Goal: Task Accomplishment & Management: Manage account settings

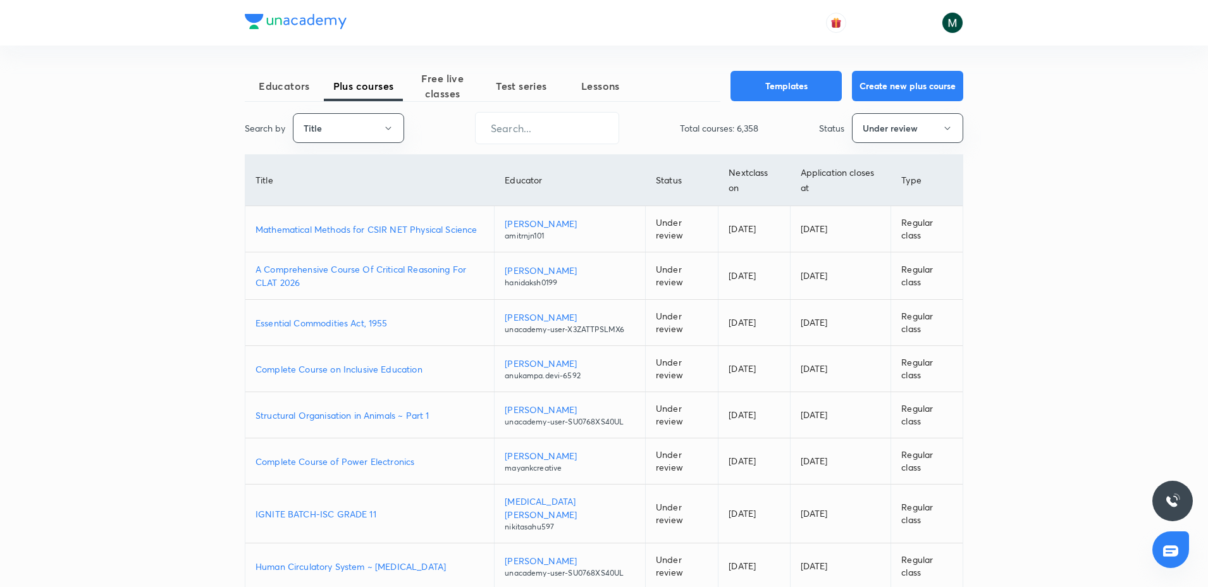
click at [518, 104] on div "Educators Plus courses Free live classes Test series Lessons Templates Create n…" at bounding box center [604, 397] width 719 height 653
click at [376, 123] on button "Title" at bounding box center [348, 128] width 111 height 30
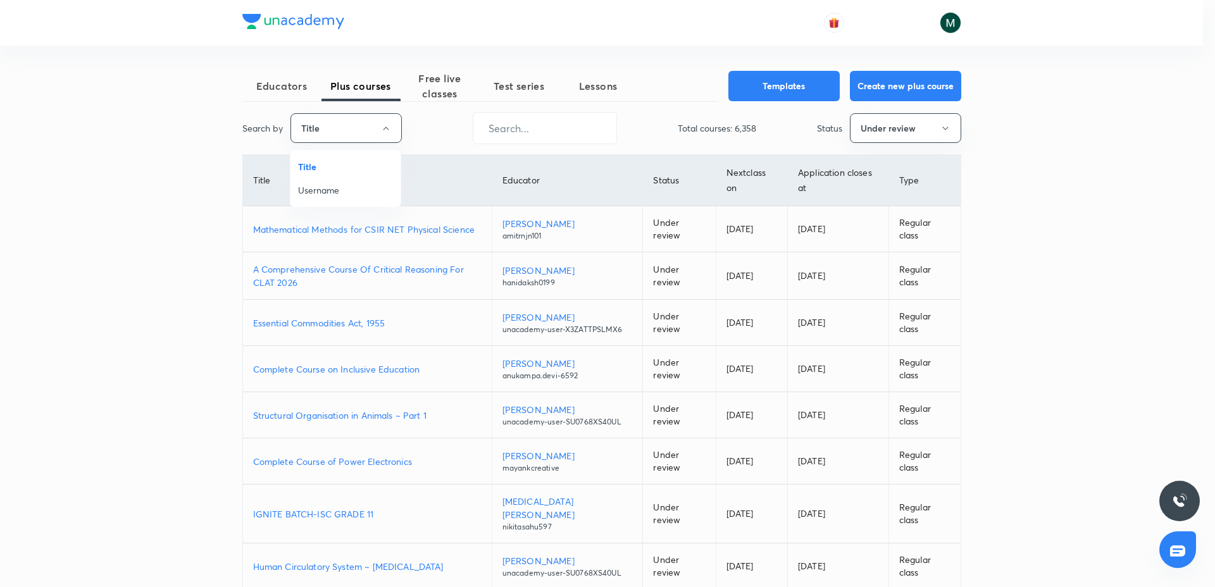
click at [345, 176] on li "Title" at bounding box center [345, 166] width 110 height 23
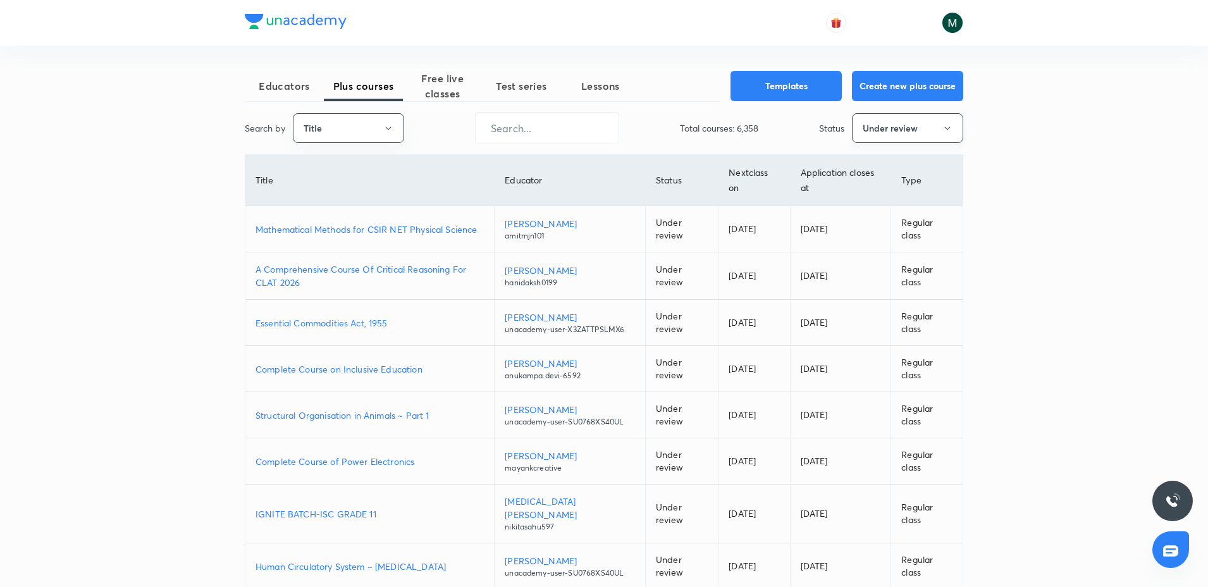
click at [858, 131] on button "Under review" at bounding box center [907, 128] width 111 height 30
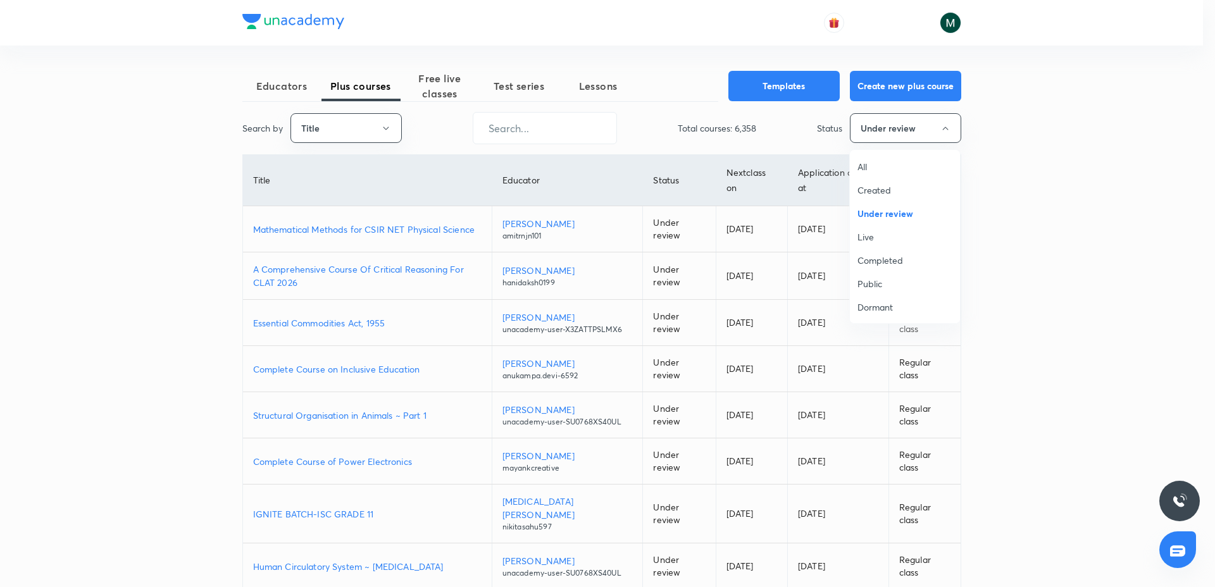
drag, startPoint x: 863, startPoint y: 159, endPoint x: 785, endPoint y: 159, distance: 77.8
click at [855, 159] on li "All" at bounding box center [905, 166] width 110 height 23
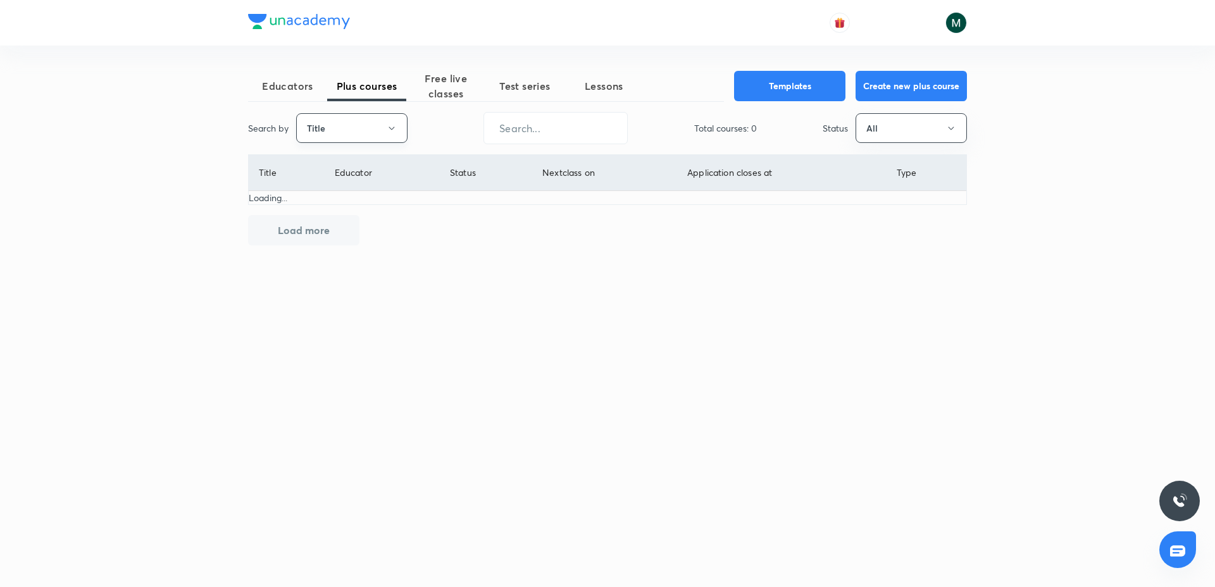
click at [349, 135] on button "Title" at bounding box center [351, 128] width 111 height 30
drag, startPoint x: 338, startPoint y: 195, endPoint x: 378, endPoint y: 199, distance: 40.0
click at [340, 195] on span "Username" at bounding box center [351, 189] width 95 height 13
click at [570, 144] on div "Educators Plus courses Free live classes Test series Lessons Templates Create n…" at bounding box center [607, 230] width 719 height 319
click at [564, 141] on input "text" at bounding box center [555, 128] width 143 height 32
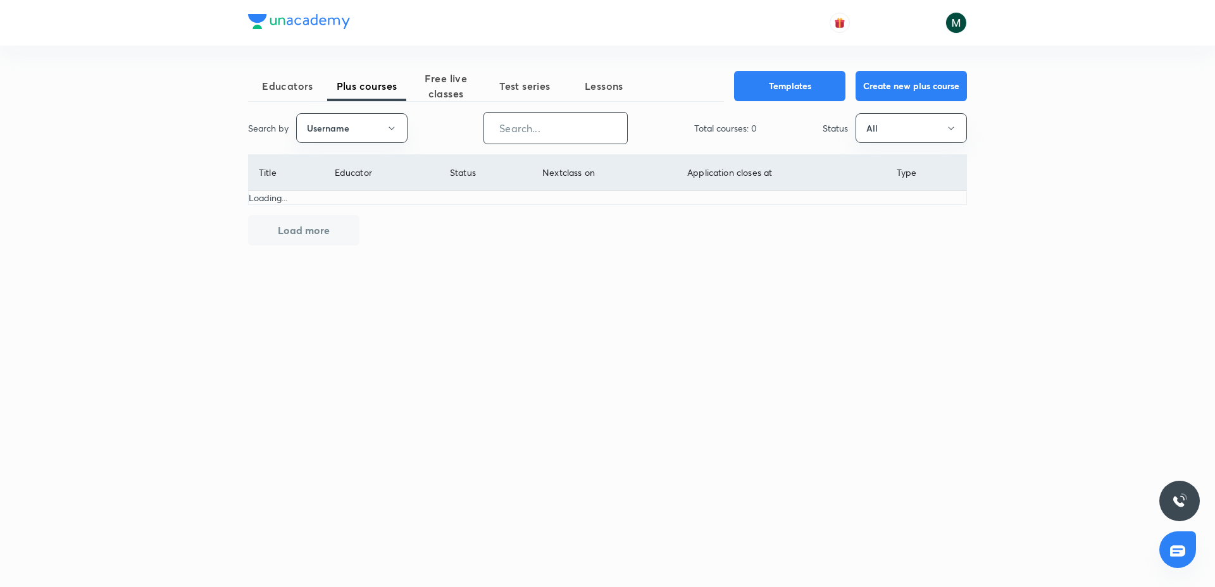
paste input "unacademy-user-641B5I3BQVX2"
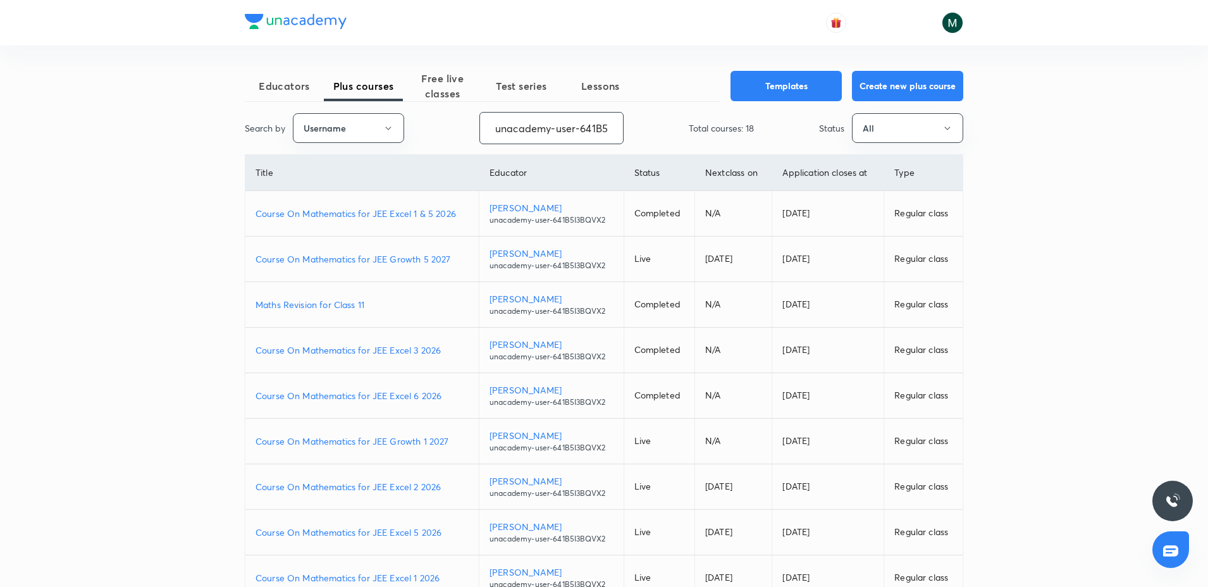
click at [395, 256] on p "Course On Mathematics for JEE Growth 5 2027" at bounding box center [362, 258] width 213 height 13
click at [338, 118] on button "Username" at bounding box center [348, 128] width 111 height 30
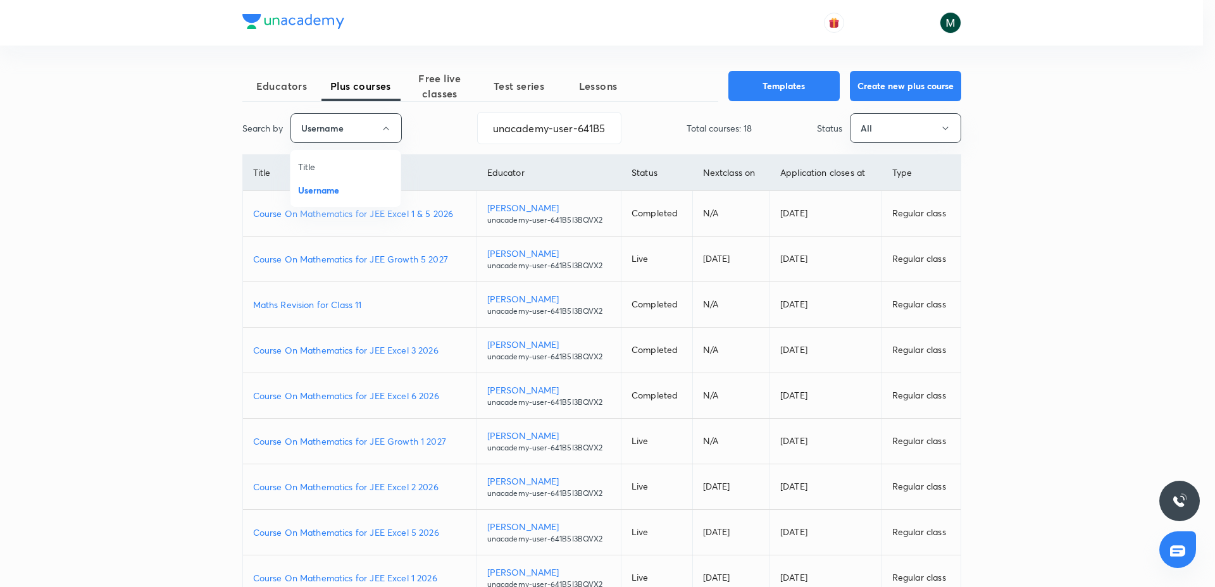
click at [544, 133] on div at bounding box center [607, 293] width 1215 height 587
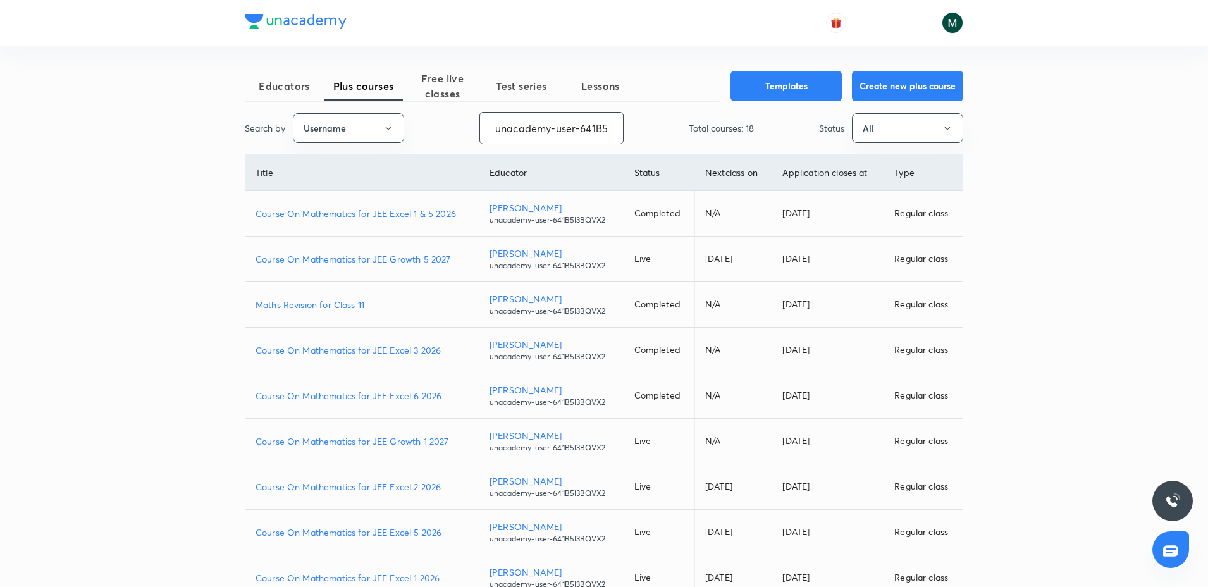
click at [565, 123] on input "unacademy-user-641B5I3BQVX2" at bounding box center [551, 128] width 143 height 32
paste input "yadavvinu60-5296"
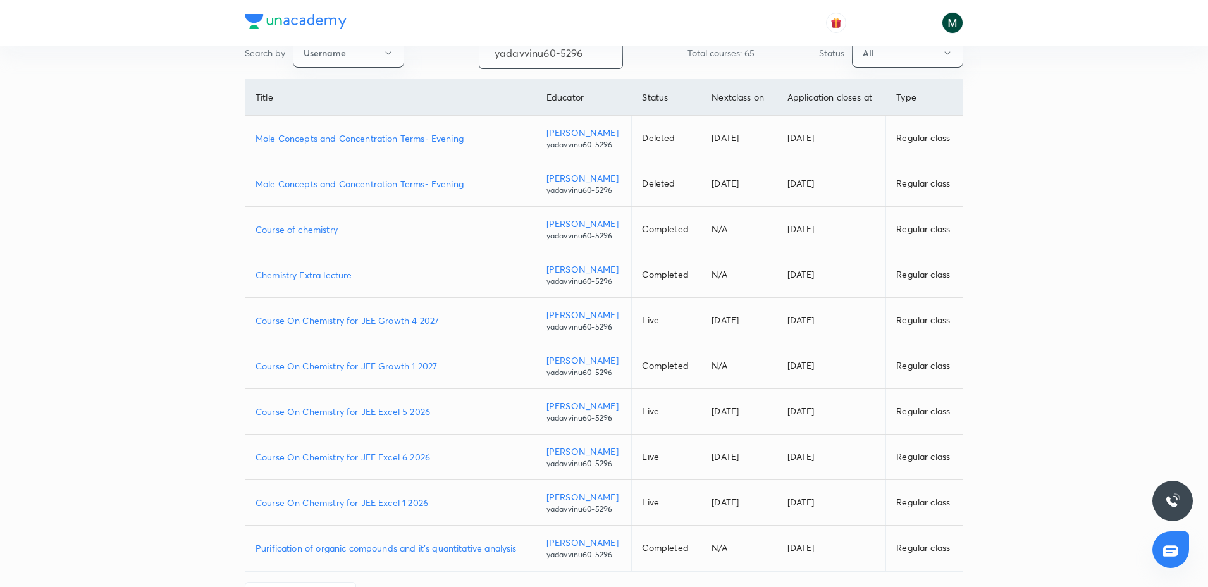
scroll to position [79, 0]
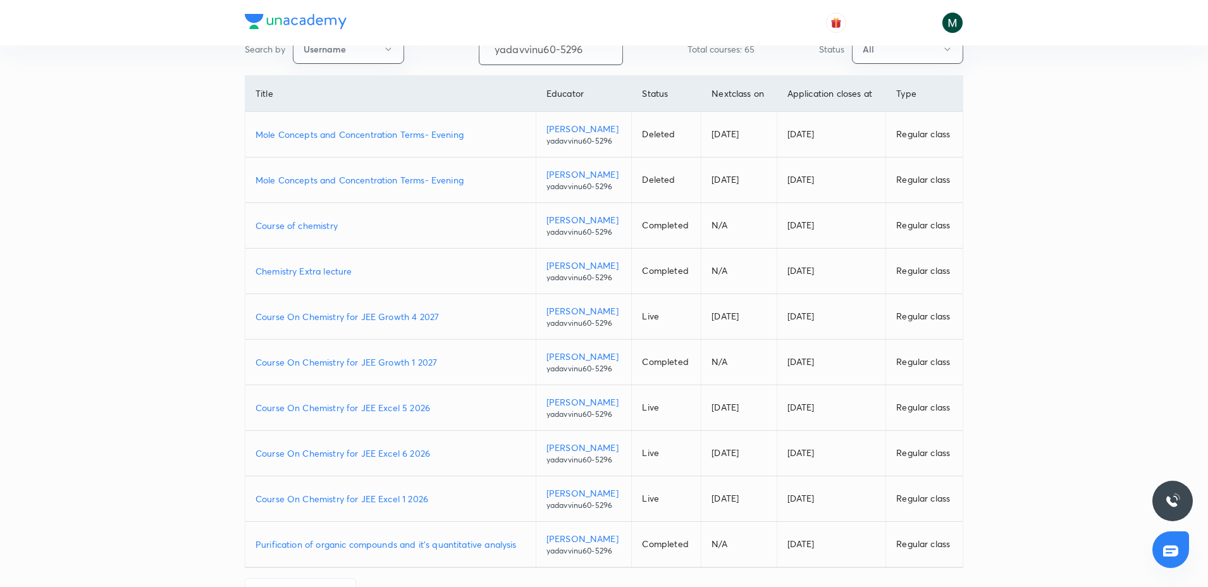
click at [380, 409] on p "Course On Chemistry for JEE Excel 5 2026" at bounding box center [391, 407] width 270 height 13
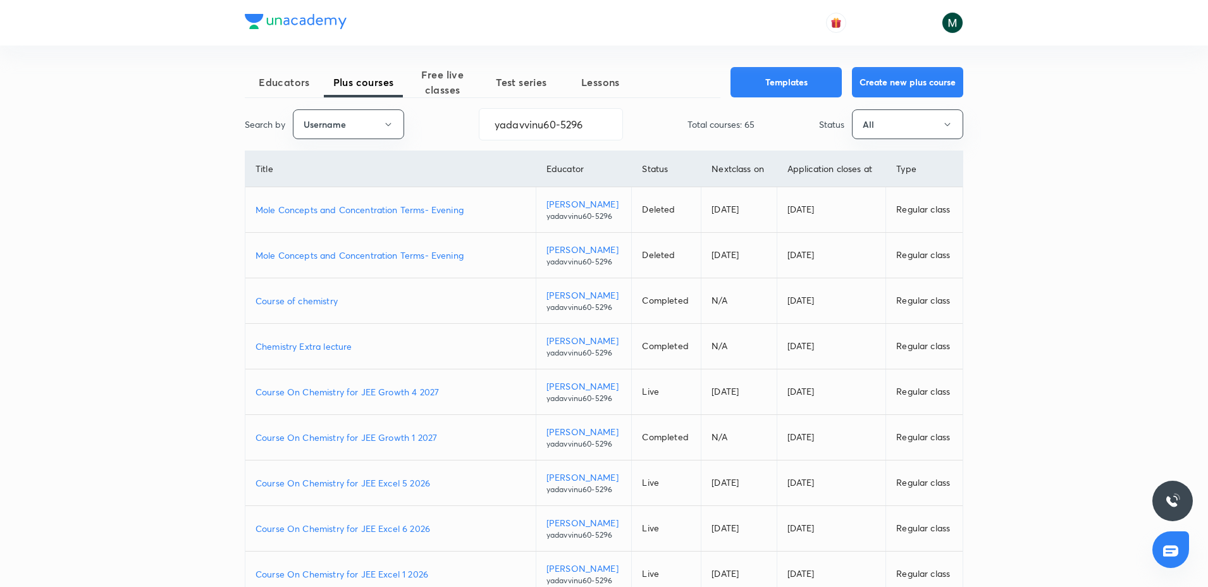
scroll to position [0, 0]
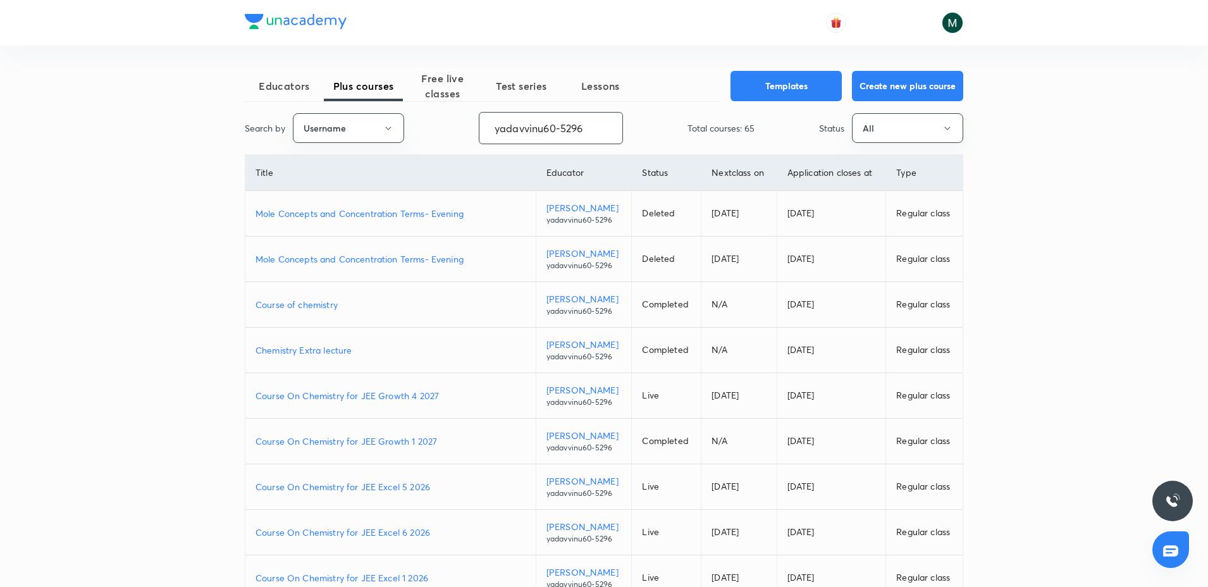
click at [528, 123] on input "yadavvinu60-5296" at bounding box center [551, 128] width 143 height 32
paste input "moonisulislam"
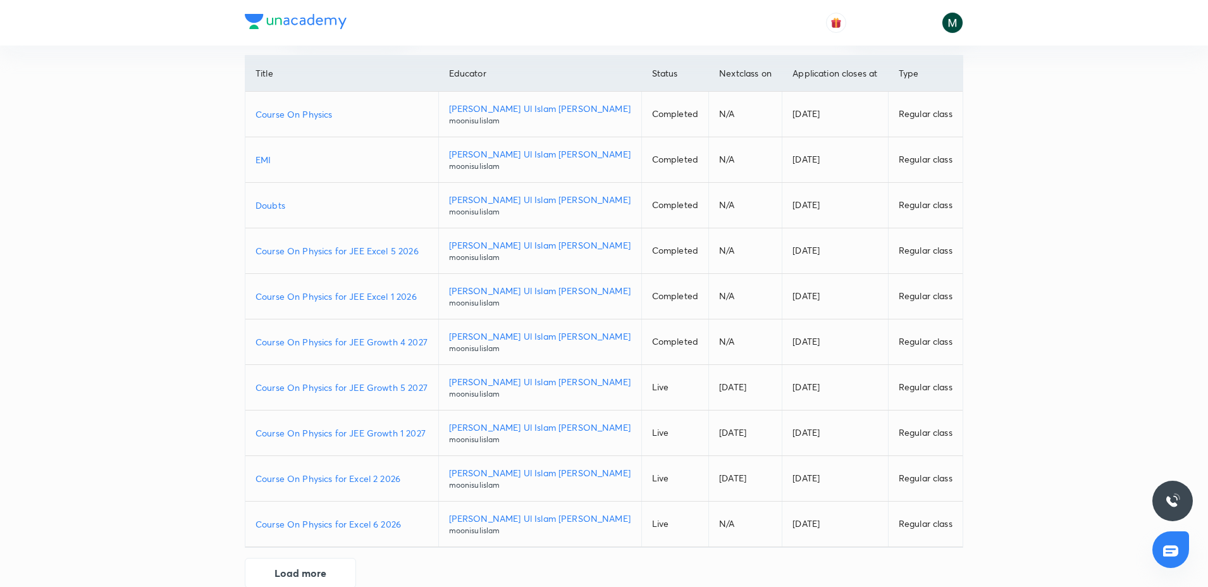
scroll to position [123, 0]
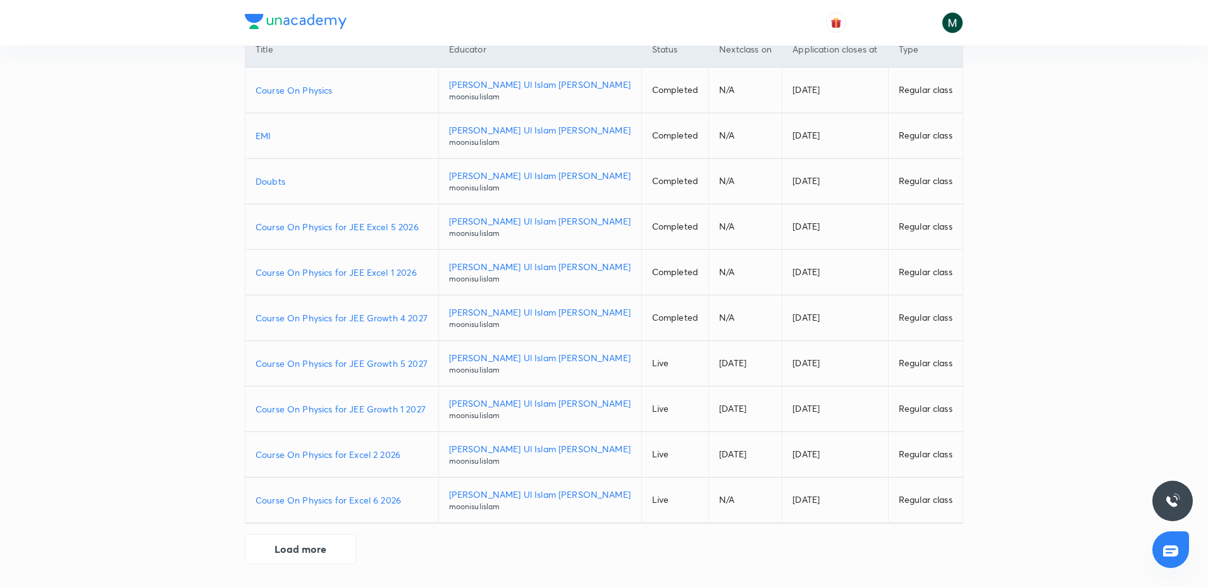
click at [340, 510] on td "Course On Physics for Excel 6 2026" at bounding box center [341, 501] width 193 height 46
click at [348, 502] on p "Course On Physics for Excel 6 2026" at bounding box center [342, 499] width 173 height 13
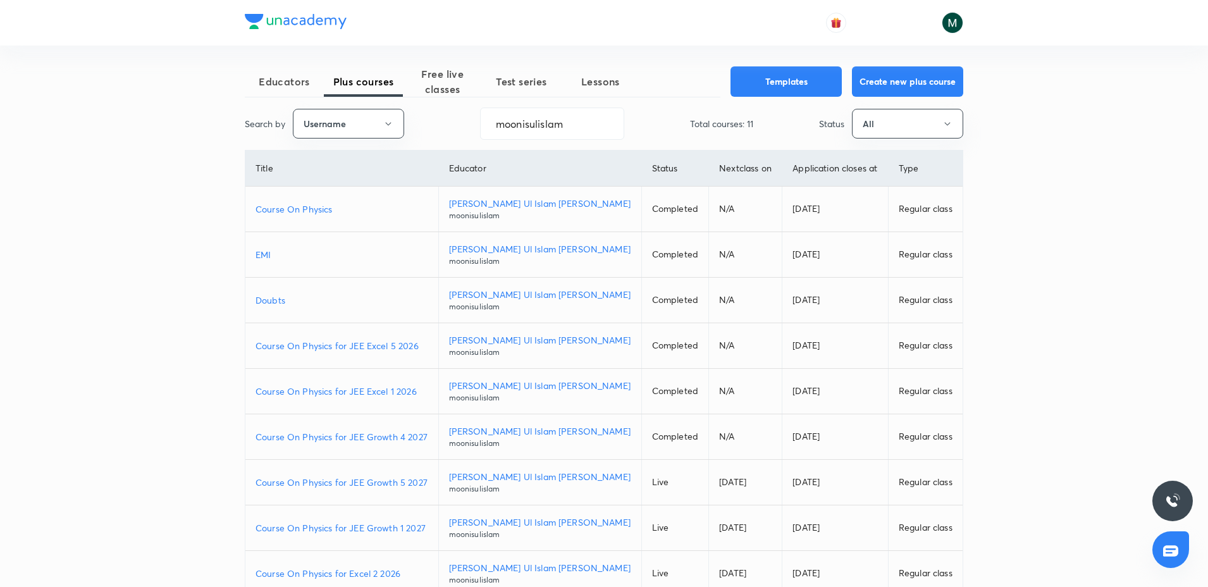
scroll to position [0, 0]
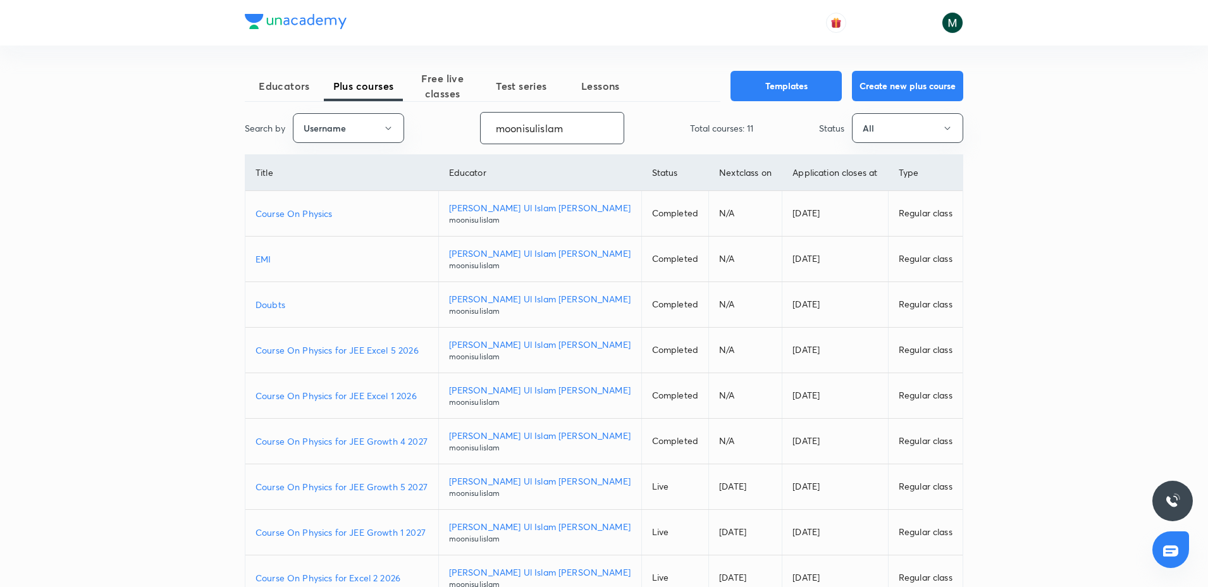
click at [520, 119] on input "moonisulislam" at bounding box center [552, 128] width 143 height 32
paste input "unacademy-user-641B5I3BQVX2"
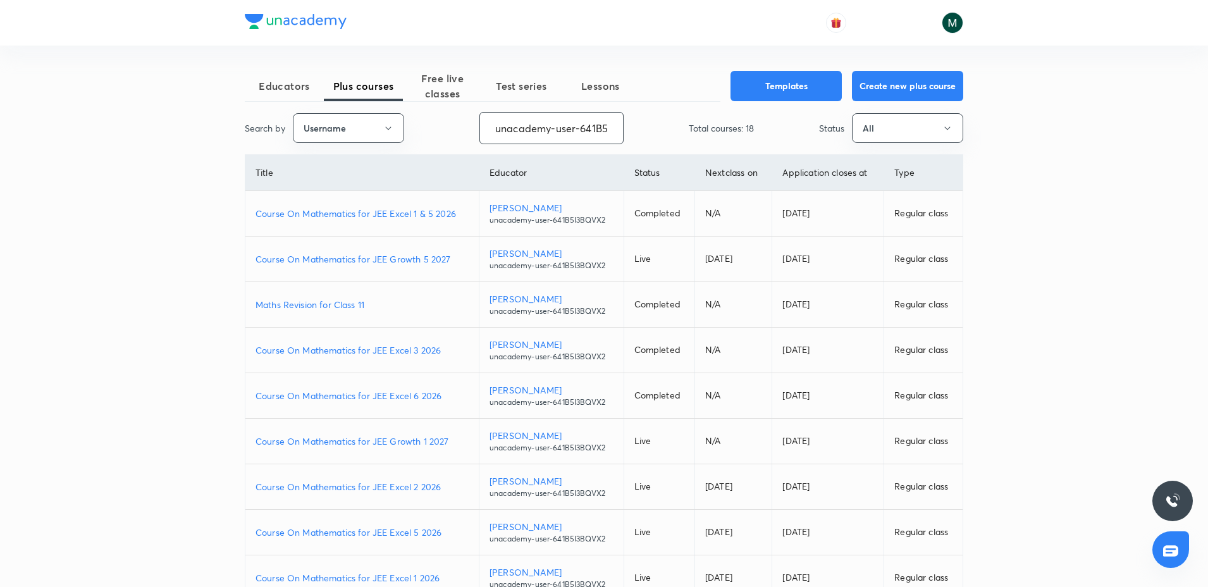
click at [381, 529] on p "Course On Mathematics for JEE Excel 5 2026" at bounding box center [362, 532] width 213 height 13
click at [536, 120] on input "unacademy-user-641B5I3BQVX2" at bounding box center [551, 128] width 143 height 32
paste input "yadavvinu60-5296"
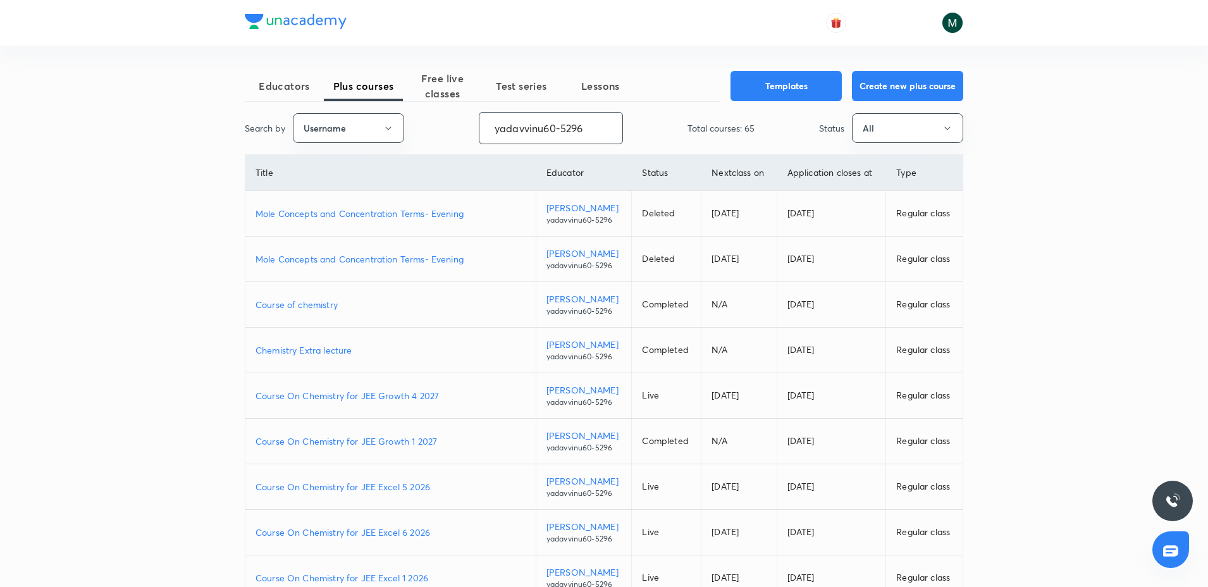
click at [385, 537] on p "Course On Chemistry for JEE Excel 6 2026" at bounding box center [391, 532] width 270 height 13
click at [530, 124] on input "yadavvinu60-5296" at bounding box center [551, 128] width 143 height 32
paste input "unacademy-user-641B5I3BQVX2"
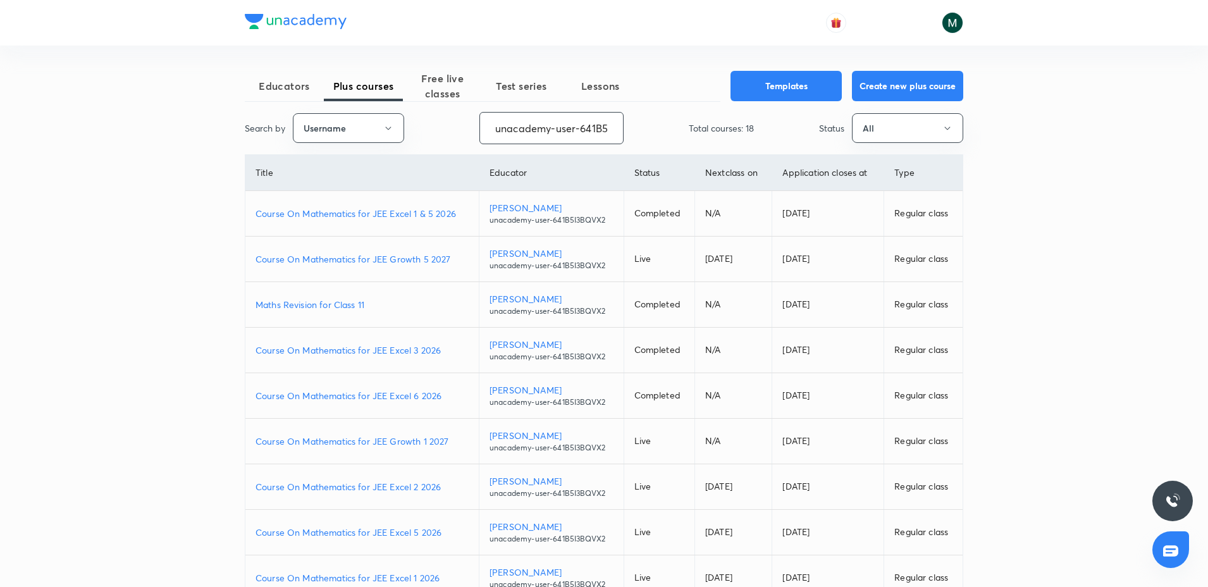
click at [387, 537] on p "Course On Mathematics for JEE Excel 5 2026" at bounding box center [362, 532] width 213 height 13
drag, startPoint x: 540, startPoint y: 132, endPoint x: 542, endPoint y: 117, distance: 15.4
click at [540, 125] on input "unacademy-user-641B5I3BQVX2" at bounding box center [551, 128] width 143 height 32
paste input "yadavvinu60-5296"
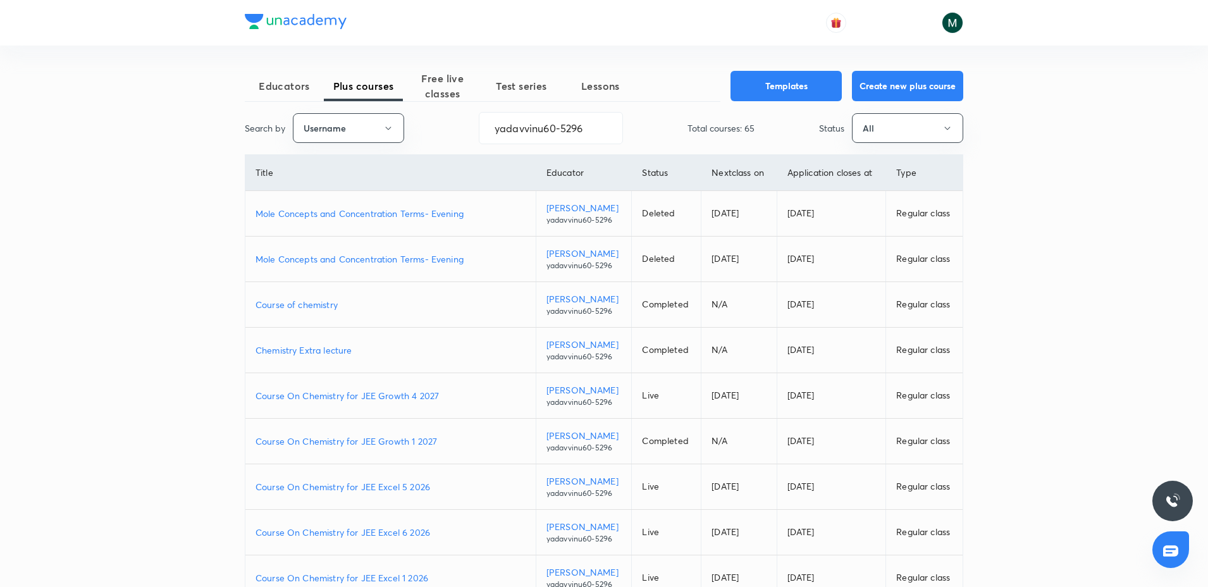
click at [362, 490] on p "Course On Chemistry for JEE Excel 5 2026" at bounding box center [391, 486] width 270 height 13
click at [540, 114] on input "yadavvinu60-5296" at bounding box center [551, 128] width 143 height 32
paste input "moonisulislam"
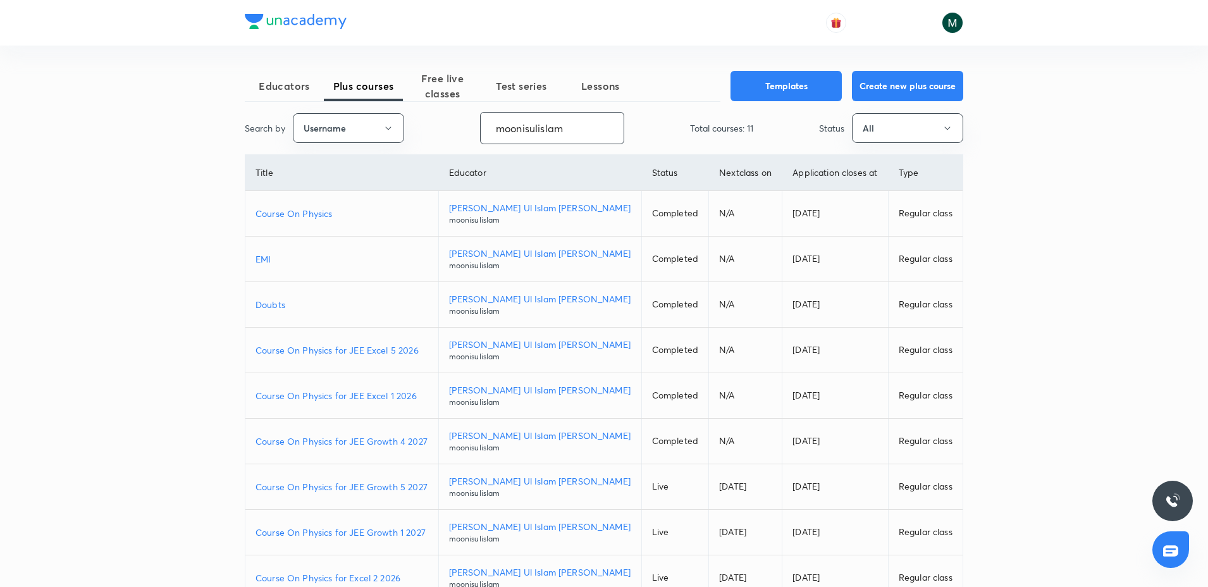
type input "moonisulislam"
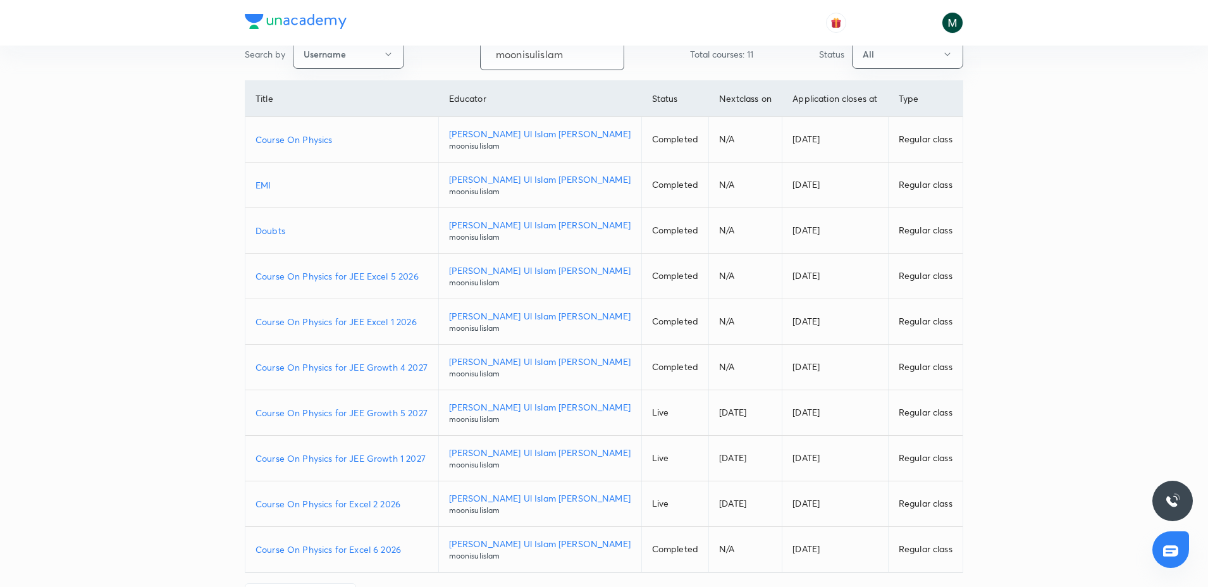
scroll to position [79, 0]
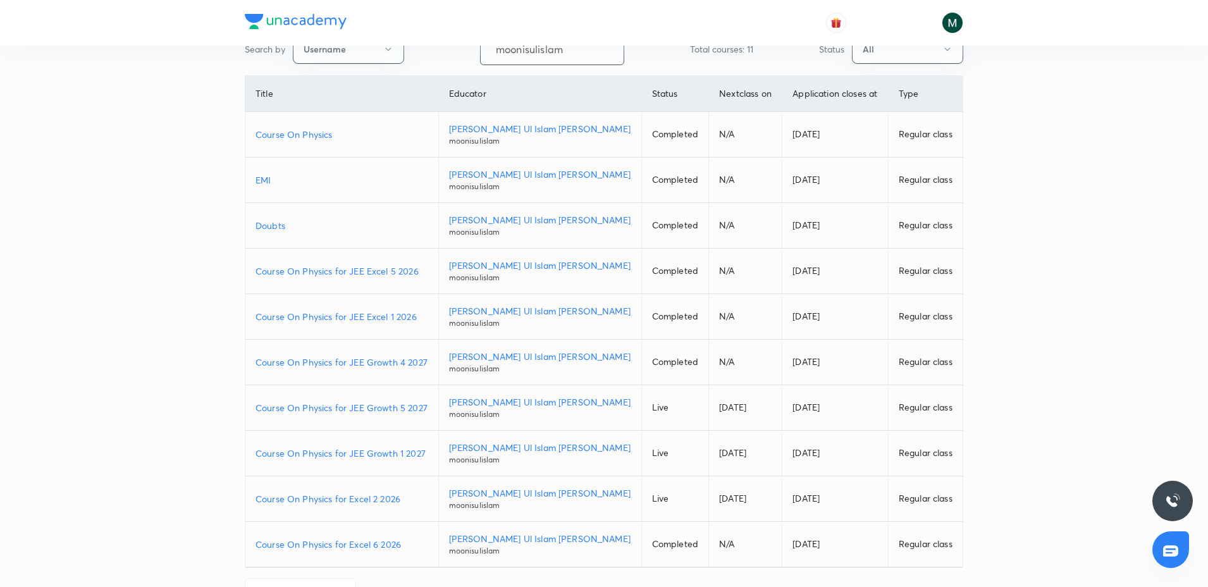
click at [342, 550] on p "Course On Physics for Excel 6 2026" at bounding box center [342, 544] width 173 height 13
click at [366, 504] on p "Course On Physics for Excel 2 2026" at bounding box center [342, 498] width 173 height 13
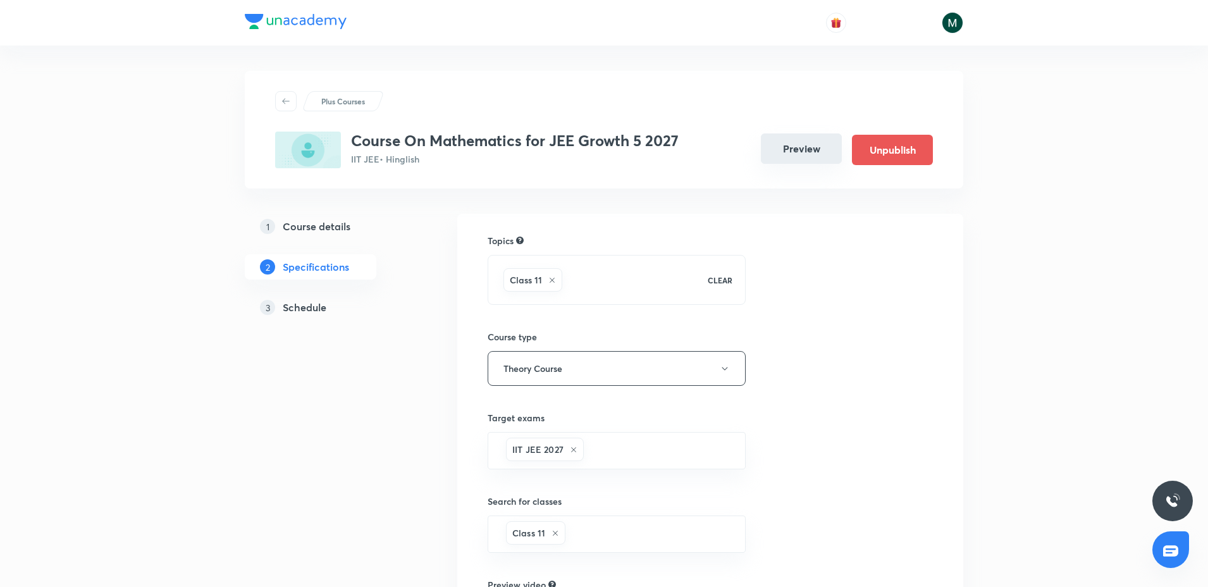
click at [801, 144] on button "Preview" at bounding box center [801, 148] width 81 height 30
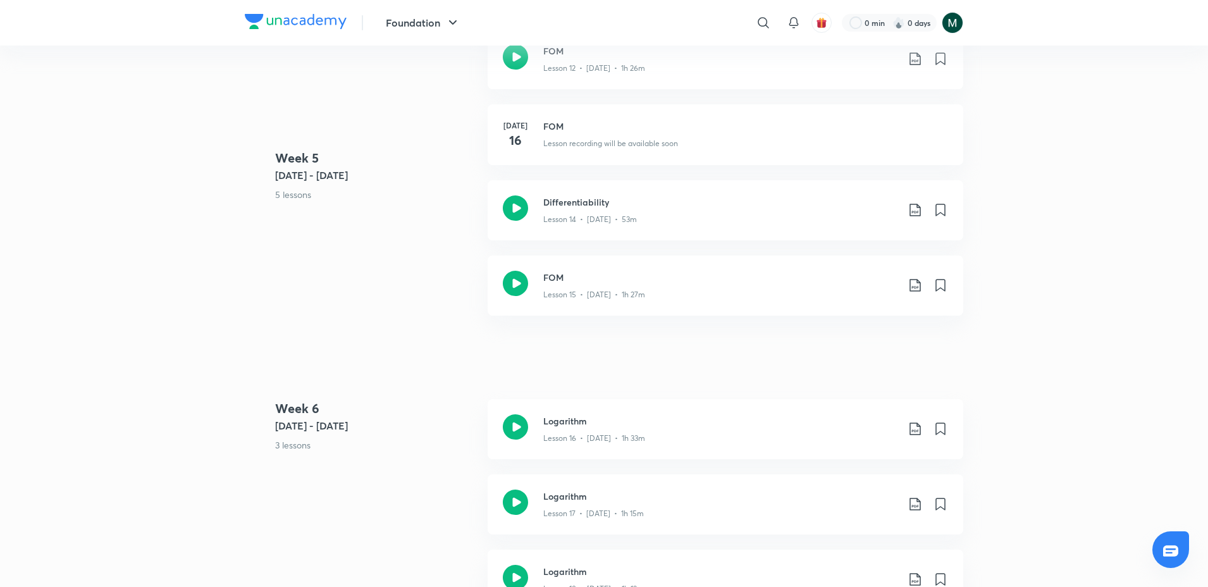
drag, startPoint x: 463, startPoint y: 482, endPoint x: 463, endPoint y: 470, distance: 12.0
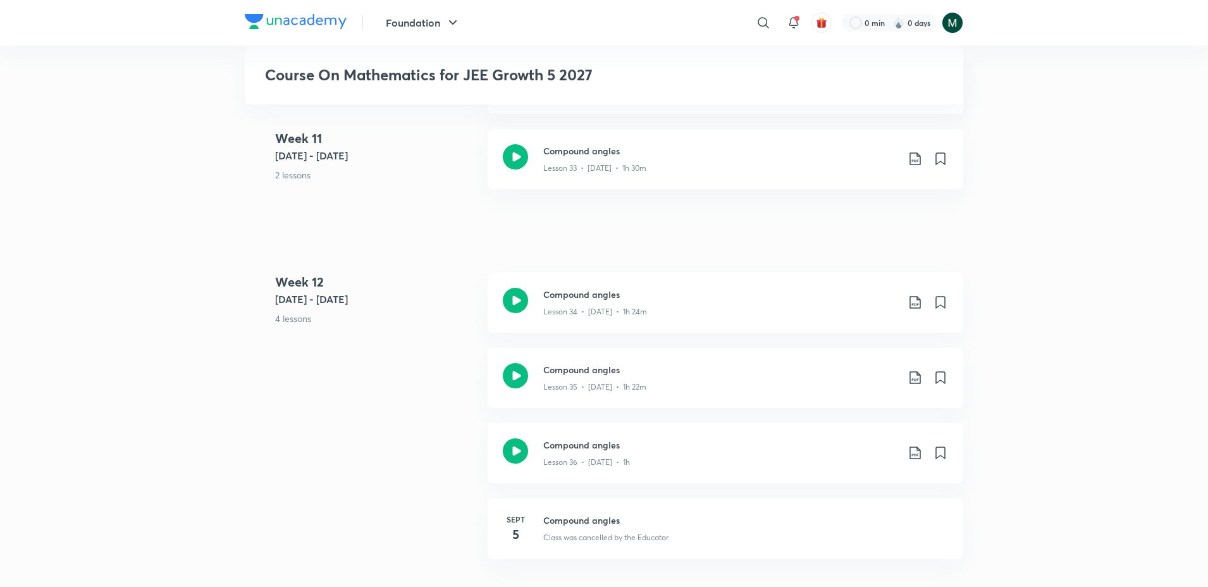
scroll to position [3988, 0]
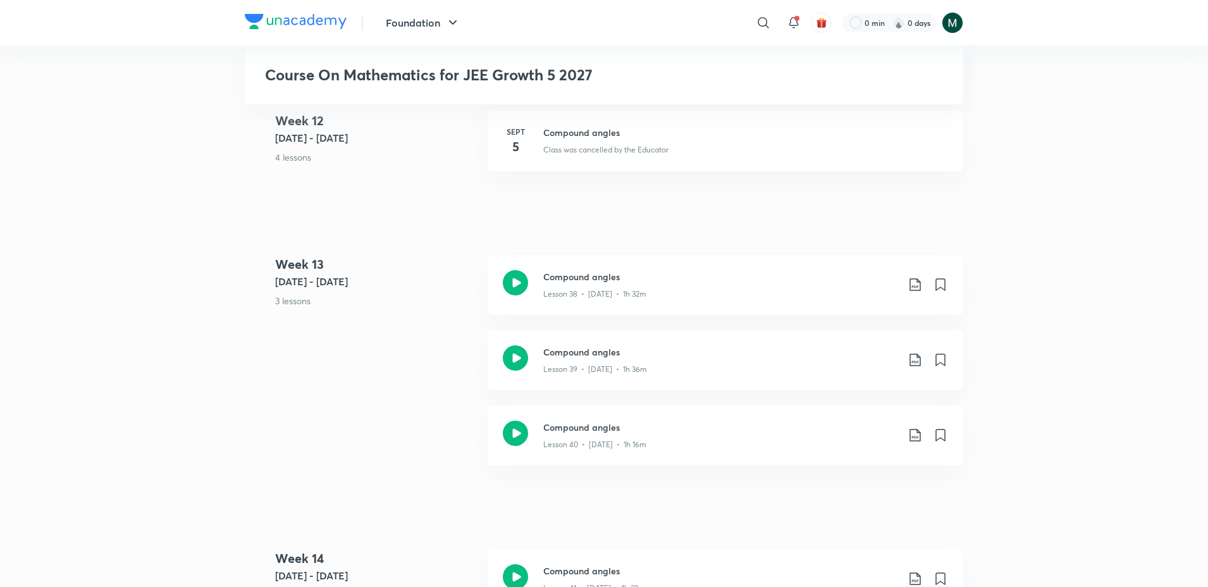
drag, startPoint x: 626, startPoint y: 419, endPoint x: 607, endPoint y: 482, distance: 66.0
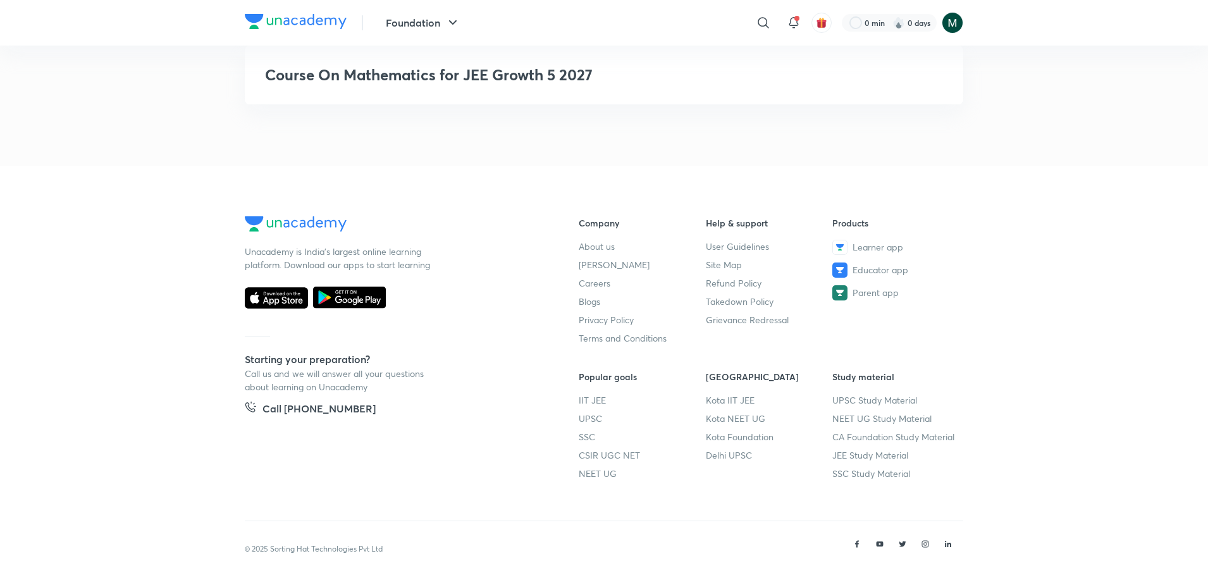
drag, startPoint x: 418, startPoint y: 396, endPoint x: 452, endPoint y: 442, distance: 56.6
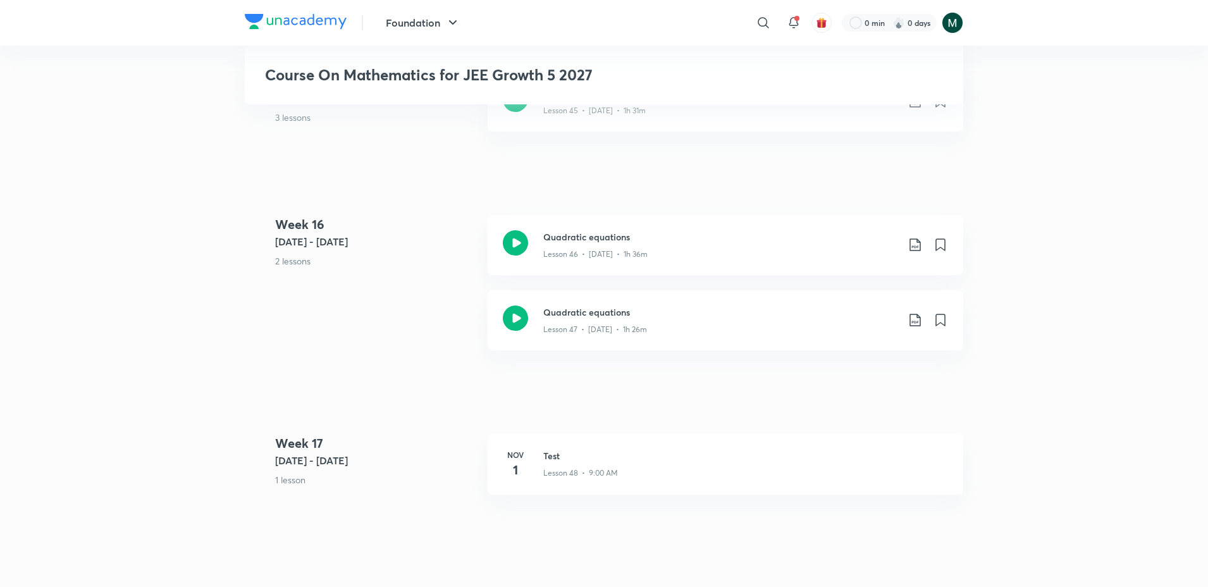
scroll to position [4834, 0]
click at [513, 318] on icon at bounding box center [515, 319] width 25 height 25
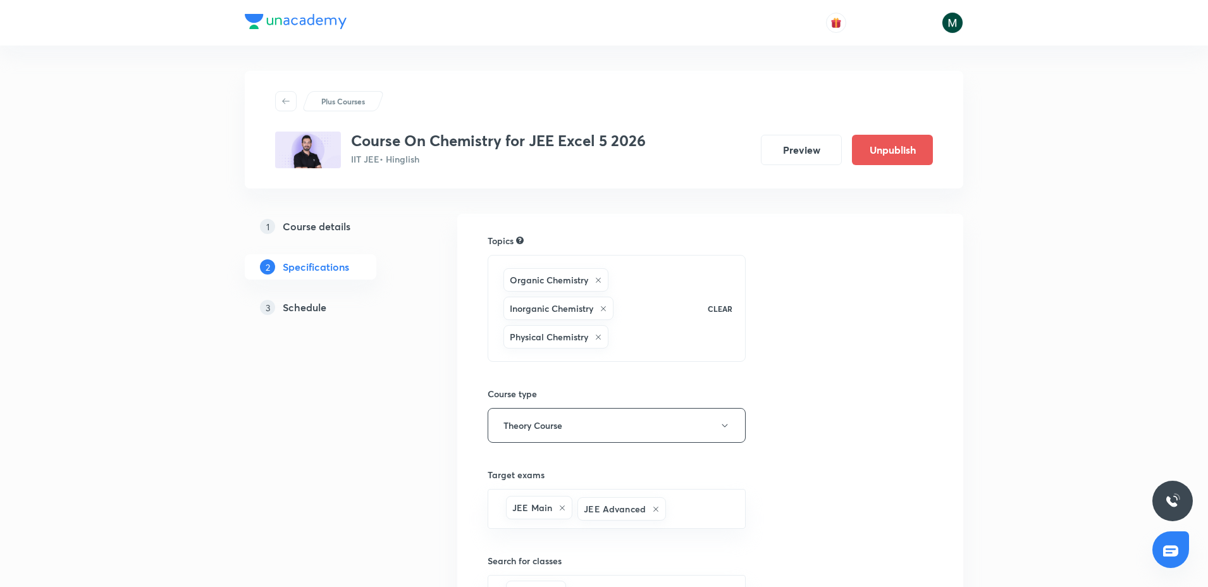
drag, startPoint x: 0, startPoint y: 0, endPoint x: 294, endPoint y: 312, distance: 428.3
click at [294, 304] on div "1 Course details 2 Specifications 3 Schedule" at bounding box center [331, 274] width 172 height 121
click at [294, 312] on h5 "Schedule" at bounding box center [305, 307] width 44 height 15
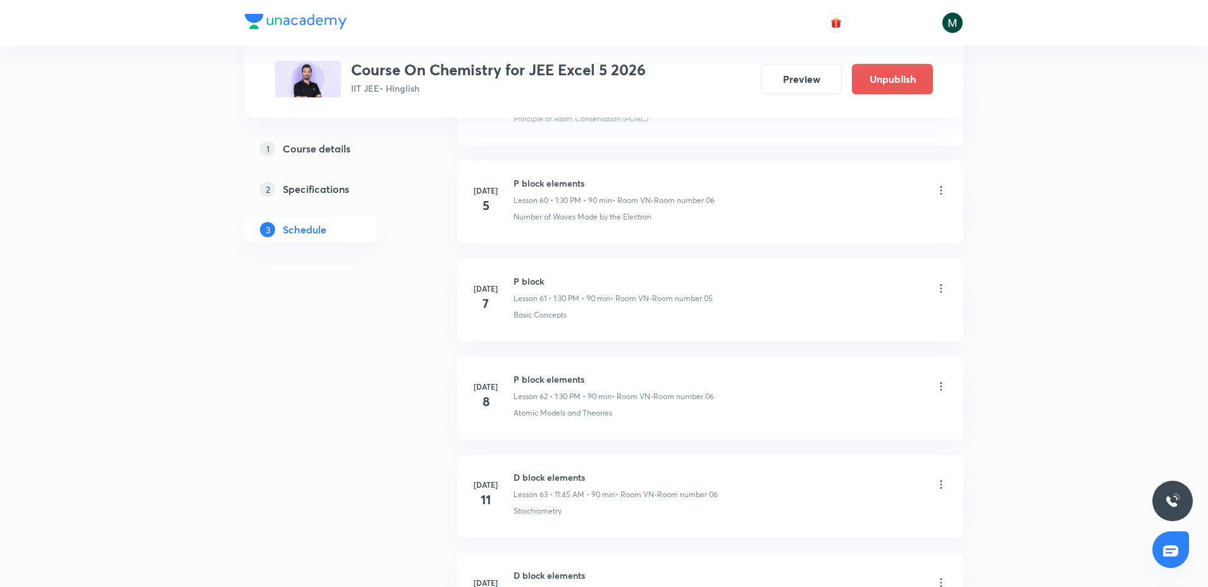
scroll to position [10428, 0]
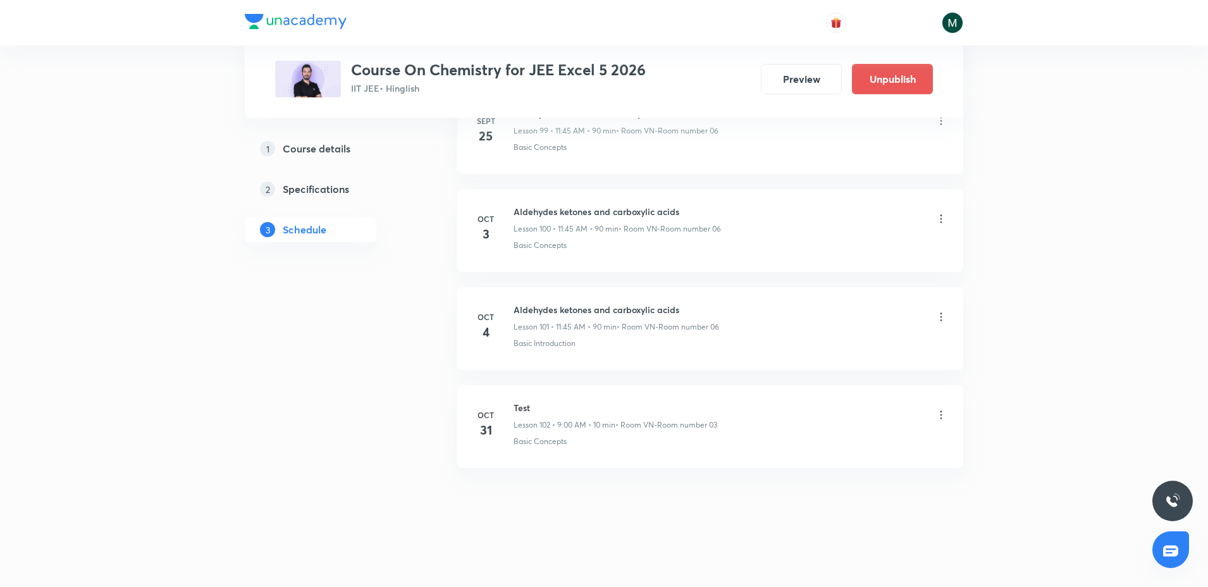
drag, startPoint x: 553, startPoint y: 196, endPoint x: 509, endPoint y: 509, distance: 315.5
click at [942, 321] on icon at bounding box center [941, 317] width 13 height 13
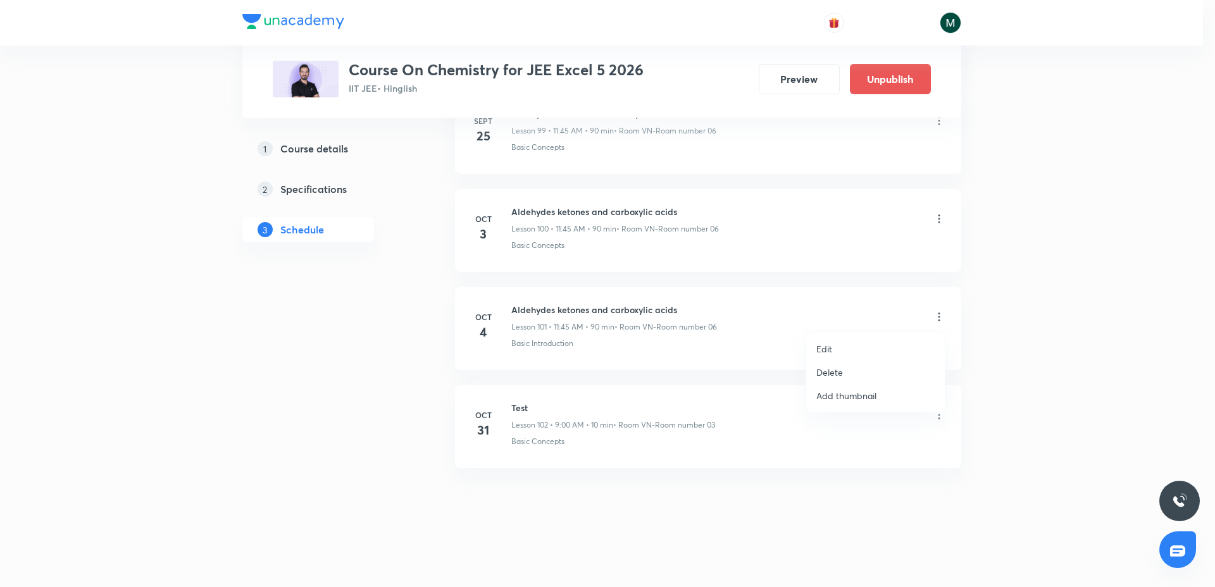
click at [826, 369] on p "Delete" at bounding box center [829, 372] width 27 height 13
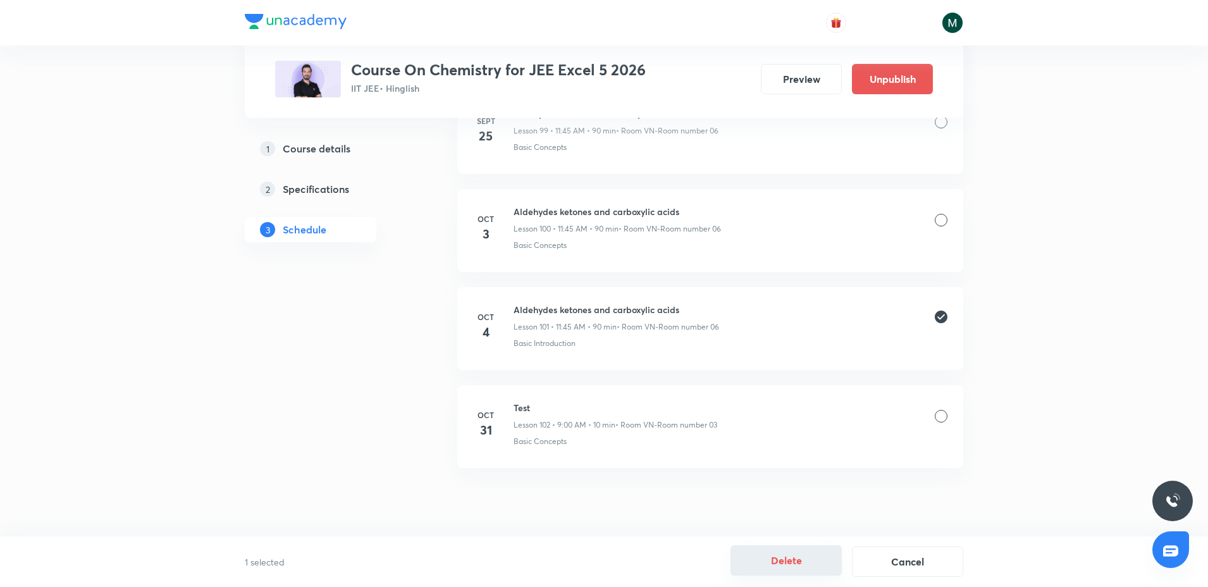
click at [797, 559] on button "Delete" at bounding box center [786, 560] width 111 height 30
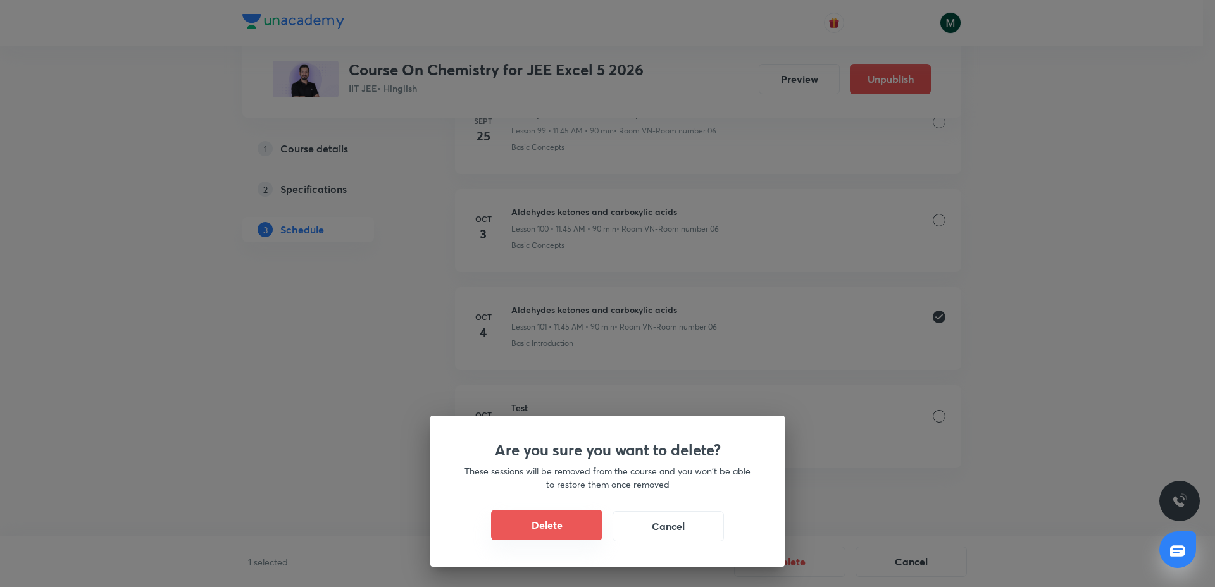
click at [566, 525] on button "Delete" at bounding box center [546, 525] width 111 height 30
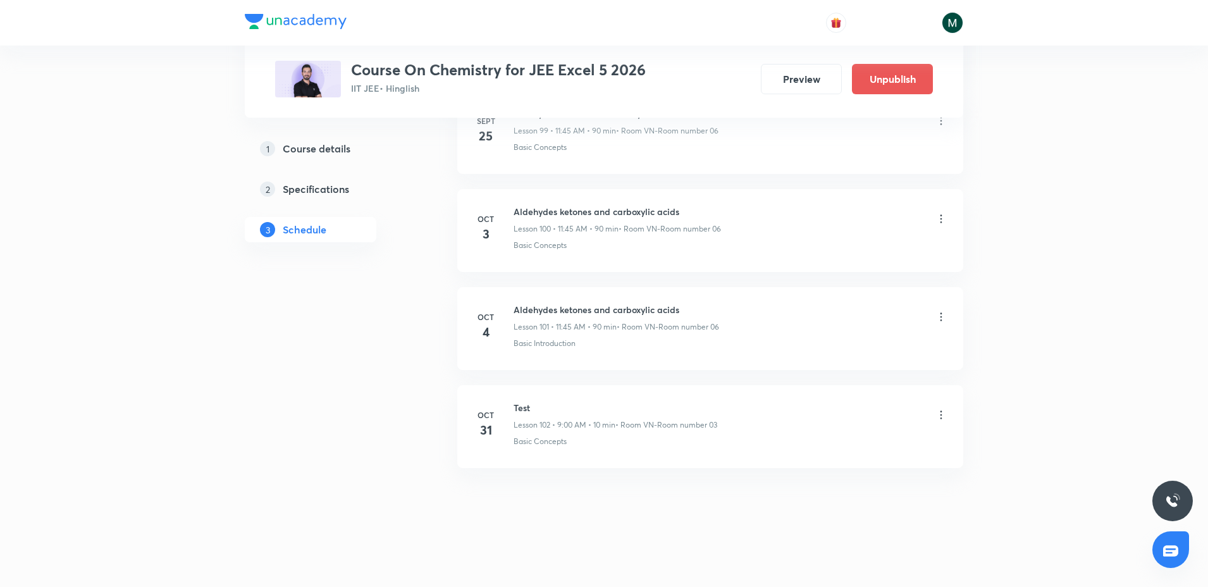
scroll to position [10330, 0]
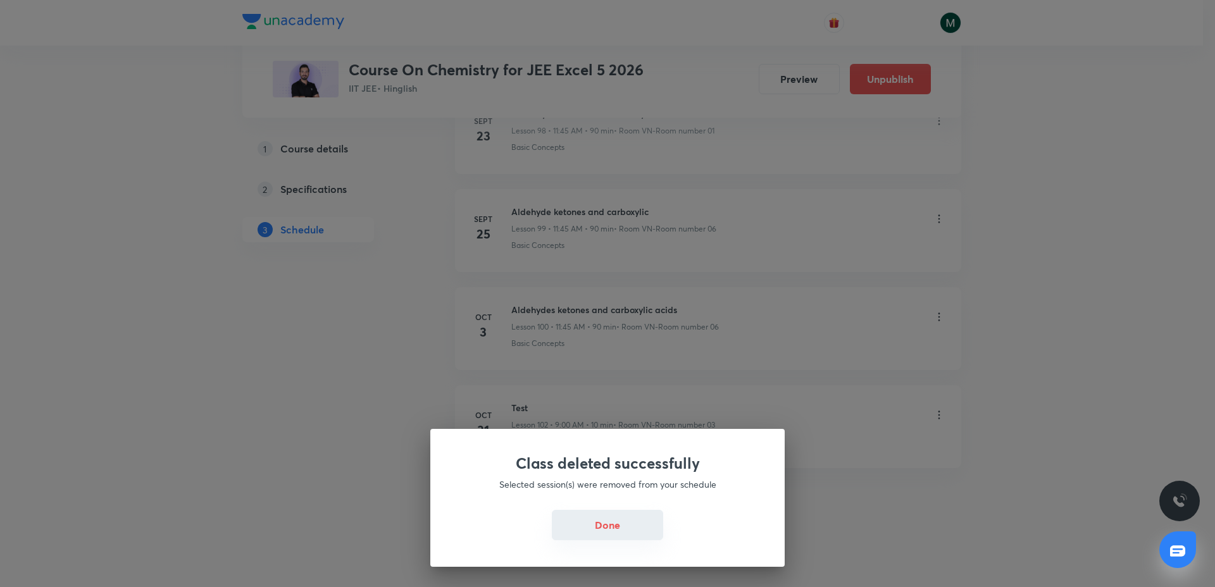
click at [624, 528] on button "Done" at bounding box center [607, 525] width 111 height 30
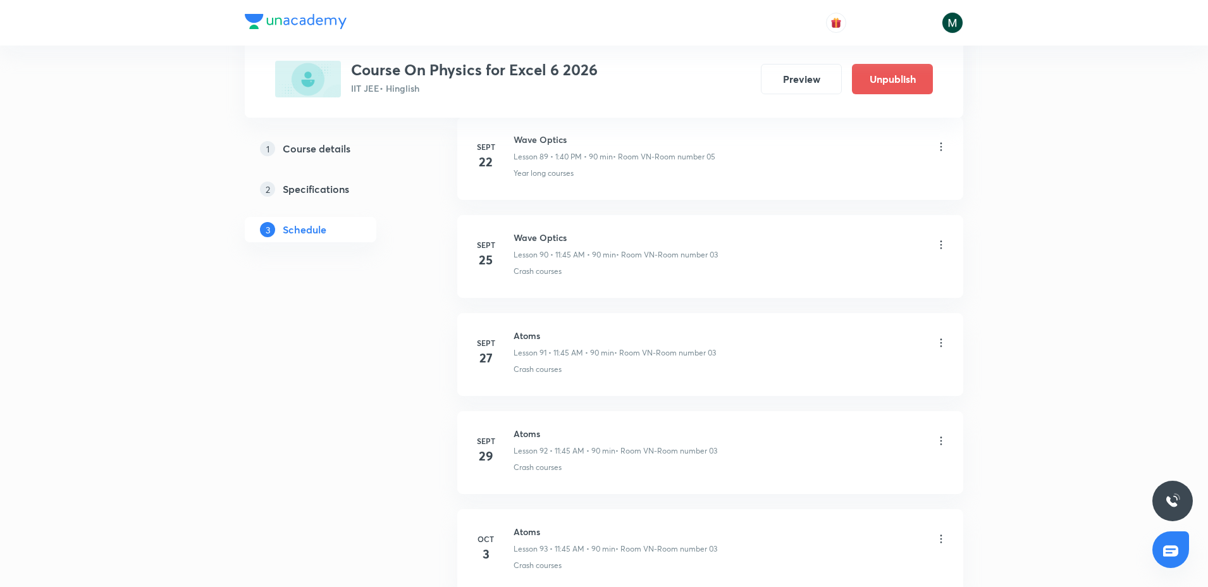
scroll to position [9644, 0]
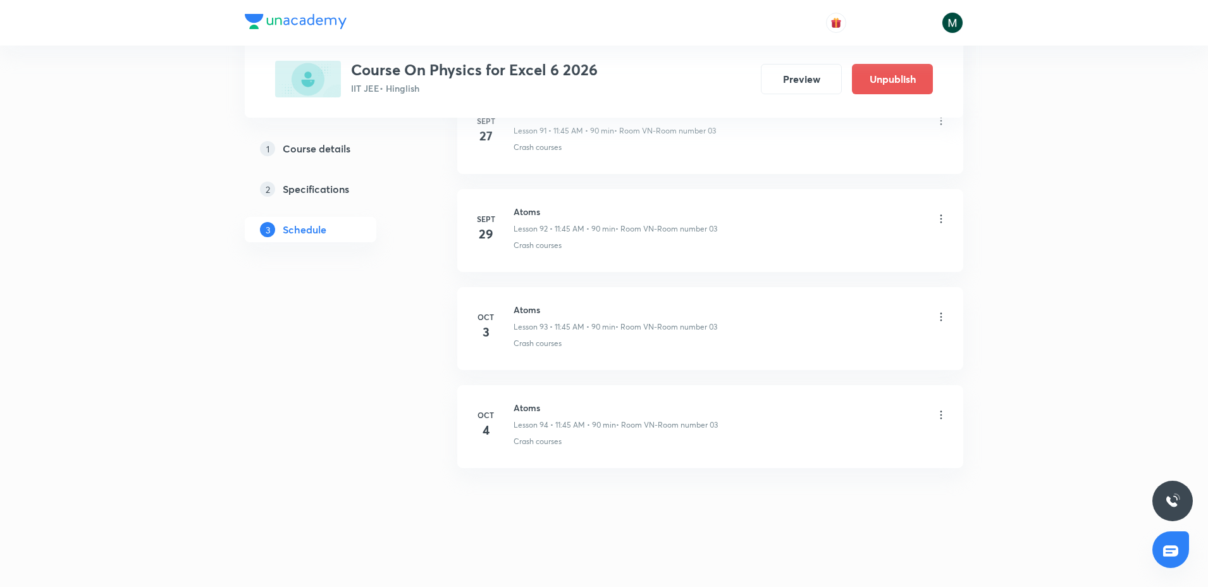
drag, startPoint x: 620, startPoint y: 449, endPoint x: 612, endPoint y: 545, distance: 95.8
click at [942, 411] on icon at bounding box center [942, 415] width 2 height 8
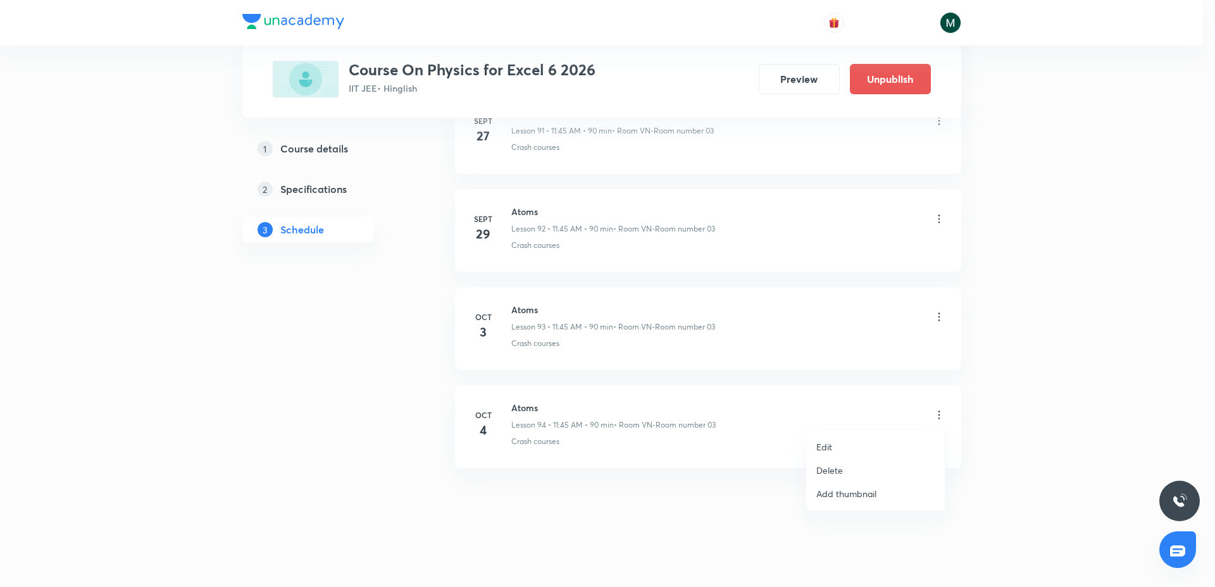
click at [836, 467] on p "Delete" at bounding box center [829, 470] width 27 height 13
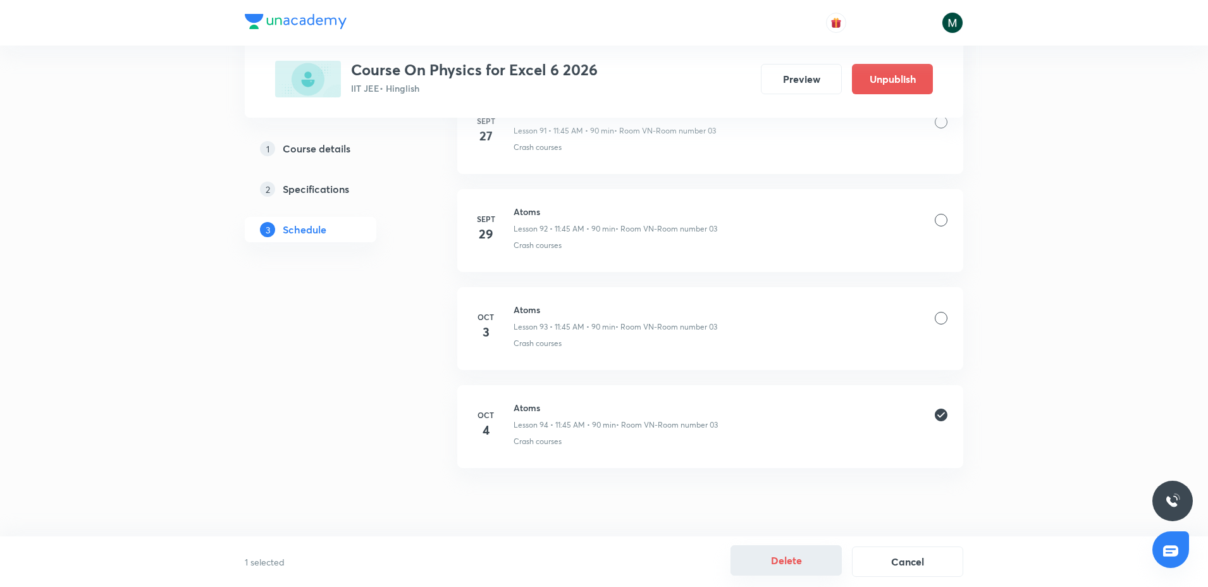
click at [784, 567] on button "Delete" at bounding box center [786, 560] width 111 height 30
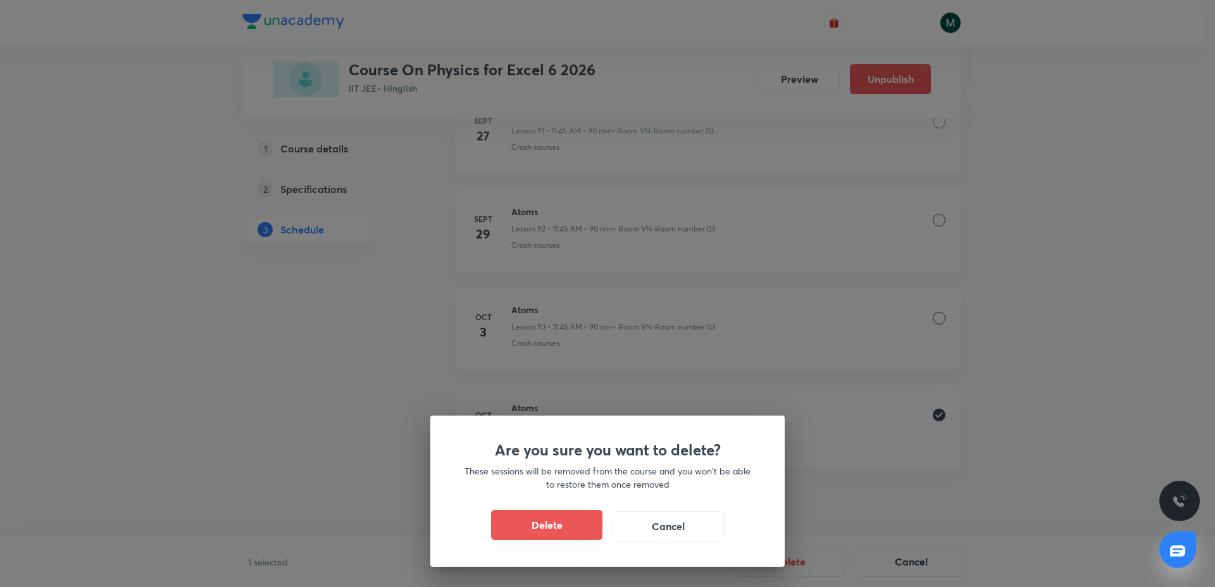
click at [543, 528] on button "Delete" at bounding box center [546, 525] width 111 height 30
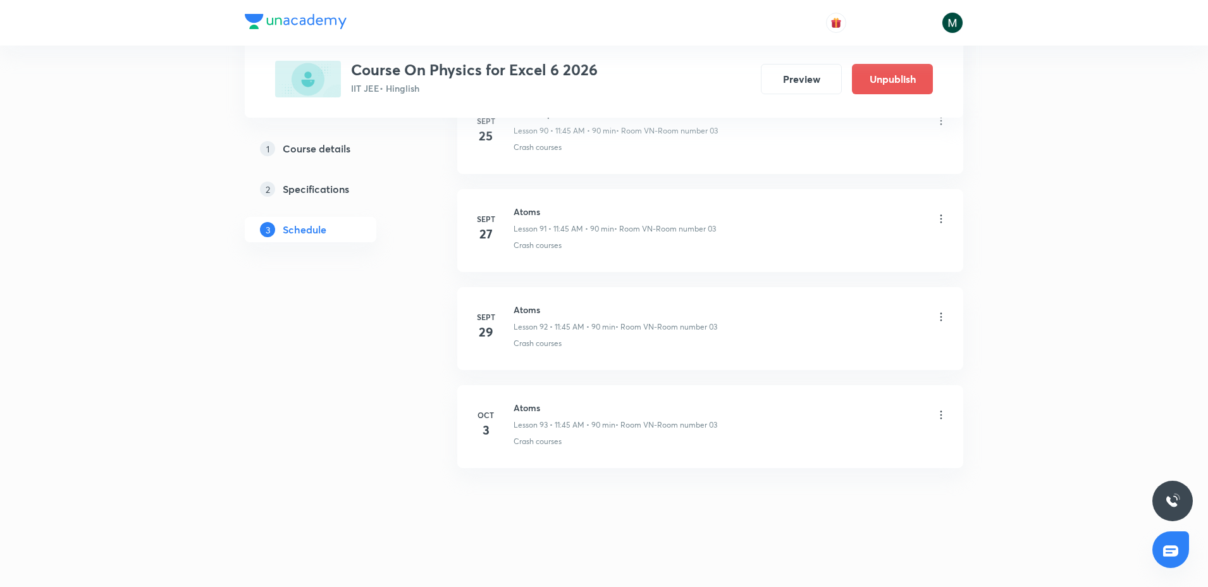
scroll to position [9546, 0]
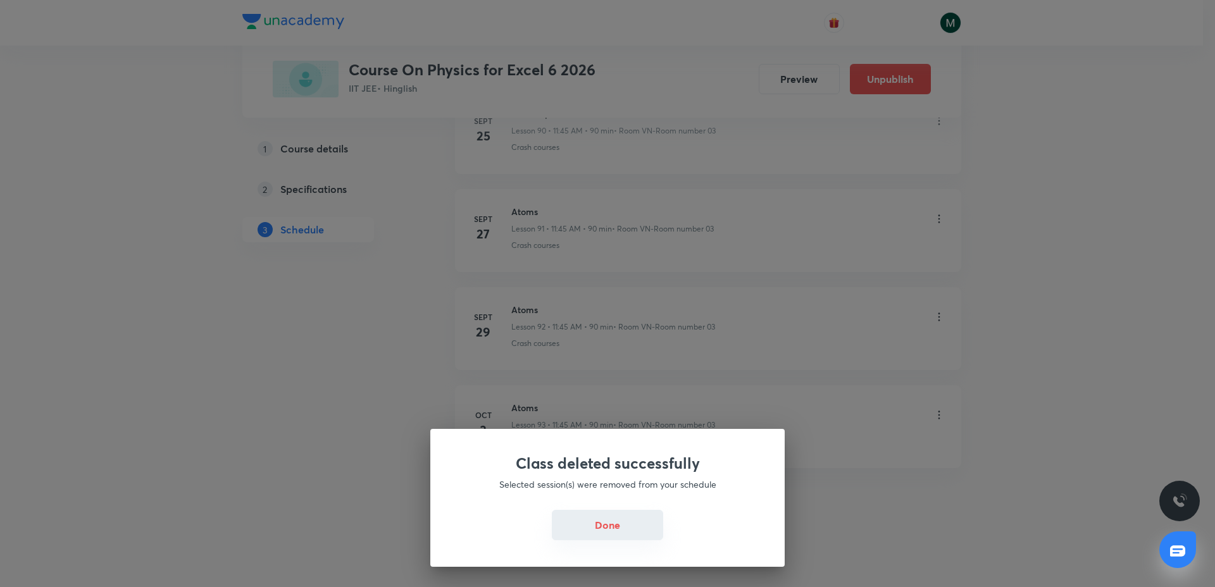
click at [611, 525] on button "Done" at bounding box center [607, 525] width 111 height 30
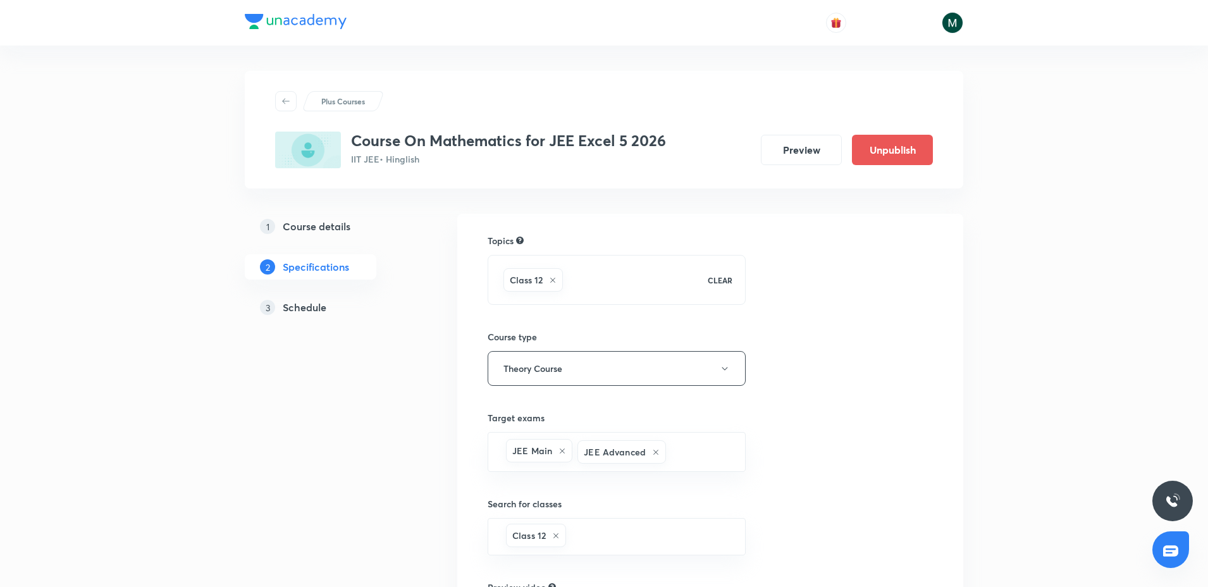
click at [312, 314] on h5 "Schedule" at bounding box center [305, 307] width 44 height 15
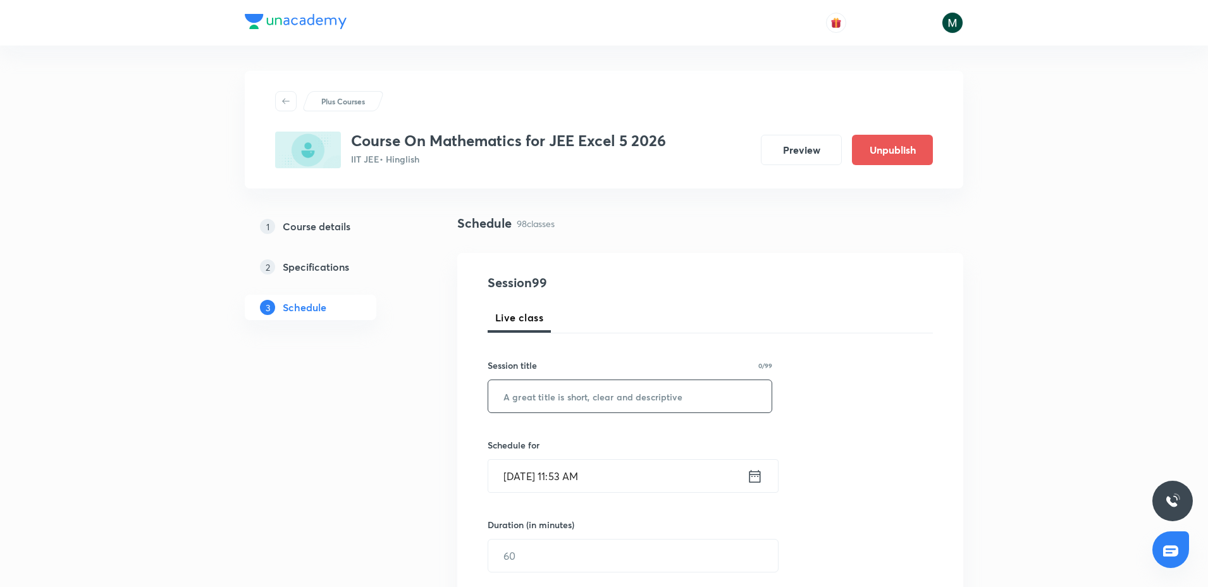
click at [552, 387] on input "text" at bounding box center [629, 396] width 283 height 32
paste input "vector and 3D"
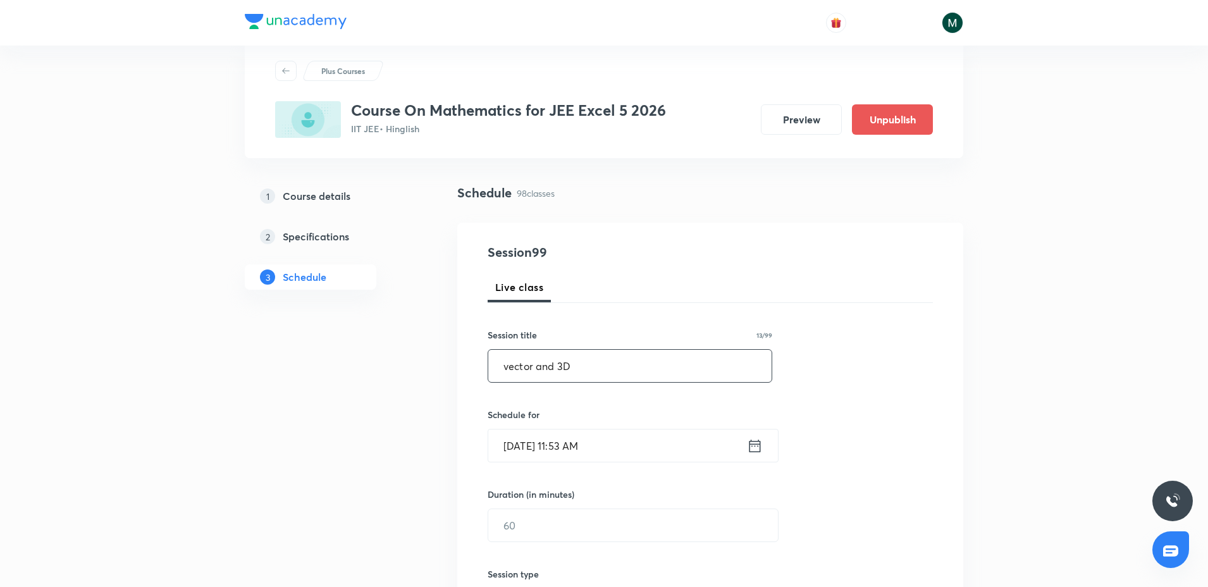
scroll to position [158, 0]
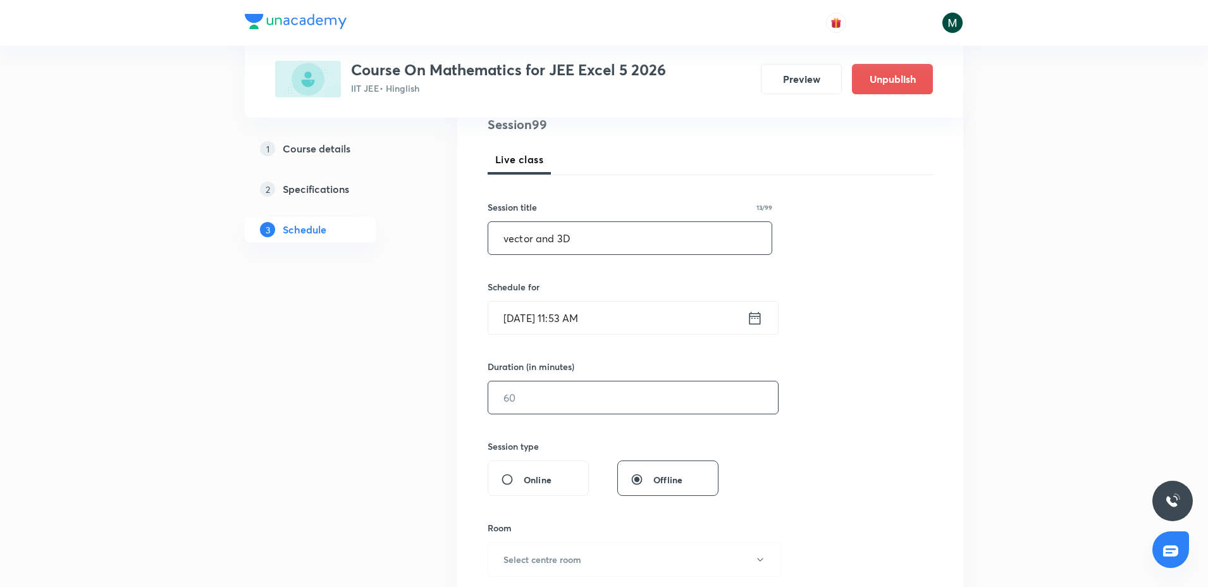
type input "vector and 3D"
click at [537, 387] on input "text" at bounding box center [633, 397] width 290 height 32
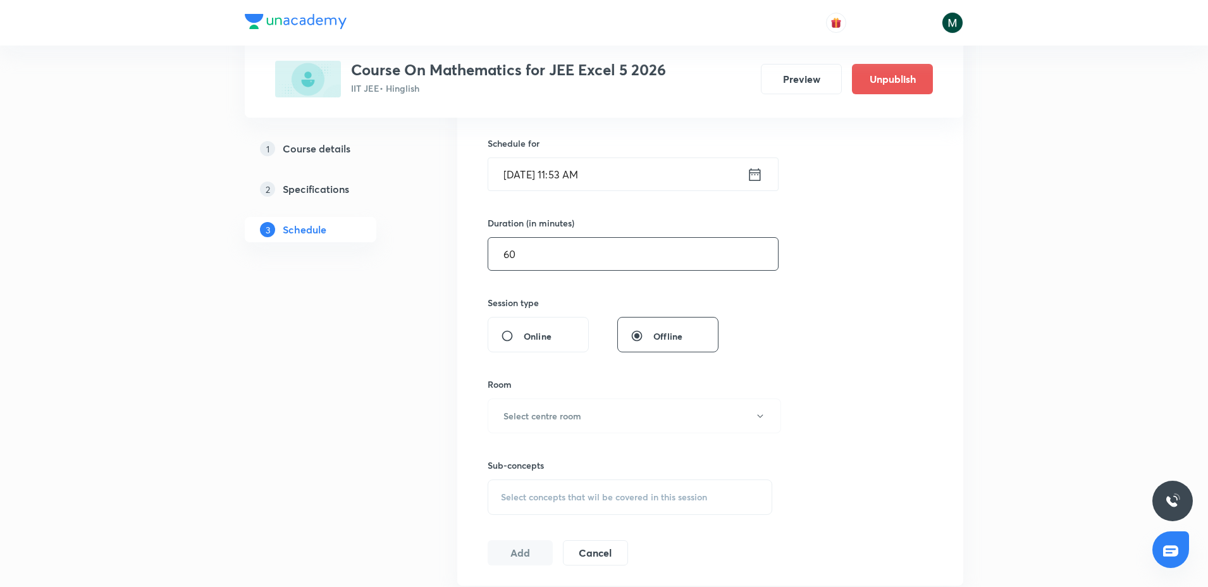
scroll to position [316, 0]
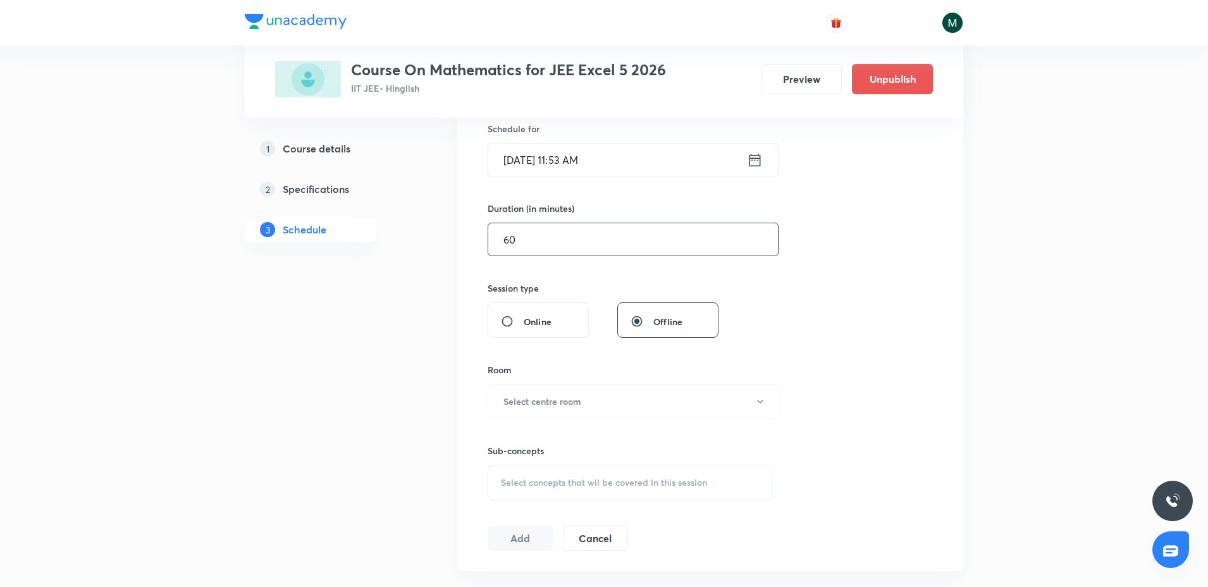
type input "60"
click at [543, 363] on div "Room" at bounding box center [630, 369] width 285 height 13
click at [535, 397] on h6 "Select centre room" at bounding box center [543, 401] width 78 height 13
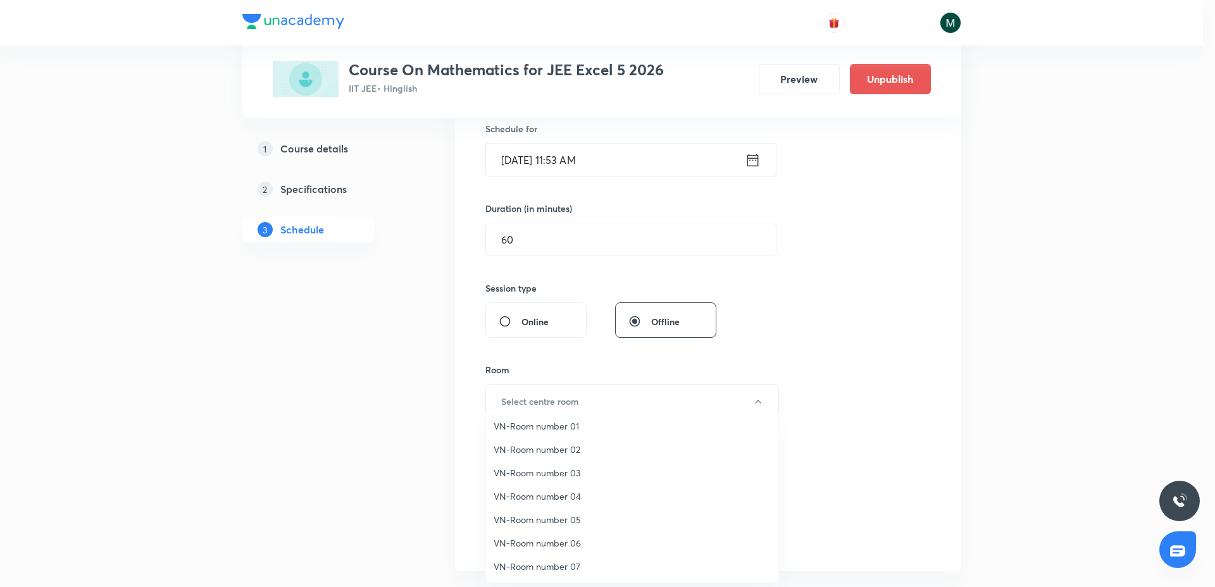
click at [566, 550] on li "VN-Room number 06" at bounding box center [632, 542] width 292 height 23
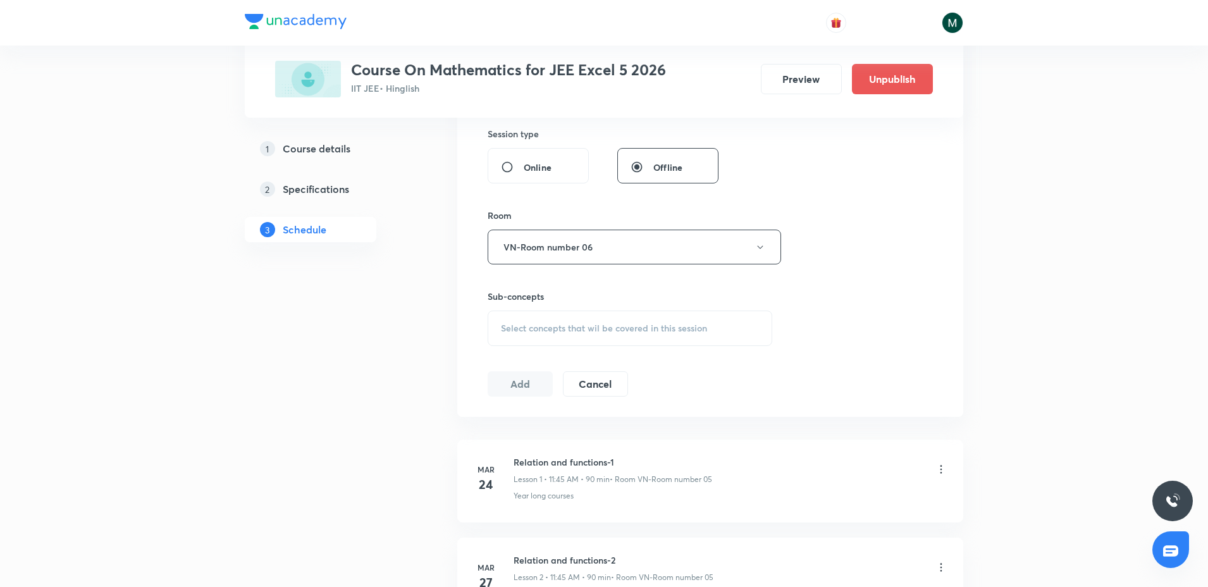
scroll to position [474, 0]
click at [566, 319] on span "Select concepts that wil be covered in this session" at bounding box center [604, 324] width 206 height 10
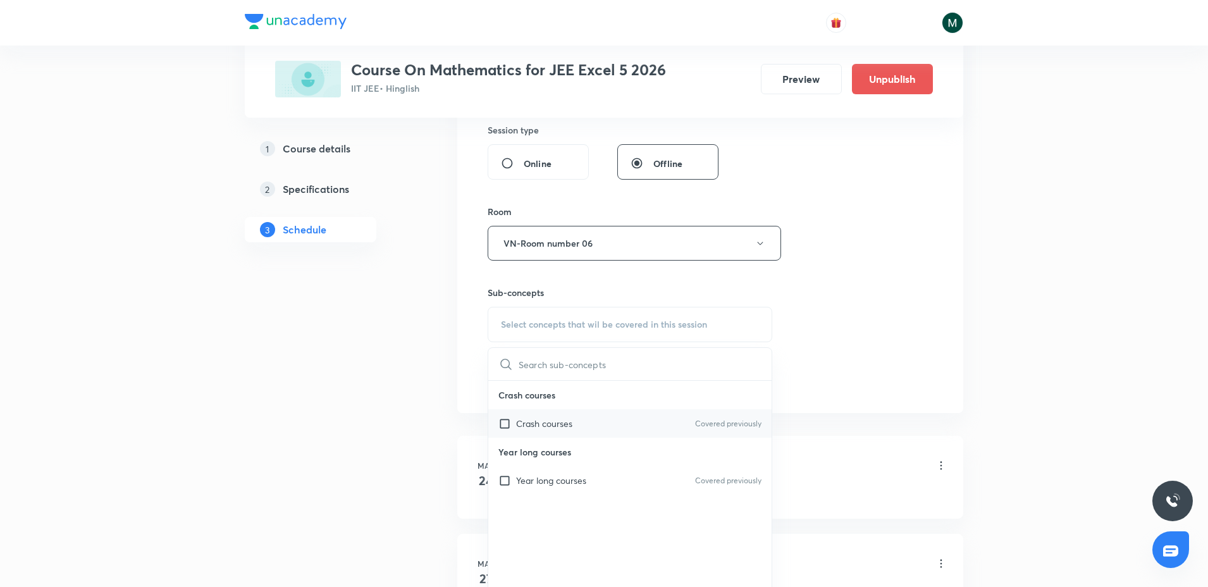
click at [530, 423] on p "Crash courses" at bounding box center [544, 423] width 56 height 13
checkbox input "true"
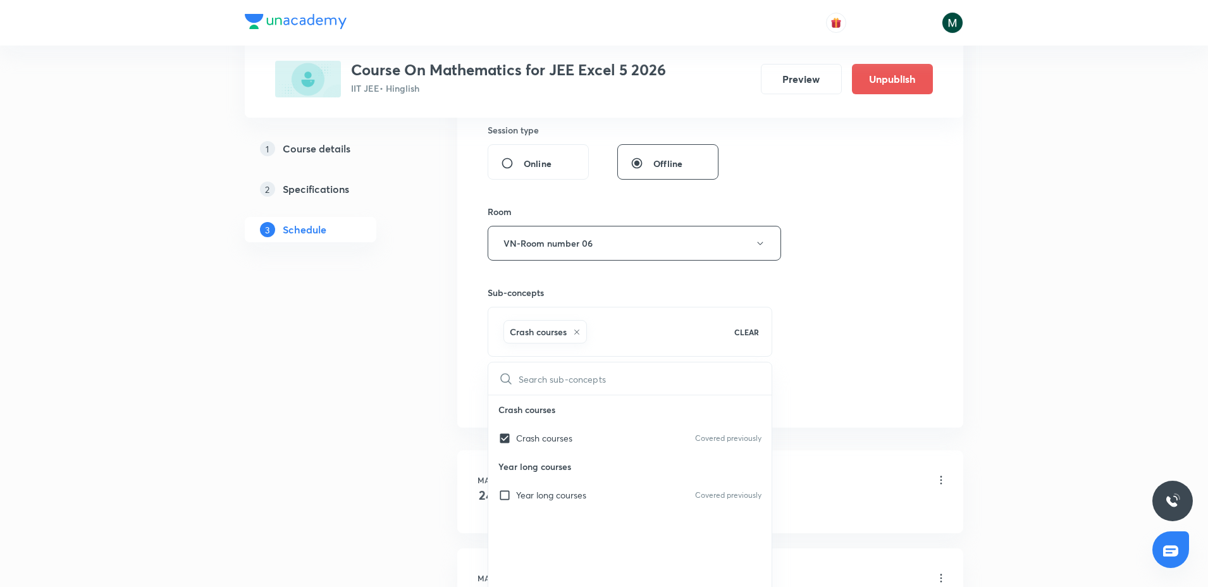
drag, startPoint x: 344, startPoint y: 402, endPoint x: 526, endPoint y: 338, distance: 192.9
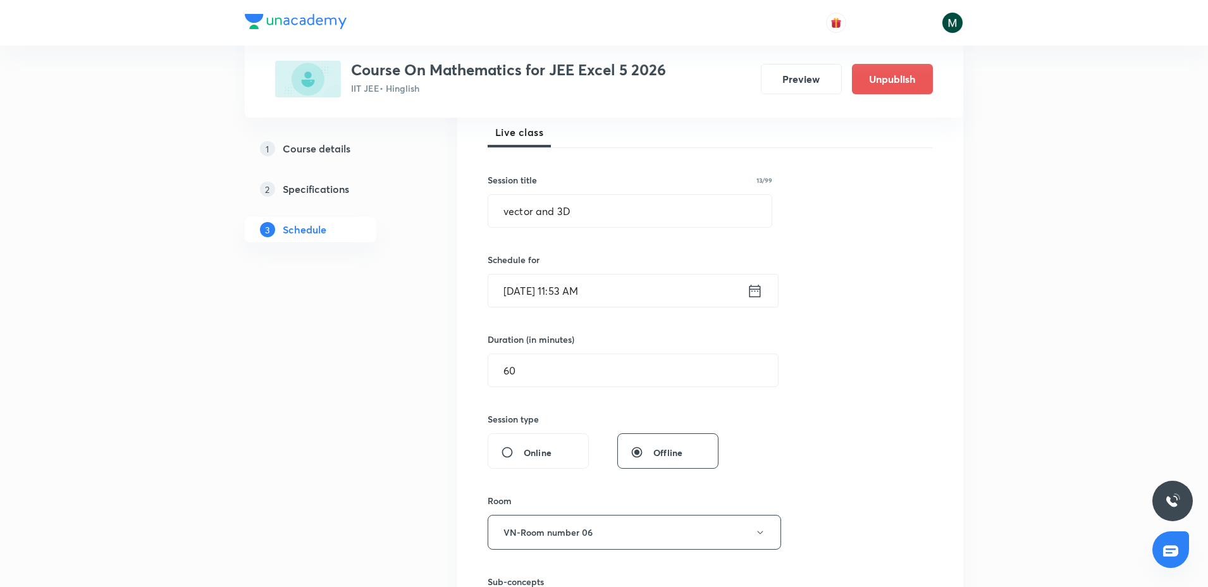
scroll to position [158, 0]
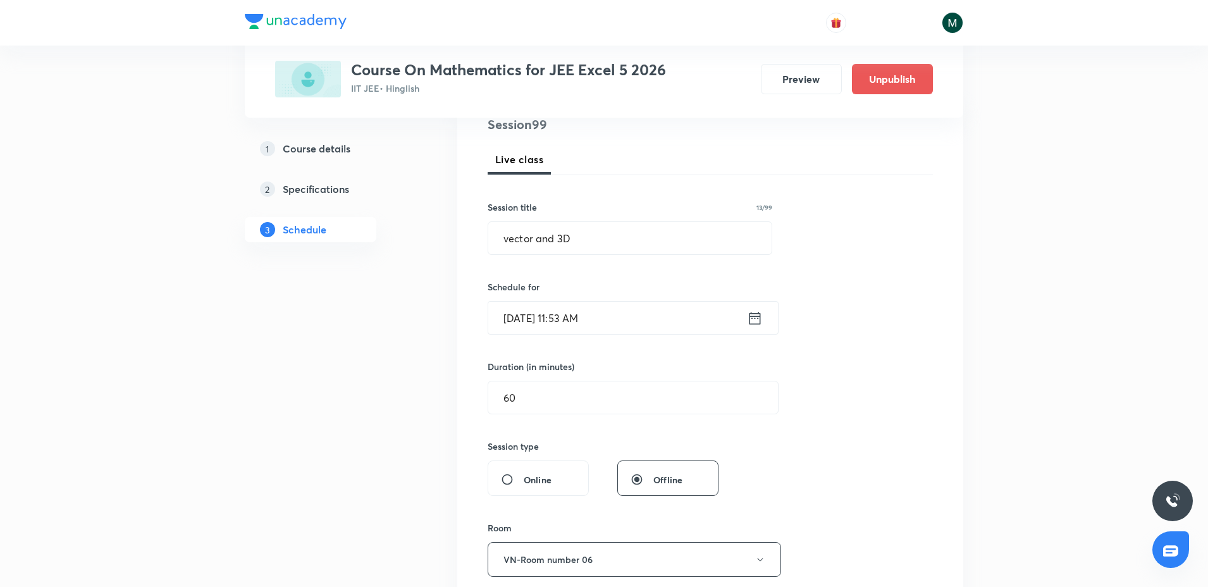
click at [567, 320] on input "Oct 4, 2025, 11:53 AM" at bounding box center [617, 318] width 259 height 32
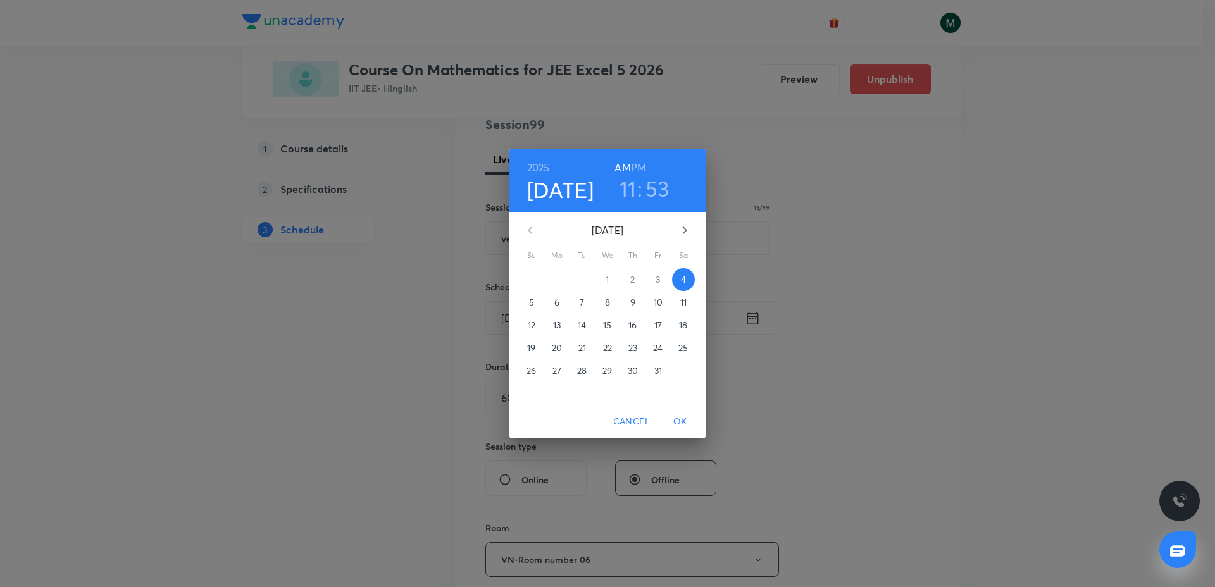
click at [657, 187] on h3 "53" at bounding box center [657, 188] width 24 height 27
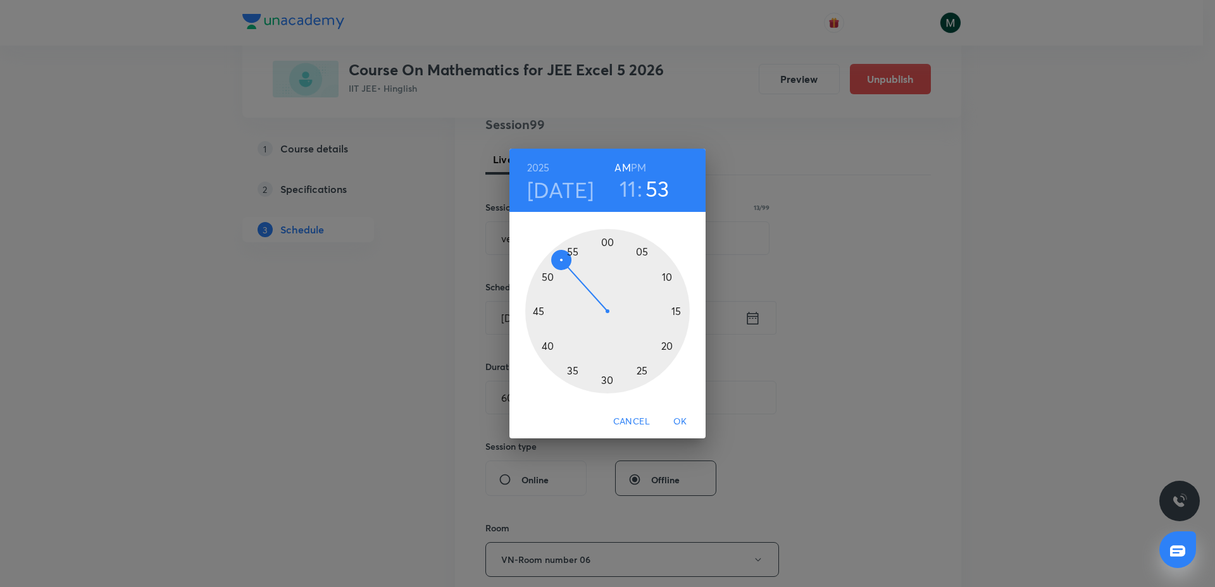
click at [631, 197] on h3 "11" at bounding box center [627, 188] width 17 height 27
click at [609, 243] on div at bounding box center [607, 311] width 164 height 164
click at [657, 187] on h3 "53" at bounding box center [659, 188] width 24 height 27
click at [606, 242] on div at bounding box center [607, 311] width 164 height 164
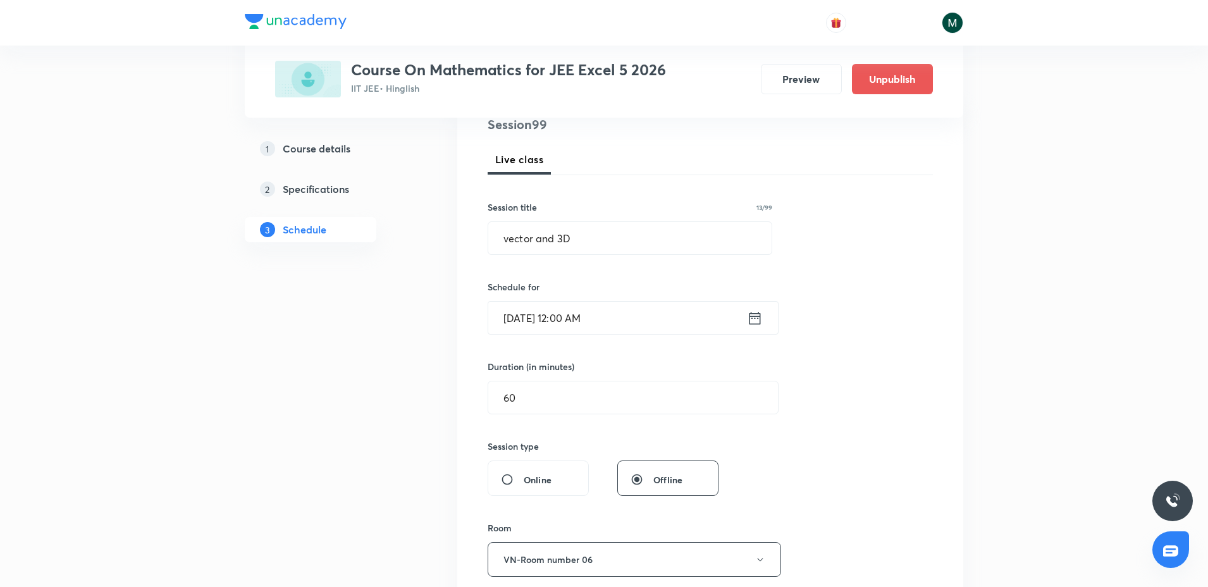
click at [629, 318] on input "Oct 4, 2025, 12:00 AM" at bounding box center [617, 318] width 259 height 32
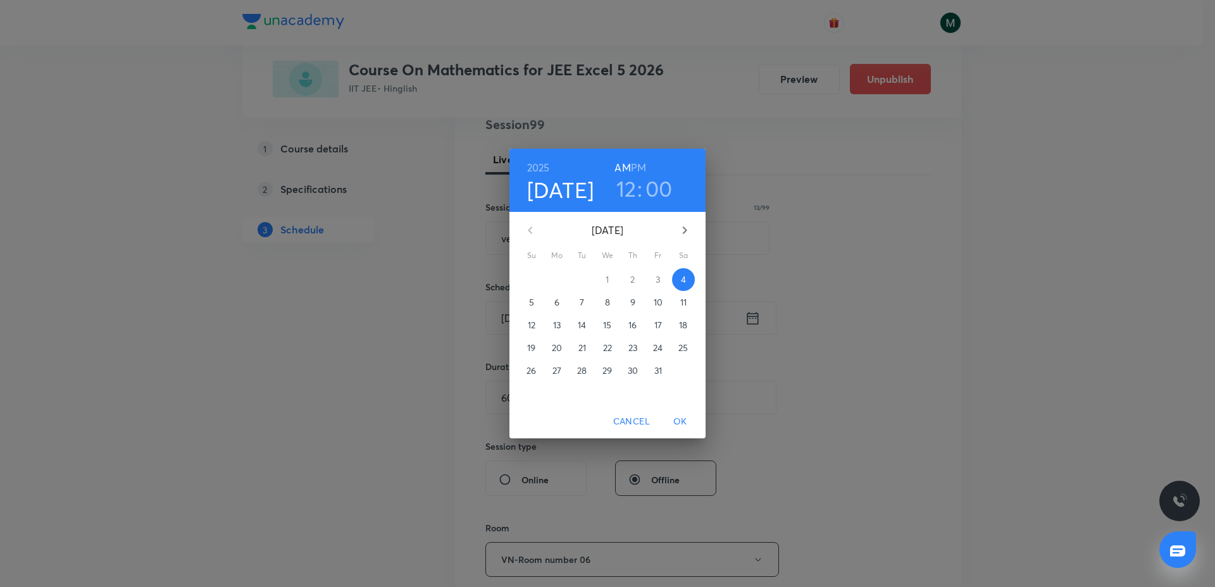
click at [636, 168] on h6 "PM" at bounding box center [638, 168] width 15 height 18
click at [683, 421] on span "OK" at bounding box center [680, 422] width 30 height 16
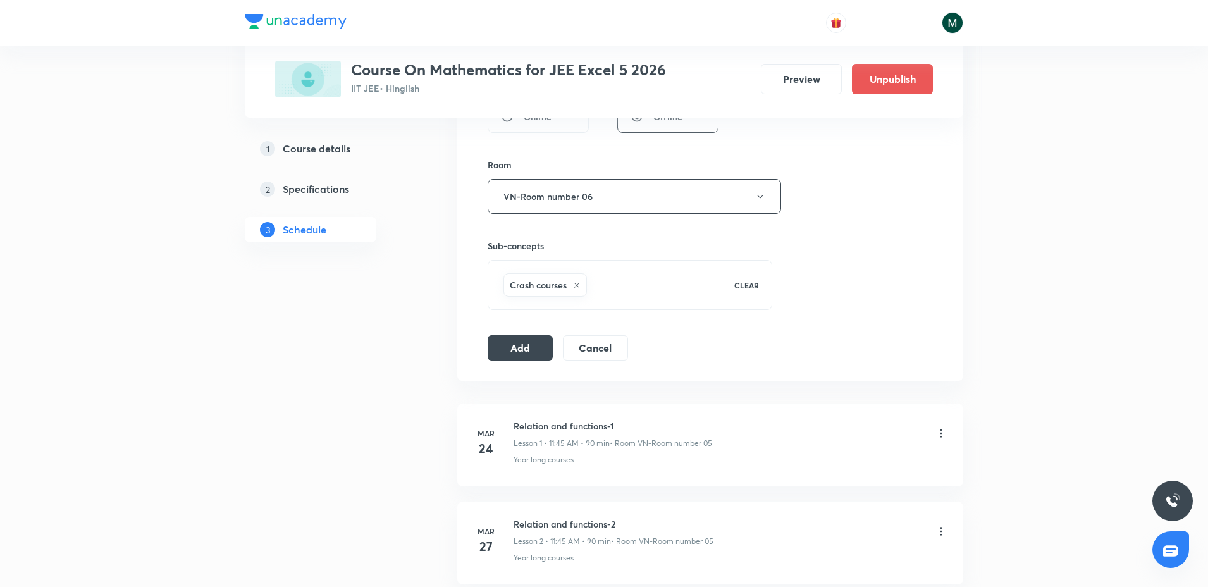
scroll to position [554, 0]
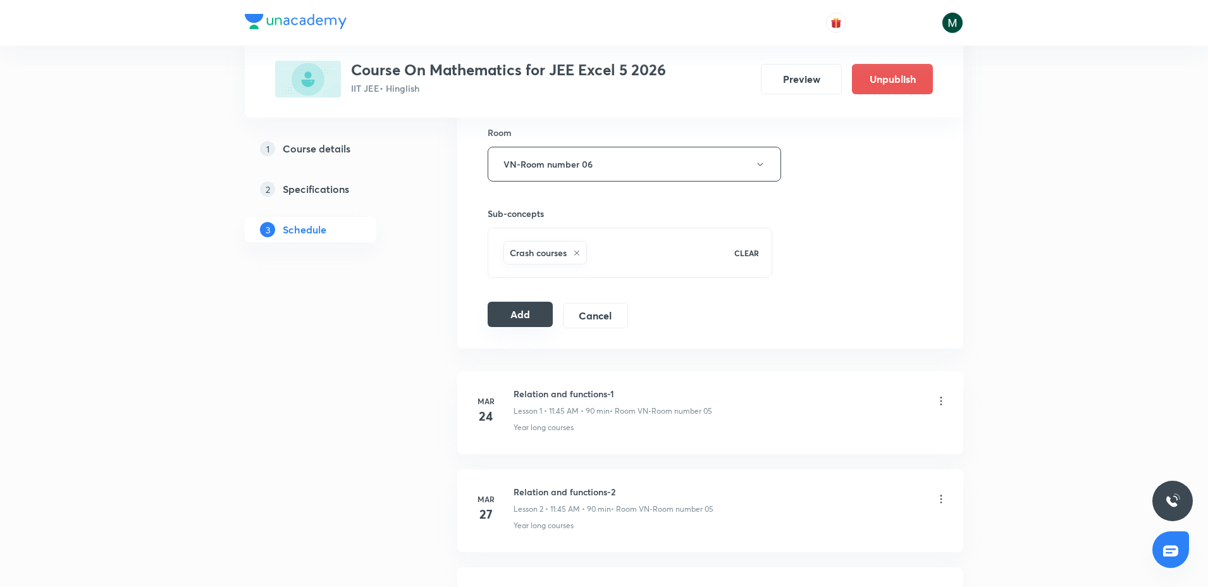
click at [519, 314] on button "Add" at bounding box center [520, 314] width 65 height 25
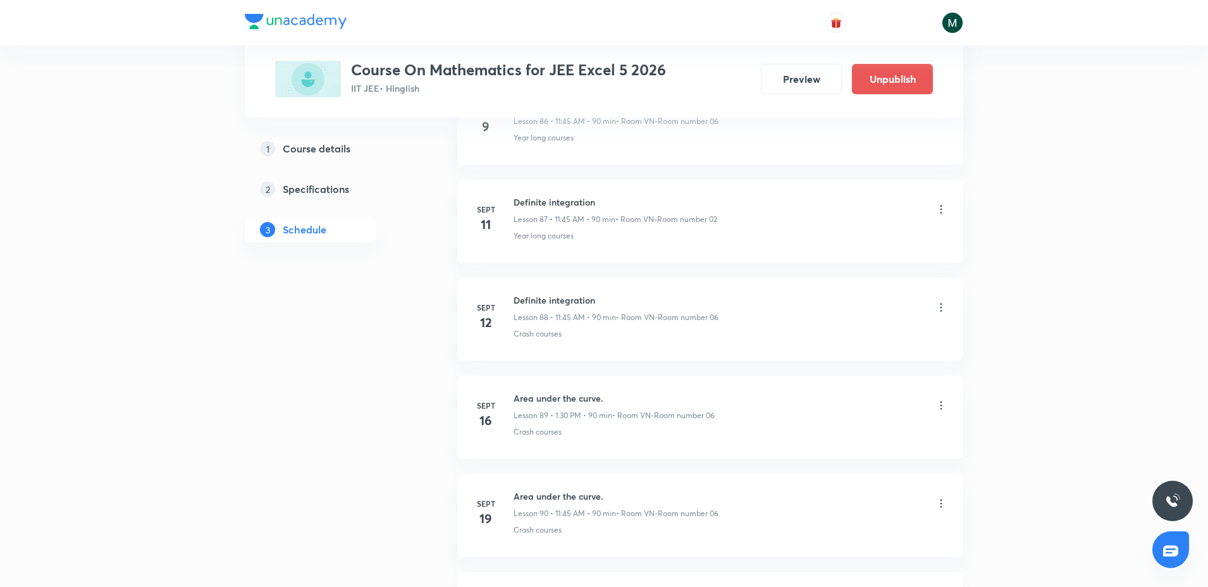
scroll to position [10051, 0]
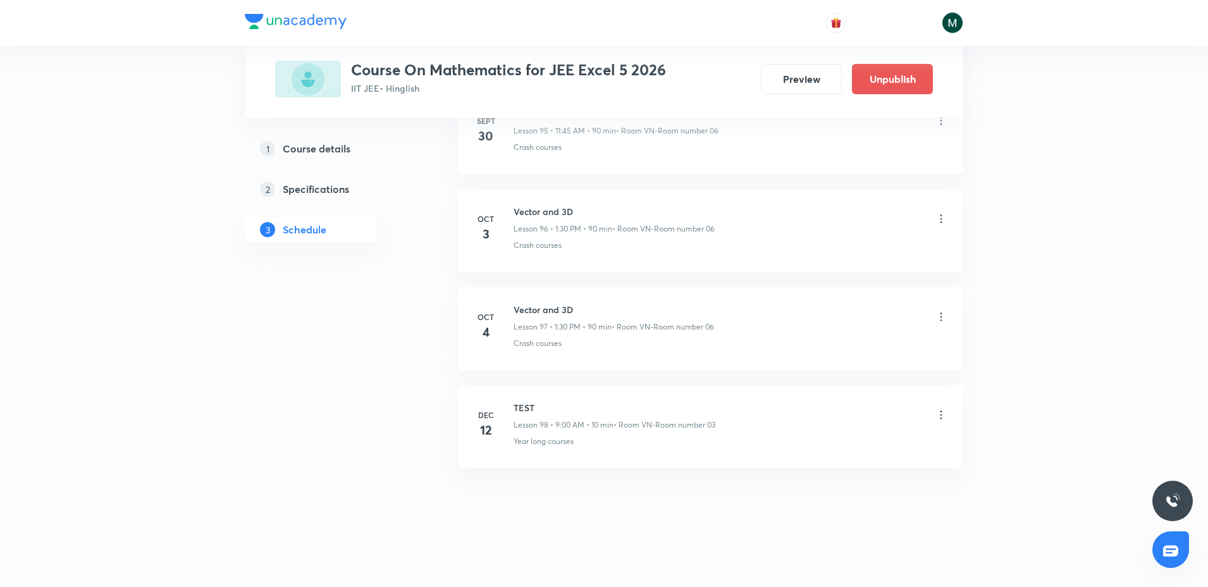
drag, startPoint x: 655, startPoint y: 132, endPoint x: 622, endPoint y: 483, distance: 352.6
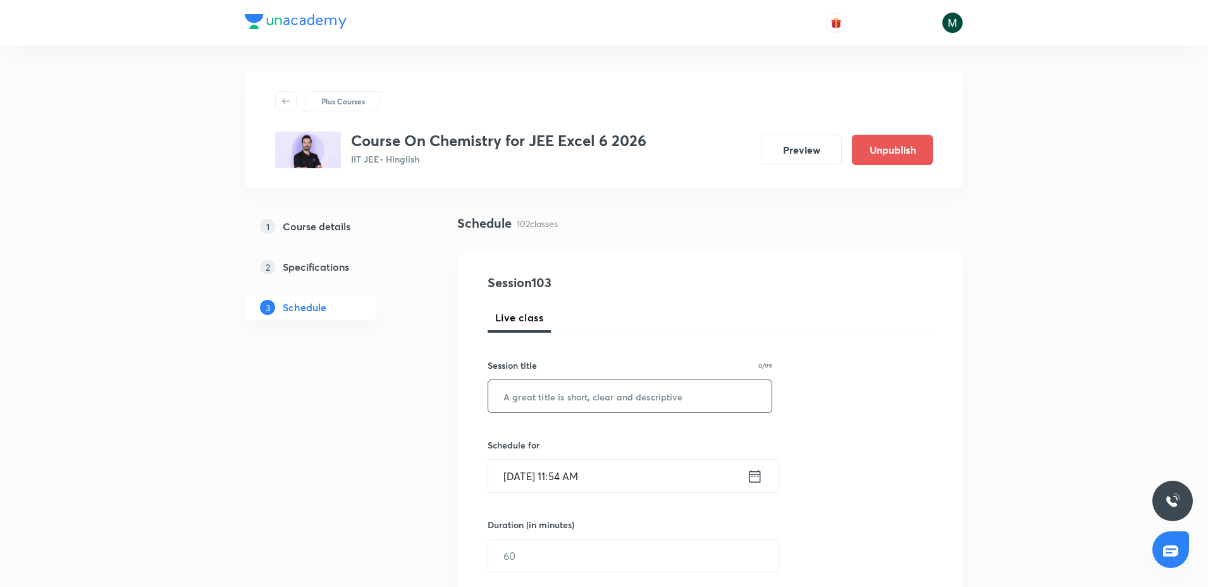
click at [528, 397] on input "text" at bounding box center [629, 396] width 283 height 32
paste input "aldehydes ketones and carboxylic acids"
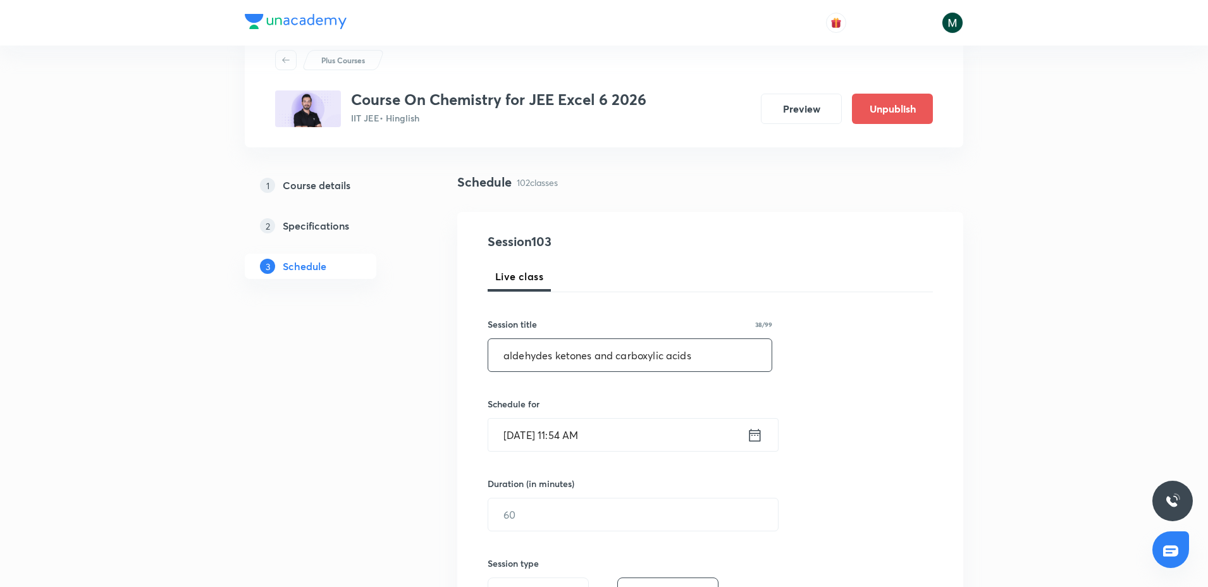
scroll to position [237, 0]
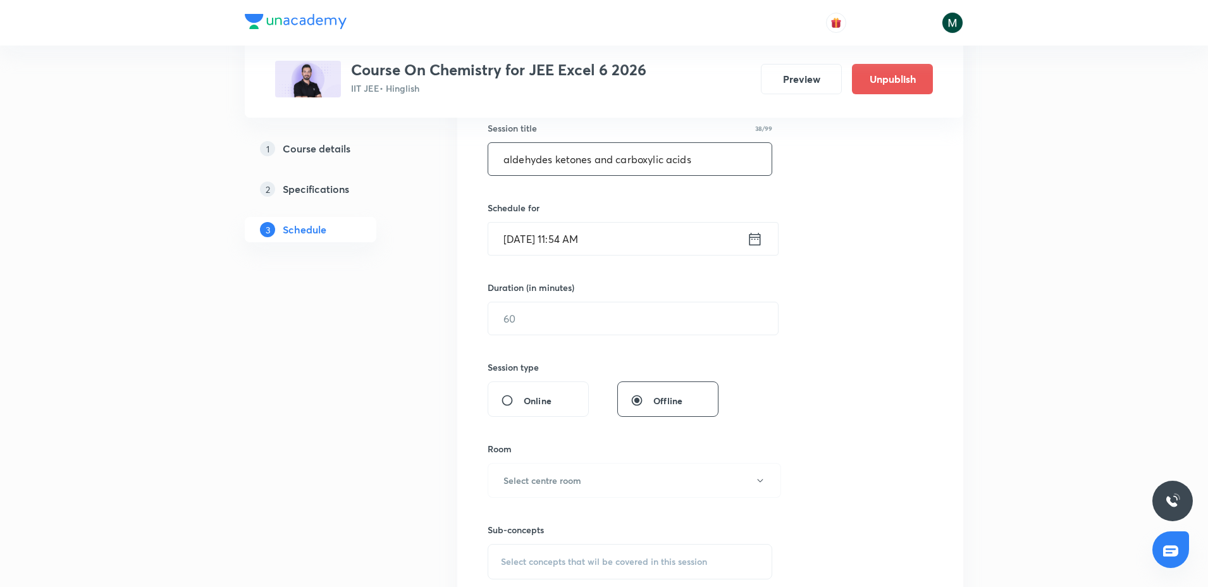
type input "aldehydes ketones and carboxylic acids"
click at [608, 240] on input "[DATE] 11:54 AM" at bounding box center [617, 239] width 259 height 32
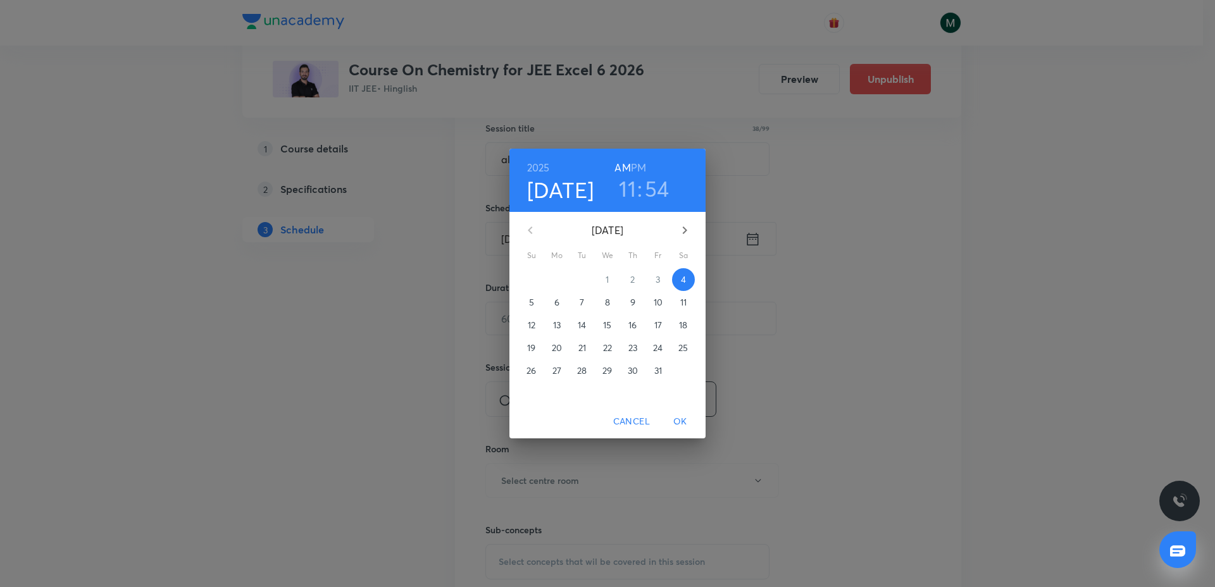
click at [637, 190] on h3 ":" at bounding box center [639, 188] width 5 height 27
click at [658, 195] on h3 "54" at bounding box center [657, 188] width 25 height 27
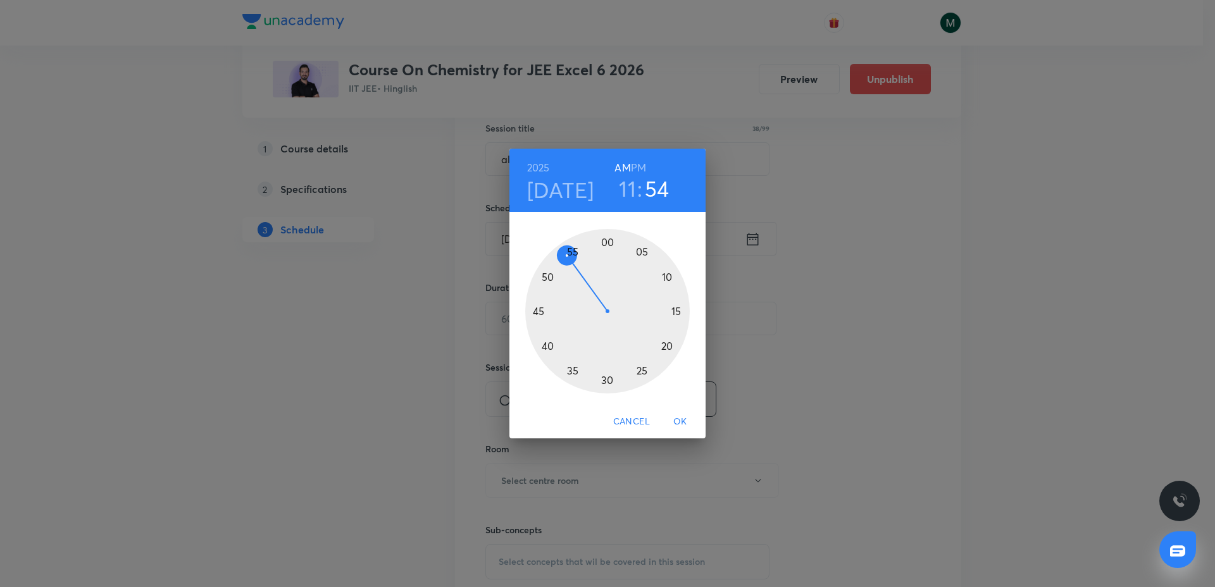
click at [579, 245] on div at bounding box center [607, 311] width 164 height 164
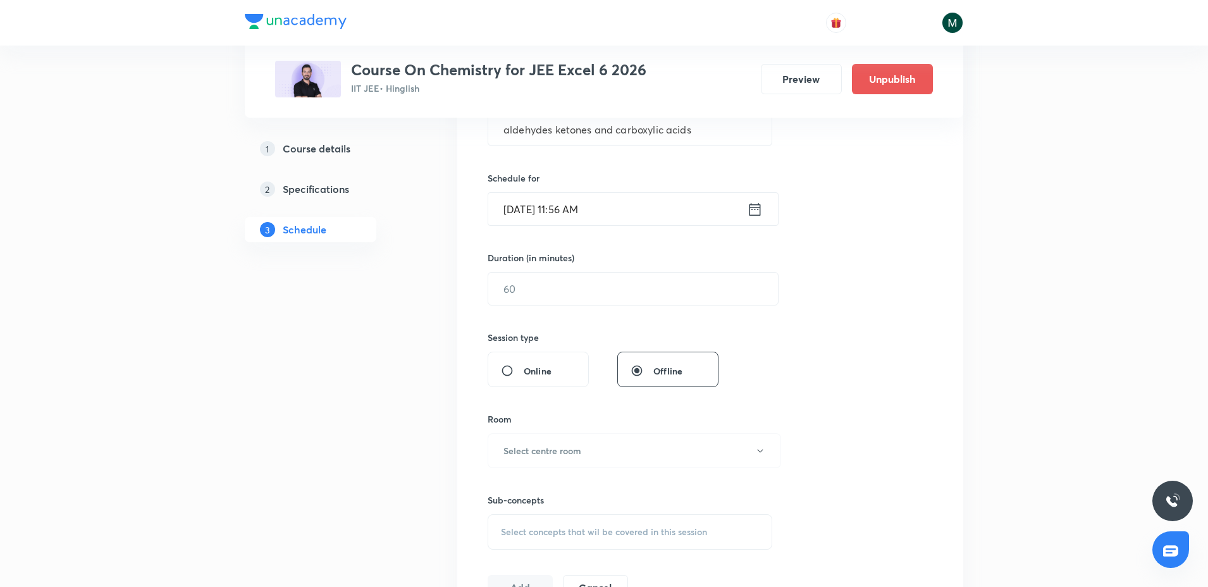
scroll to position [316, 0]
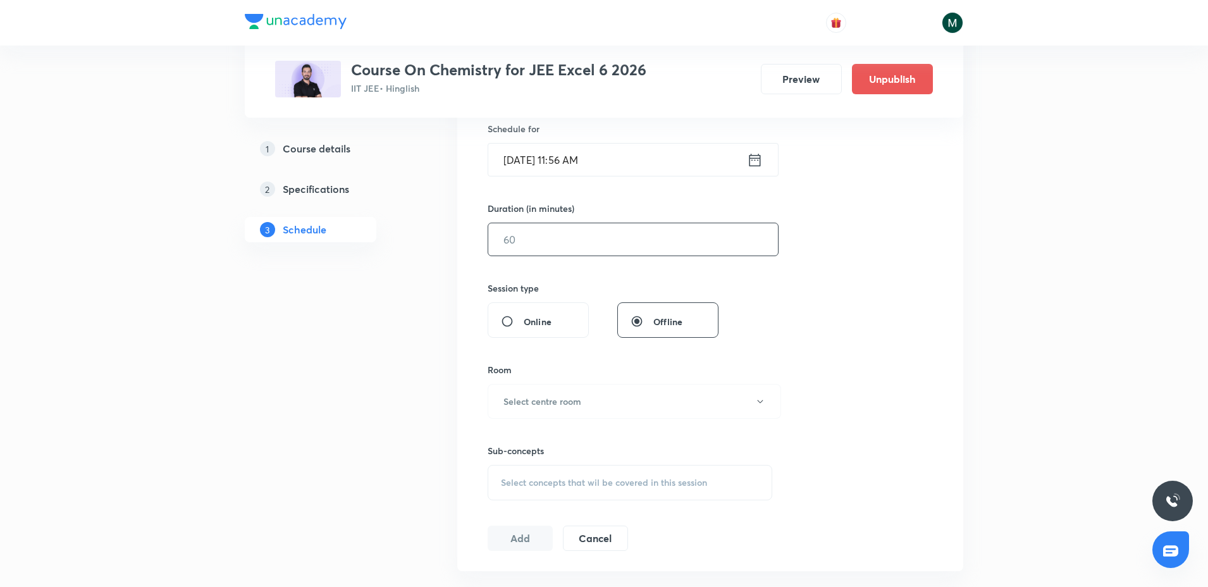
drag, startPoint x: 560, startPoint y: 254, endPoint x: 555, endPoint y: 249, distance: 7.6
click at [559, 254] on input "text" at bounding box center [633, 239] width 290 height 32
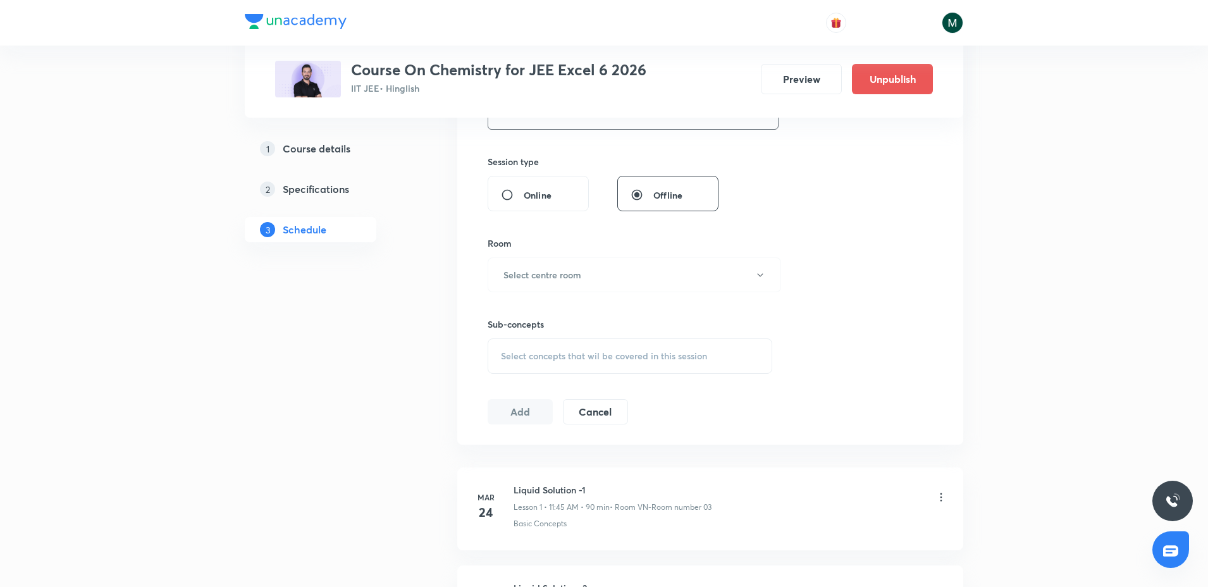
scroll to position [474, 0]
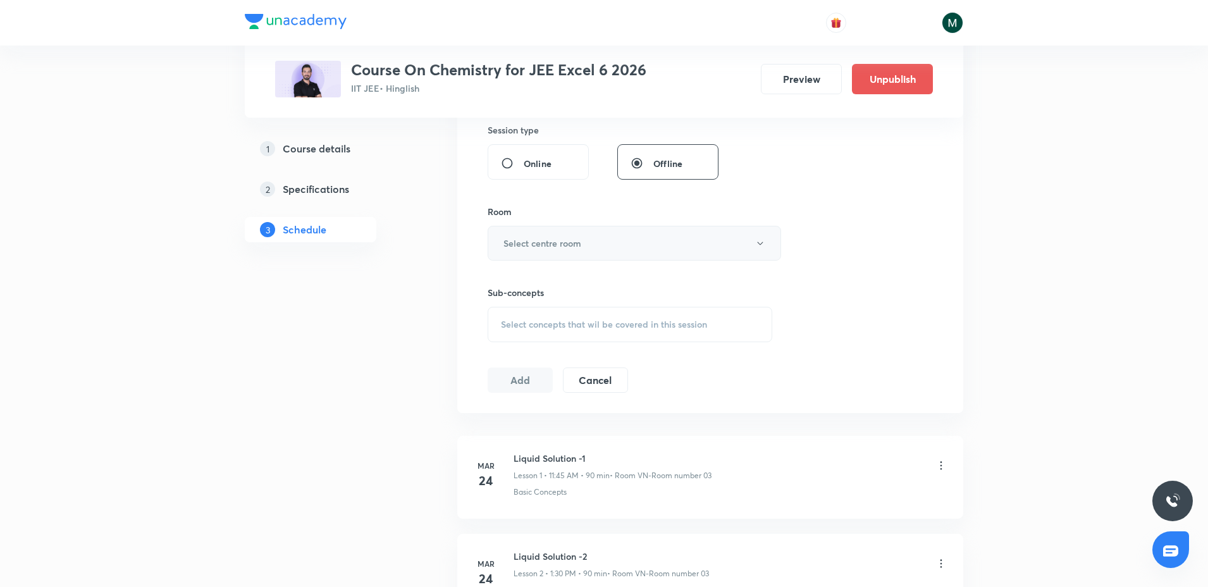
type input "60"
click at [563, 237] on h6 "Select centre room" at bounding box center [543, 243] width 78 height 13
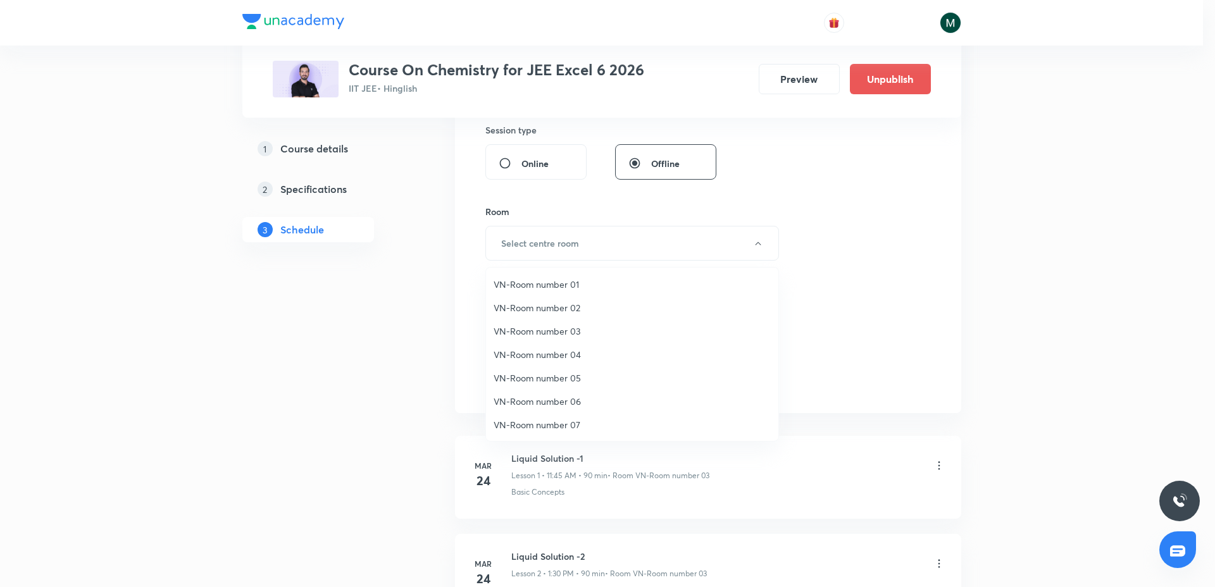
click at [563, 335] on span "VN-Room number 03" at bounding box center [631, 331] width 277 height 13
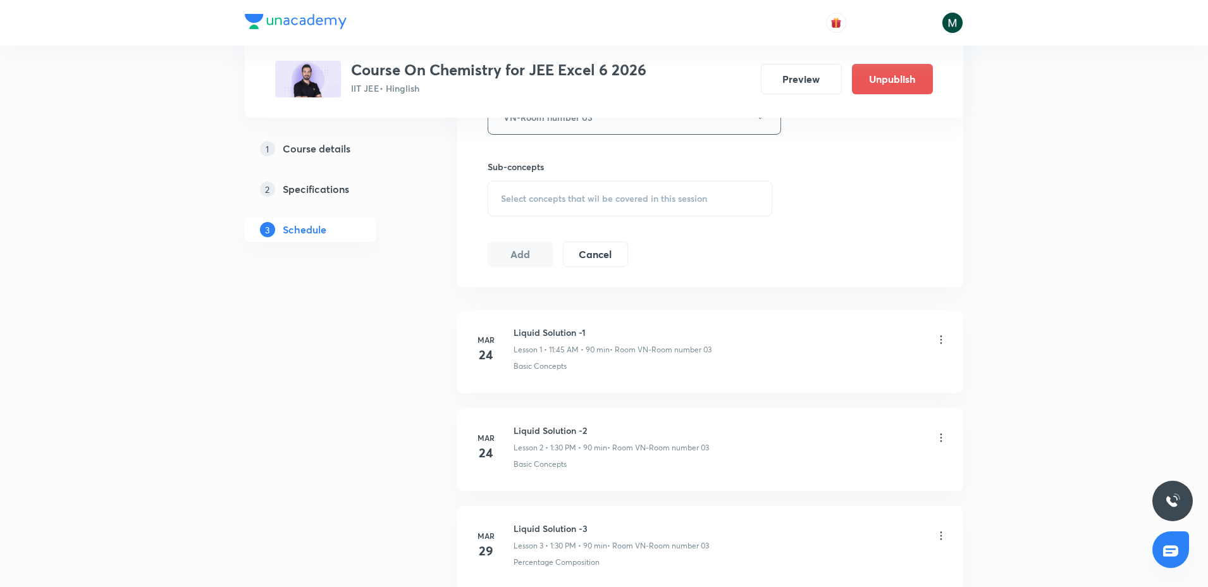
scroll to position [633, 0]
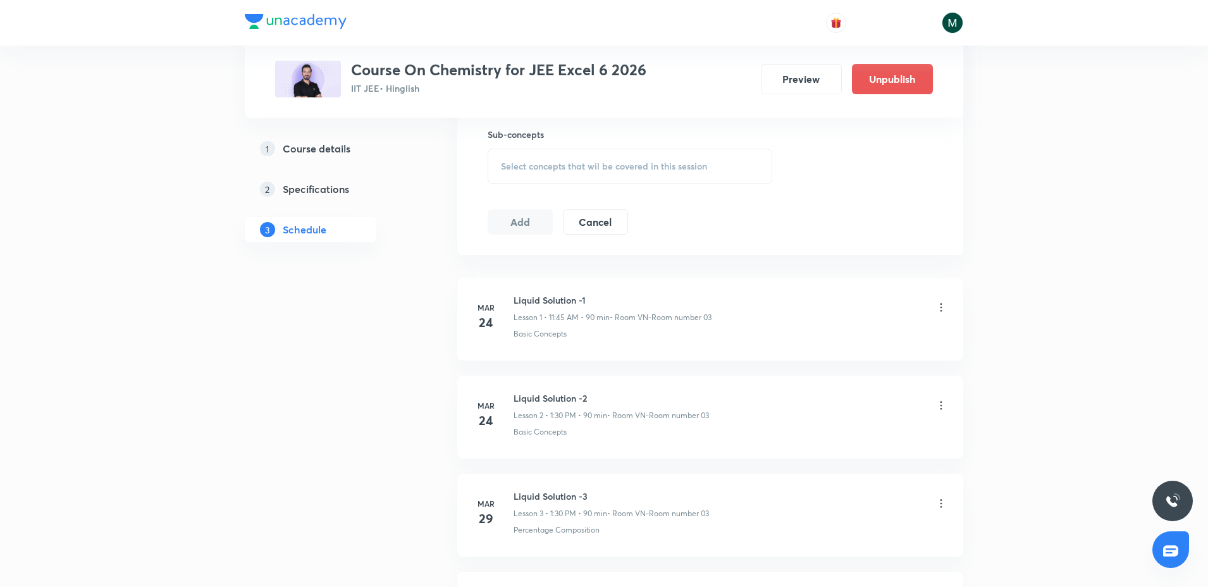
click at [592, 168] on span "Select concepts that wil be covered in this session" at bounding box center [604, 166] width 206 height 10
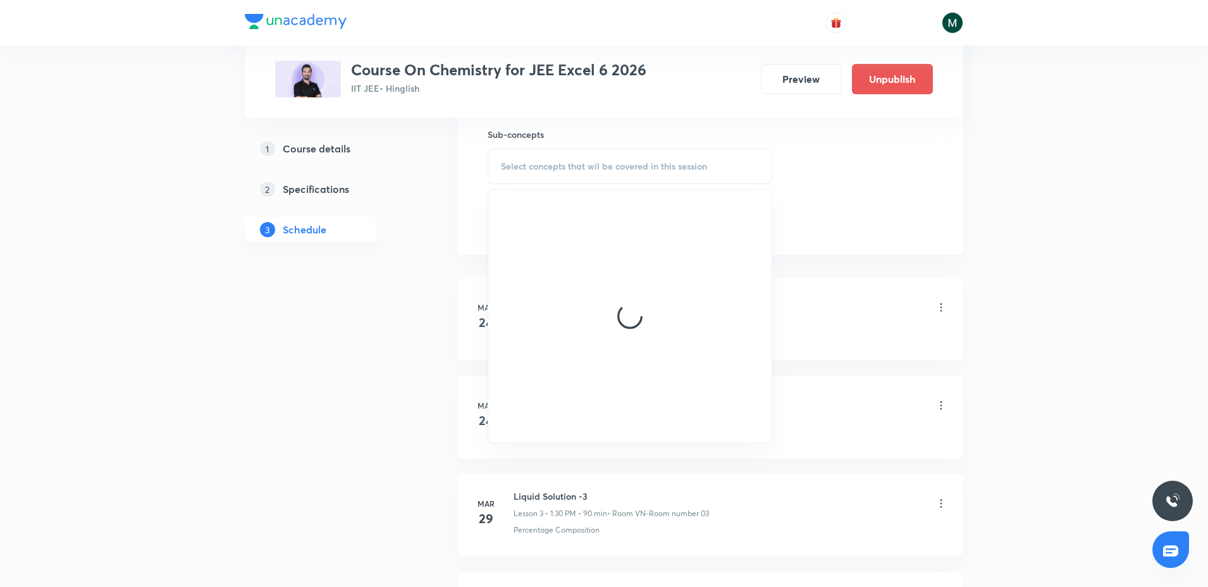
click at [569, 293] on div at bounding box center [629, 316] width 283 height 253
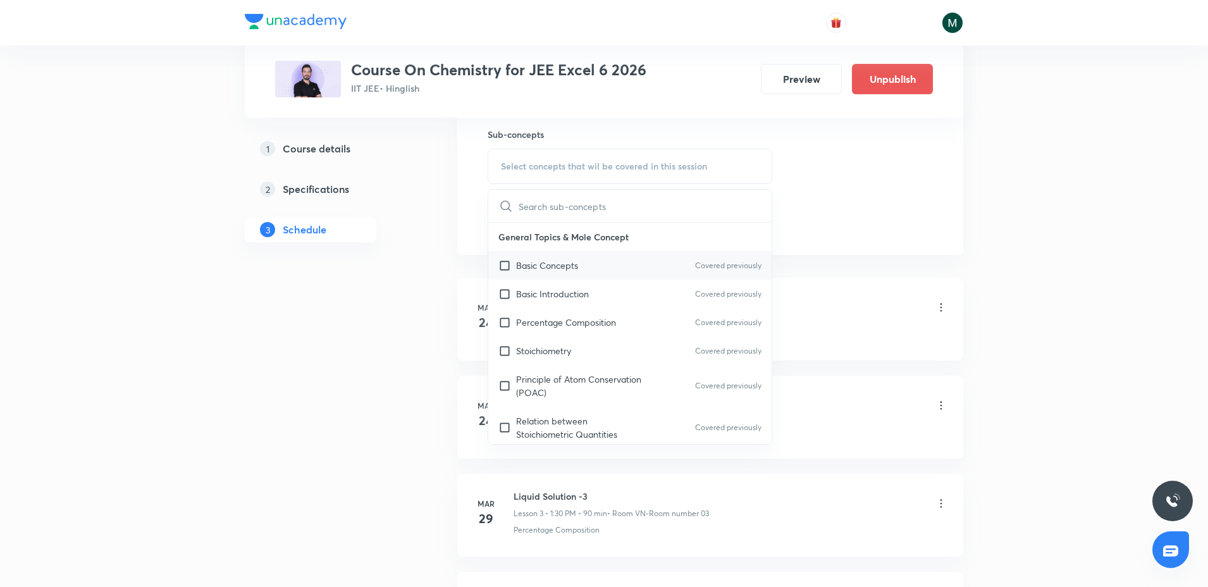
click at [569, 273] on div "Basic Concepts Covered previously" at bounding box center [629, 265] width 283 height 28
checkbox input "true"
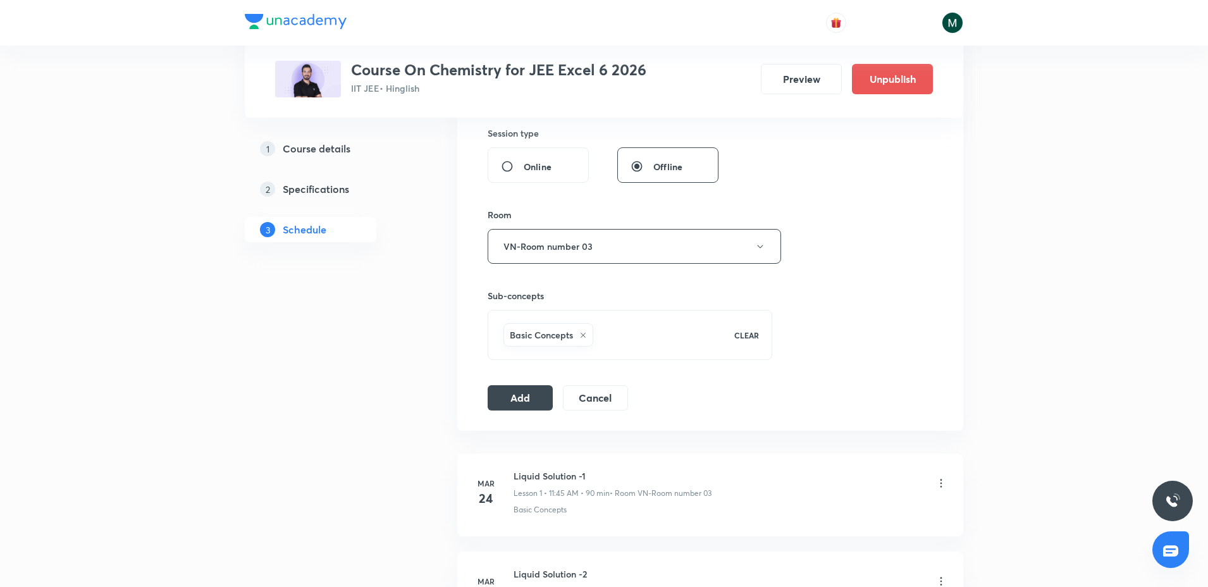
scroll to position [474, 0]
click at [531, 386] on button "Add" at bounding box center [520, 393] width 65 height 25
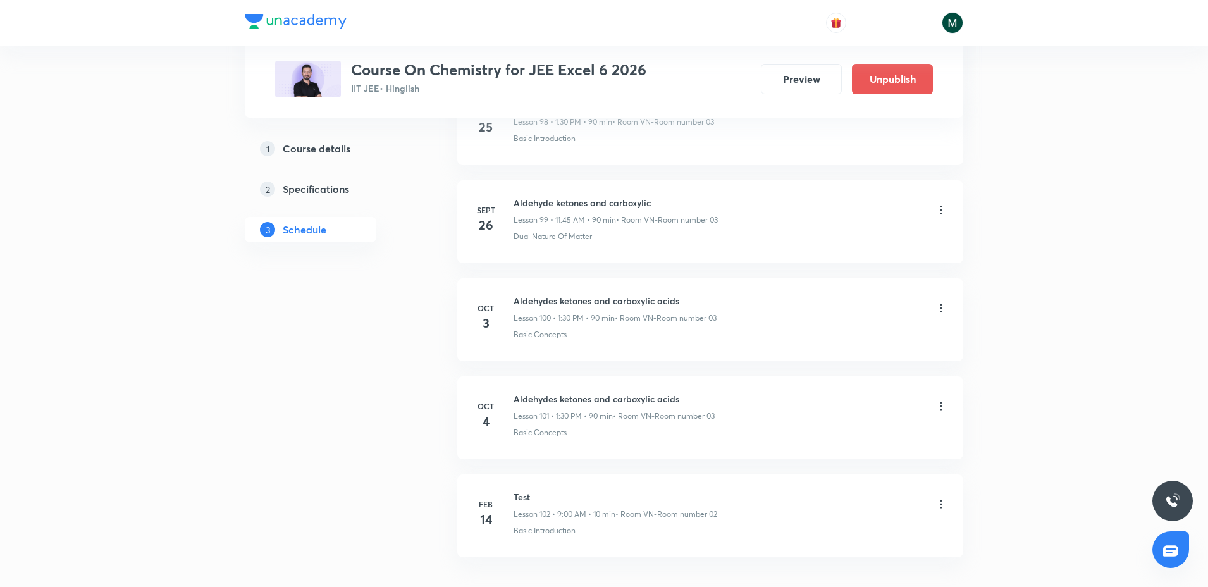
scroll to position [10443, 0]
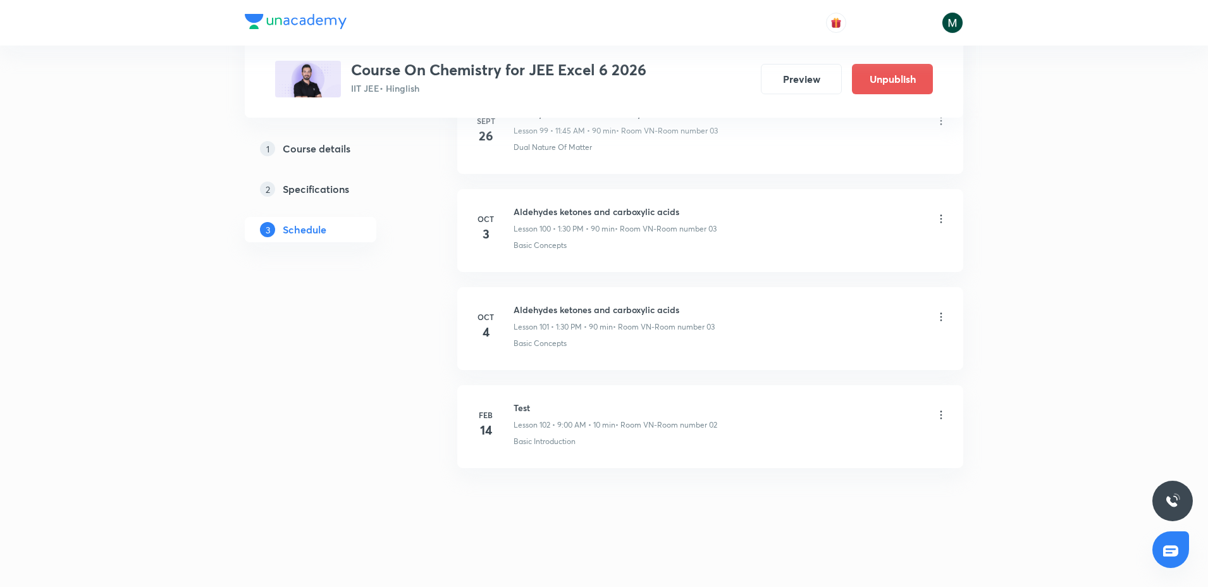
drag, startPoint x: 827, startPoint y: 299, endPoint x: 783, endPoint y: 490, distance: 196.9
click at [941, 418] on icon at bounding box center [942, 415] width 2 height 8
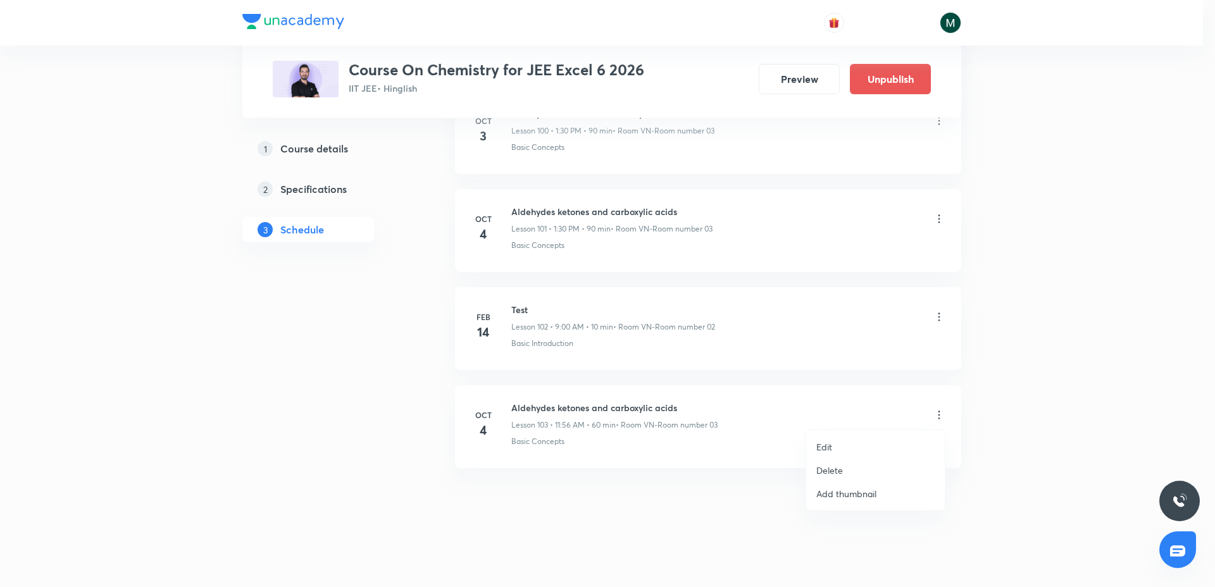
click at [822, 443] on p "Edit" at bounding box center [824, 446] width 16 height 13
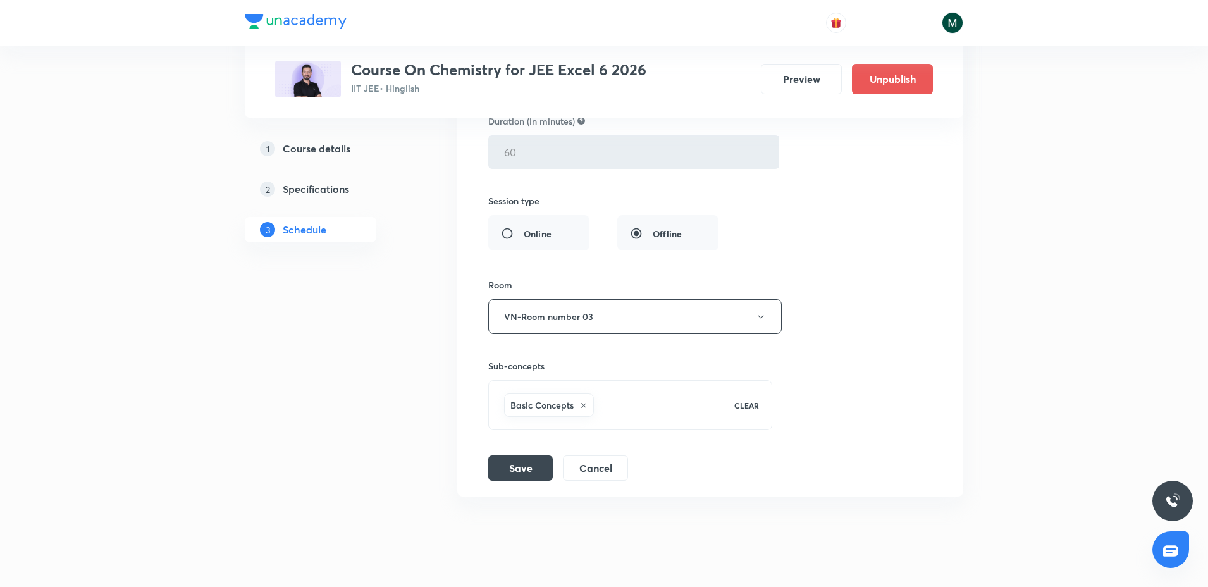
scroll to position [10431, 0]
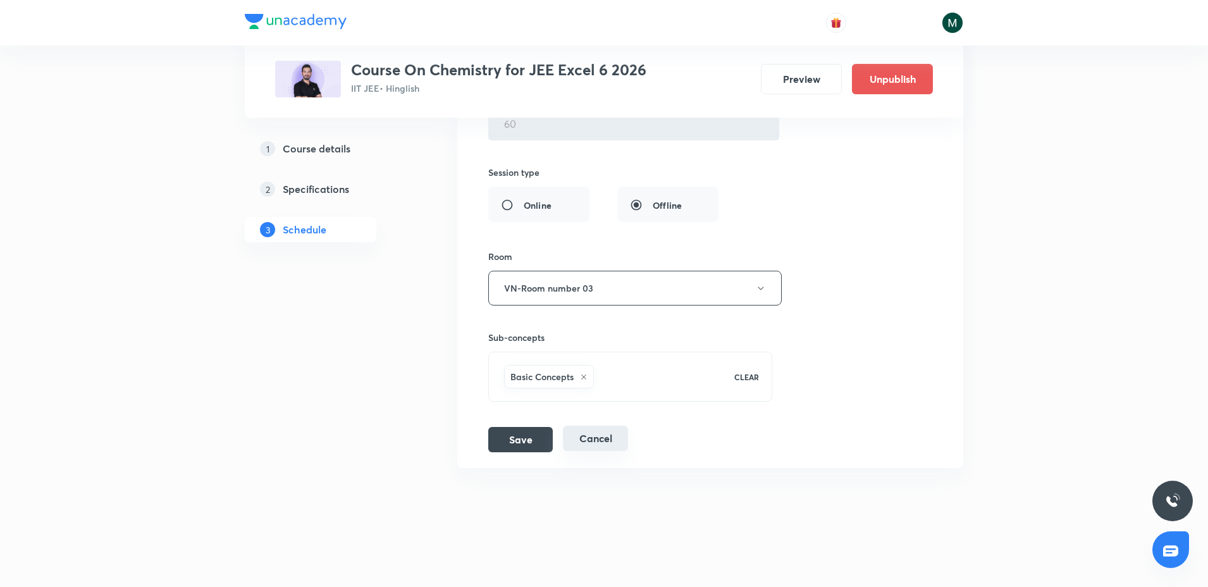
click at [578, 452] on div "Save Cancel" at bounding box center [563, 439] width 150 height 25
click at [594, 447] on button "Cancel" at bounding box center [595, 438] width 65 height 25
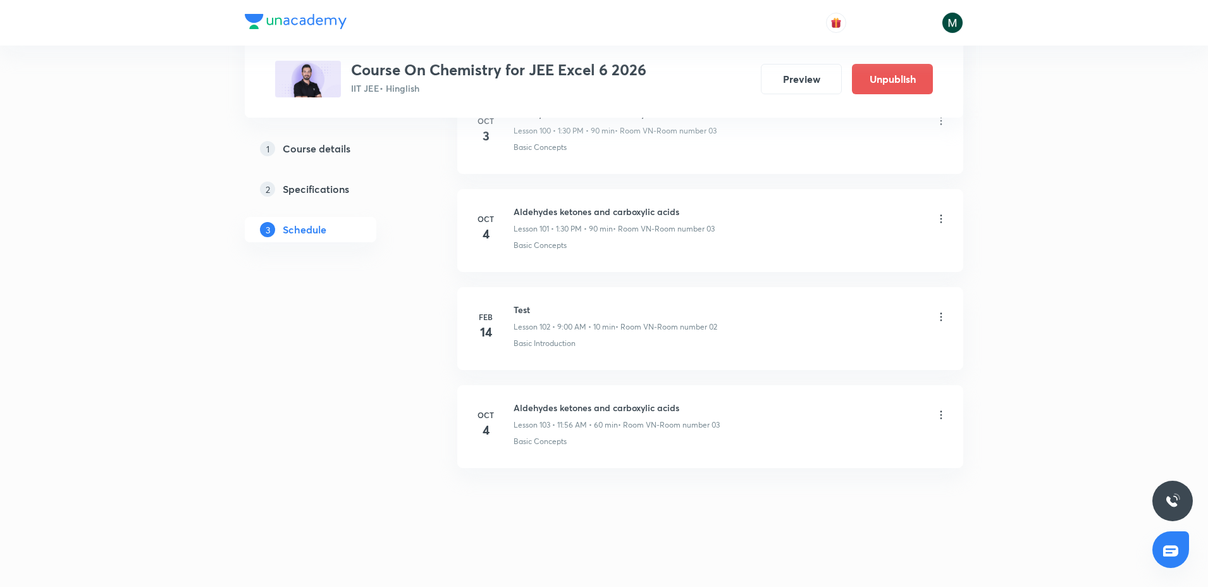
scroll to position [9945, 0]
click at [934, 413] on div "Aldehydes ketones and carboxylic acids Lesson 103 • 11:56 AM • 60 min • Room VN…" at bounding box center [731, 416] width 434 height 30
click at [945, 418] on icon at bounding box center [941, 415] width 13 height 13
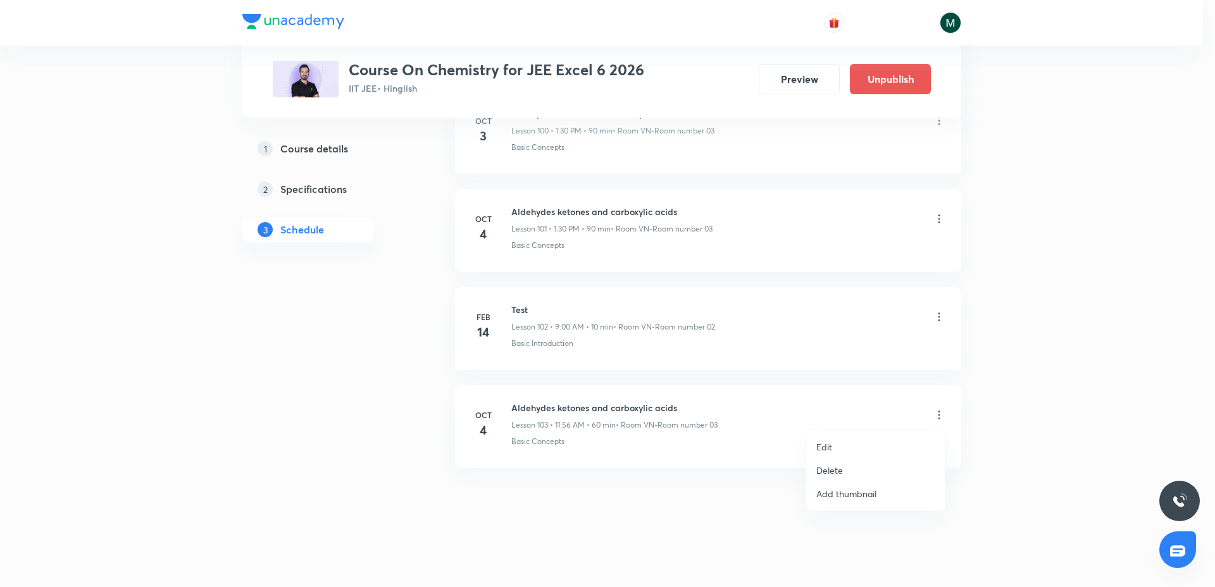
click at [826, 470] on p "Delete" at bounding box center [829, 470] width 27 height 13
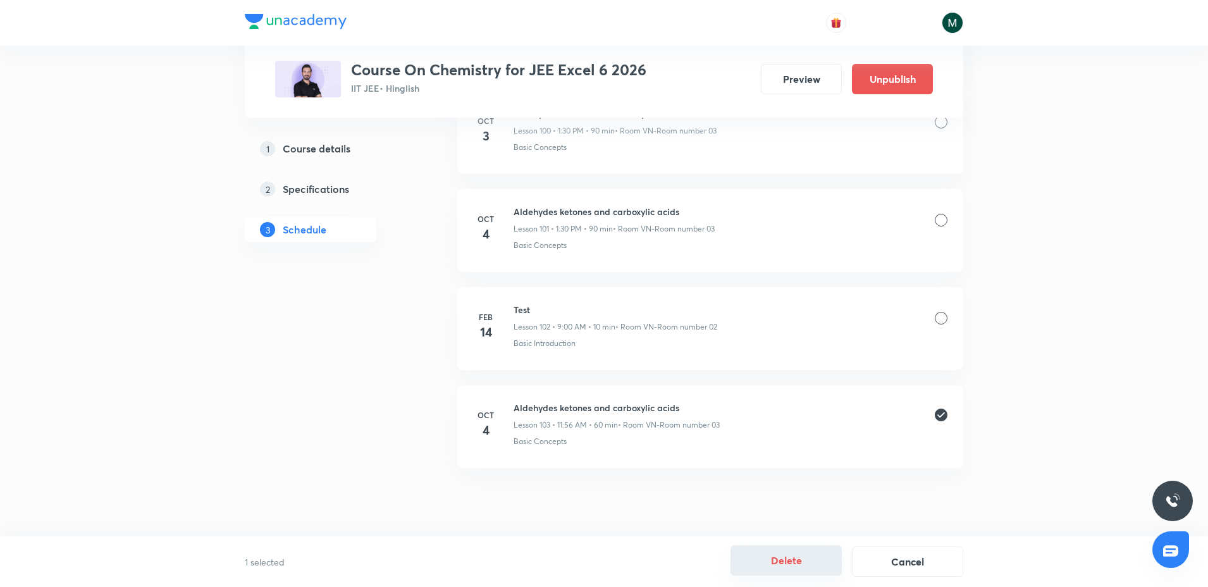
click at [807, 556] on button "Delete" at bounding box center [786, 560] width 111 height 30
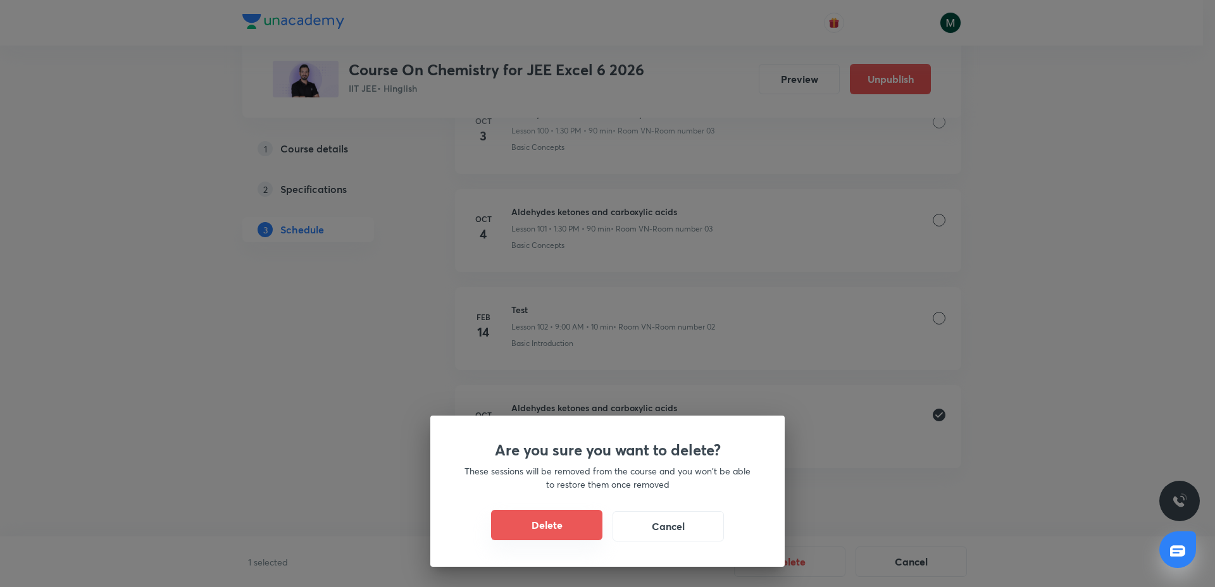
click at [530, 510] on div "Are you sure you want to delete? These sessions will be removed from the course…" at bounding box center [607, 491] width 354 height 151
click at [529, 517] on button "Delete" at bounding box center [546, 525] width 111 height 30
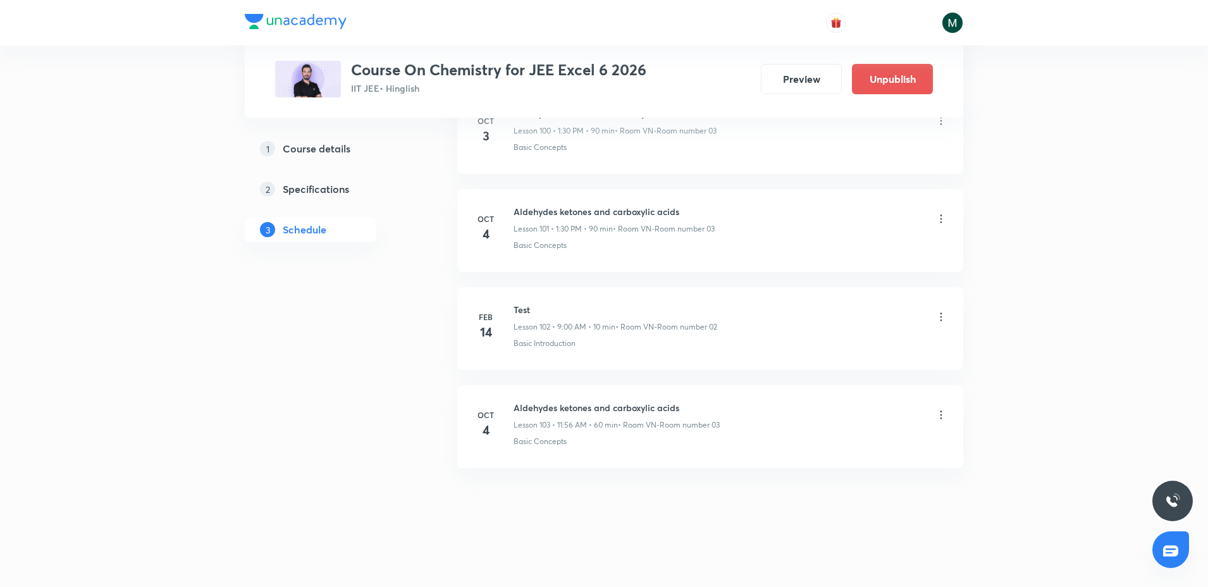
scroll to position [9847, 0]
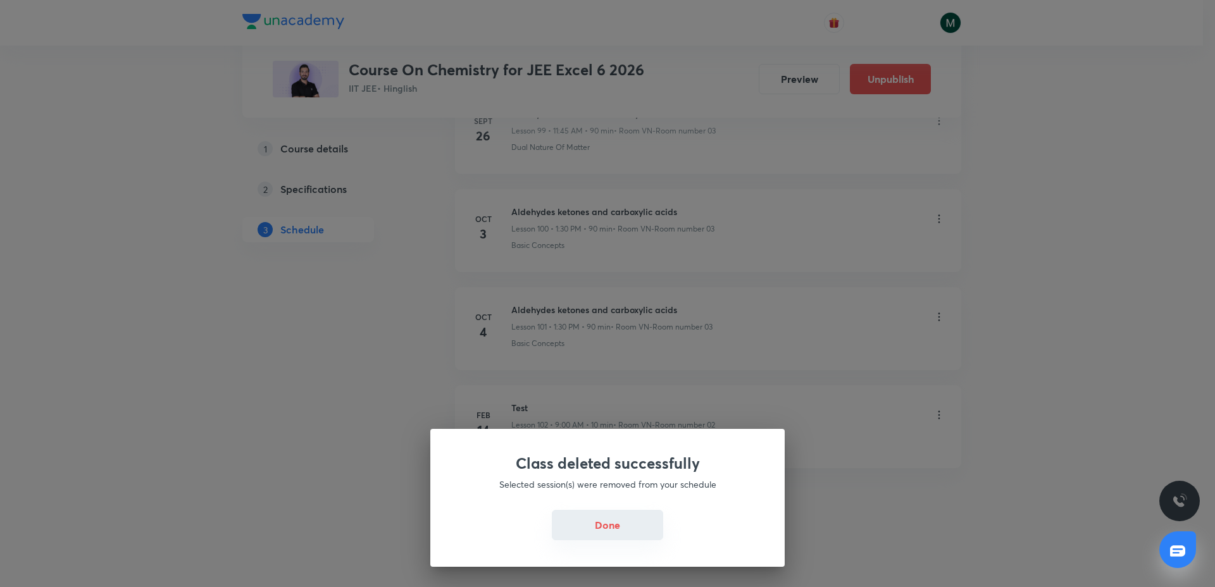
click at [614, 532] on button "Done" at bounding box center [607, 525] width 111 height 30
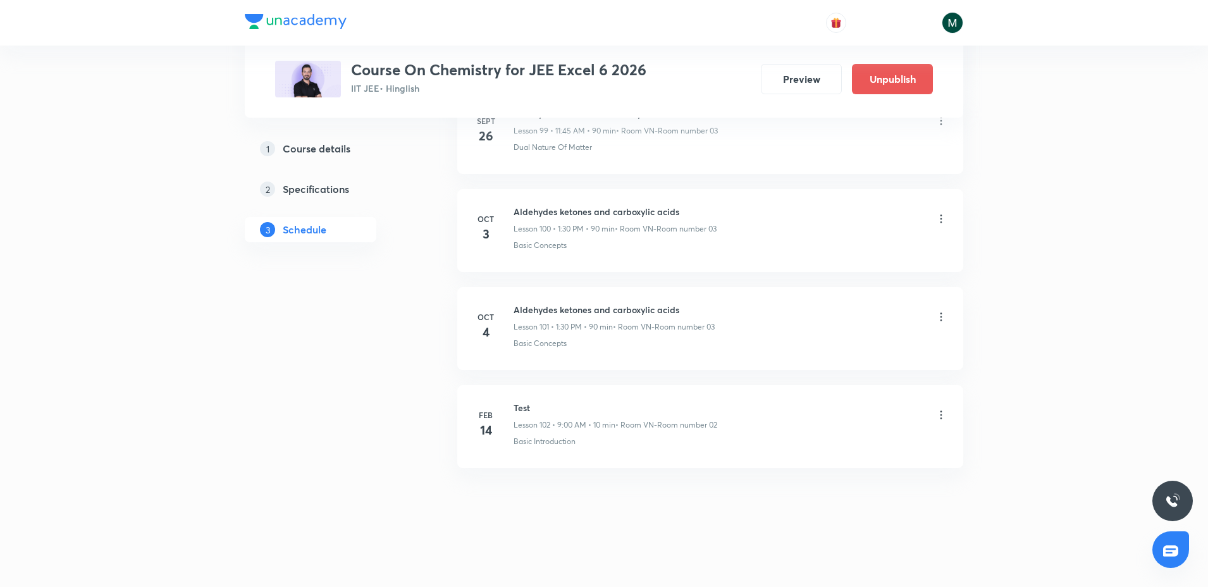
click at [603, 218] on div "Aldehydes ketones and carboxylic acids Lesson 100 • 1:30 PM • 90 min • Room VN-…" at bounding box center [615, 220] width 203 height 30
click at [603, 216] on h6 "Aldehydes ketones and carboxylic acids" at bounding box center [615, 211] width 203 height 13
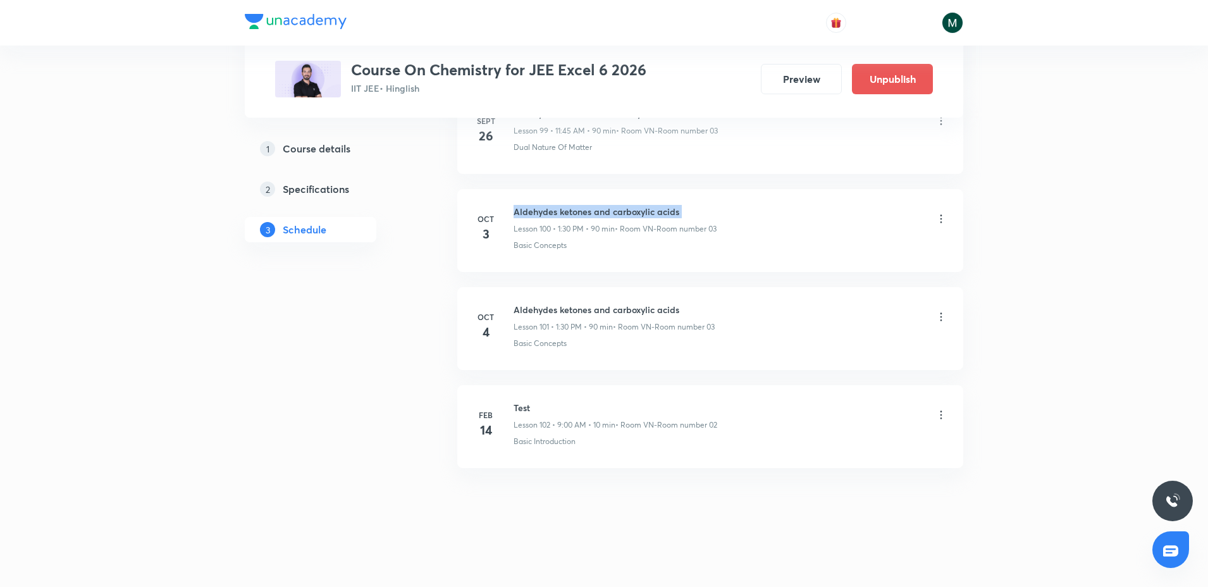
click at [603, 216] on h6 "Aldehydes ketones and carboxylic acids" at bounding box center [615, 211] width 203 height 13
copy h6 "Aldehydes ketones and carboxylic acids"
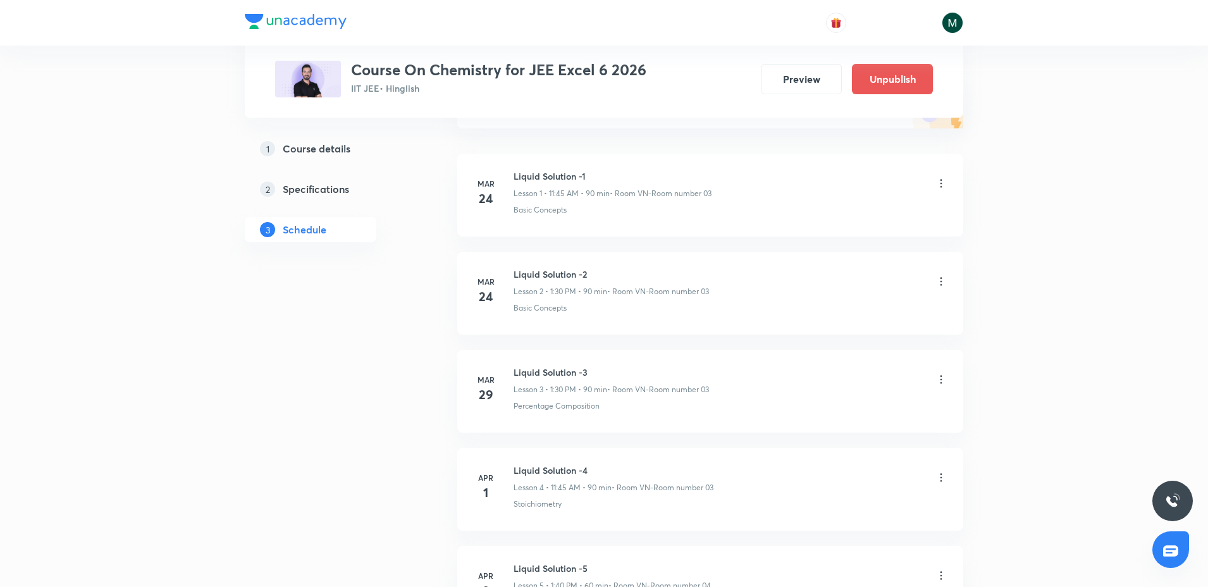
scroll to position [0, 0]
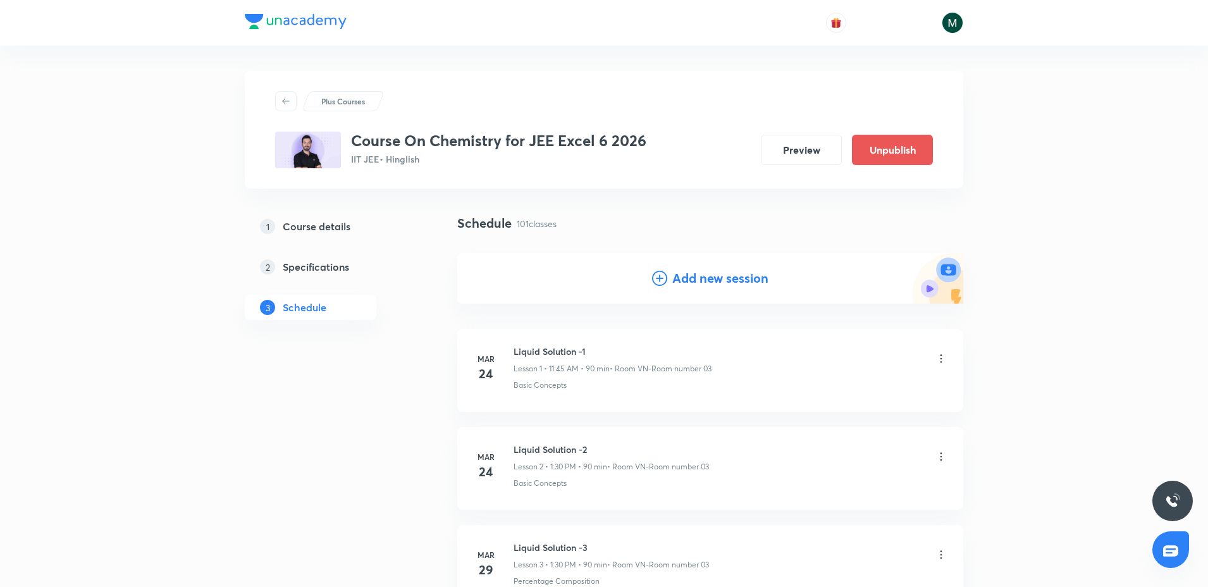
drag, startPoint x: 712, startPoint y: 30, endPoint x: 707, endPoint y: -79, distance: 109.5
drag, startPoint x: 676, startPoint y: 268, endPoint x: 674, endPoint y: 274, distance: 6.6
click at [674, 274] on div "Add new session" at bounding box center [710, 278] width 506 height 51
click at [674, 274] on h4 "Add new session" at bounding box center [720, 278] width 96 height 19
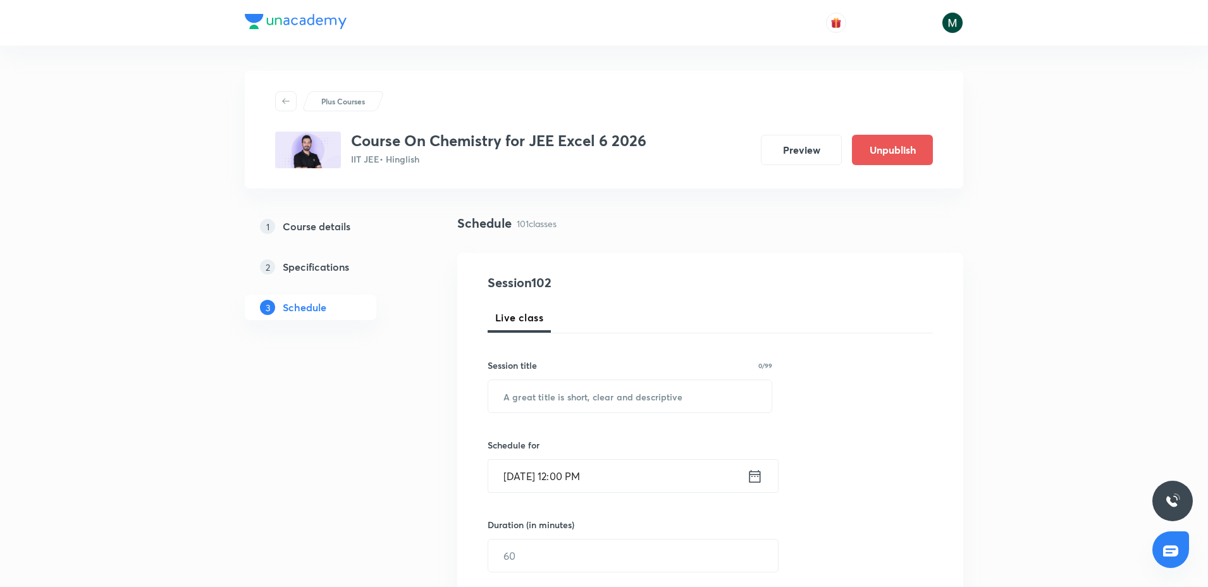
click at [674, 276] on h4 "Session 102" at bounding box center [603, 282] width 231 height 19
click at [550, 383] on input "text" at bounding box center [629, 396] width 283 height 32
paste input "Aldehydes ketones and carboxylic acids"
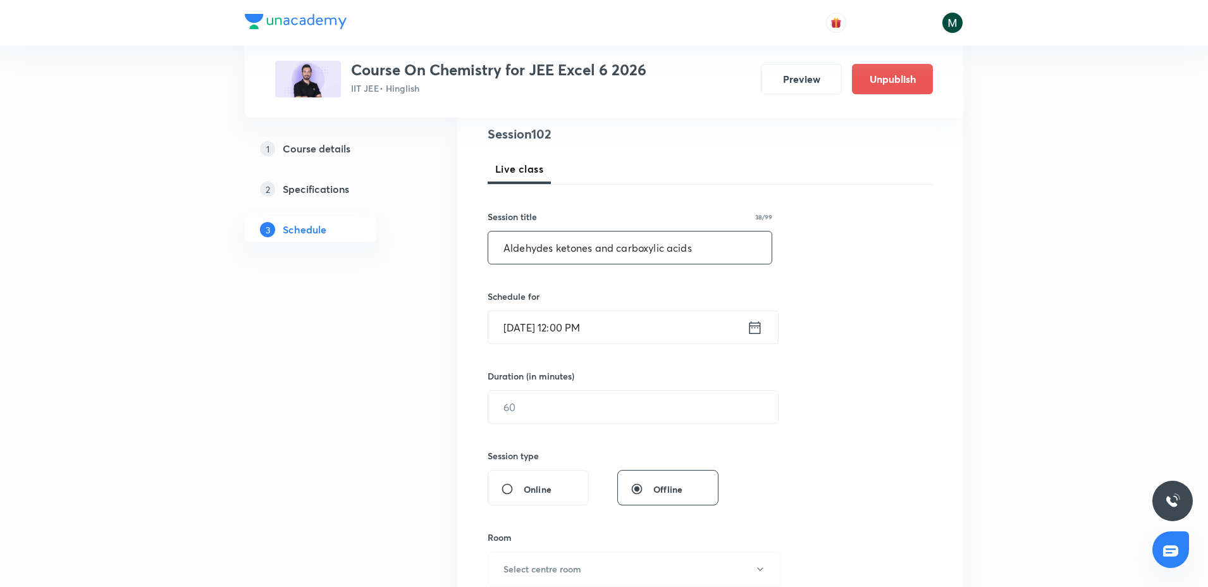
scroll to position [158, 0]
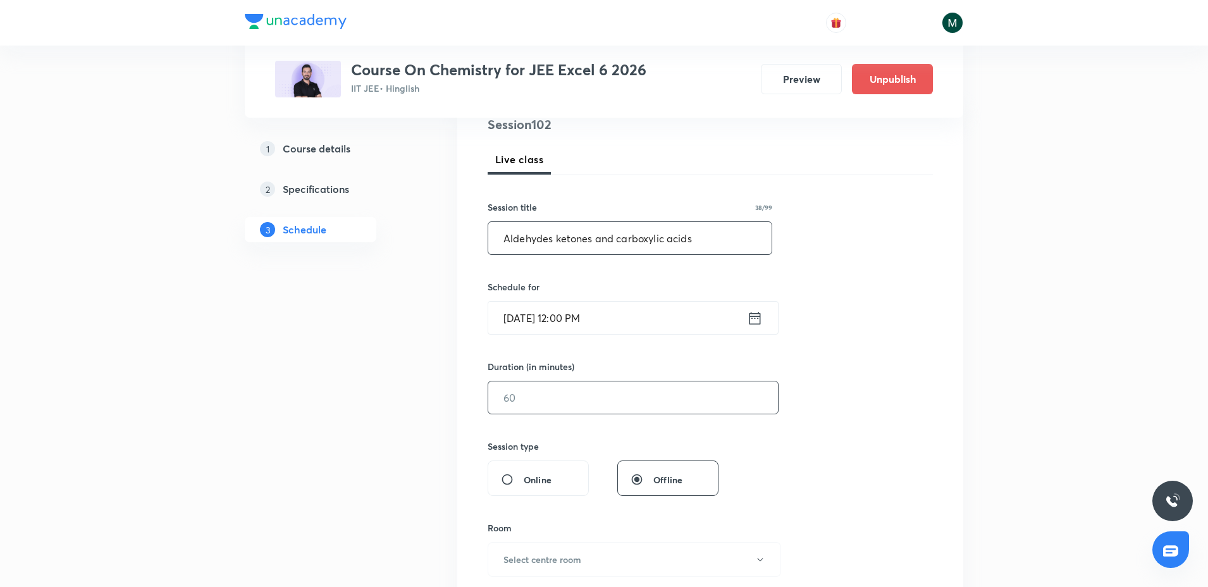
type input "Aldehydes ketones and carboxylic acids"
click at [526, 390] on div "Duration (in minutes) ​" at bounding box center [603, 387] width 231 height 54
click at [526, 390] on input "text" at bounding box center [633, 397] width 290 height 32
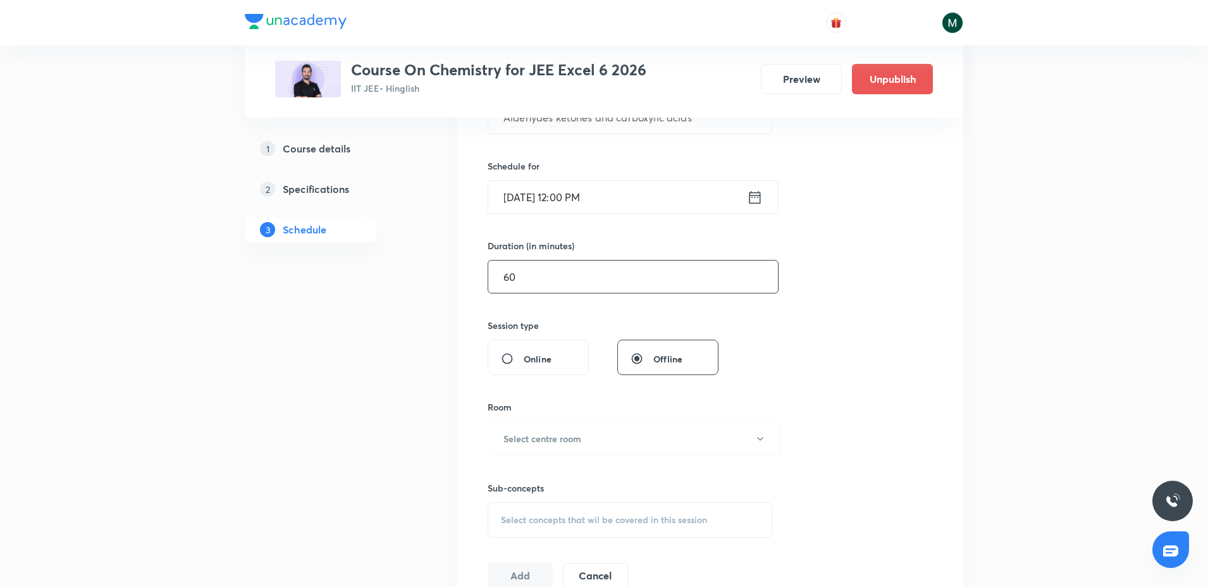
scroll to position [316, 0]
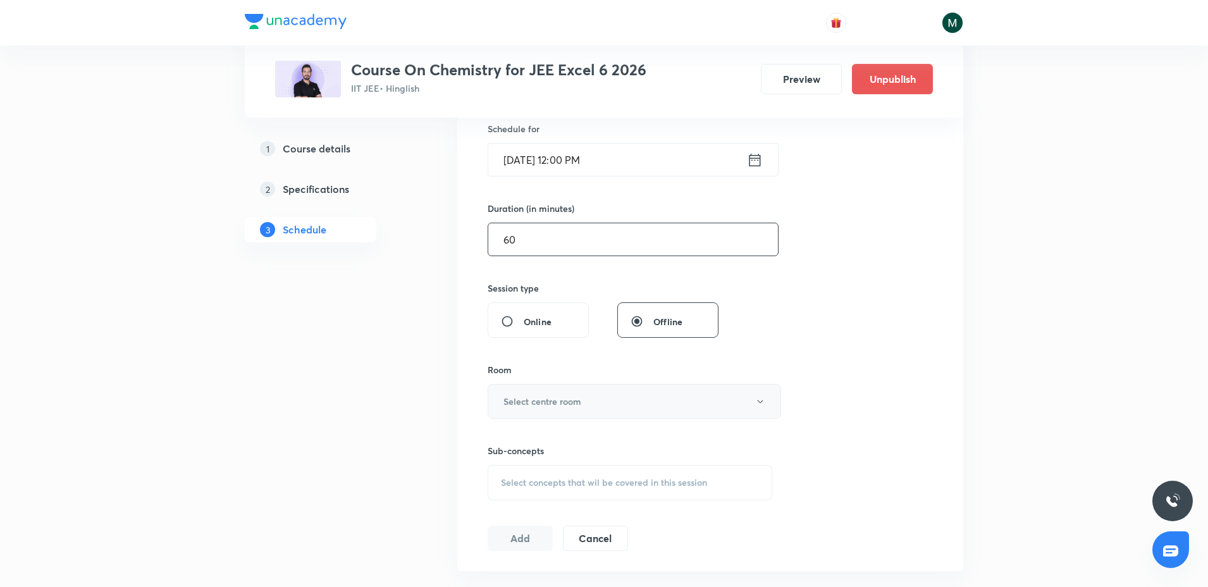
type input "60"
click at [536, 389] on button "Select centre room" at bounding box center [635, 401] width 294 height 35
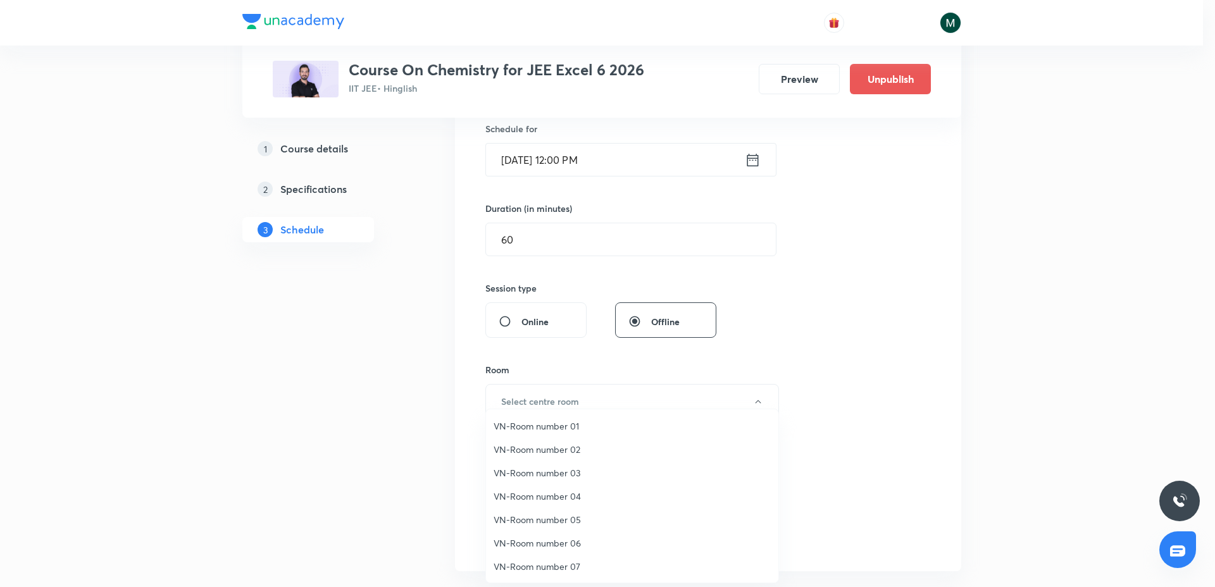
drag, startPoint x: 557, startPoint y: 473, endPoint x: 617, endPoint y: 310, distance: 173.9
click at [557, 467] on span "VN-Room number 03" at bounding box center [631, 472] width 277 height 13
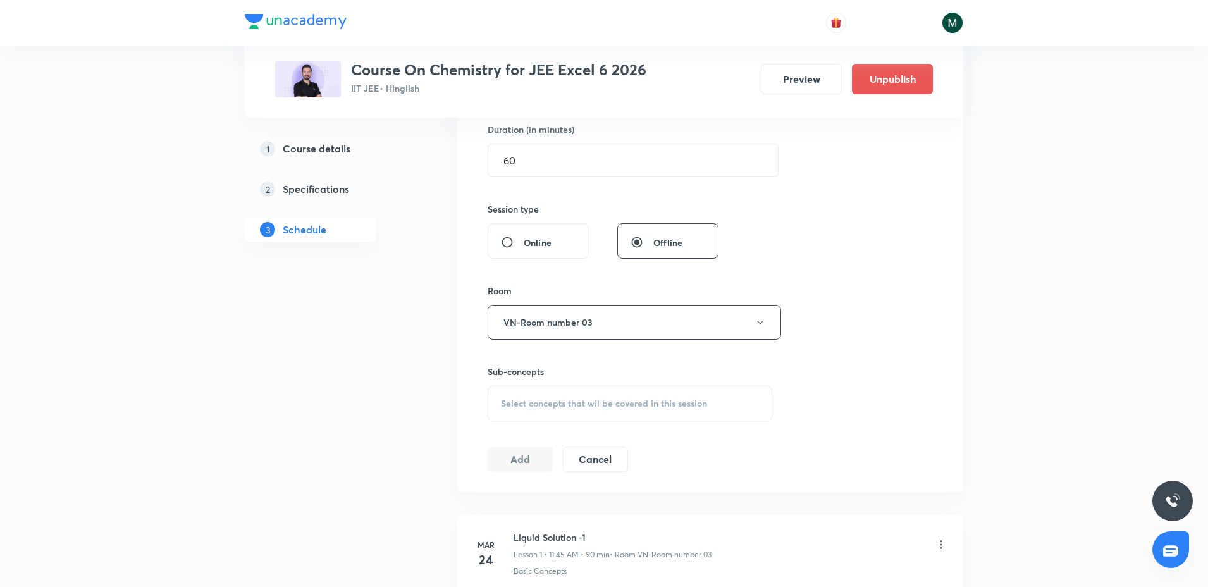
click at [572, 383] on div "Sub-concepts Select concepts that wil be covered in this session" at bounding box center [630, 393] width 285 height 56
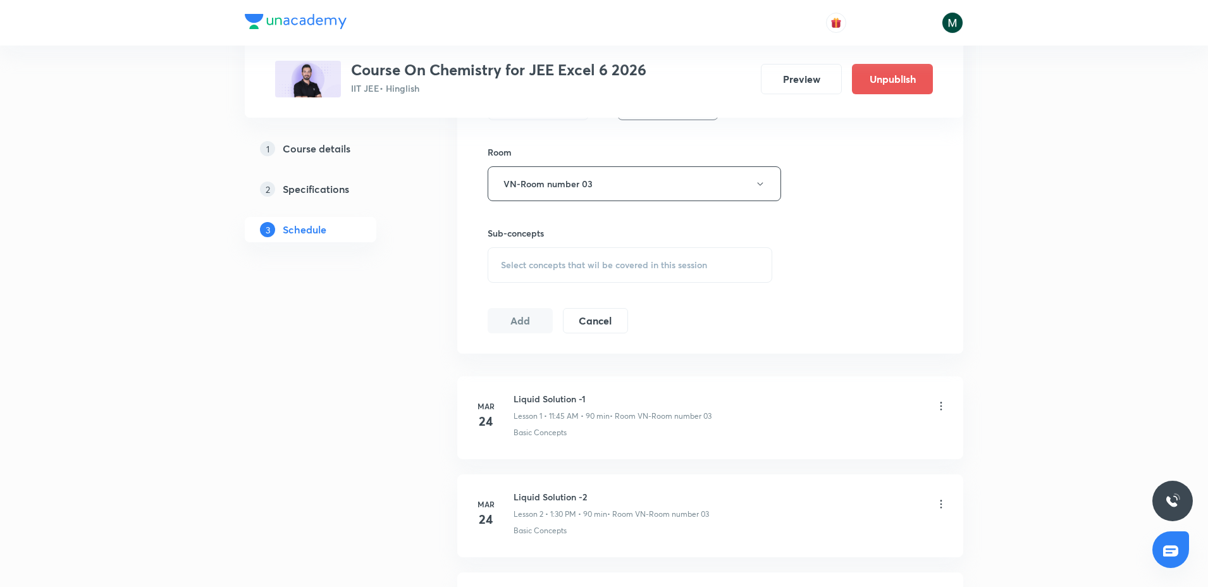
scroll to position [554, 0]
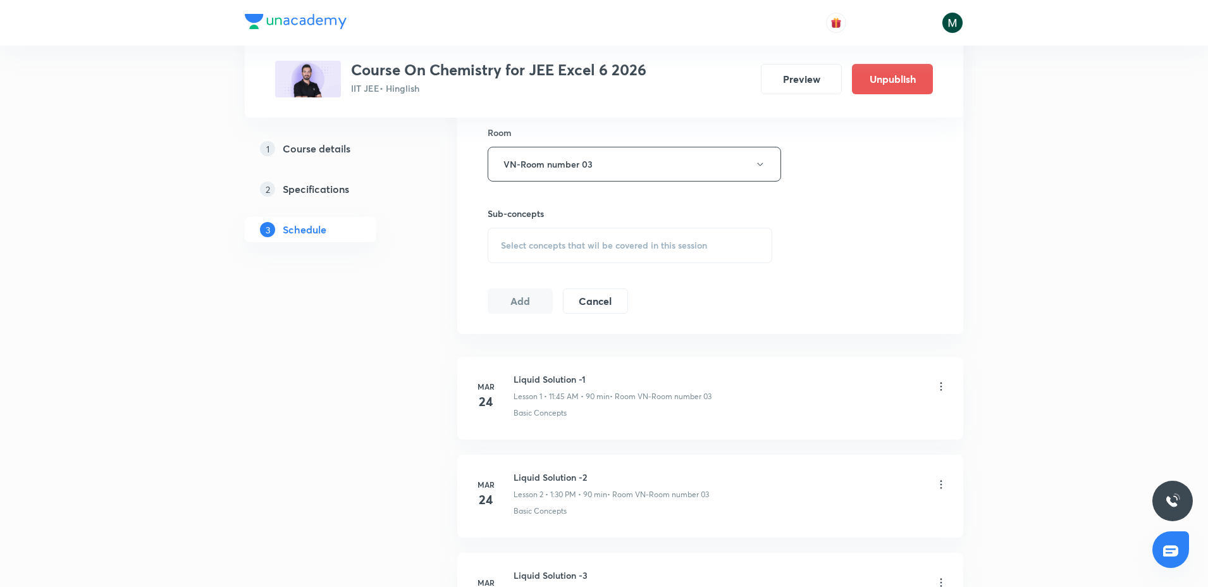
click at [600, 241] on span "Select concepts that wil be covered in this session" at bounding box center [604, 245] width 206 height 10
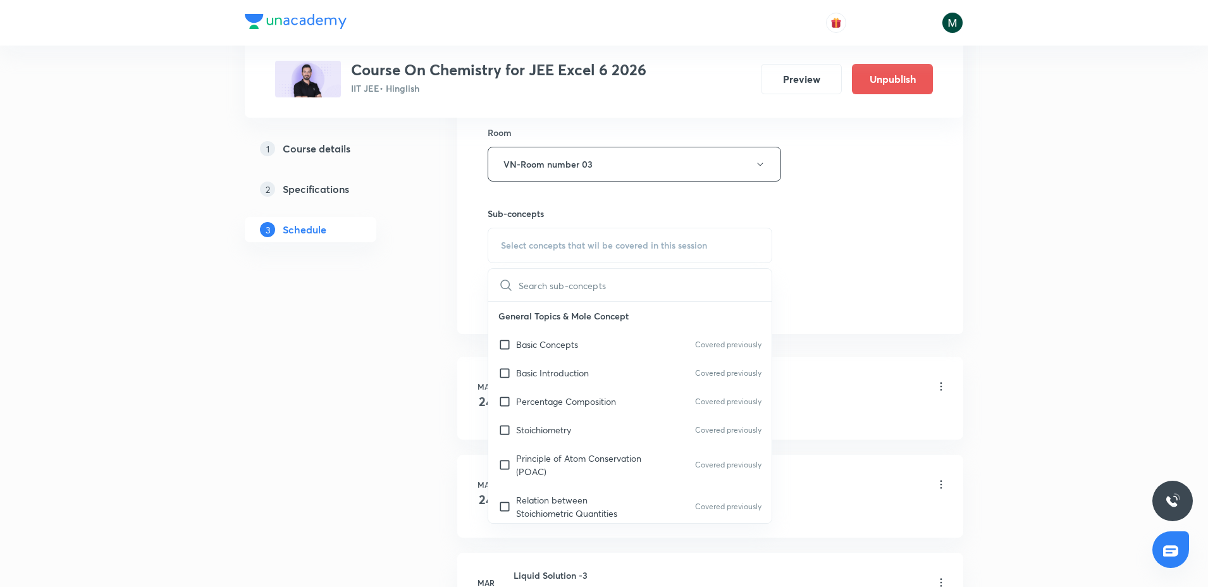
drag, startPoint x: 545, startPoint y: 342, endPoint x: 349, endPoint y: 371, distance: 198.3
click at [529, 342] on p "Basic Concepts" at bounding box center [547, 344] width 62 height 13
checkbox input "true"
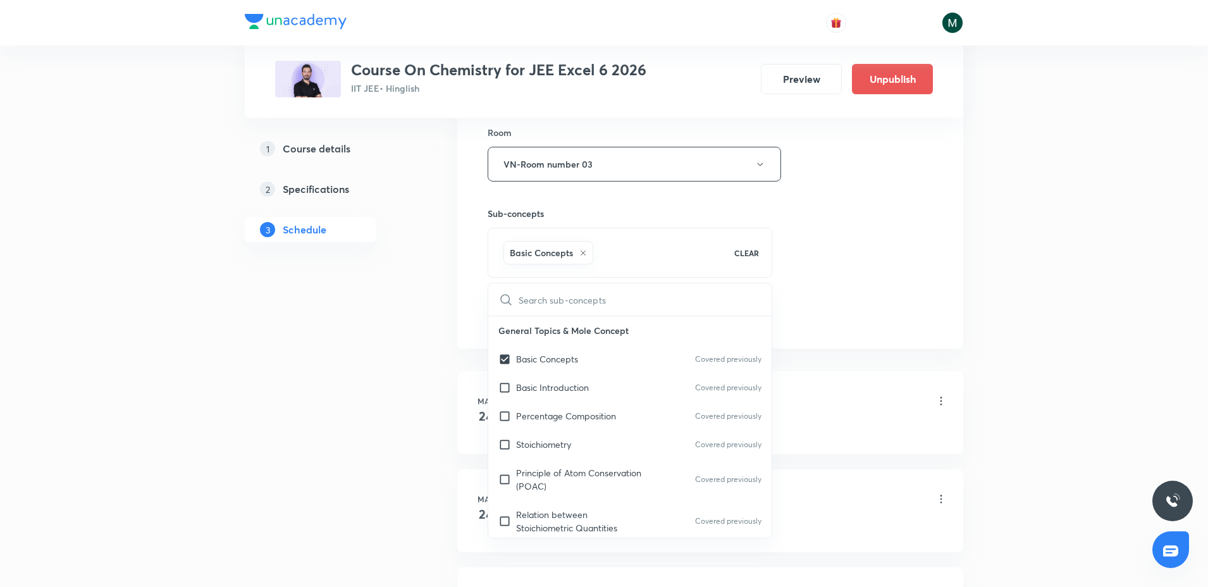
drag, startPoint x: 349, startPoint y: 371, endPoint x: 589, endPoint y: 269, distance: 261.3
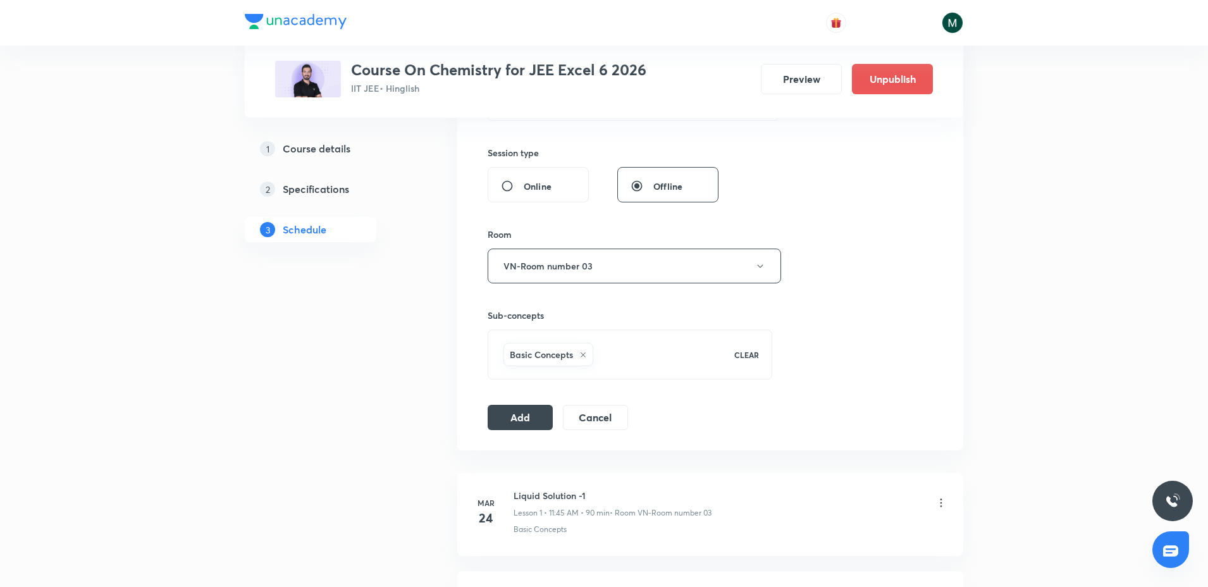
scroll to position [237, 0]
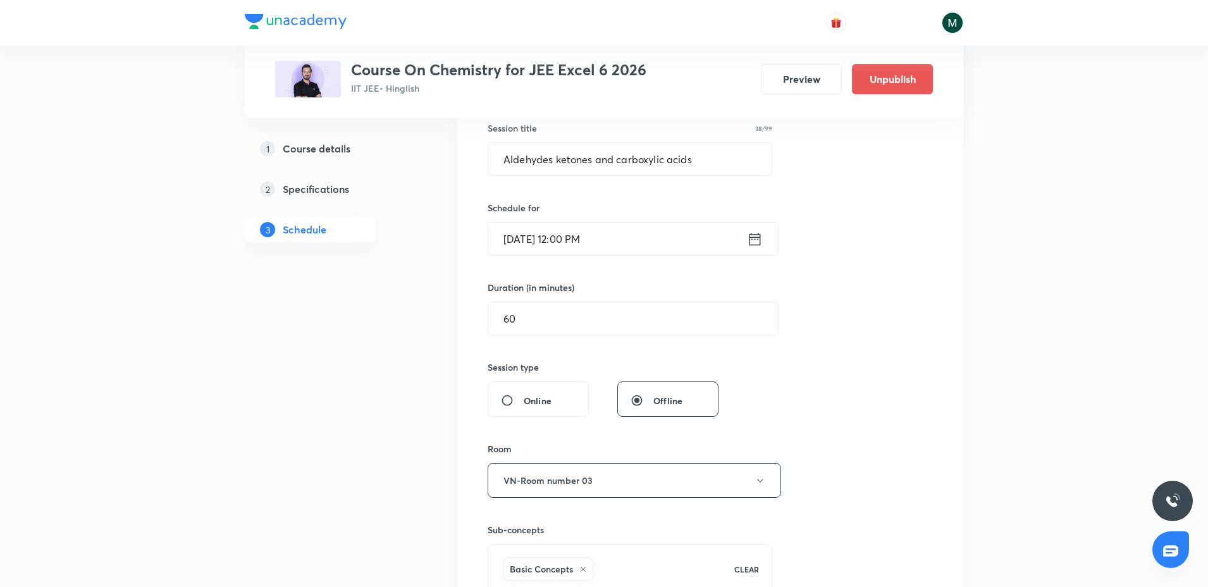
click at [579, 239] on input "Oct 4, 2025, 12:00 PM" at bounding box center [617, 239] width 259 height 32
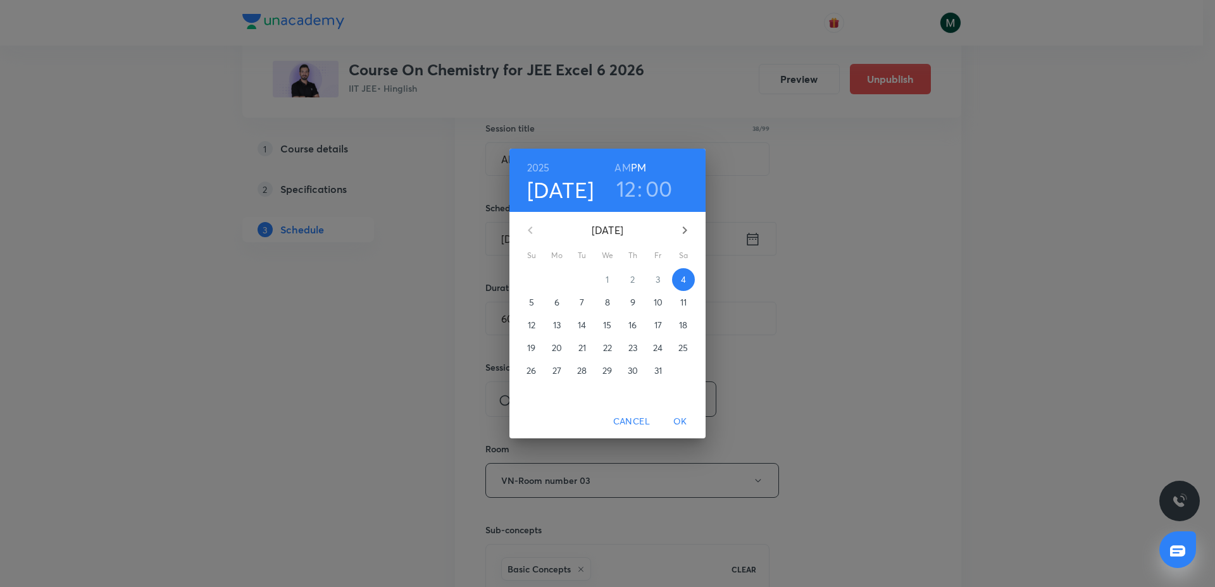
click at [660, 185] on h3 "00" at bounding box center [658, 188] width 27 height 27
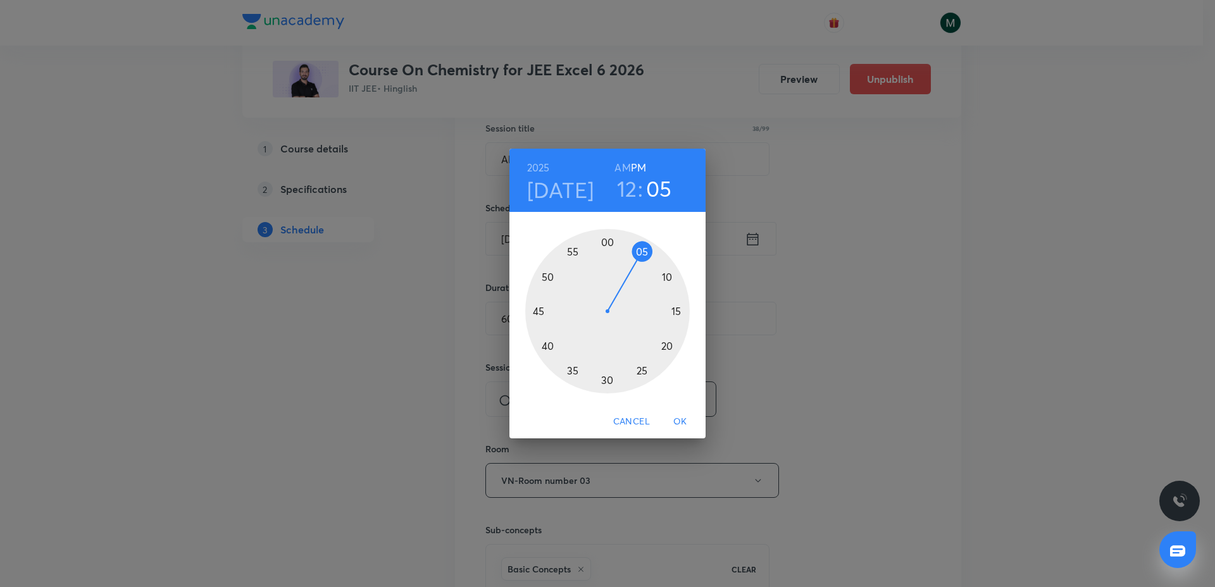
drag, startPoint x: 614, startPoint y: 243, endPoint x: 633, endPoint y: 263, distance: 27.7
click at [633, 263] on div at bounding box center [607, 311] width 164 height 164
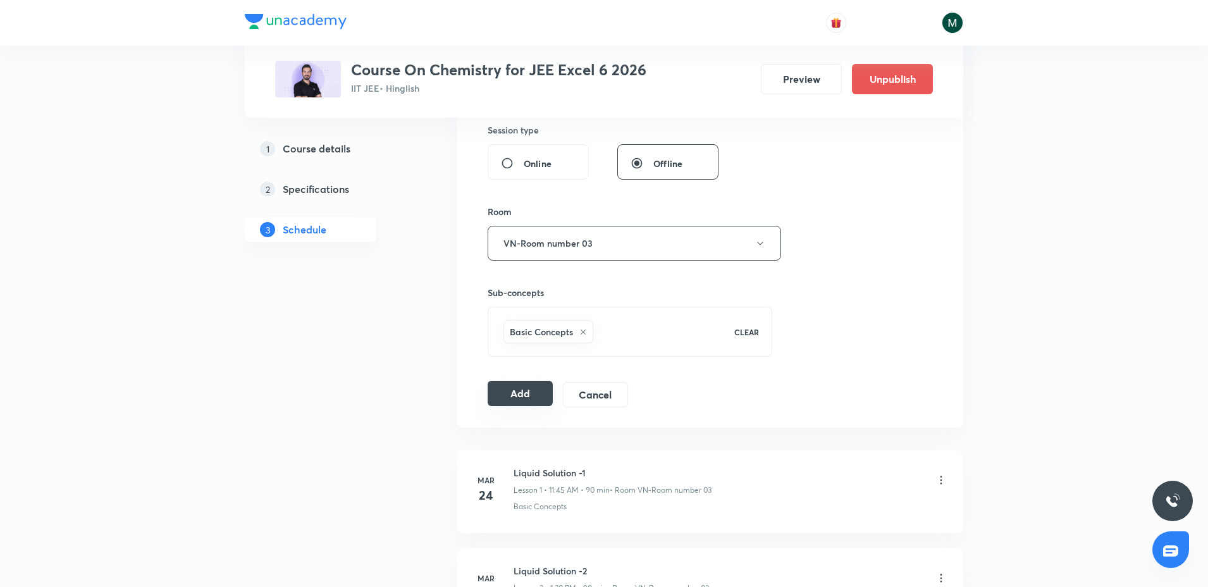
click at [546, 394] on button "Add" at bounding box center [520, 393] width 65 height 25
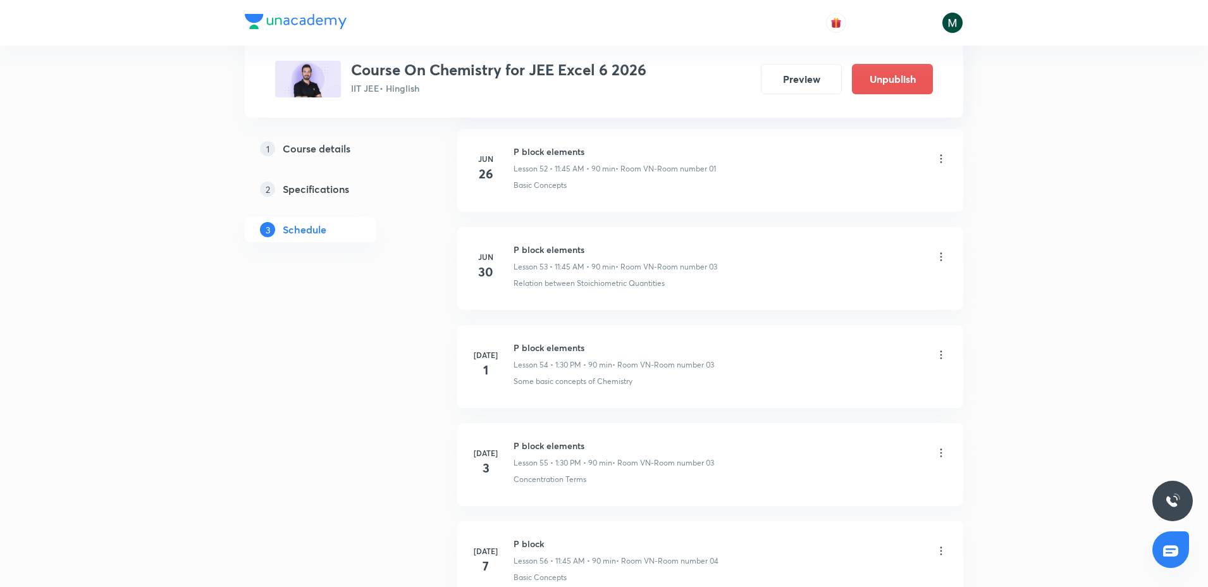
scroll to position [10345, 0]
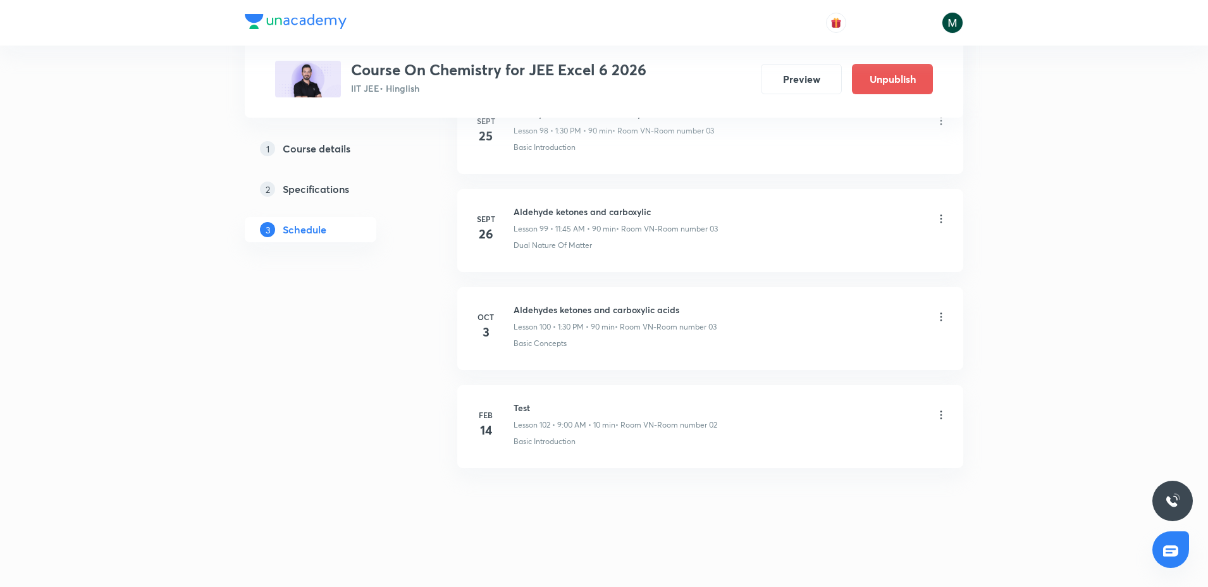
drag, startPoint x: 780, startPoint y: 586, endPoint x: 759, endPoint y: 494, distance: 94.7
drag, startPoint x: 738, startPoint y: 331, endPoint x: 519, endPoint y: 332, distance: 218.9
click at [526, 331] on div "Test Lesson 101 • 9:00 AM • 10 min • Room VN-Room number 02" at bounding box center [731, 318] width 434 height 30
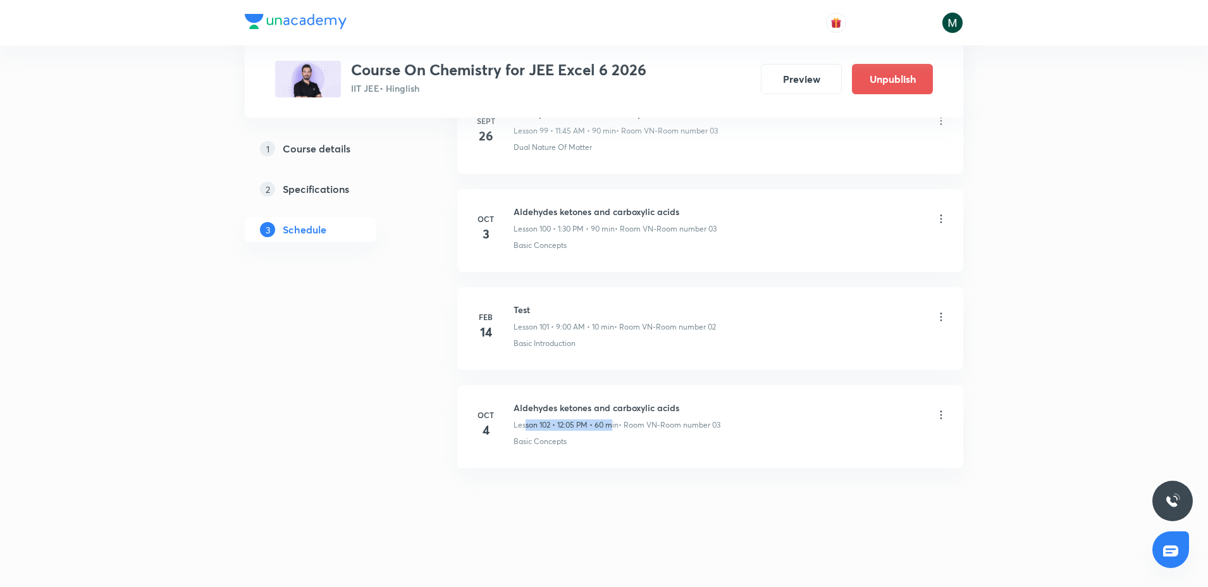
drag, startPoint x: 612, startPoint y: 420, endPoint x: 525, endPoint y: 417, distance: 87.4
click at [525, 417] on div "Aldehydes ketones and carboxylic acids Lesson 102 • 12:05 PM • 60 min • Room VN…" at bounding box center [617, 416] width 207 height 30
drag, startPoint x: 571, startPoint y: 418, endPoint x: 516, endPoint y: 418, distance: 54.4
click at [519, 418] on div "Aldehydes ketones and carboxylic acids Lesson 102 • 12:05 PM • 60 min • Room VN…" at bounding box center [617, 416] width 207 height 30
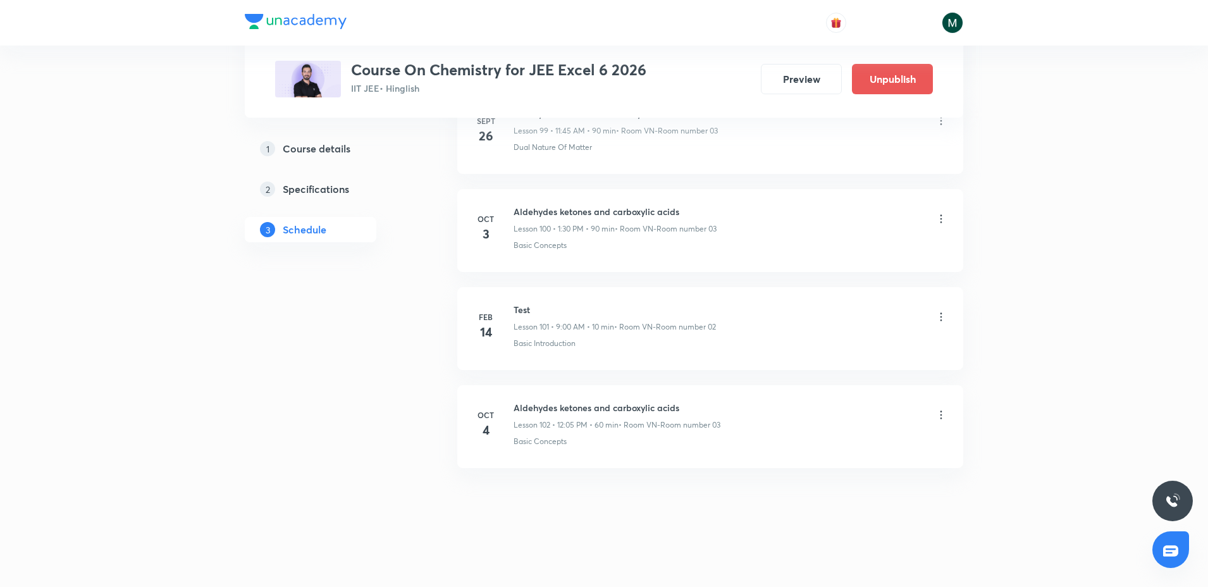
drag, startPoint x: 572, startPoint y: 404, endPoint x: 462, endPoint y: 413, distance: 111.1
click at [465, 413] on li "Oct 4 Aldehydes ketones and carboxylic acids Lesson 102 • 12:05 PM • 60 min • R…" at bounding box center [710, 426] width 506 height 83
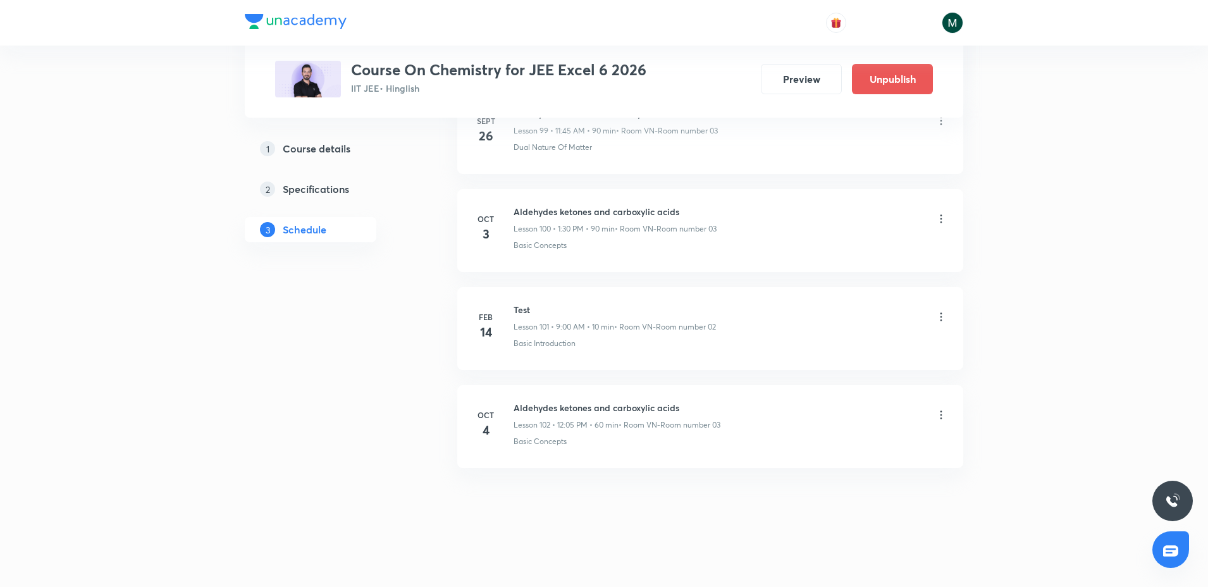
drag, startPoint x: 615, startPoint y: 200, endPoint x: 626, endPoint y: 390, distance: 190.7
drag, startPoint x: 297, startPoint y: 398, endPoint x: 296, endPoint y: 487, distance: 89.2
drag, startPoint x: 566, startPoint y: 435, endPoint x: 548, endPoint y: 438, distance: 18.0
click at [550, 436] on div "Aldehydes ketones and carboxylic acids Lesson 102 • 12:05 PM • 60 min • Room VN…" at bounding box center [731, 424] width 434 height 46
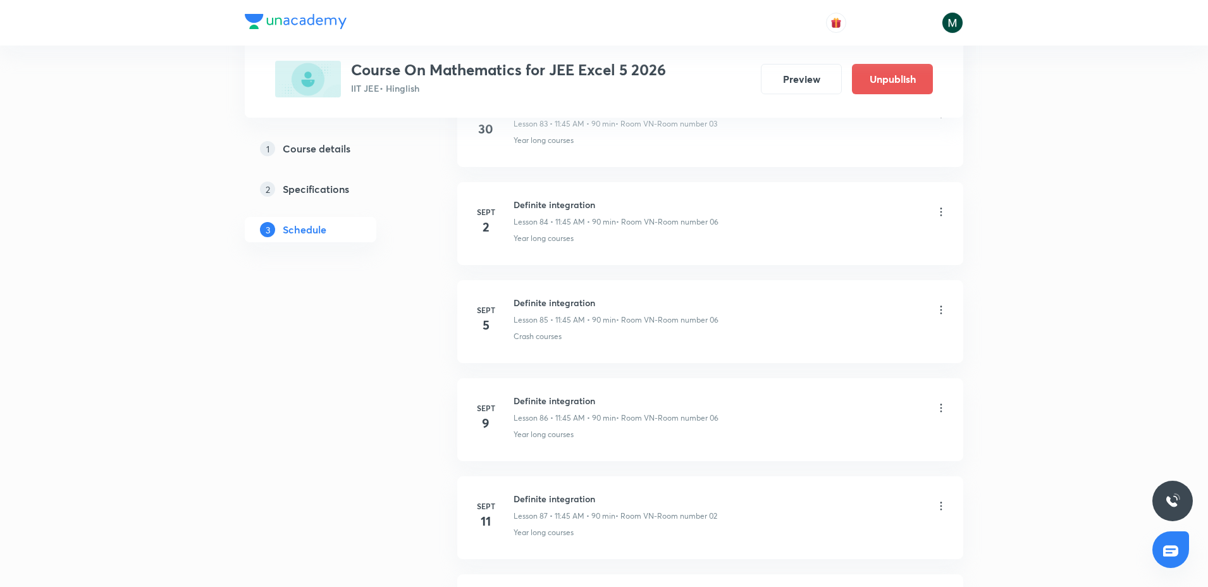
scroll to position [10134, 0]
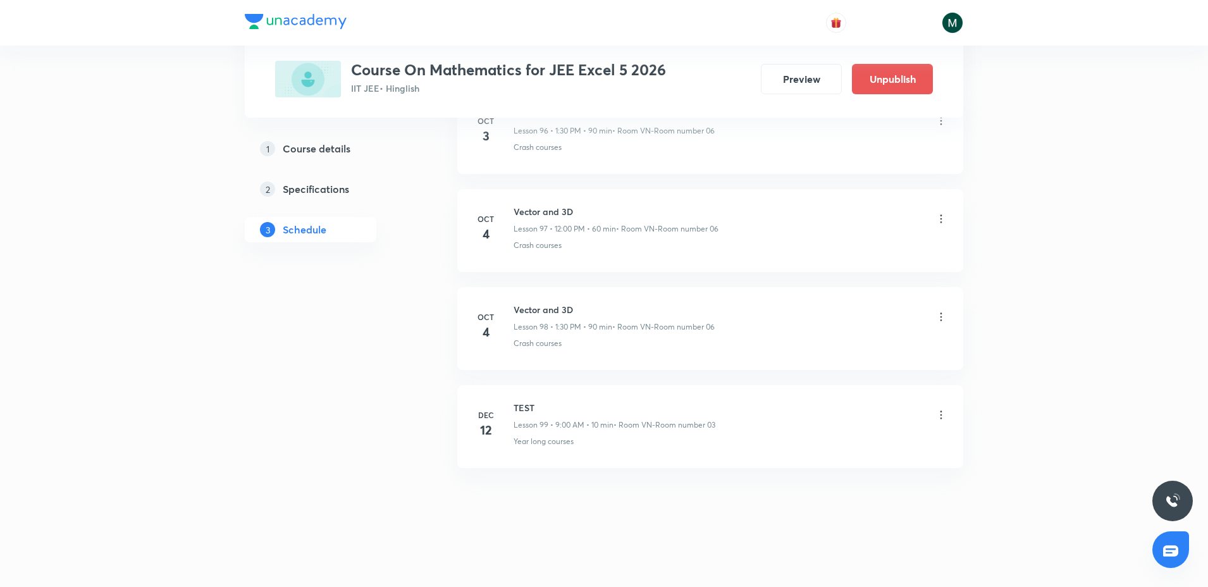
drag, startPoint x: 574, startPoint y: 555, endPoint x: 526, endPoint y: 390, distance: 172.7
click at [943, 315] on icon at bounding box center [941, 317] width 13 height 13
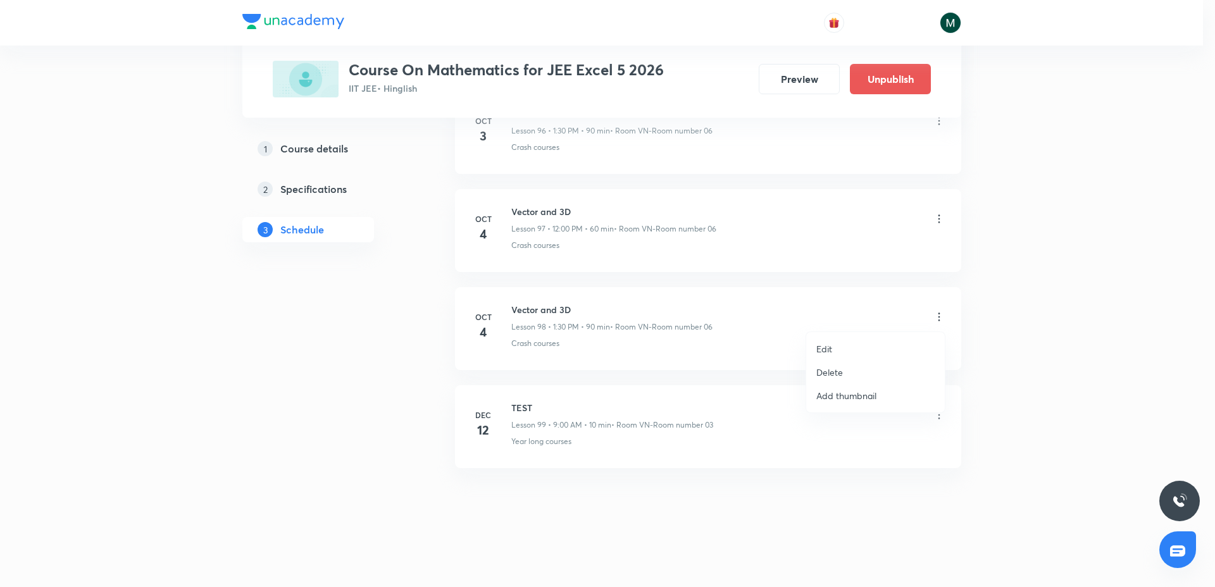
click at [829, 370] on p "Delete" at bounding box center [829, 372] width 27 height 13
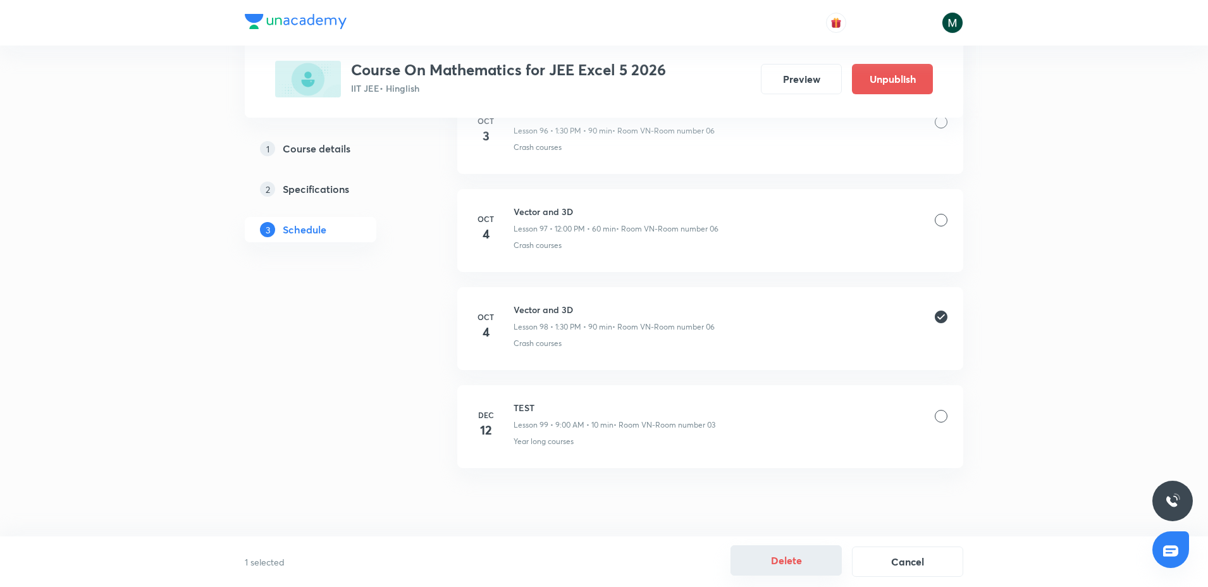
click at [791, 557] on button "Delete" at bounding box center [786, 560] width 111 height 30
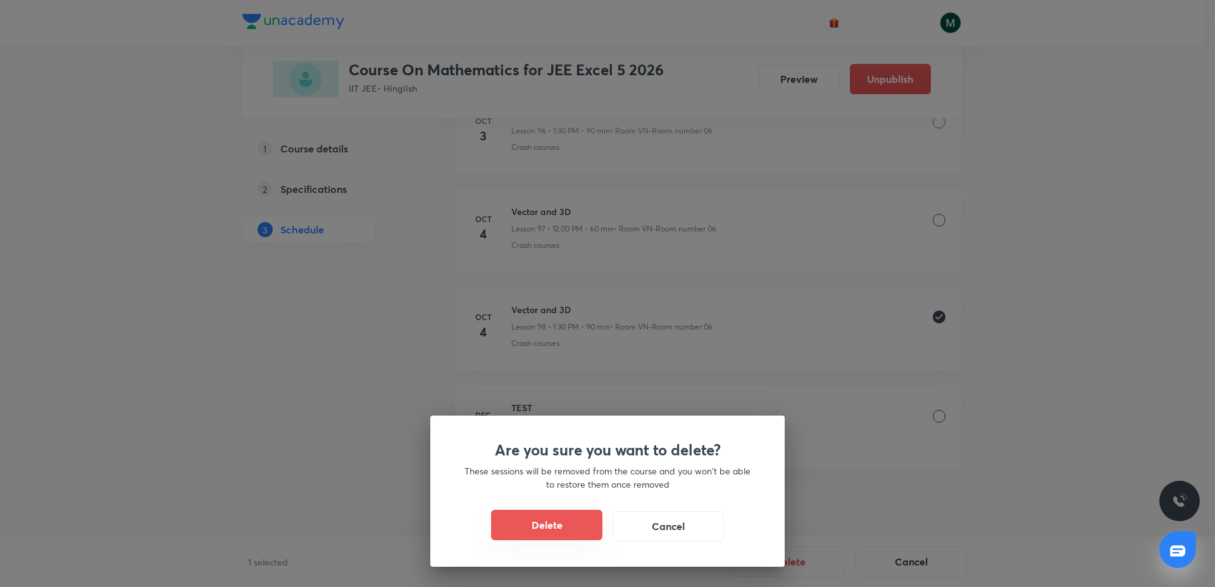
click at [550, 516] on button "Delete" at bounding box center [546, 525] width 111 height 30
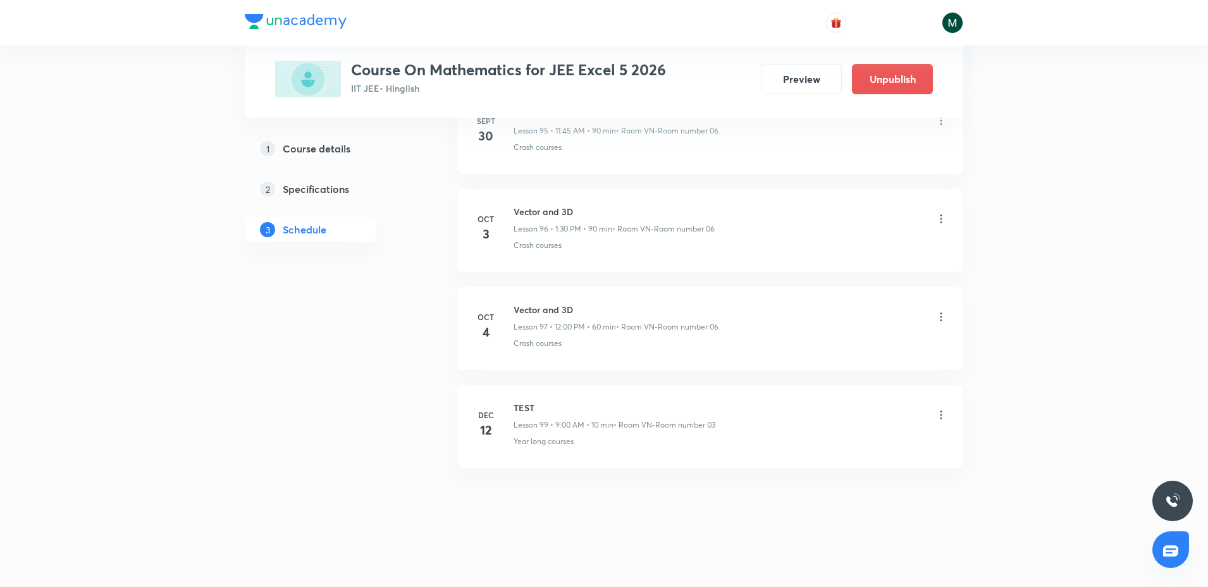
scroll to position [10036, 0]
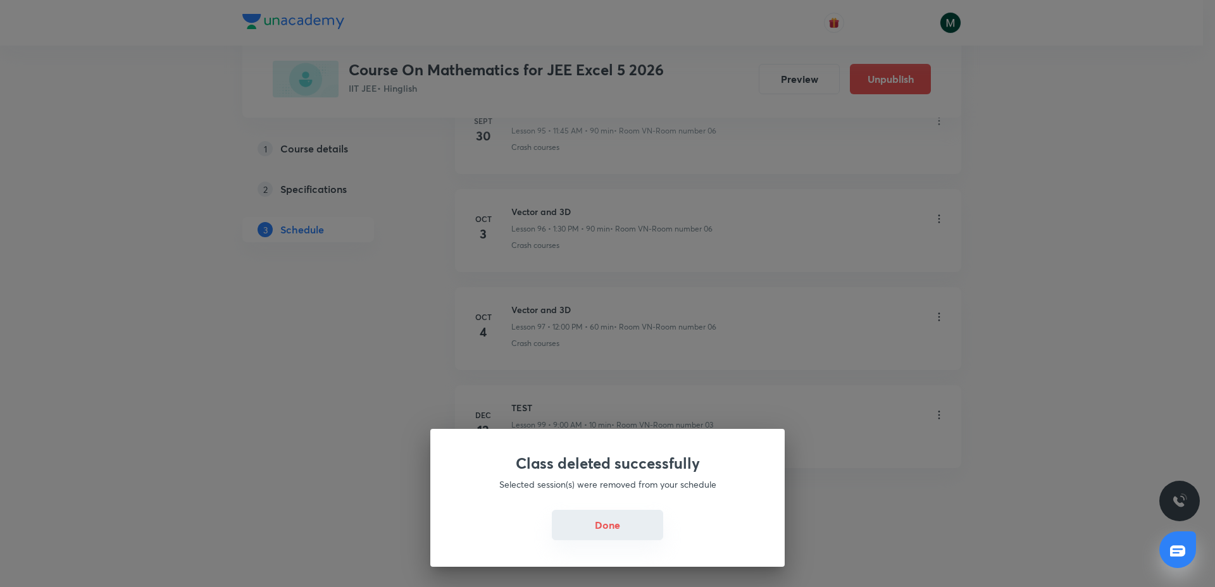
click at [621, 531] on button "Done" at bounding box center [607, 525] width 111 height 30
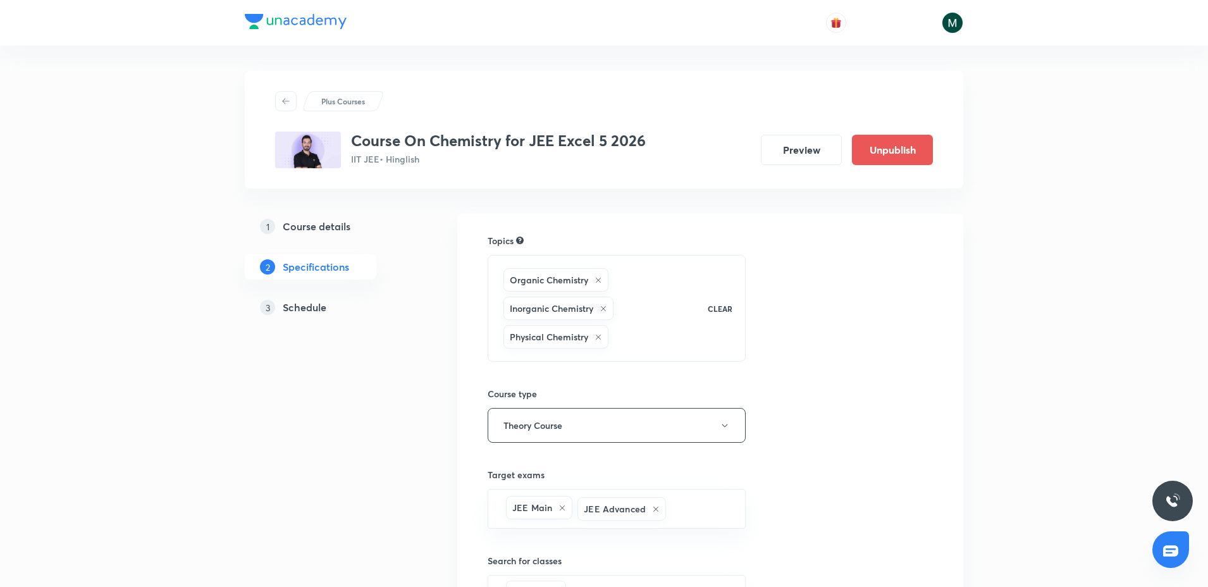
click at [303, 308] on h5 "Schedule" at bounding box center [305, 307] width 44 height 15
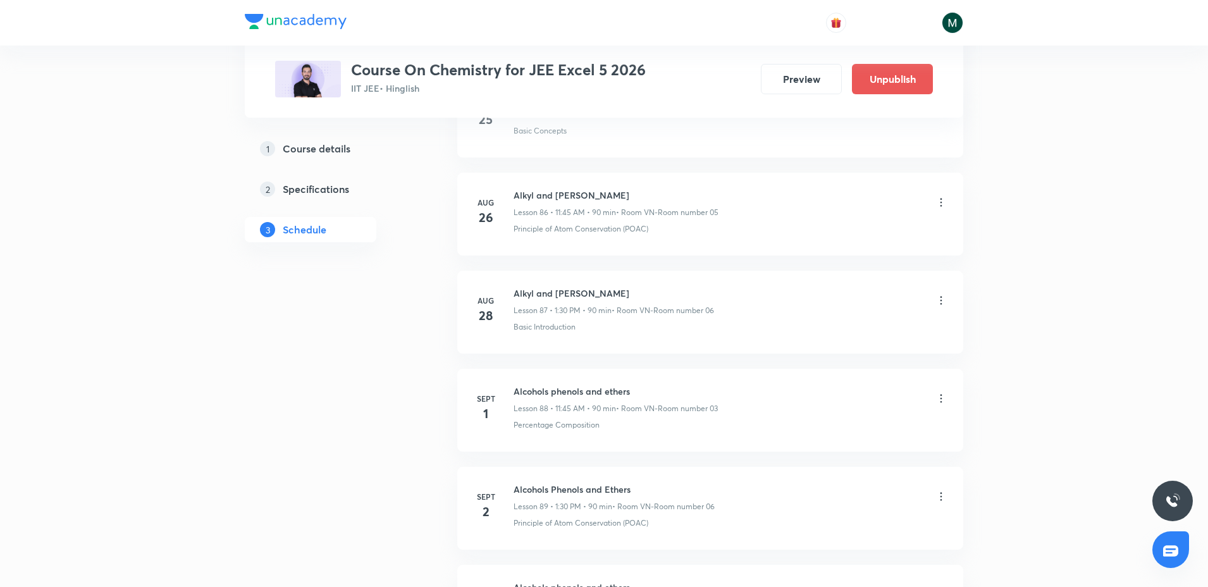
scroll to position [10330, 0]
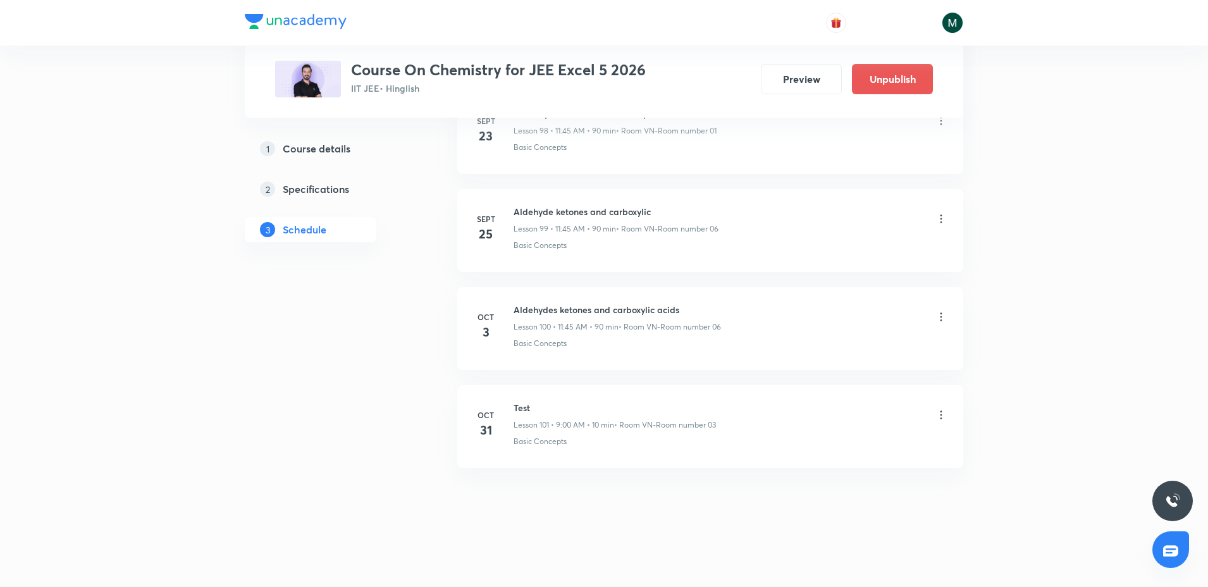
drag, startPoint x: 510, startPoint y: 205, endPoint x: 556, endPoint y: 586, distance: 384.2
click at [586, 304] on h6 "Aldehydes ketones and carboxylic acids" at bounding box center [617, 309] width 207 height 13
copy h6 "Aldehydes ketones and carboxylic acids"
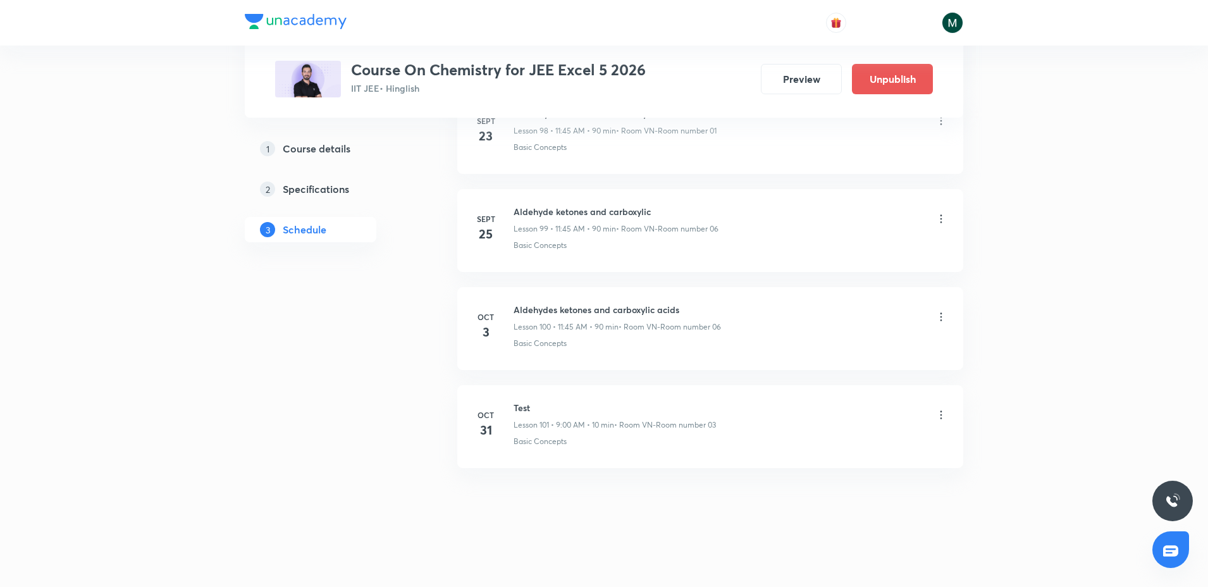
click at [583, 303] on h6 "Aldehydes ketones and carboxylic acids" at bounding box center [617, 309] width 207 height 13
copy h6 "Aldehydes ketones and carboxylic acids"
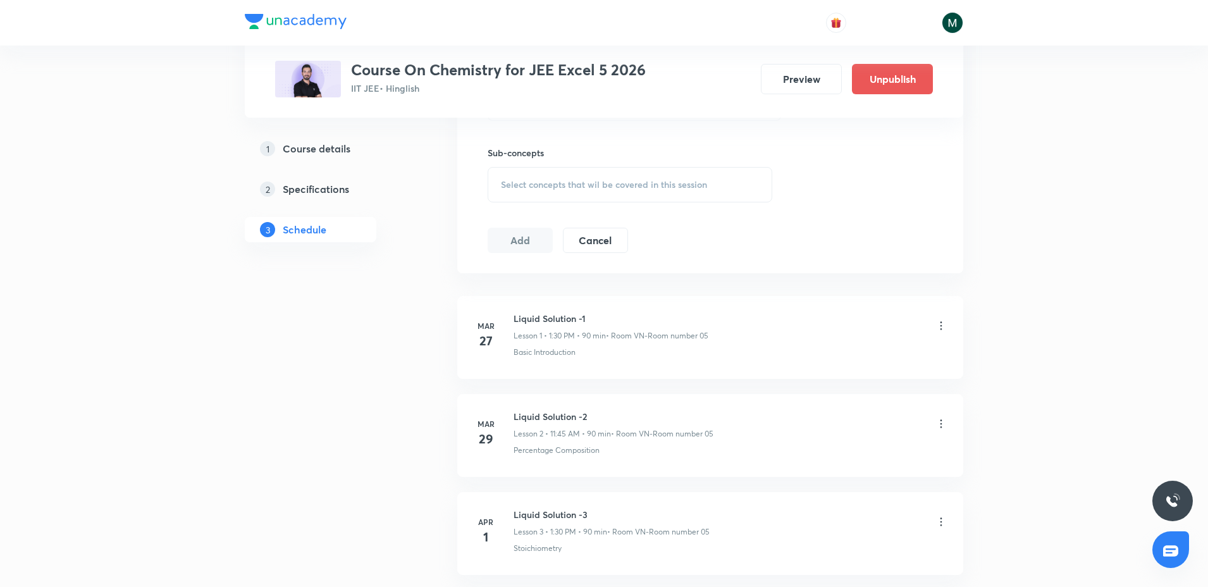
scroll to position [0, 0]
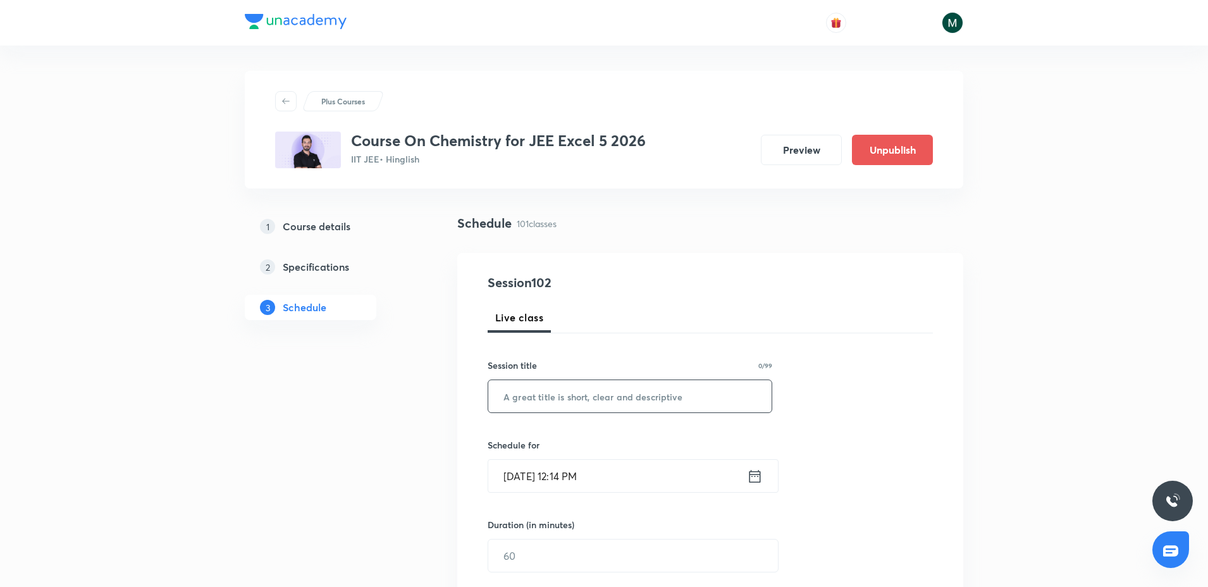
drag, startPoint x: 610, startPoint y: 246, endPoint x: 566, endPoint y: 396, distance: 156.3
click at [539, 400] on input "text" at bounding box center [629, 396] width 283 height 32
paste input "Aldehydes ketones and carboxylic acids"
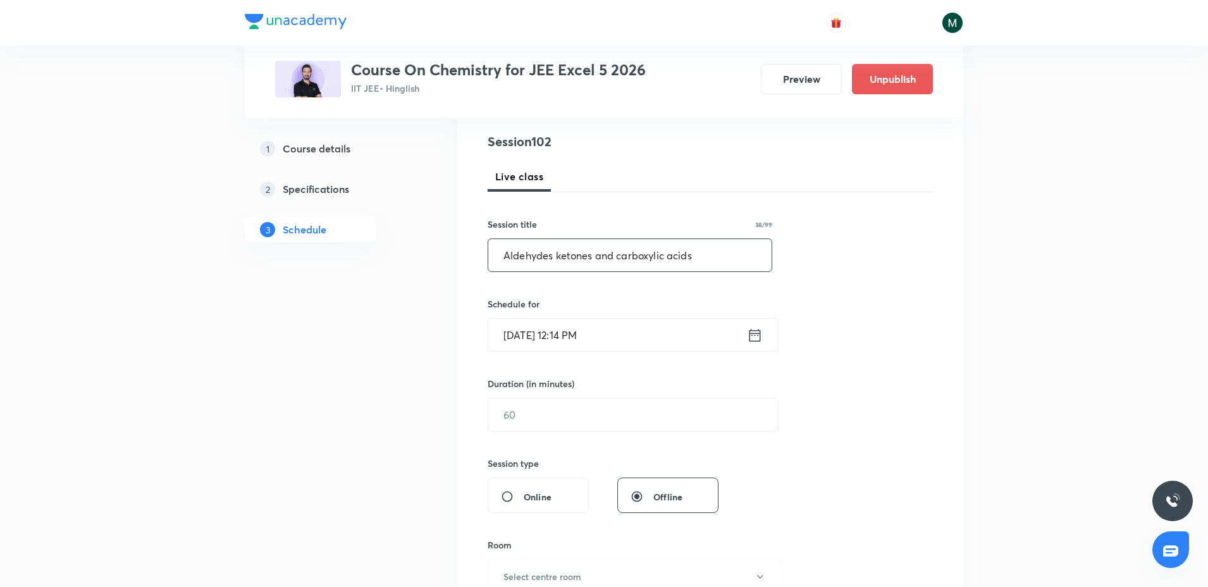
scroll to position [158, 0]
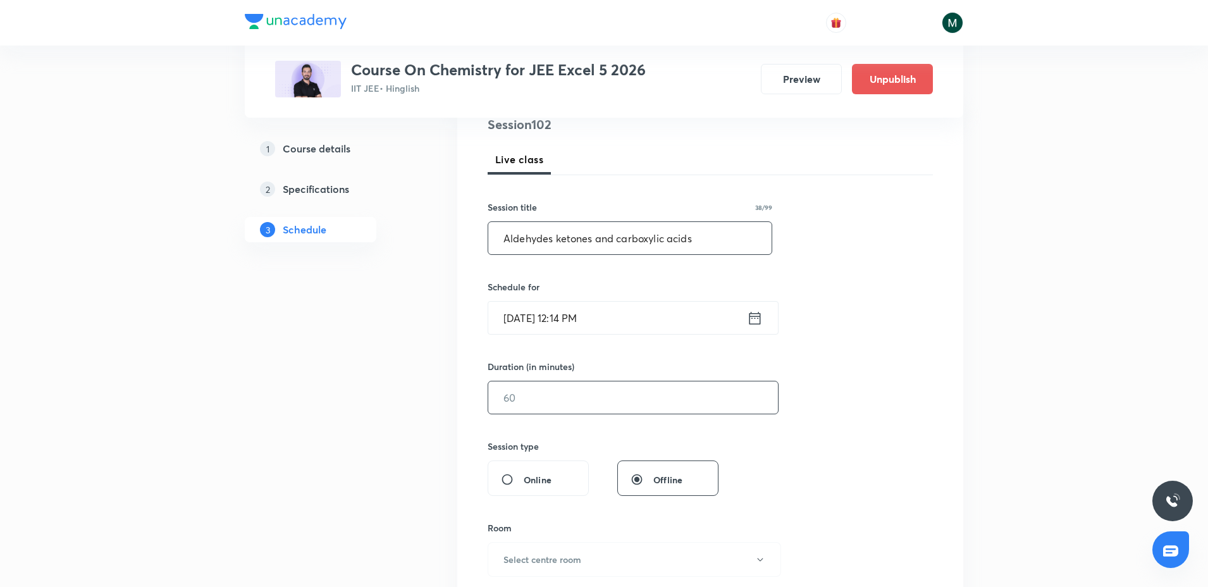
type input "Aldehydes ketones and carboxylic acids"
click at [524, 394] on input "text" at bounding box center [633, 397] width 290 height 32
click at [542, 404] on input "text" at bounding box center [633, 397] width 290 height 32
drag, startPoint x: 542, startPoint y: 404, endPoint x: 493, endPoint y: 395, distance: 50.2
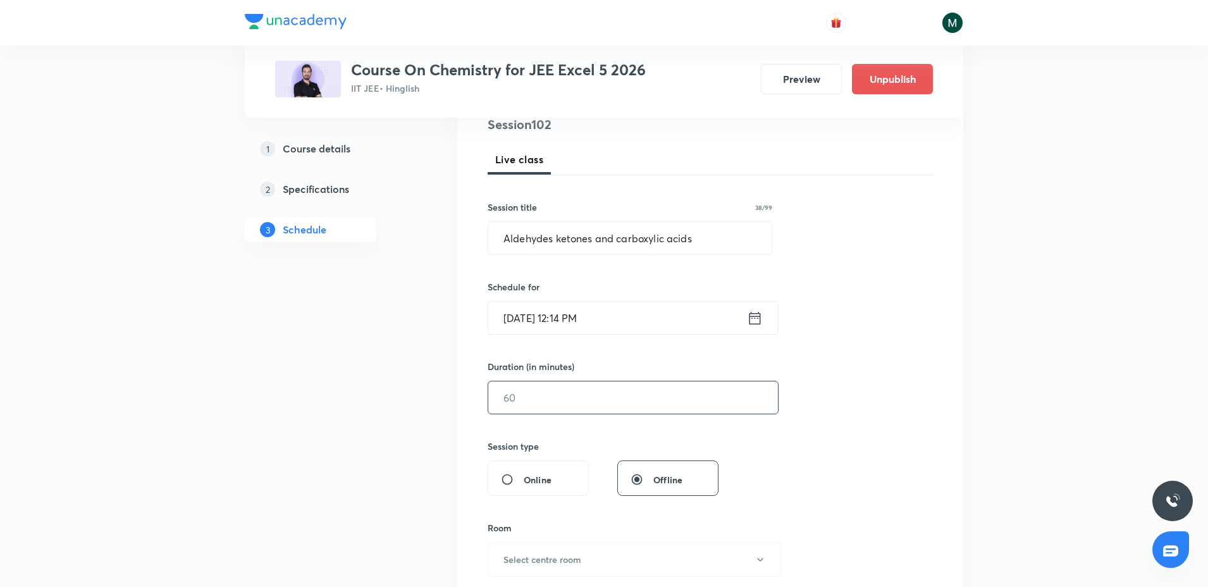
click at [493, 395] on input "text" at bounding box center [633, 397] width 290 height 32
click at [518, 404] on input "text" at bounding box center [633, 397] width 290 height 32
type input "90"
click at [617, 310] on input "[DATE] 12:14 PM" at bounding box center [617, 318] width 259 height 32
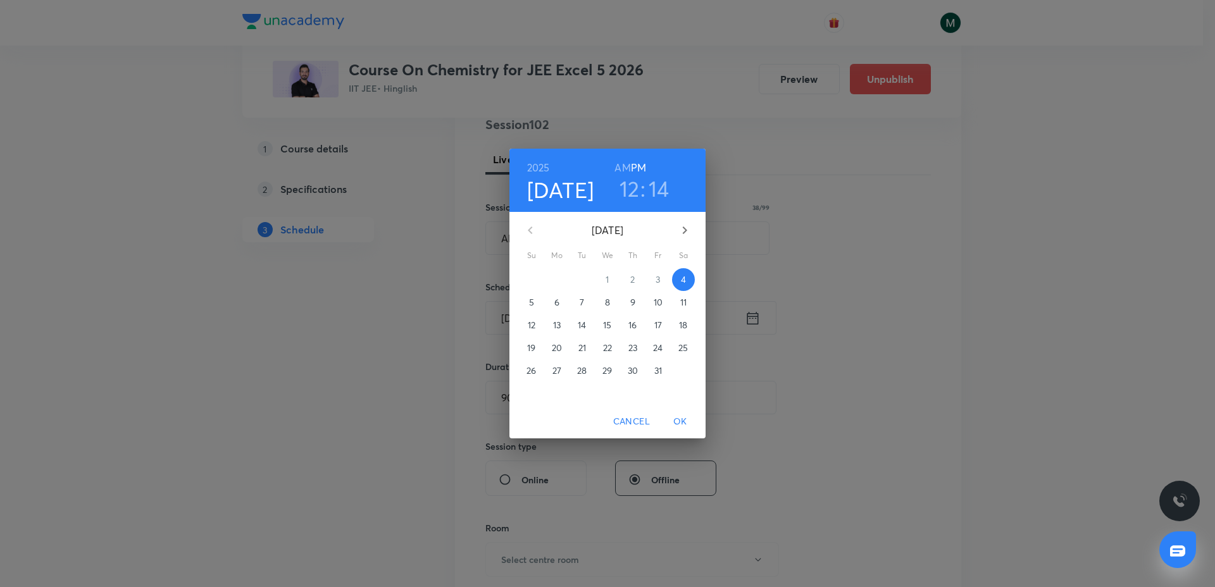
click at [631, 183] on h3 "12" at bounding box center [629, 188] width 20 height 27
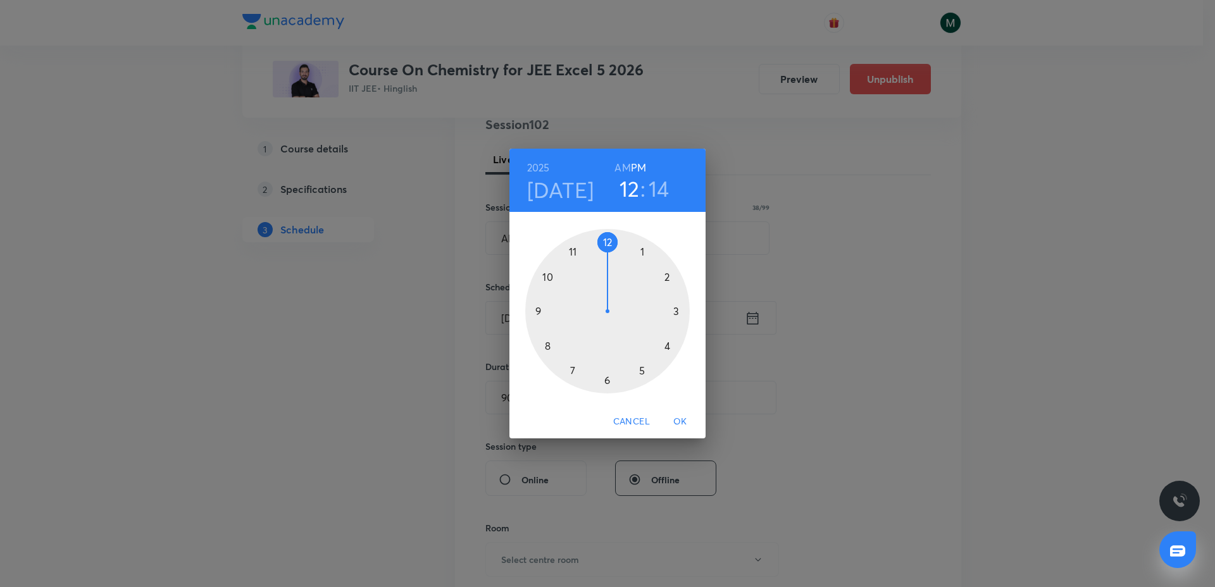
click at [636, 238] on div at bounding box center [607, 311] width 164 height 164
drag, startPoint x: 646, startPoint y: 298, endPoint x: 608, endPoint y: 380, distance: 90.6
click at [608, 380] on div at bounding box center [607, 311] width 164 height 164
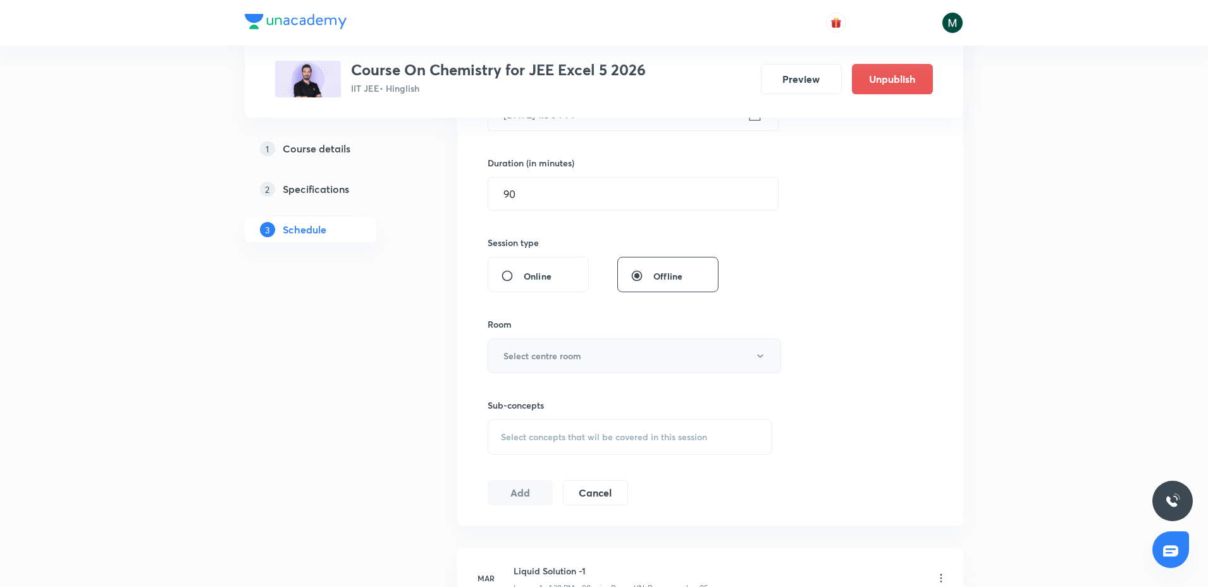
scroll to position [395, 0]
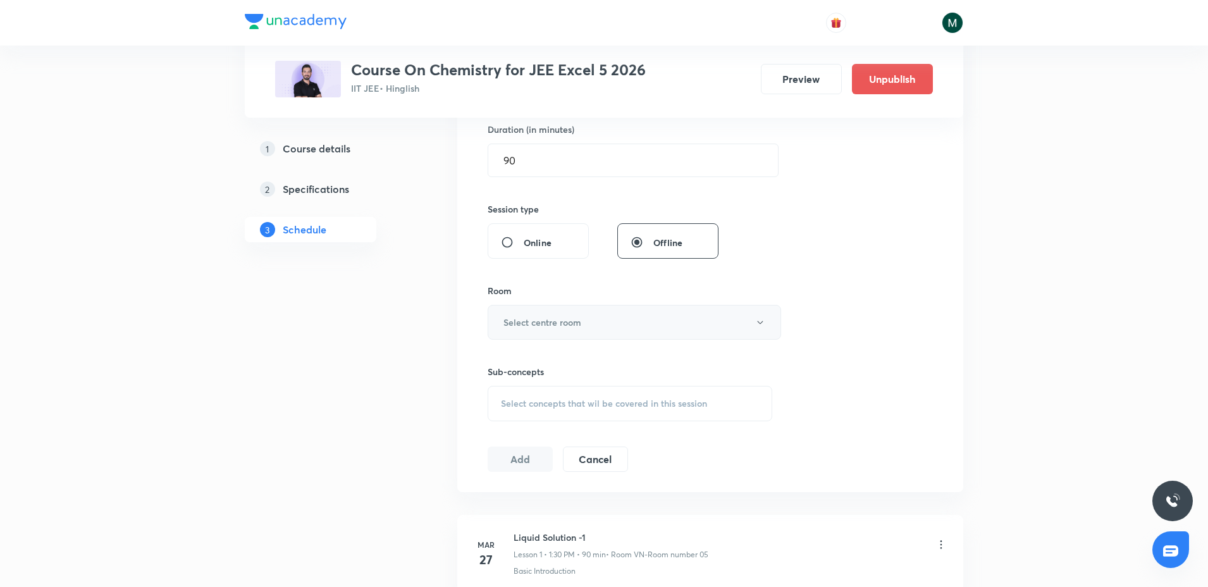
click at [573, 330] on button "Select centre room" at bounding box center [635, 322] width 294 height 35
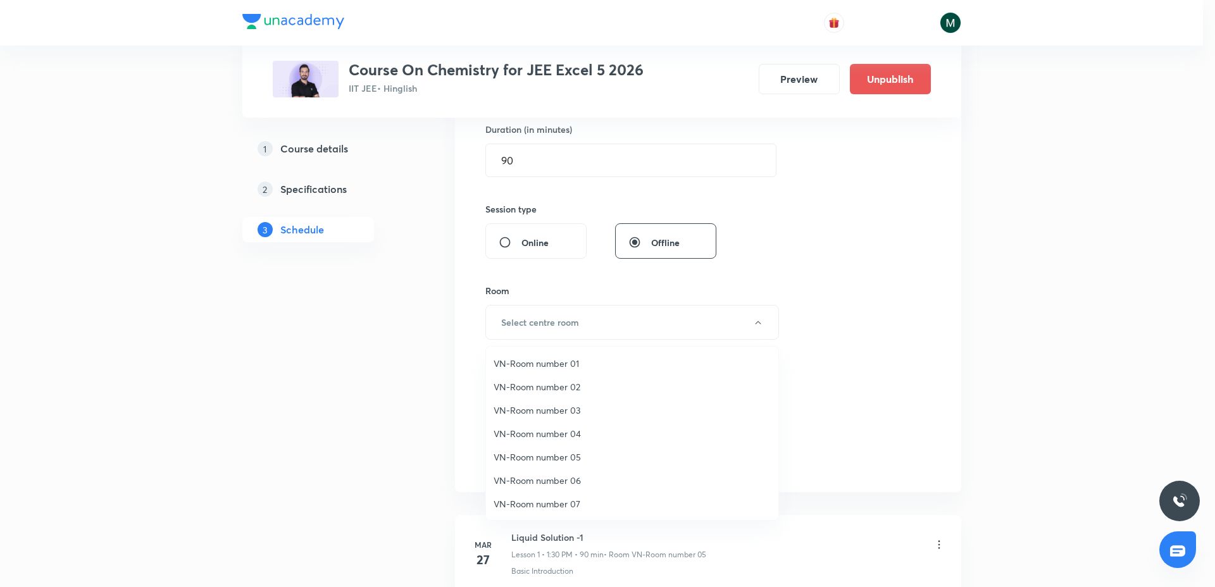
click at [559, 485] on span "VN-Room number 06" at bounding box center [631, 480] width 277 height 13
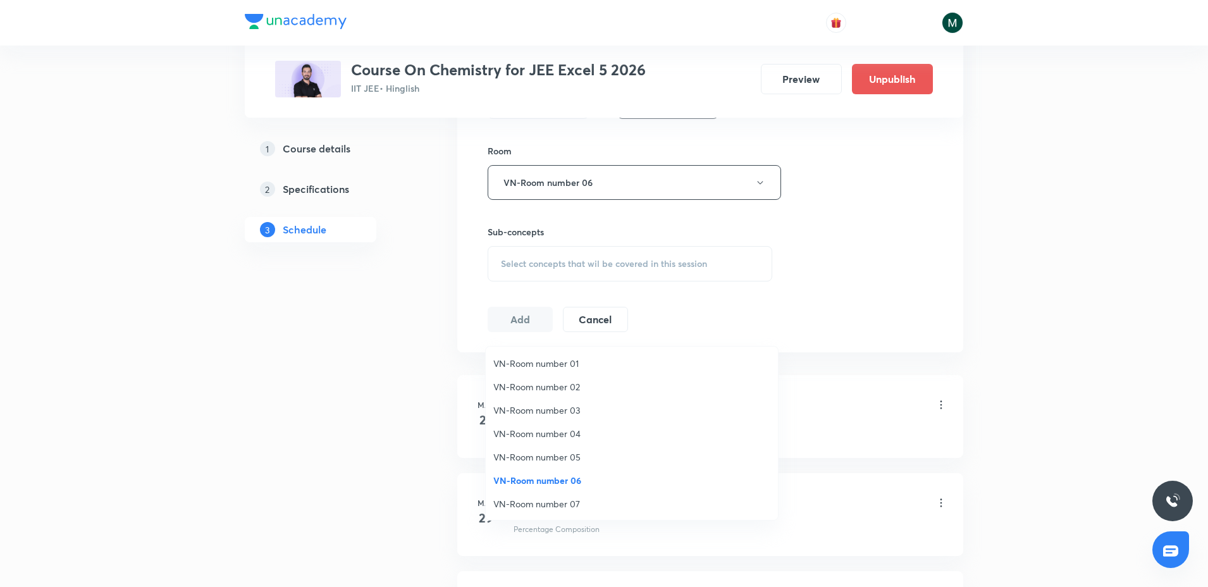
scroll to position [554, 0]
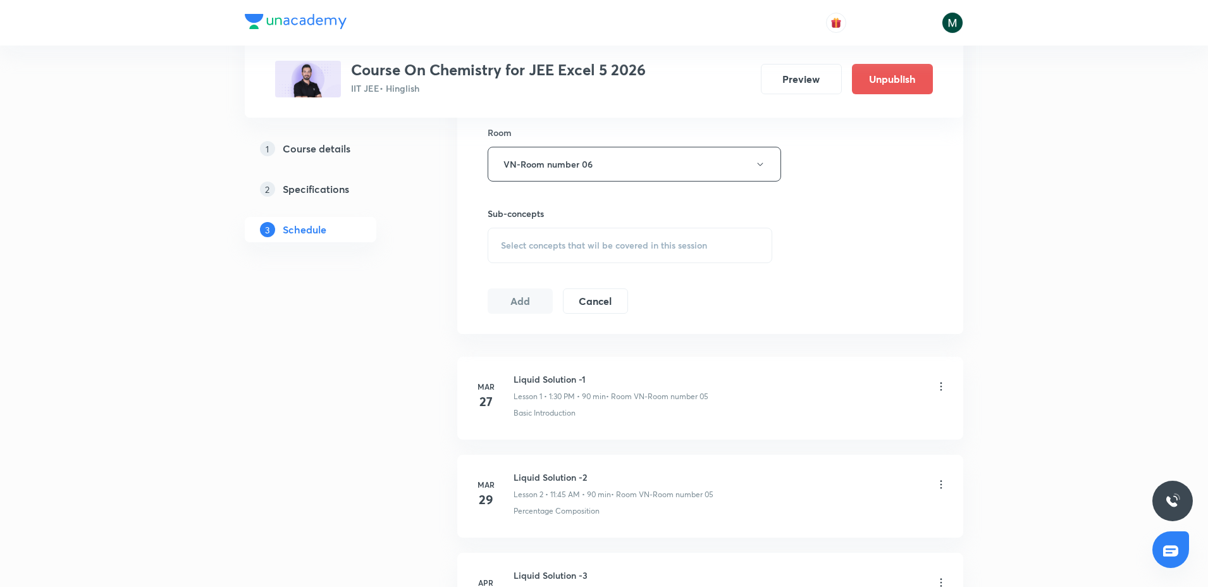
click at [593, 254] on div "Select concepts that wil be covered in this session" at bounding box center [630, 245] width 285 height 35
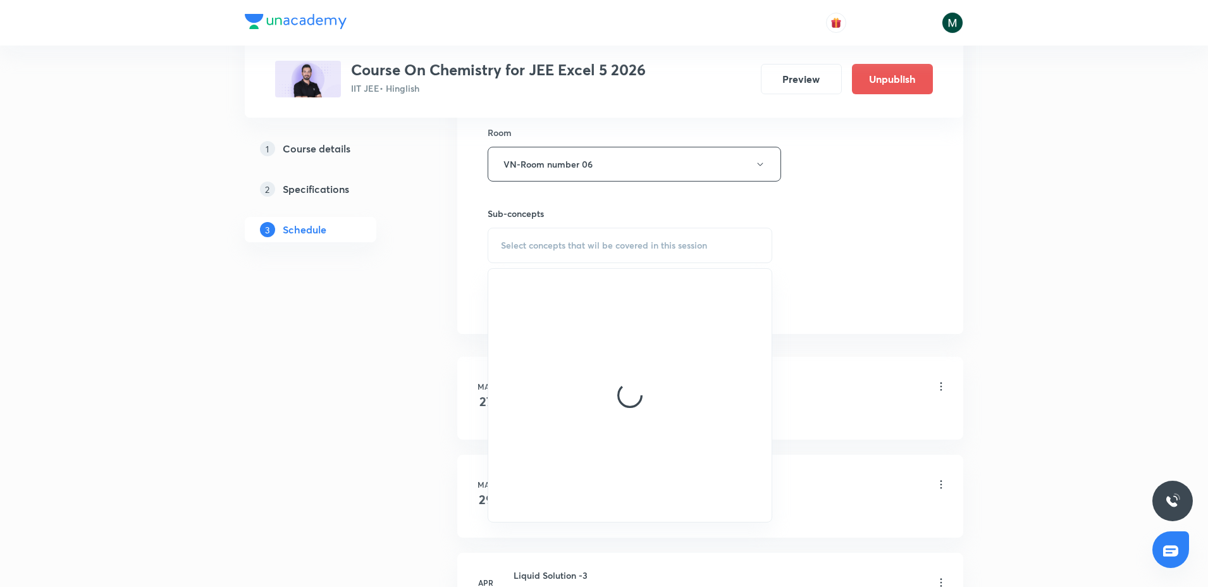
click at [572, 350] on div at bounding box center [629, 395] width 283 height 253
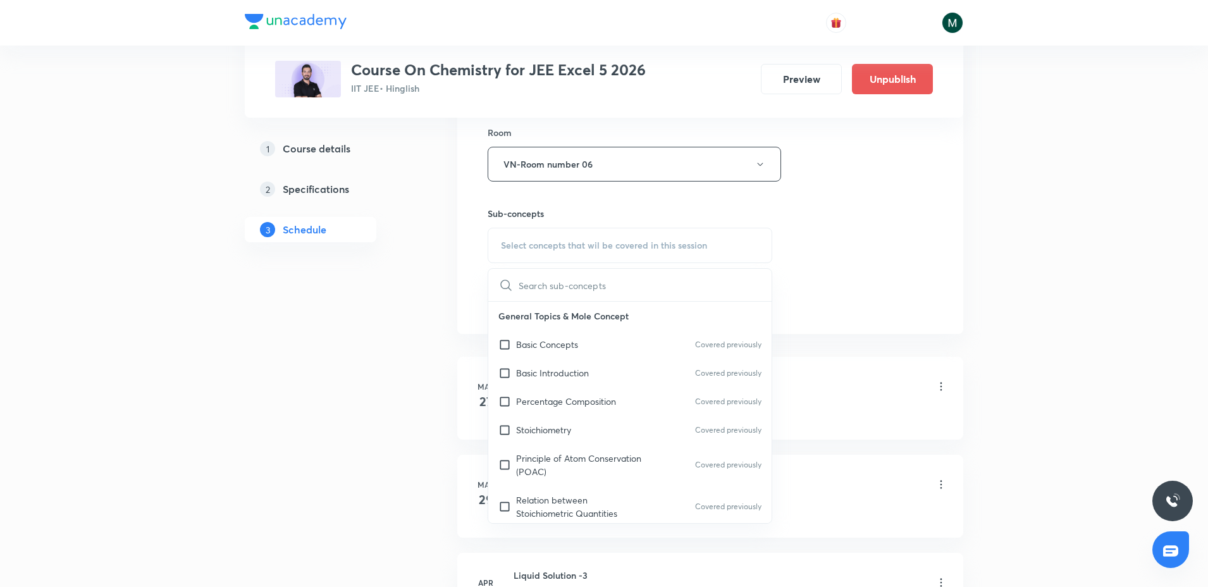
click at [571, 350] on p "Basic Concepts" at bounding box center [547, 344] width 62 height 13
checkbox input "true"
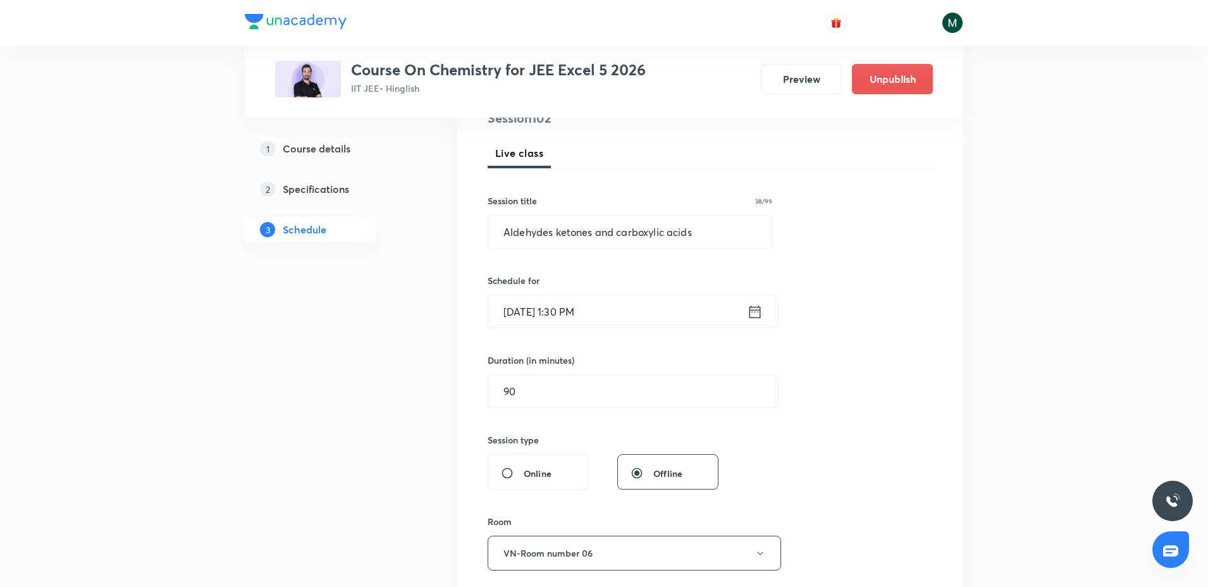
scroll to position [158, 0]
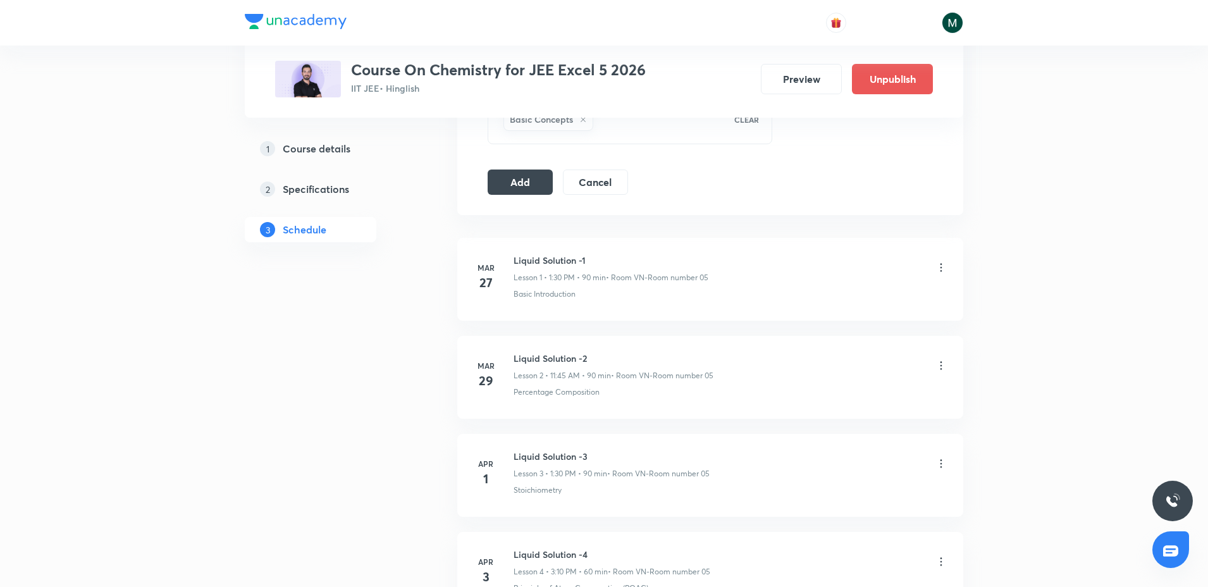
drag, startPoint x: 600, startPoint y: 266, endPoint x: 562, endPoint y: 366, distance: 107.5
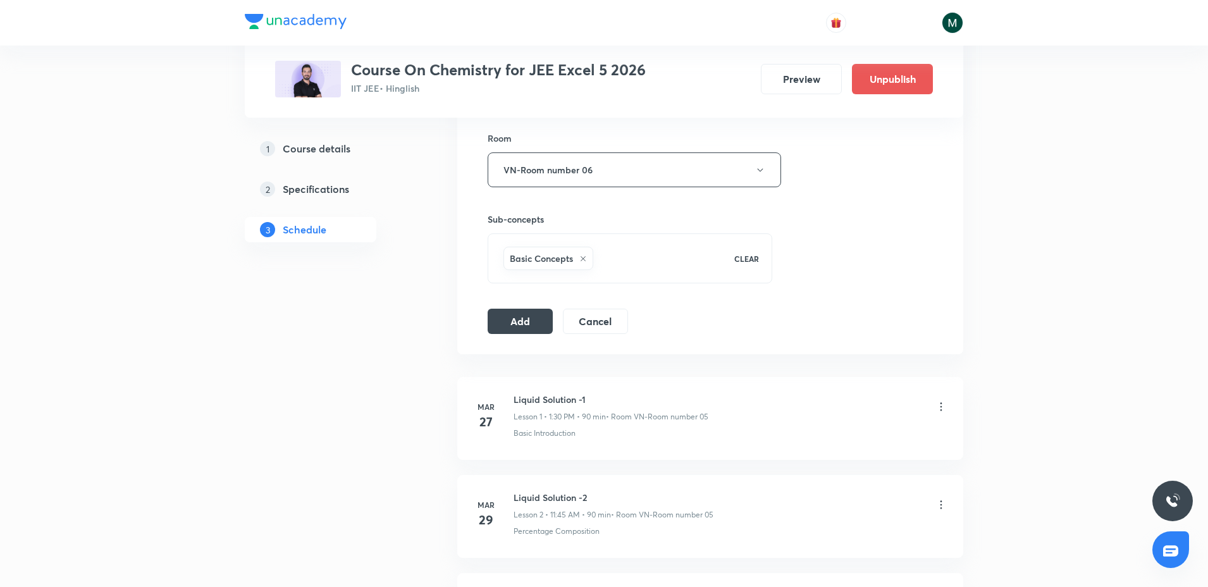
scroll to position [524, 0]
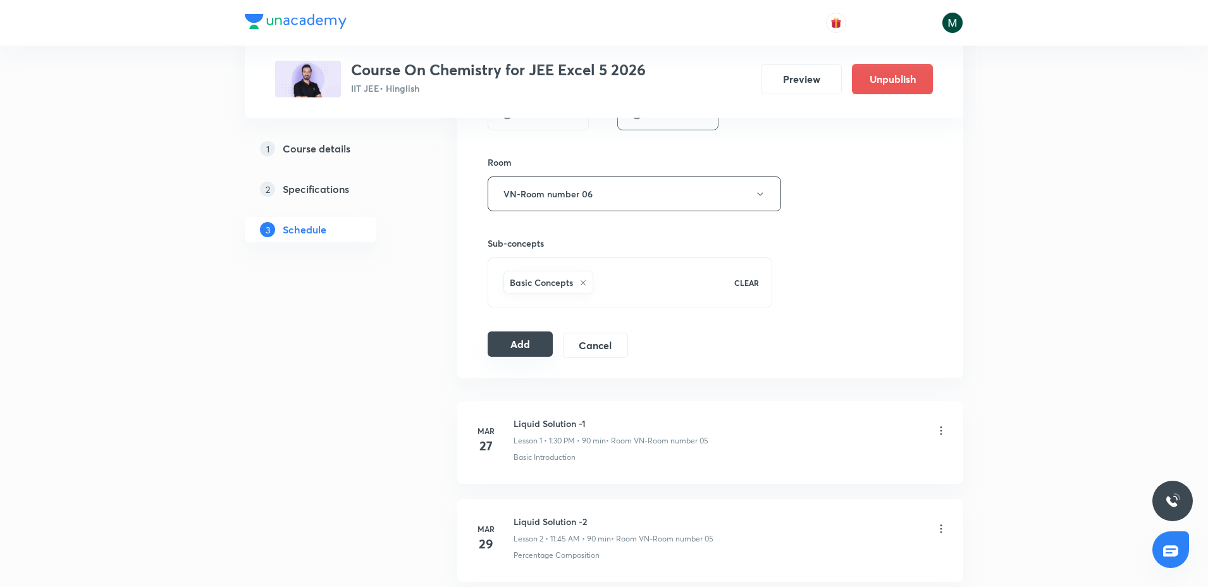
click at [507, 345] on button "Add" at bounding box center [520, 343] width 65 height 25
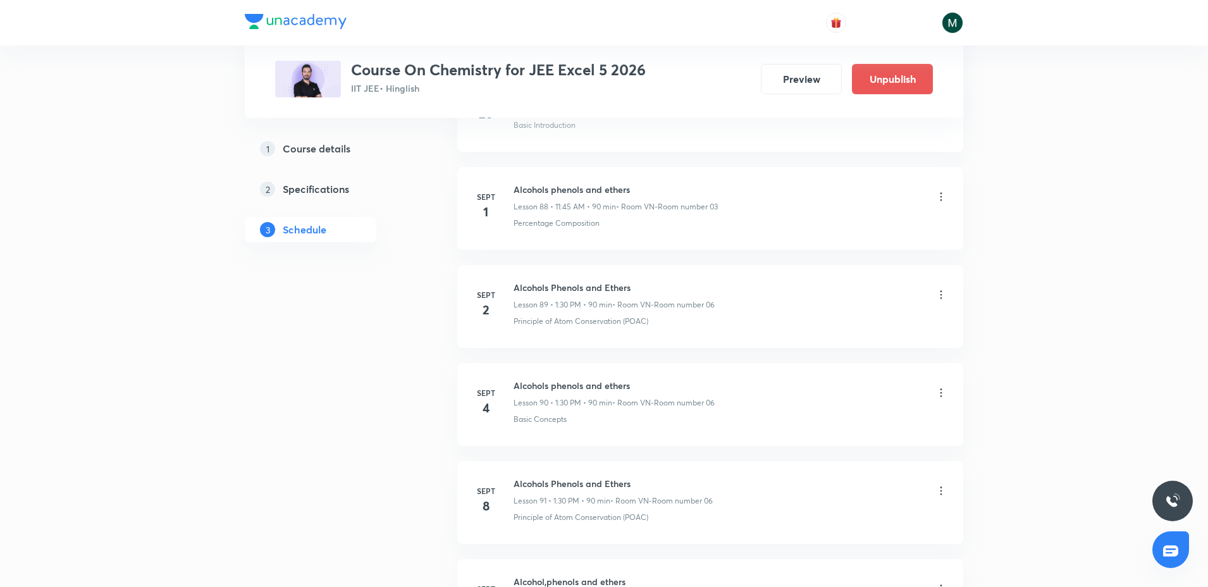
scroll to position [10345, 0]
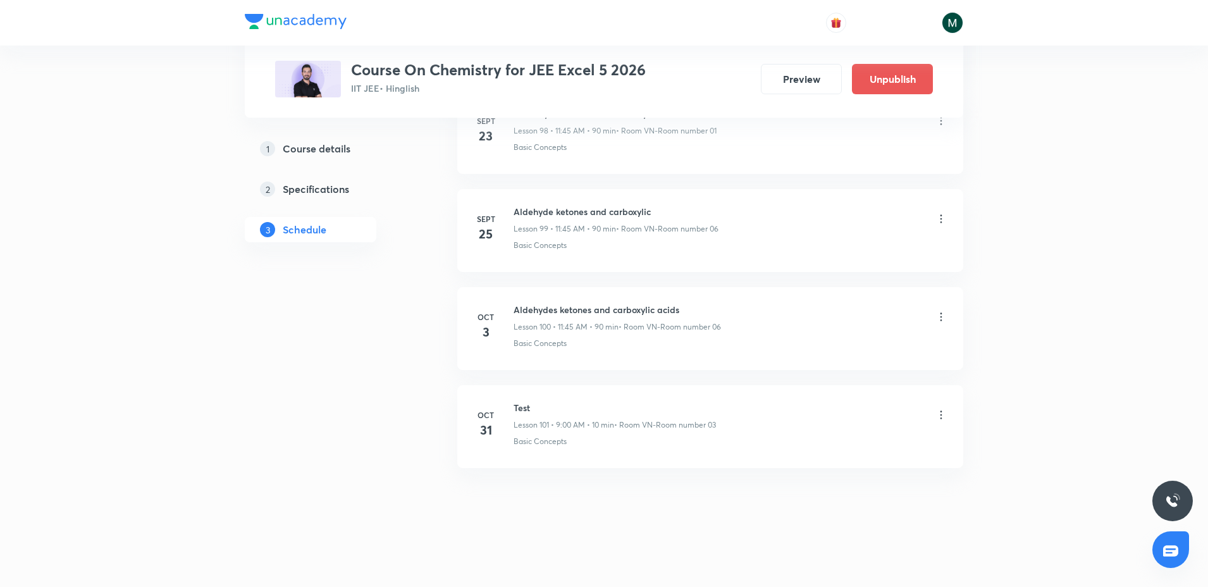
drag, startPoint x: 722, startPoint y: 275, endPoint x: 742, endPoint y: 564, distance: 289.8
drag, startPoint x: 641, startPoint y: 506, endPoint x: 497, endPoint y: 531, distance: 146.9
drag, startPoint x: 497, startPoint y: 531, endPoint x: 364, endPoint y: 524, distance: 132.4
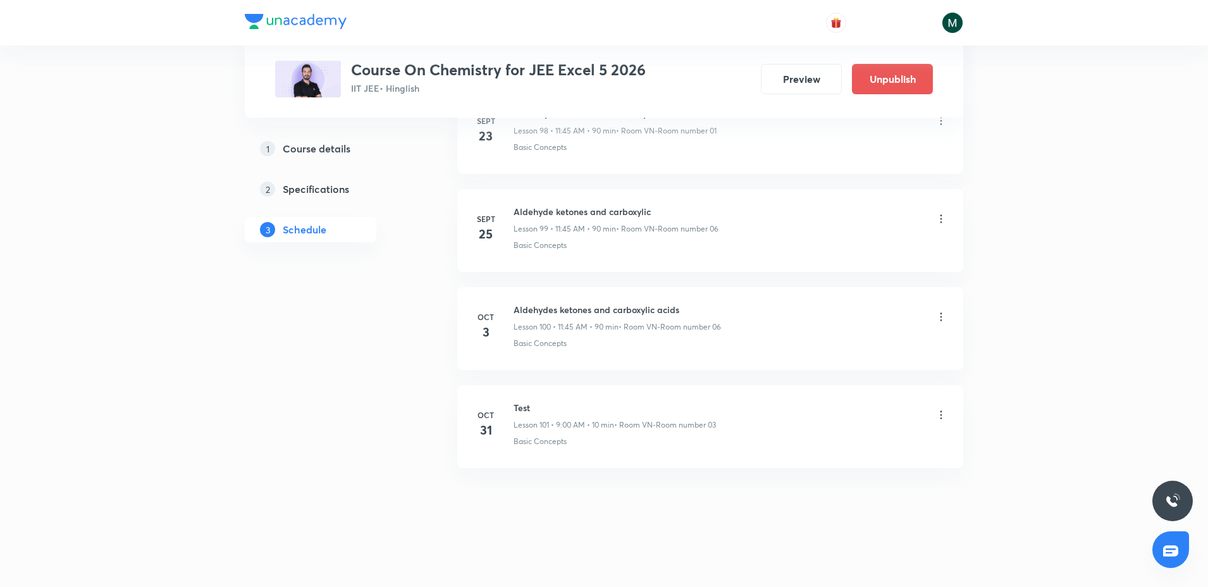
drag, startPoint x: 364, startPoint y: 524, endPoint x: 269, endPoint y: 538, distance: 96.5
drag, startPoint x: 269, startPoint y: 538, endPoint x: 178, endPoint y: 552, distance: 91.4
drag, startPoint x: 178, startPoint y: 552, endPoint x: 604, endPoint y: 548, distance: 425.7
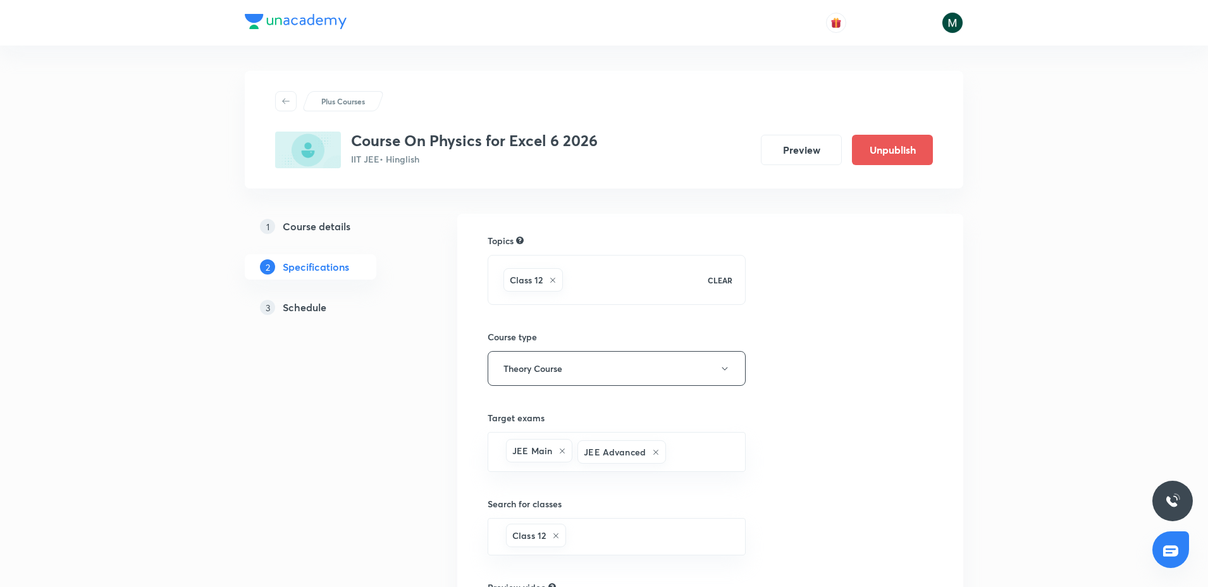
click at [307, 312] on h5 "Schedule" at bounding box center [305, 307] width 44 height 15
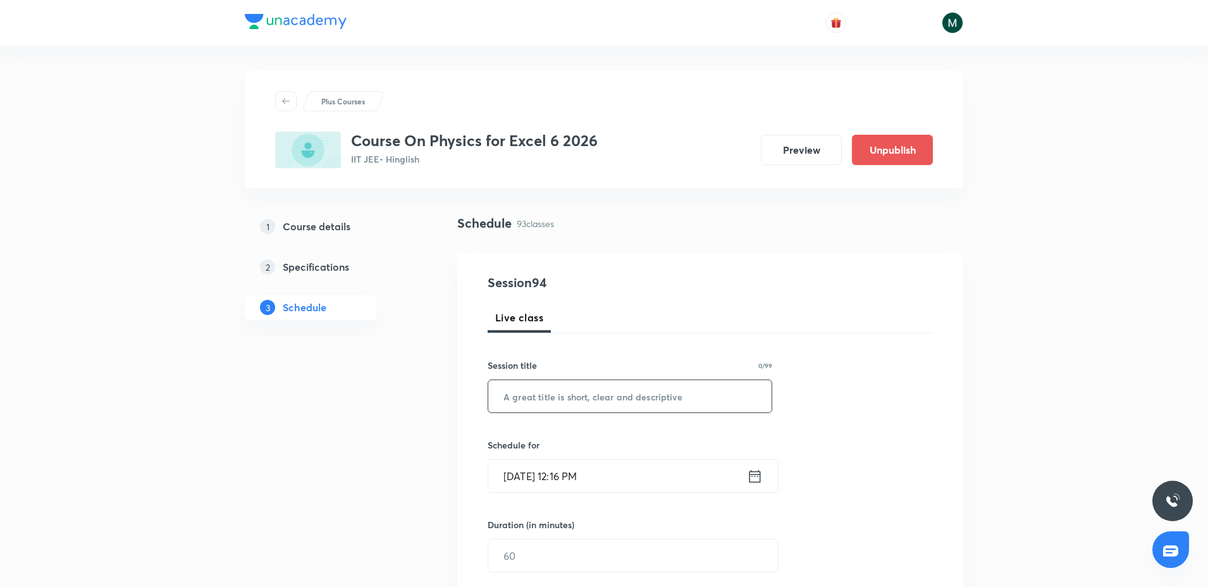
click at [556, 381] on input "text" at bounding box center [629, 396] width 283 height 32
paste input "Atoms"
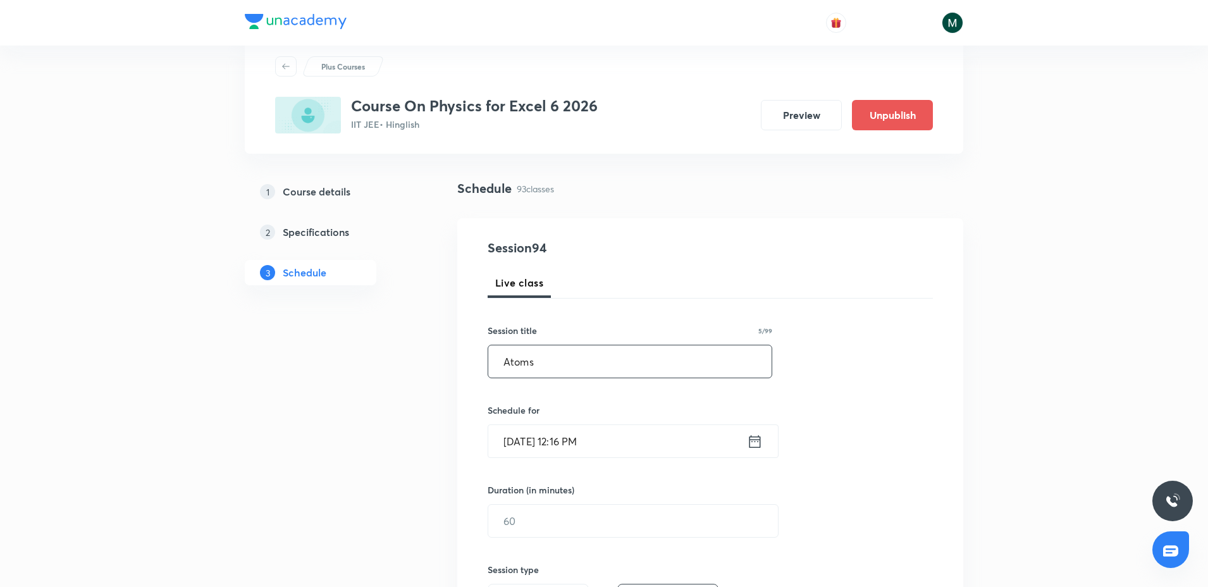
scroll to position [237, 0]
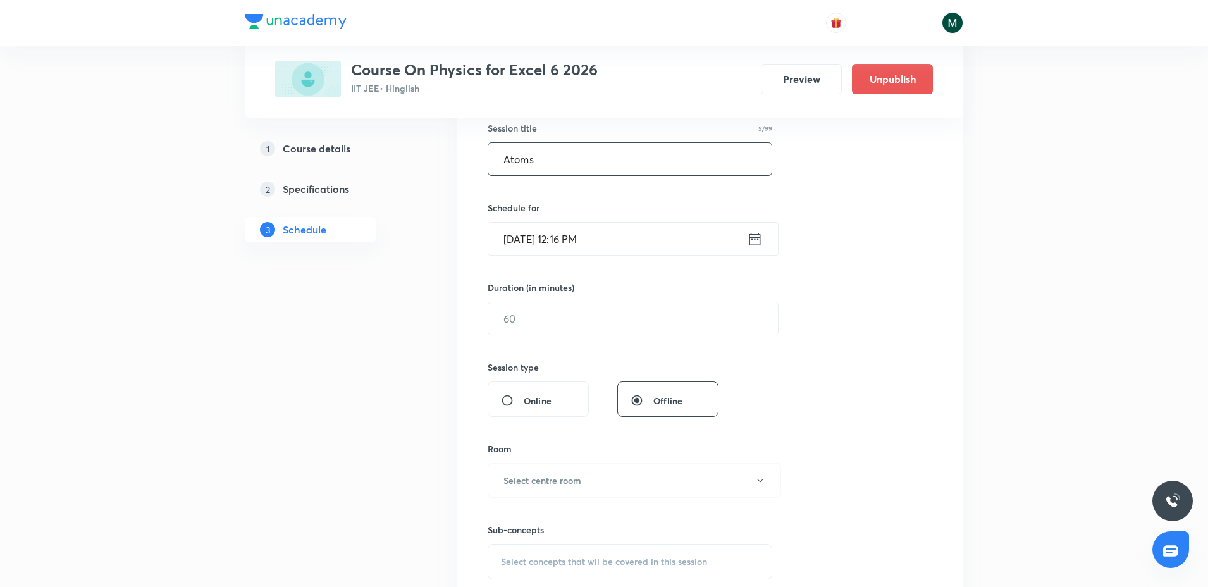
type input "Atoms"
click at [516, 273] on div "Session 94 Live class Session title 5/99 Atoms ​ Schedule for Oct 4, 2025, 12:1…" at bounding box center [710, 333] width 445 height 594
click at [516, 311] on input "text" at bounding box center [633, 318] width 290 height 32
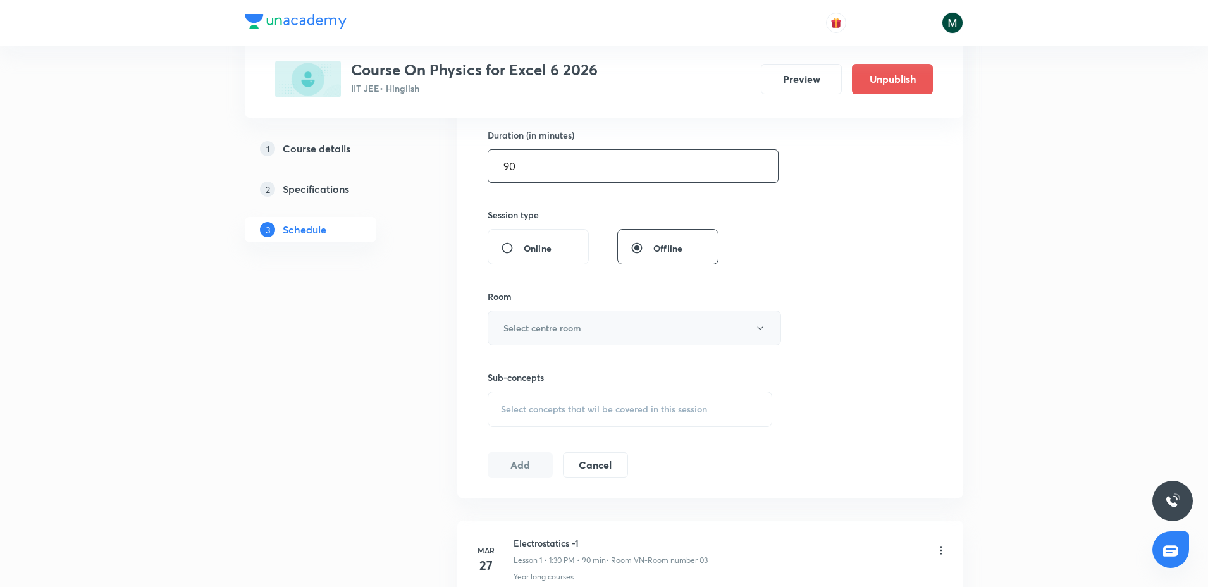
scroll to position [395, 0]
type input "90"
click at [562, 335] on button "Select centre room" at bounding box center [635, 322] width 294 height 35
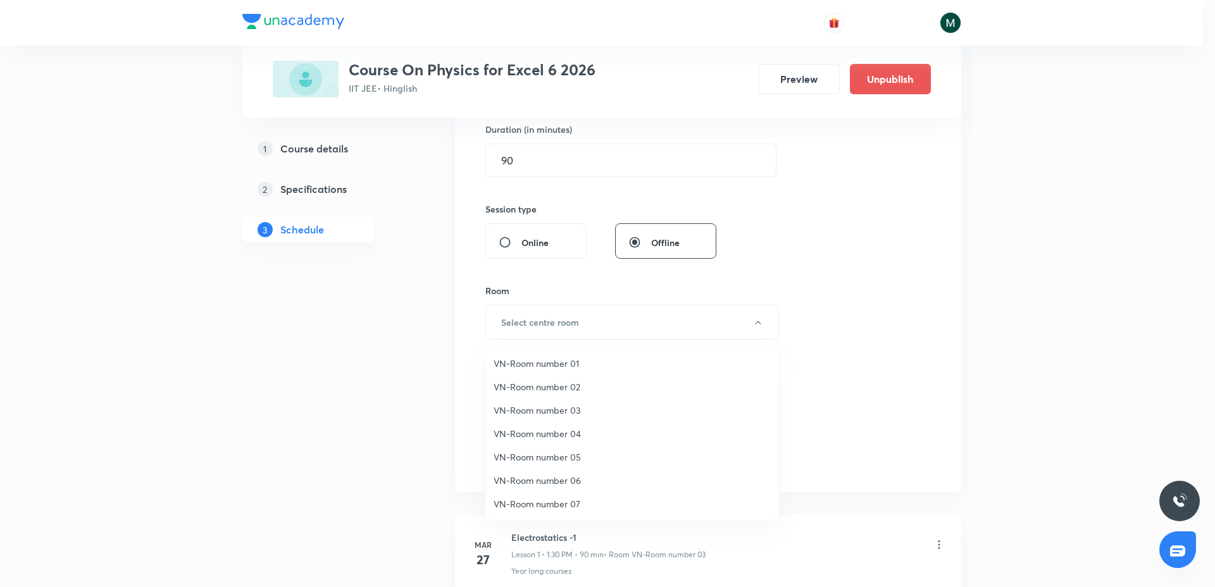
click at [579, 406] on span "VN-Room number 03" at bounding box center [631, 410] width 277 height 13
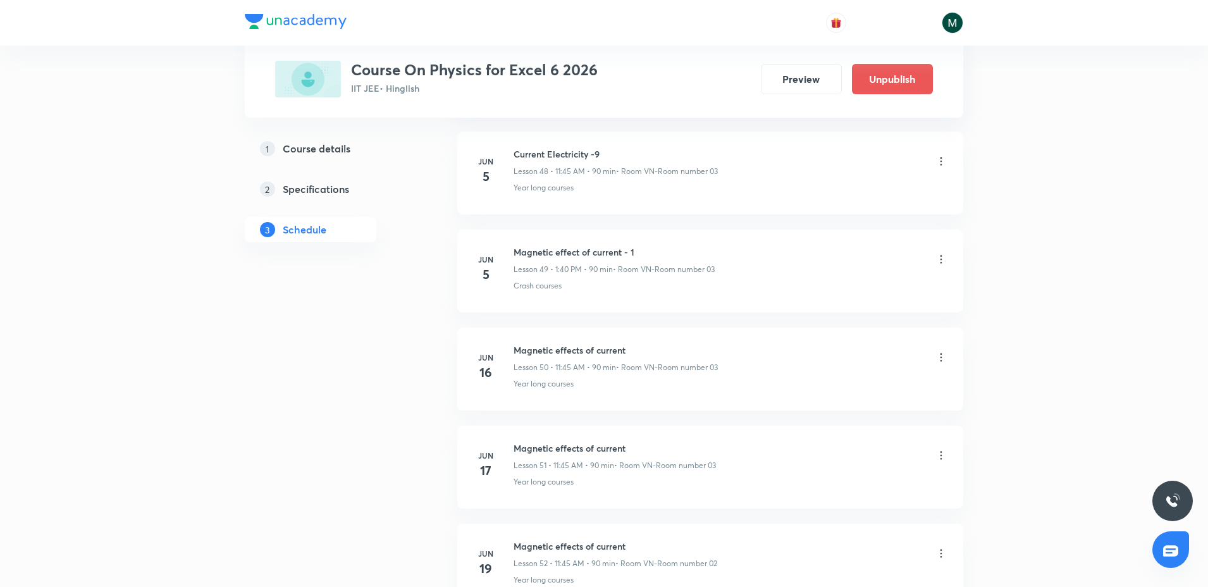
scroll to position [9546, 0]
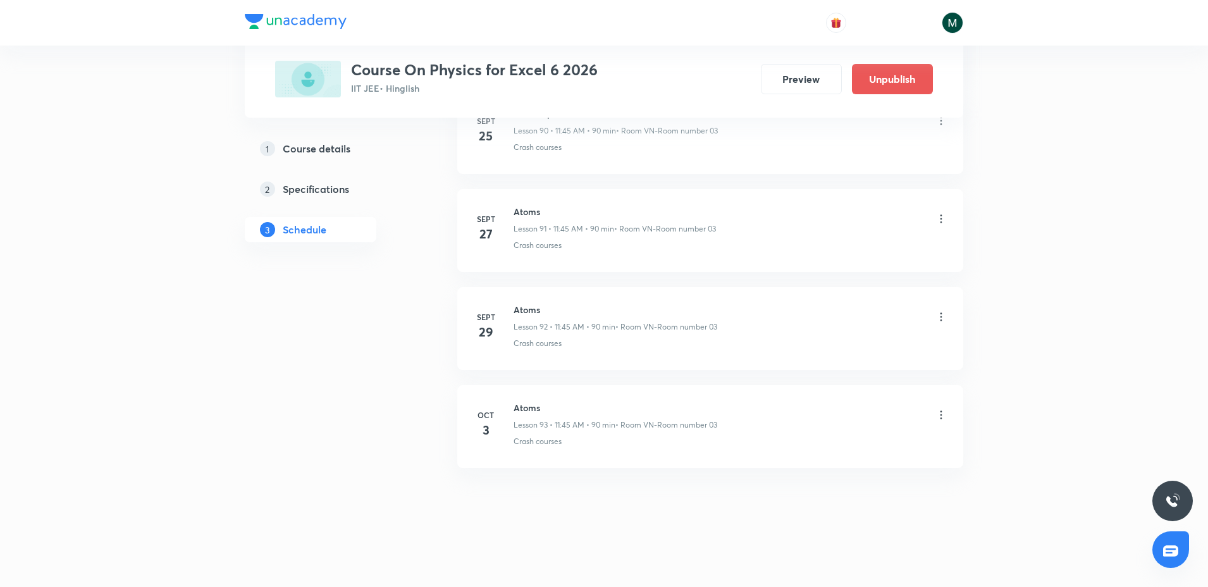
drag, startPoint x: 576, startPoint y: 166, endPoint x: 631, endPoint y: 586, distance: 424.3
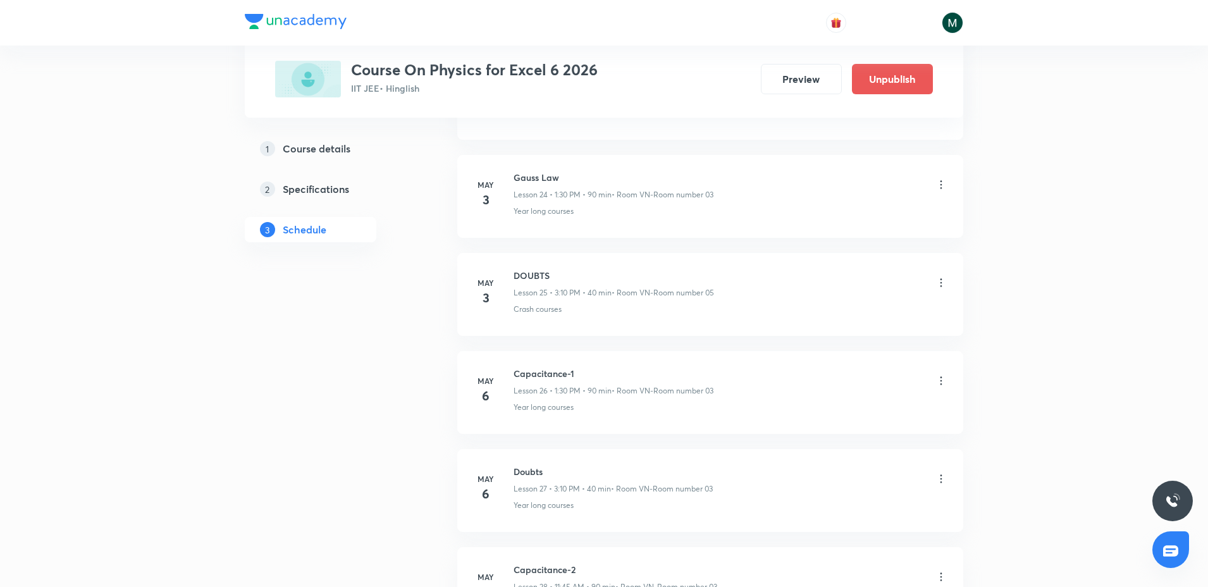
scroll to position [0, 0]
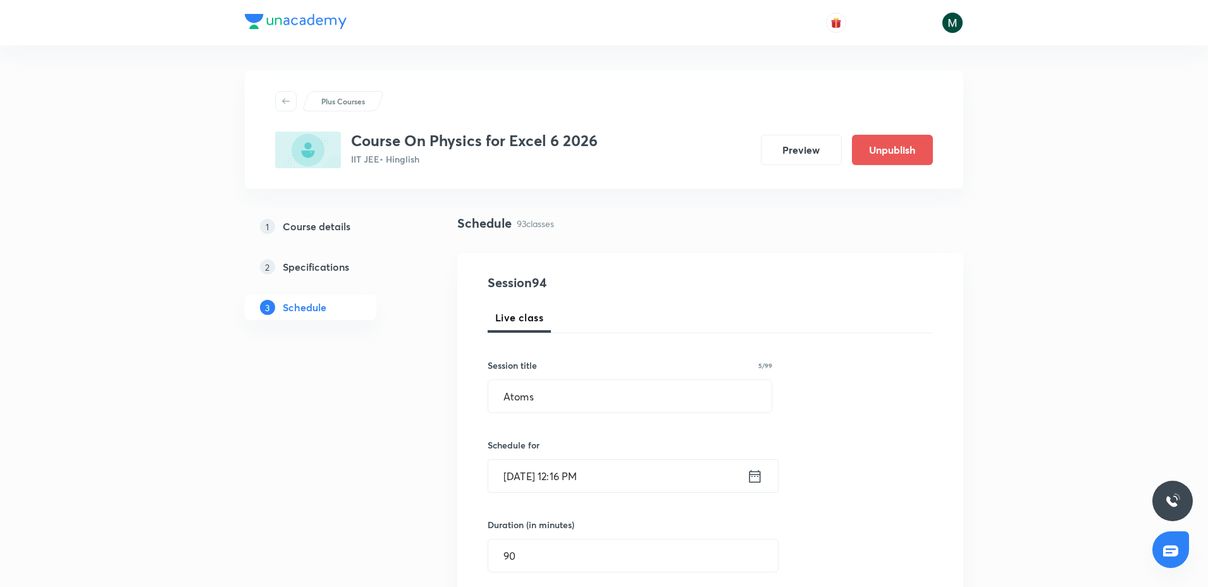
drag, startPoint x: 593, startPoint y: 547, endPoint x: 552, endPoint y: 430, distance: 123.7
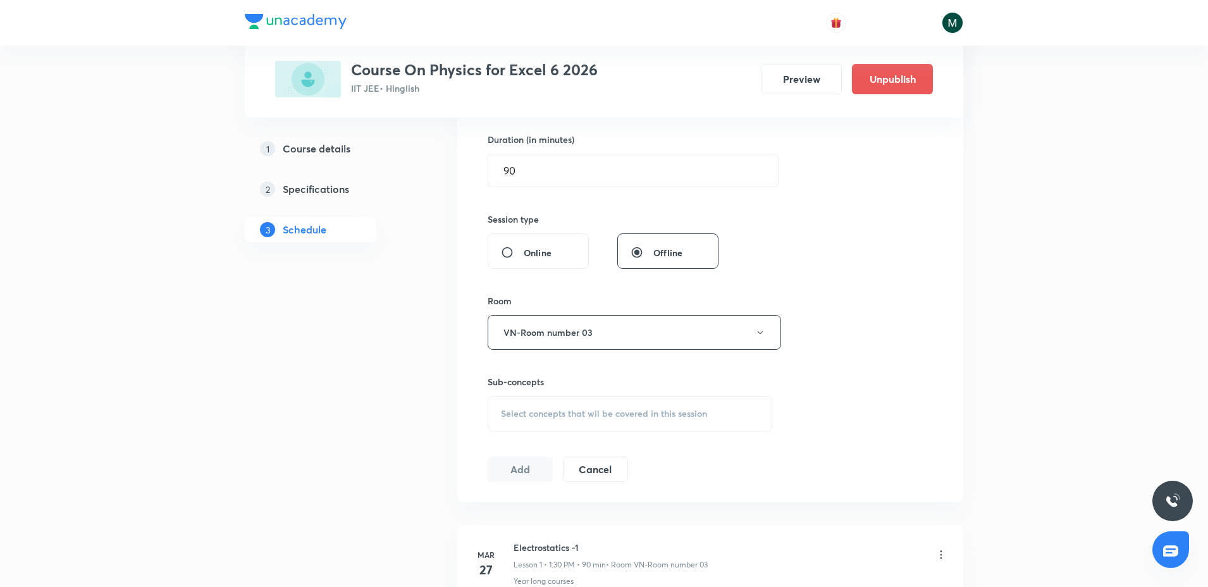
scroll to position [395, 0]
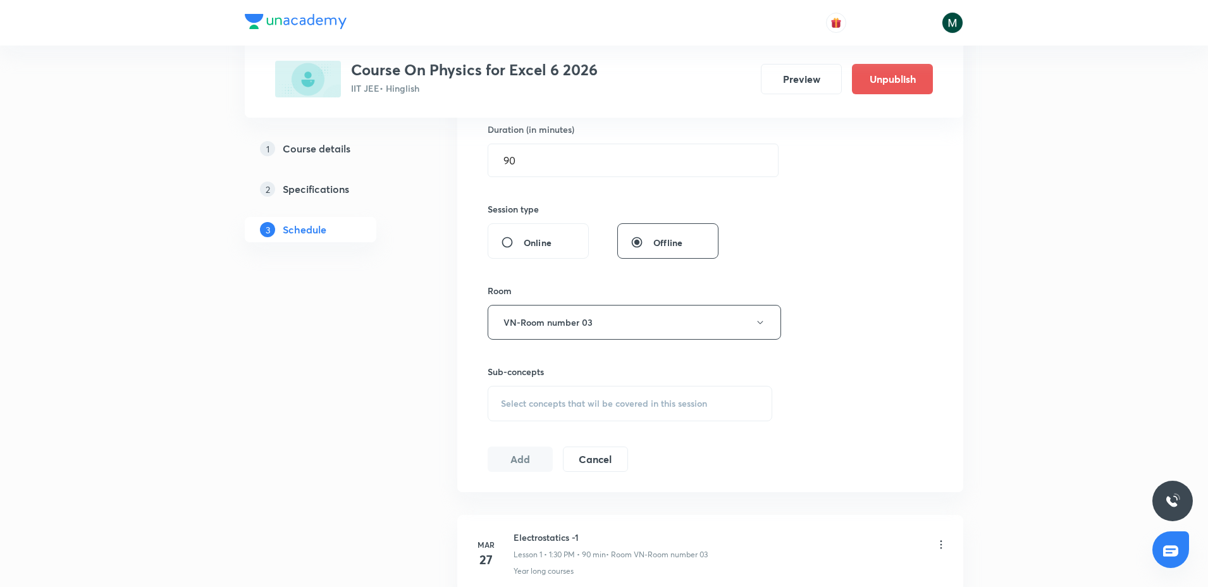
click at [560, 404] on span "Select concepts that wil be covered in this session" at bounding box center [604, 404] width 206 height 10
drag, startPoint x: 541, startPoint y: 500, endPoint x: 443, endPoint y: 489, distance: 98.1
click at [541, 500] on p "Crash courses" at bounding box center [544, 502] width 56 height 13
checkbox input "true"
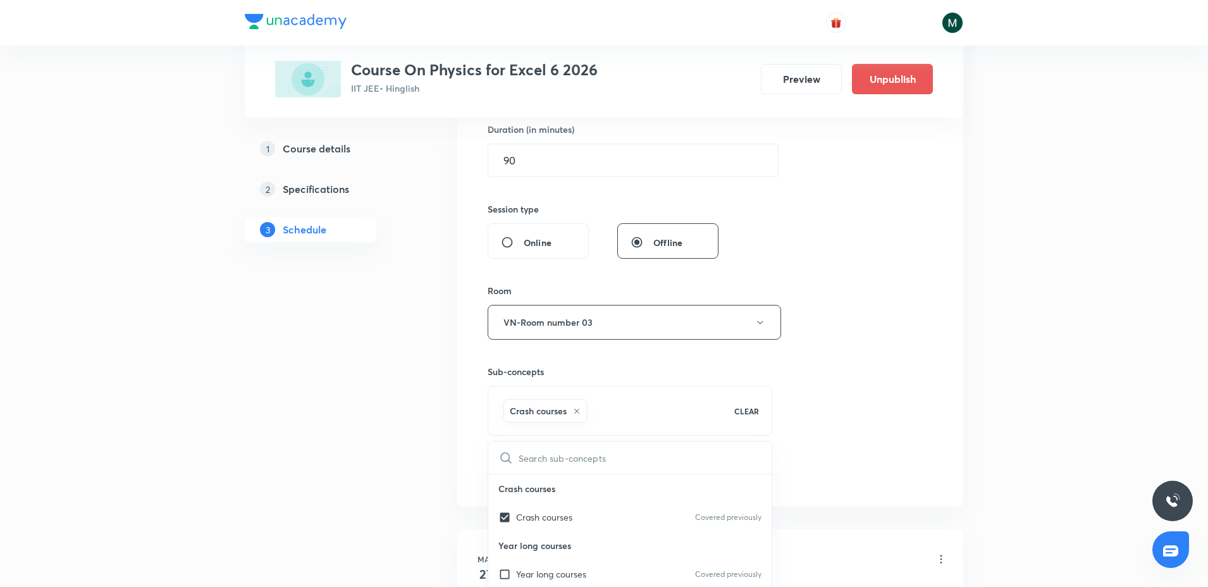
drag, startPoint x: 366, startPoint y: 473, endPoint x: 485, endPoint y: 460, distance: 119.7
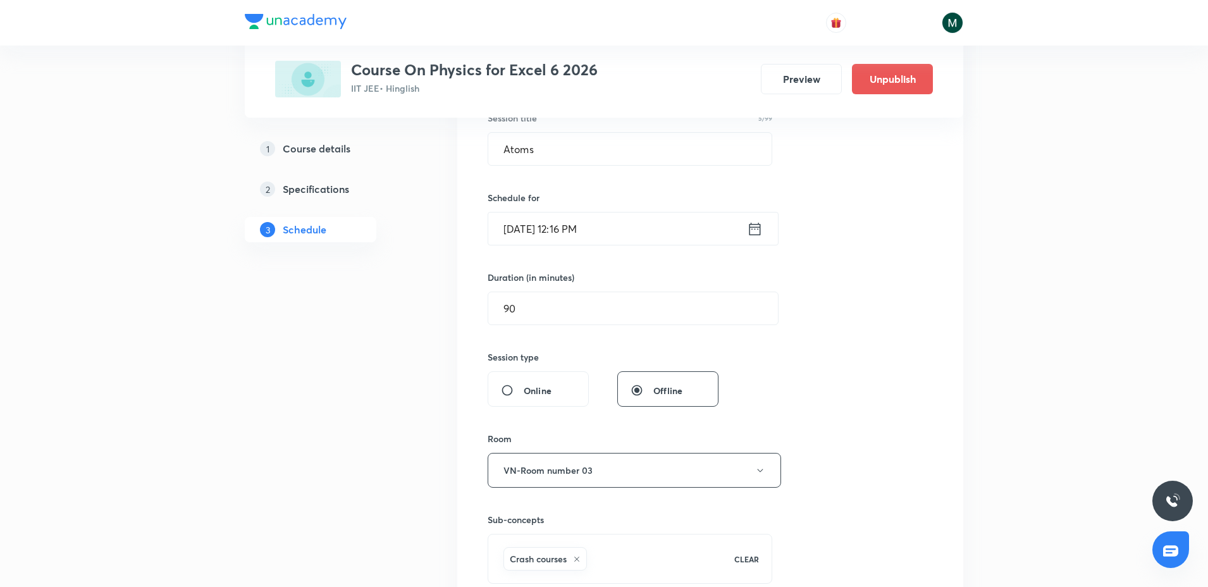
scroll to position [237, 0]
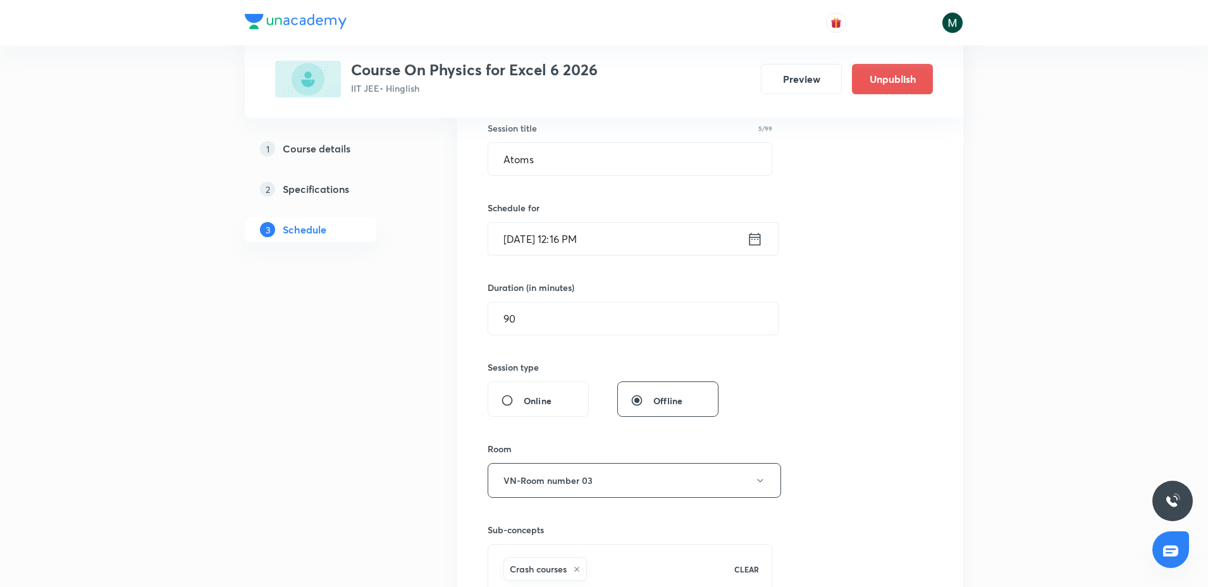
click at [626, 240] on input "Oct 4, 2025, 12:16 PM" at bounding box center [617, 239] width 259 height 32
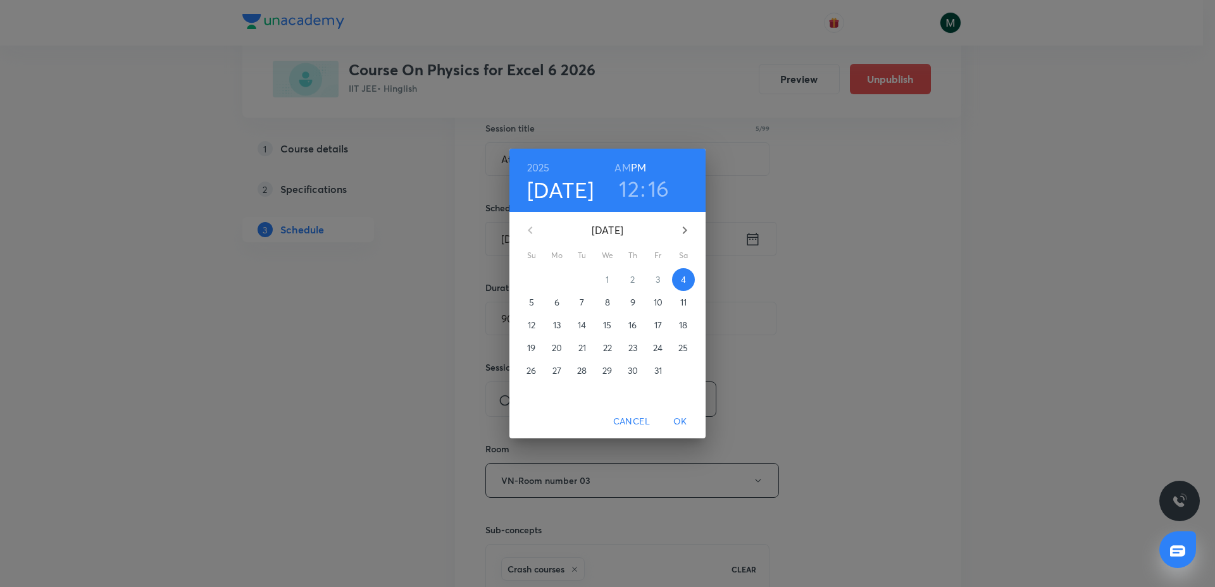
click at [623, 197] on h3 "12" at bounding box center [629, 188] width 20 height 27
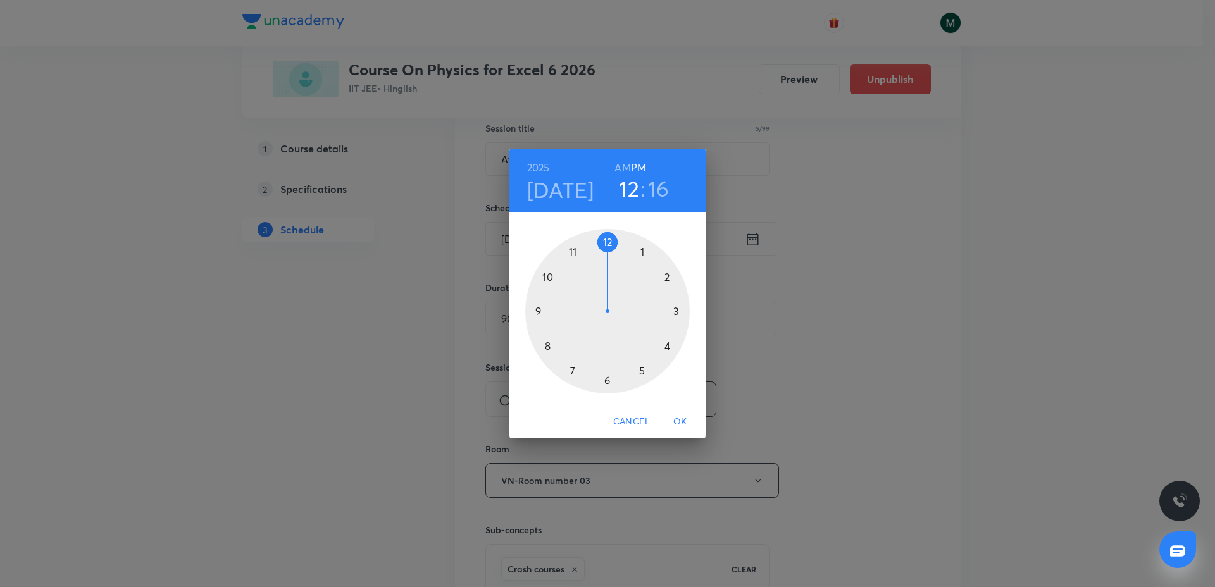
click at [638, 250] on div at bounding box center [607, 311] width 164 height 164
drag, startPoint x: 655, startPoint y: 286, endPoint x: 608, endPoint y: 384, distance: 108.7
click at [608, 384] on div at bounding box center [607, 311] width 164 height 164
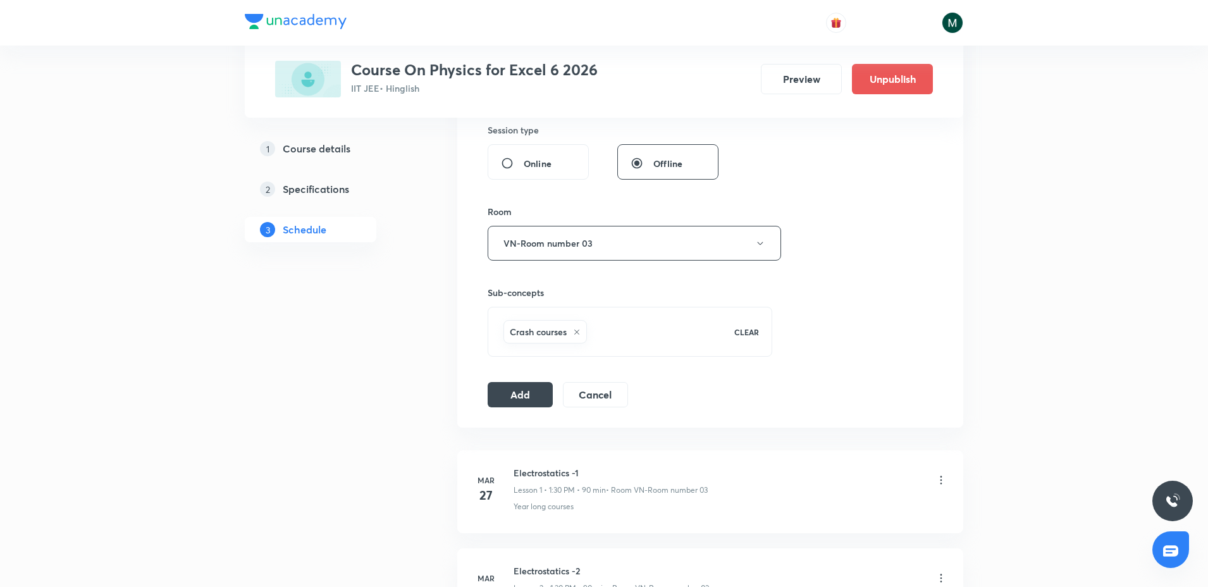
click at [530, 379] on div "Session 94 Live class Session title 5/99 Atoms ​ Schedule for Oct 4, 2025, 1:30…" at bounding box center [710, 103] width 445 height 609
click at [530, 397] on button "Add" at bounding box center [520, 393] width 65 height 25
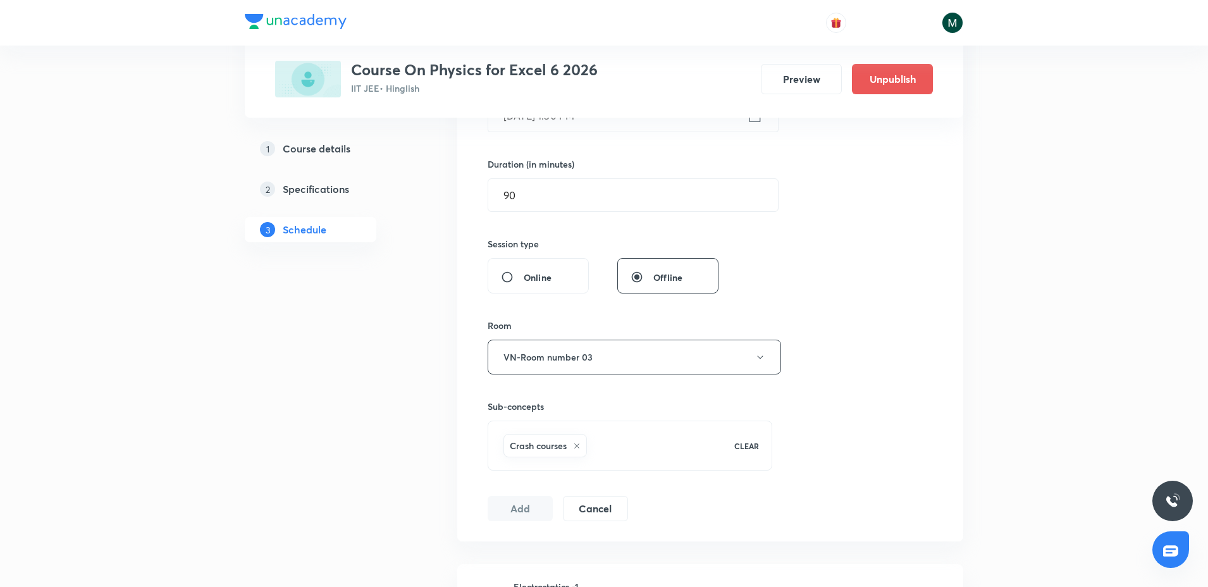
scroll to position [158, 0]
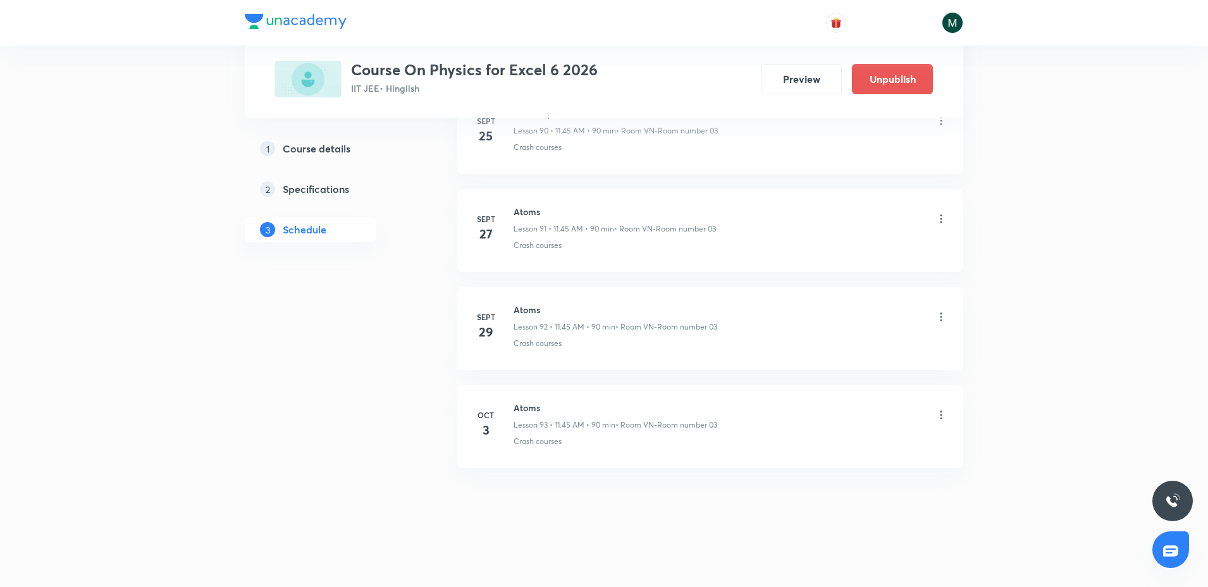
drag, startPoint x: 842, startPoint y: 214, endPoint x: 779, endPoint y: 550, distance: 342.3
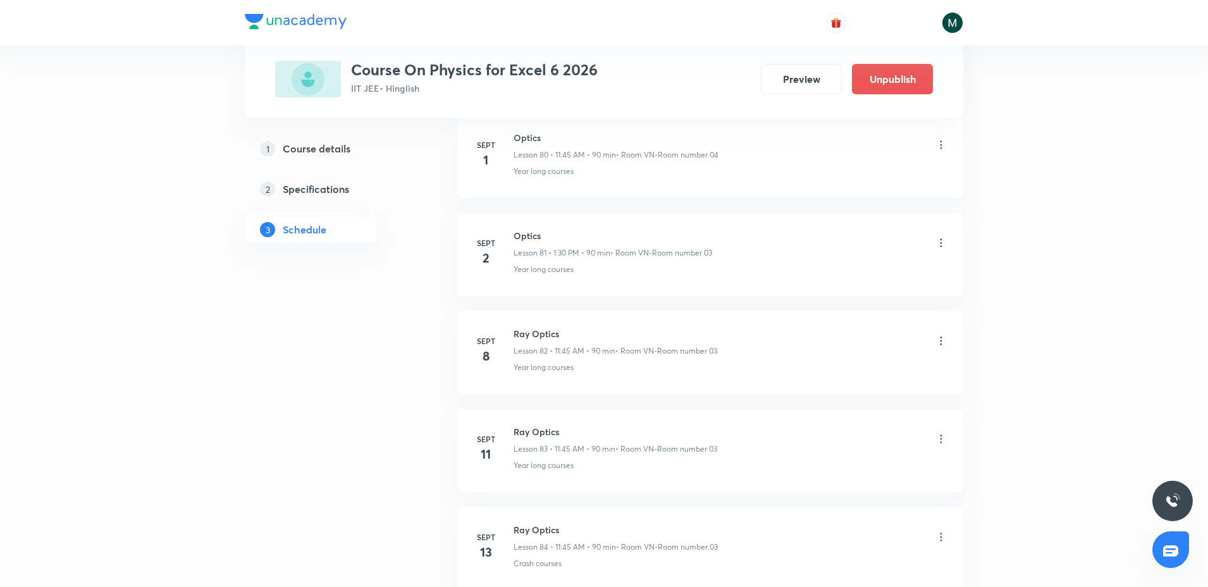
scroll to position [0, 0]
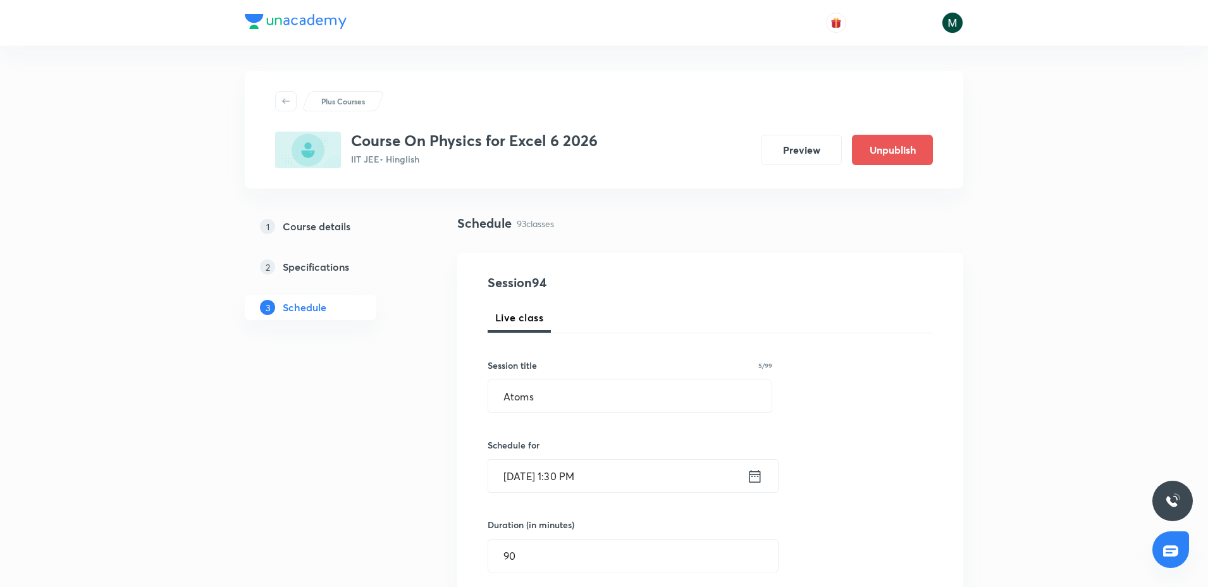
drag, startPoint x: 758, startPoint y: 457, endPoint x: 736, endPoint y: -96, distance: 553.3
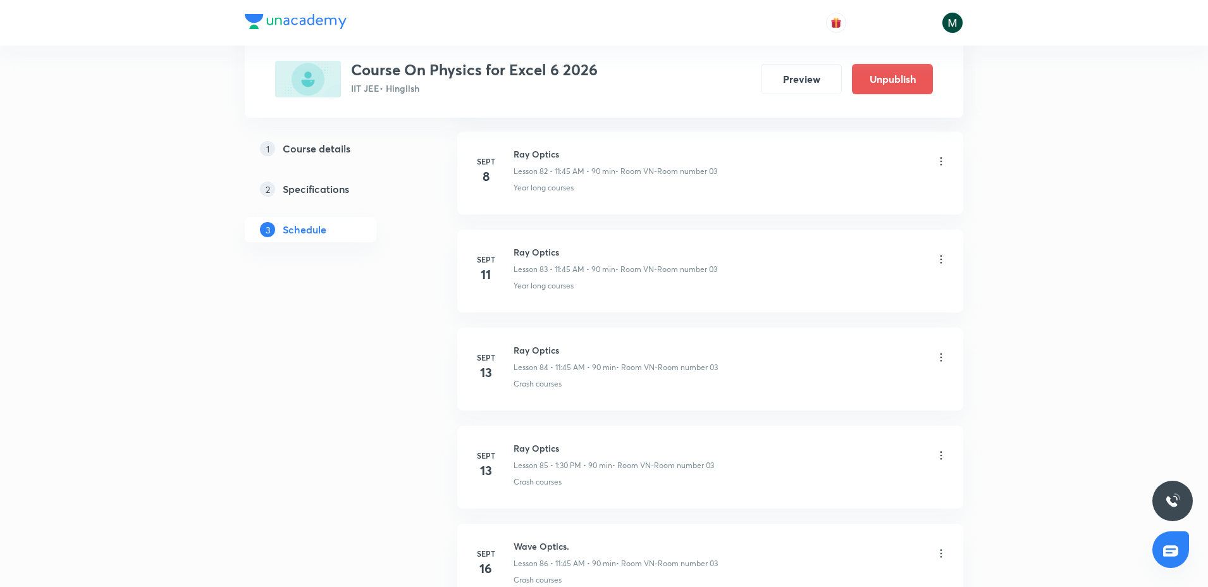
scroll to position [8964, 0]
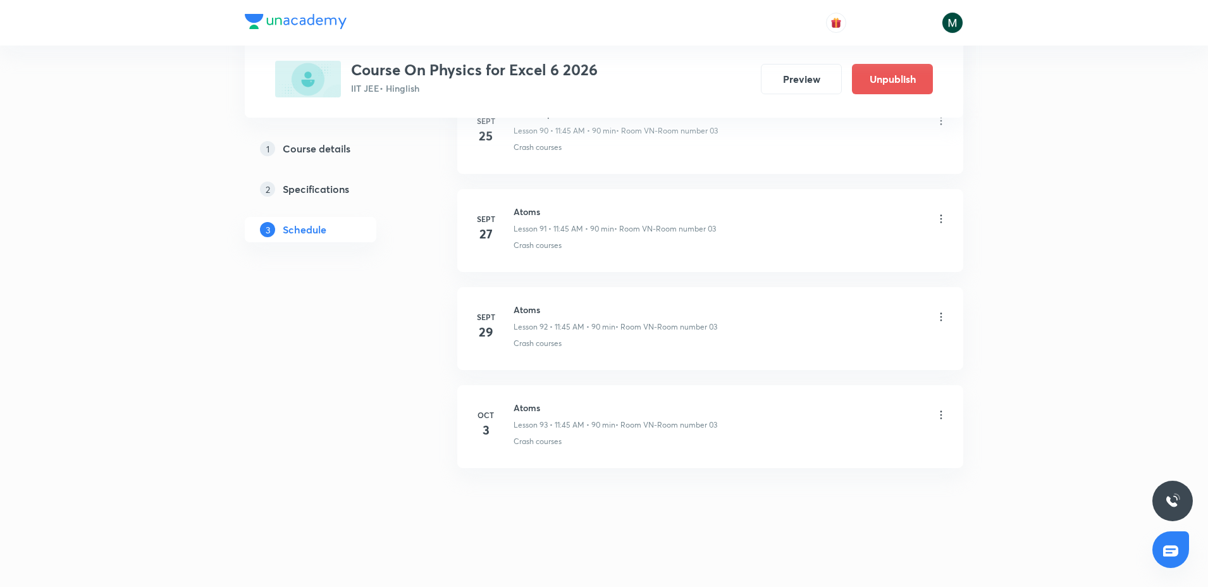
drag, startPoint x: 678, startPoint y: 568, endPoint x: 678, endPoint y: 586, distance: 18.3
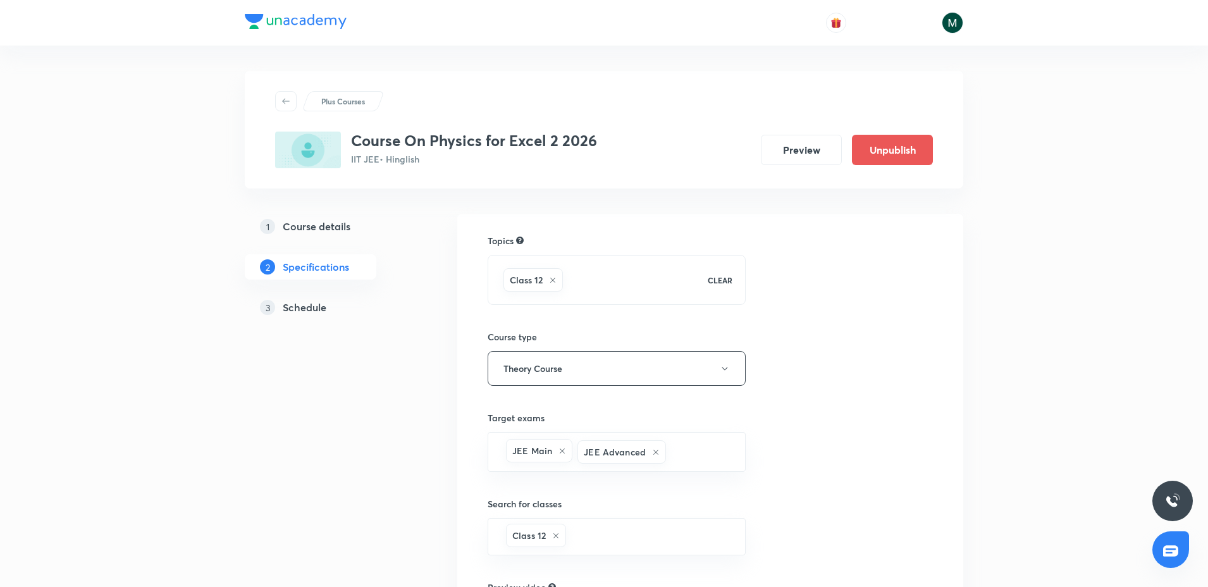
scroll to position [230, 0]
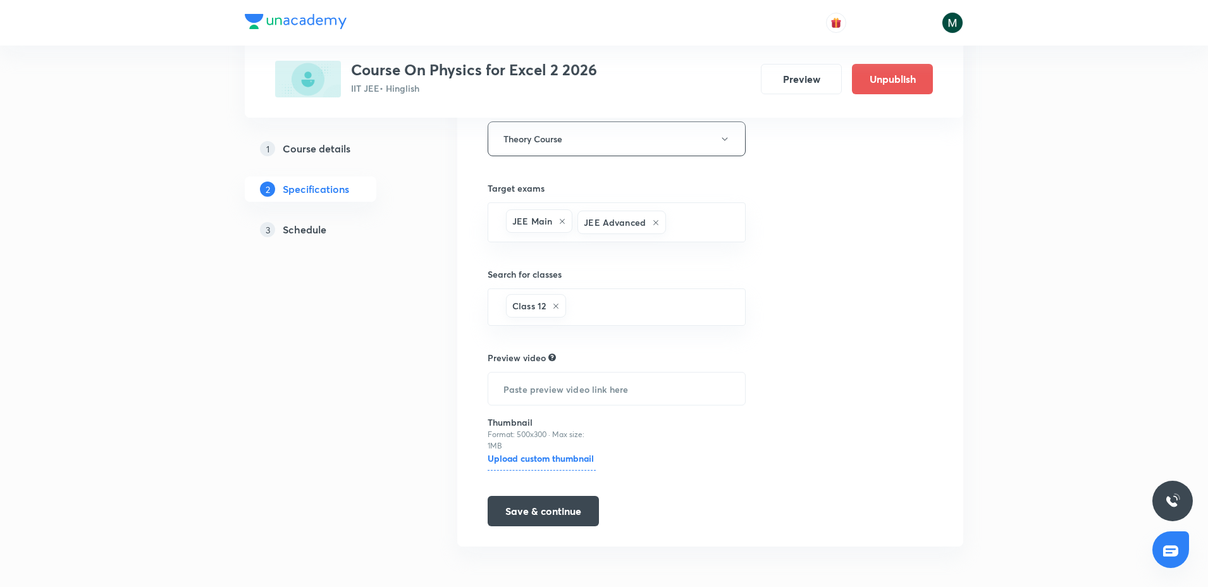
drag, startPoint x: 535, startPoint y: 272, endPoint x: 555, endPoint y: 435, distance: 163.8
drag, startPoint x: 297, startPoint y: 237, endPoint x: 305, endPoint y: 232, distance: 8.8
click at [297, 235] on h5 "Schedule" at bounding box center [305, 229] width 44 height 15
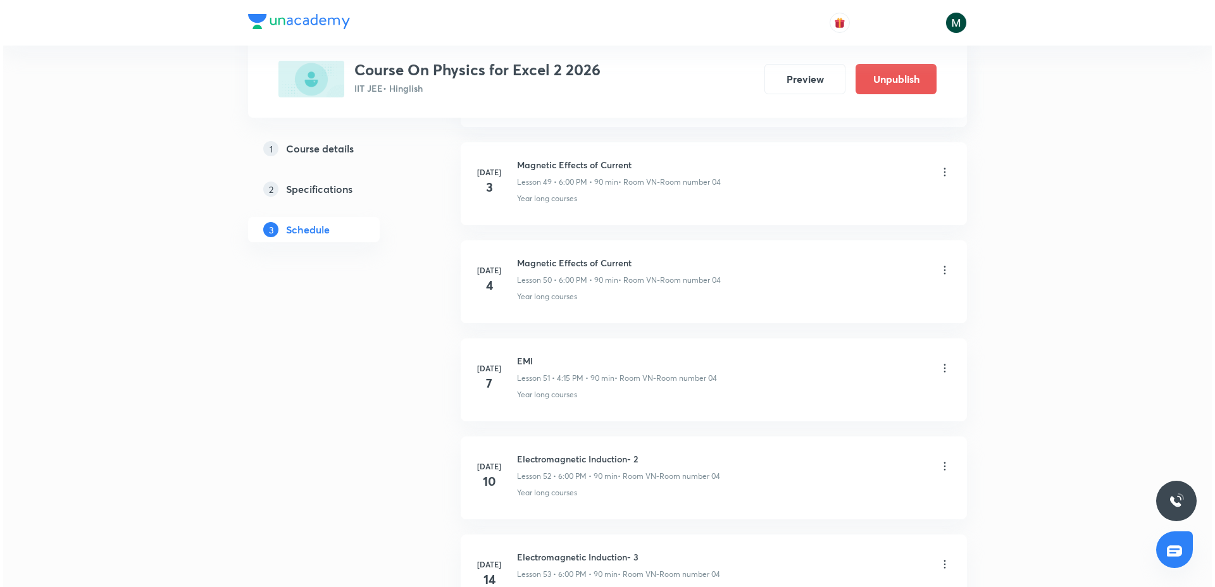
scroll to position [8761, 0]
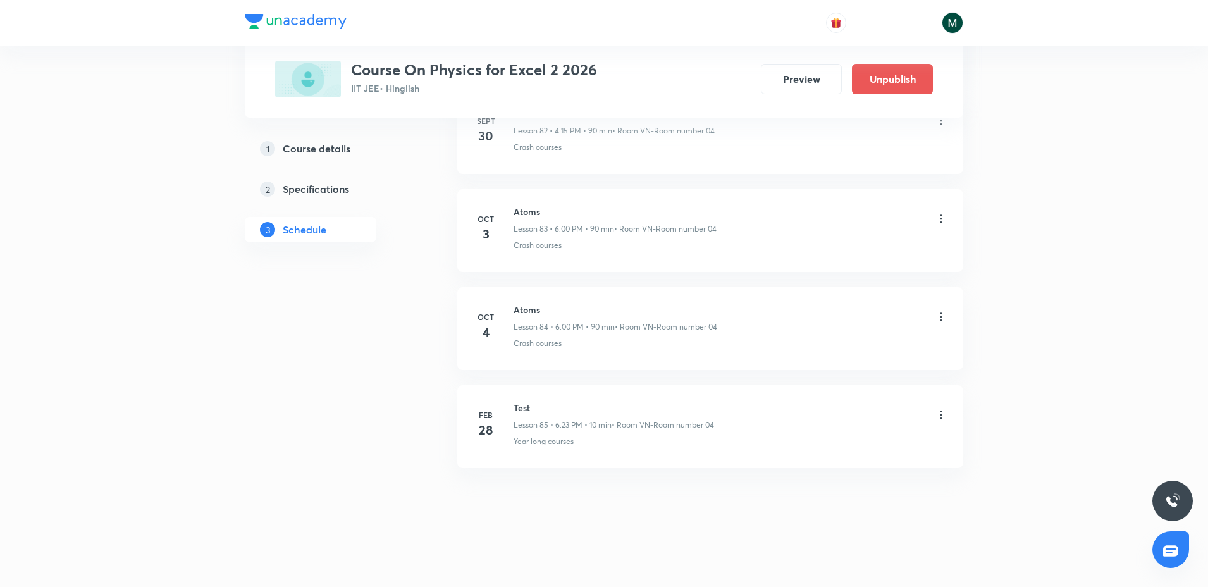
drag, startPoint x: 651, startPoint y: 134, endPoint x: 712, endPoint y: 564, distance: 434.4
click at [941, 319] on icon at bounding box center [941, 317] width 13 height 13
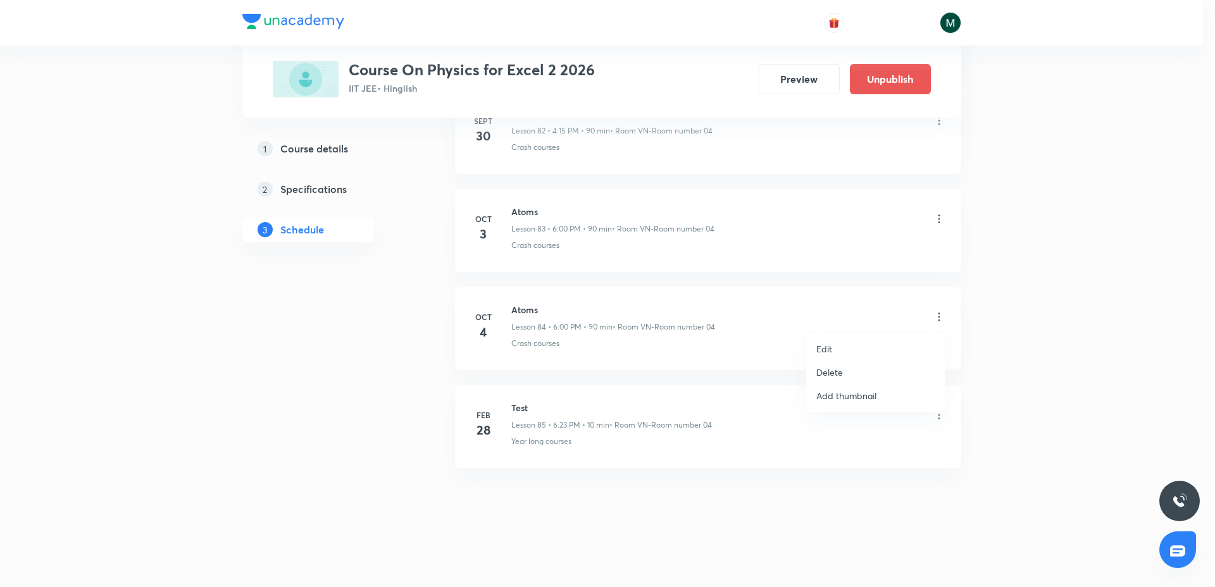
click at [834, 350] on li "Edit" at bounding box center [875, 348] width 139 height 23
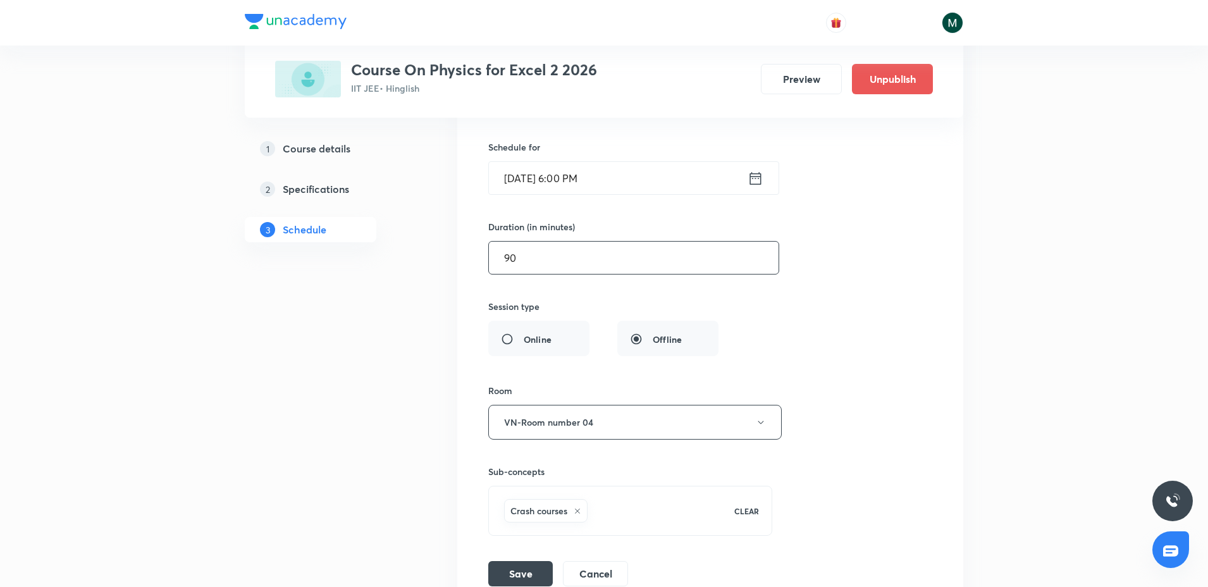
scroll to position [8429, 0]
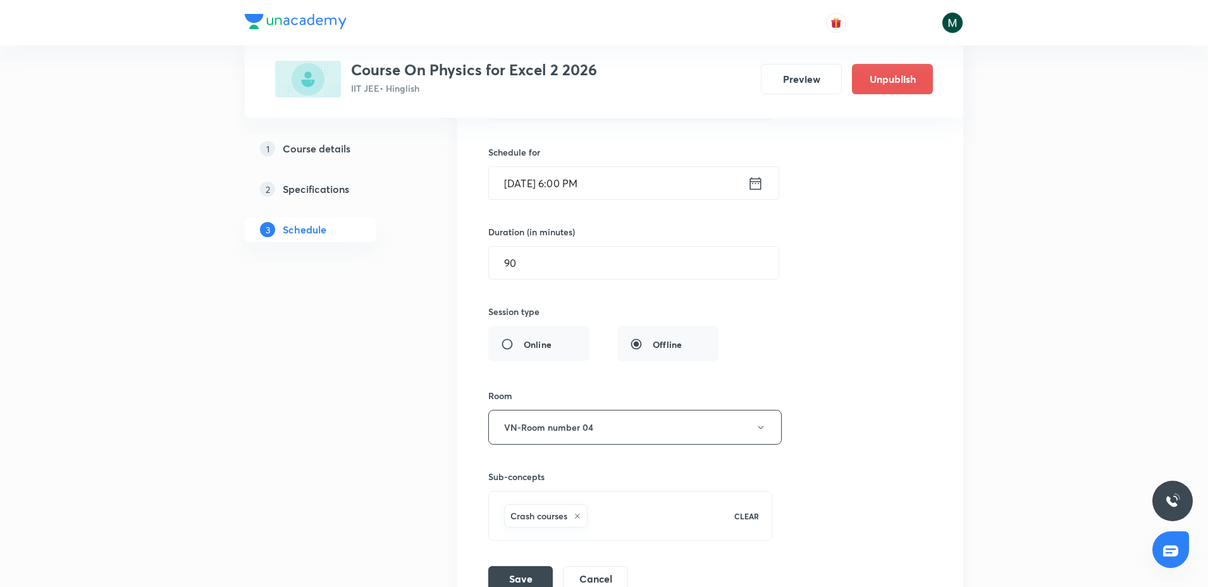
click at [597, 176] on input "[DATE] 6:00 PM" at bounding box center [618, 183] width 259 height 32
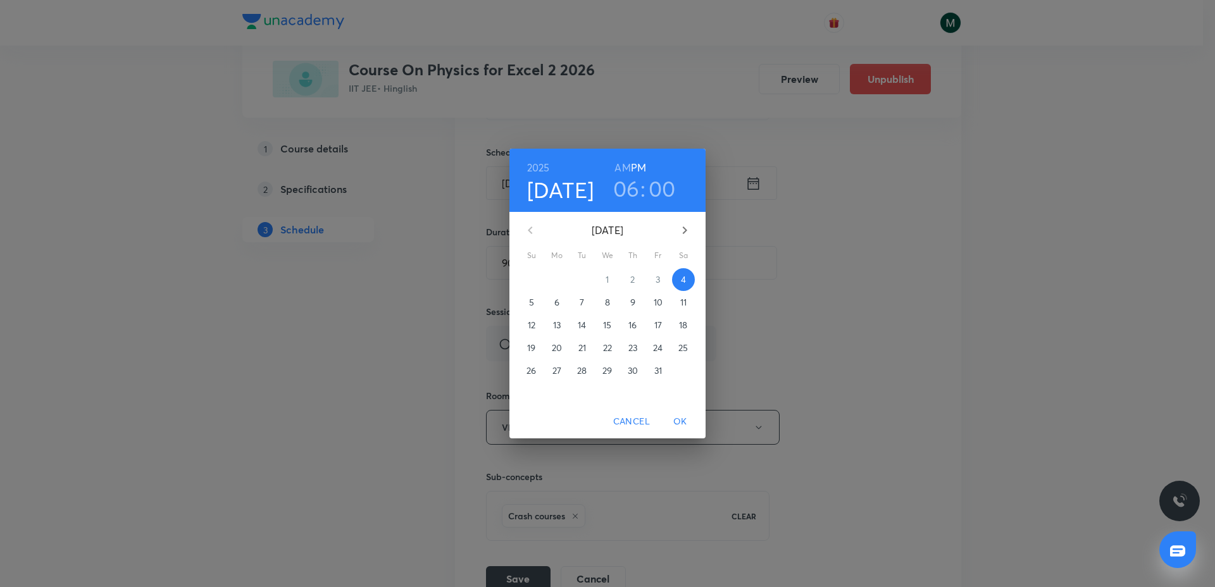
click at [629, 187] on h3 "06" at bounding box center [626, 188] width 27 height 27
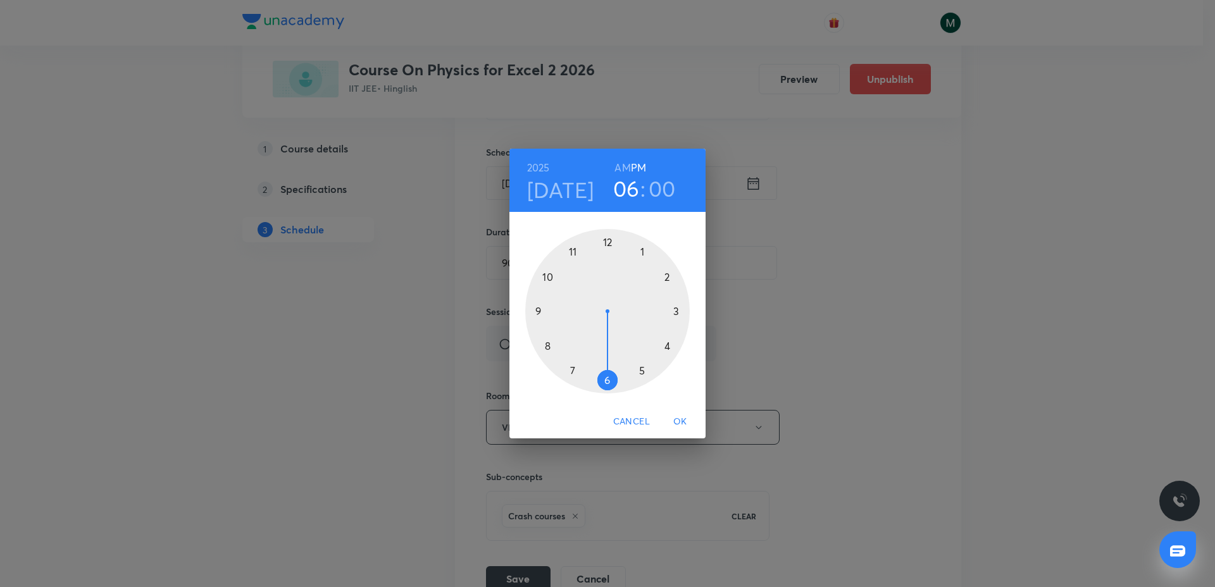
click at [667, 343] on div at bounding box center [607, 311] width 164 height 164
drag, startPoint x: 637, startPoint y: 287, endPoint x: 659, endPoint y: 309, distance: 30.9
click at [659, 309] on div at bounding box center [607, 311] width 164 height 164
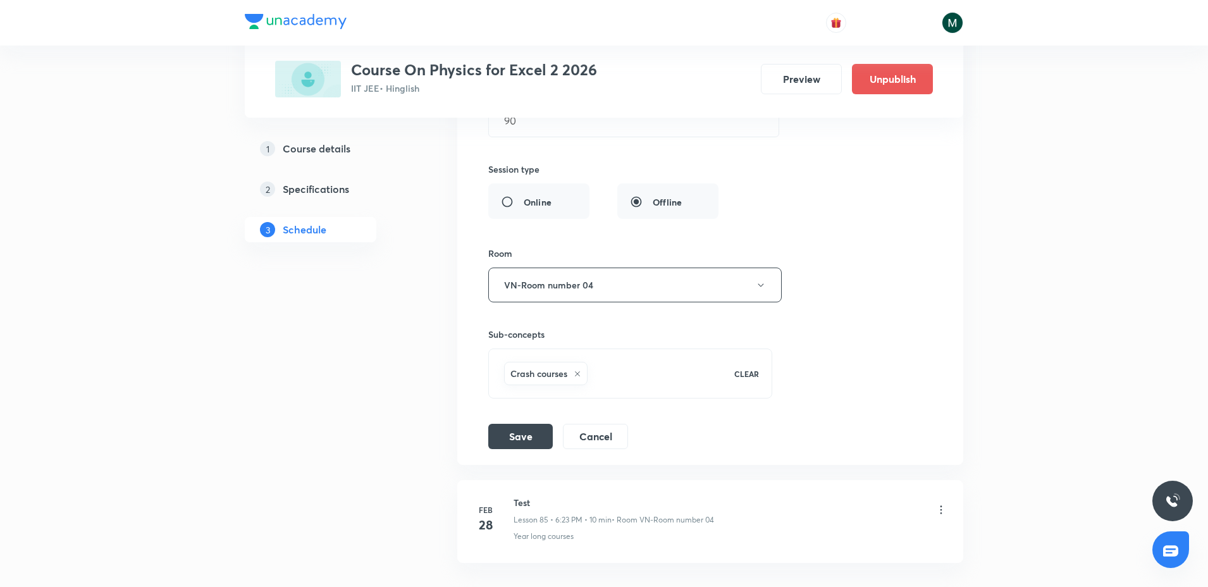
scroll to position [8587, 0]
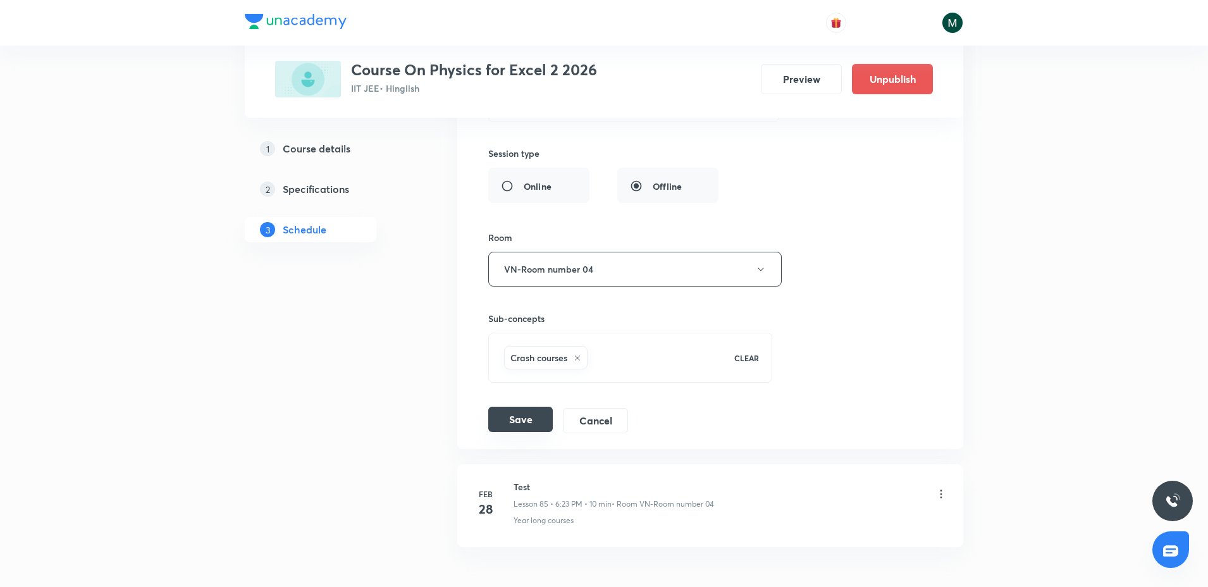
click at [523, 414] on button "Save" at bounding box center [520, 419] width 65 height 25
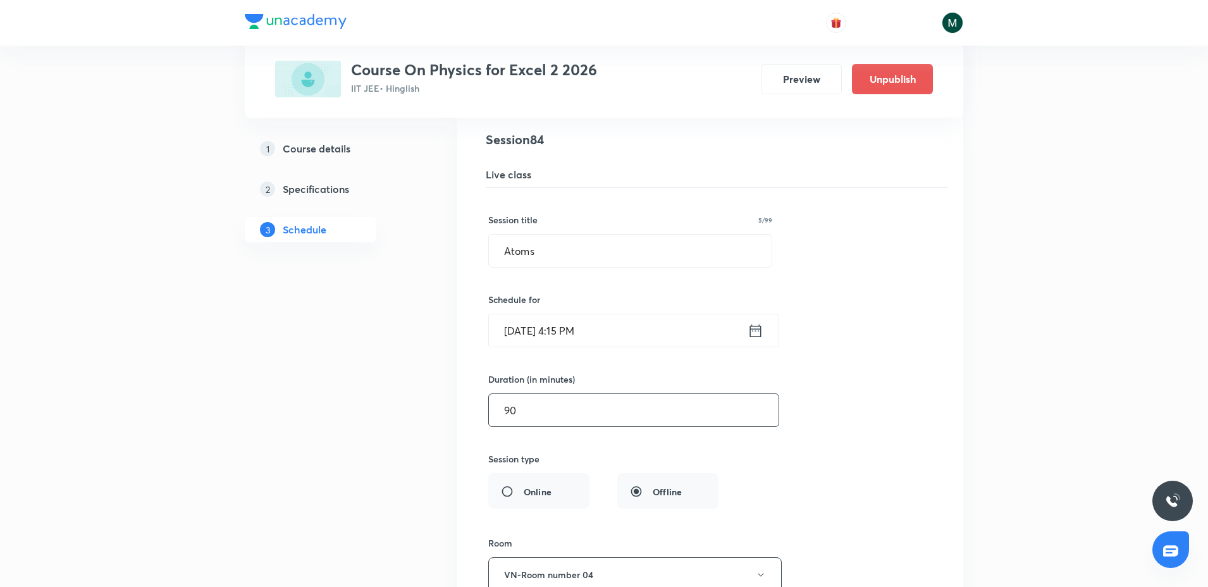
scroll to position [8271, 0]
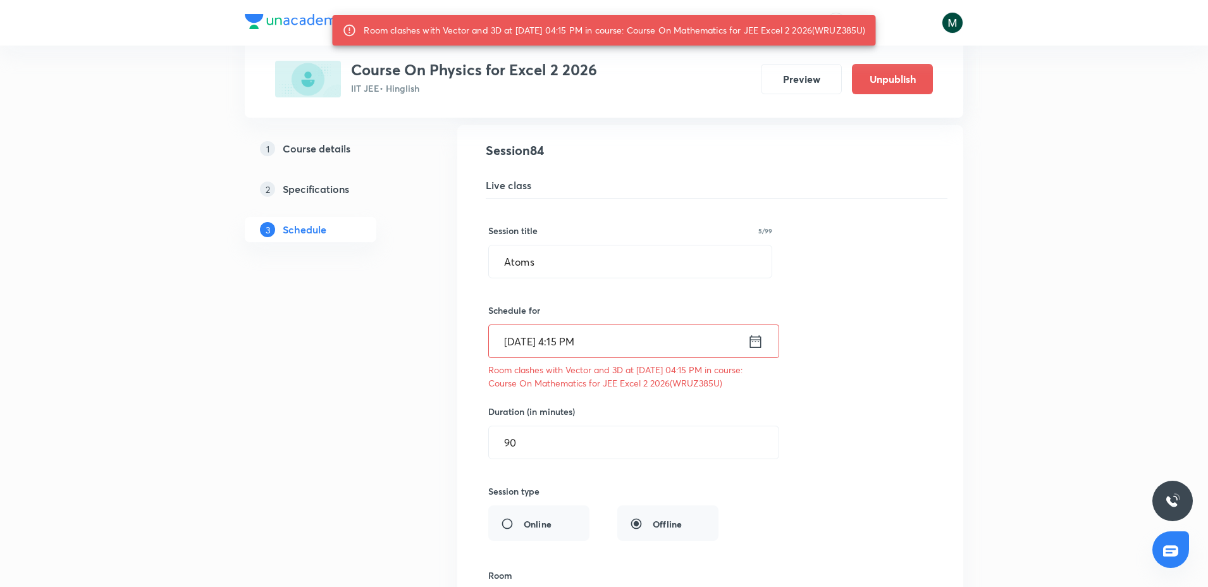
click at [847, 30] on div "Room clashes with Vector and 3D at [DATE] 04:15 PM in course: Course On Mathema…" at bounding box center [615, 30] width 502 height 23
copy div "WRUZ385U"
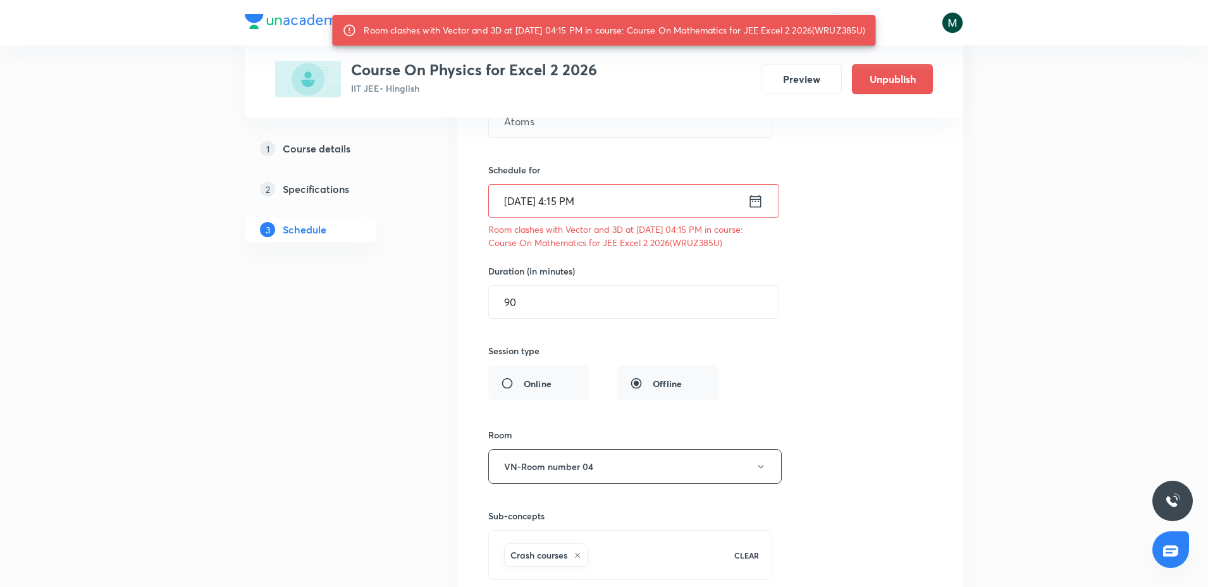
scroll to position [8688, 0]
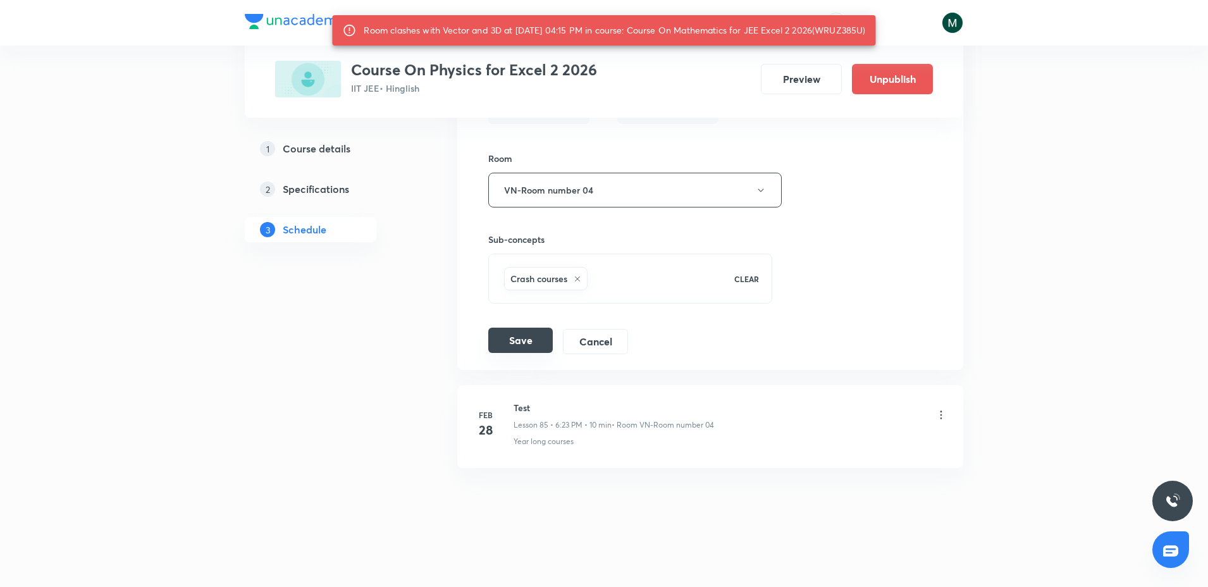
click at [527, 336] on button "Save" at bounding box center [520, 340] width 65 height 25
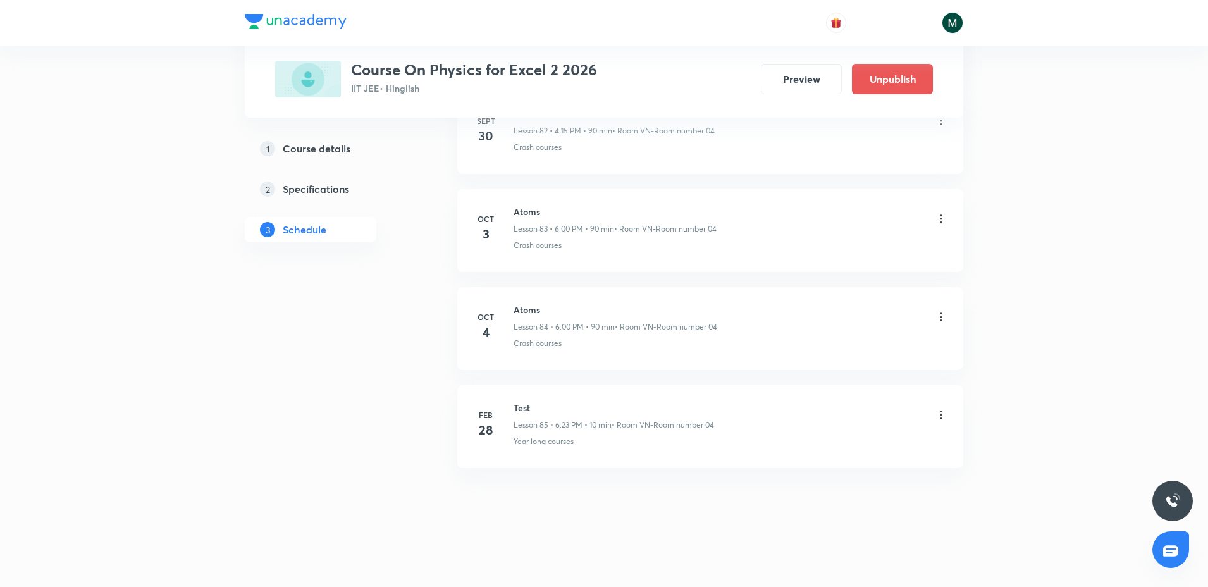
scroll to position [8180, 0]
drag, startPoint x: 613, startPoint y: 213, endPoint x: 624, endPoint y: 466, distance: 252.7
drag, startPoint x: 570, startPoint y: 328, endPoint x: 562, endPoint y: 328, distance: 8.2
click at [562, 328] on p "Lesson 84 • 4:15 PM • 90 min" at bounding box center [563, 326] width 99 height 11
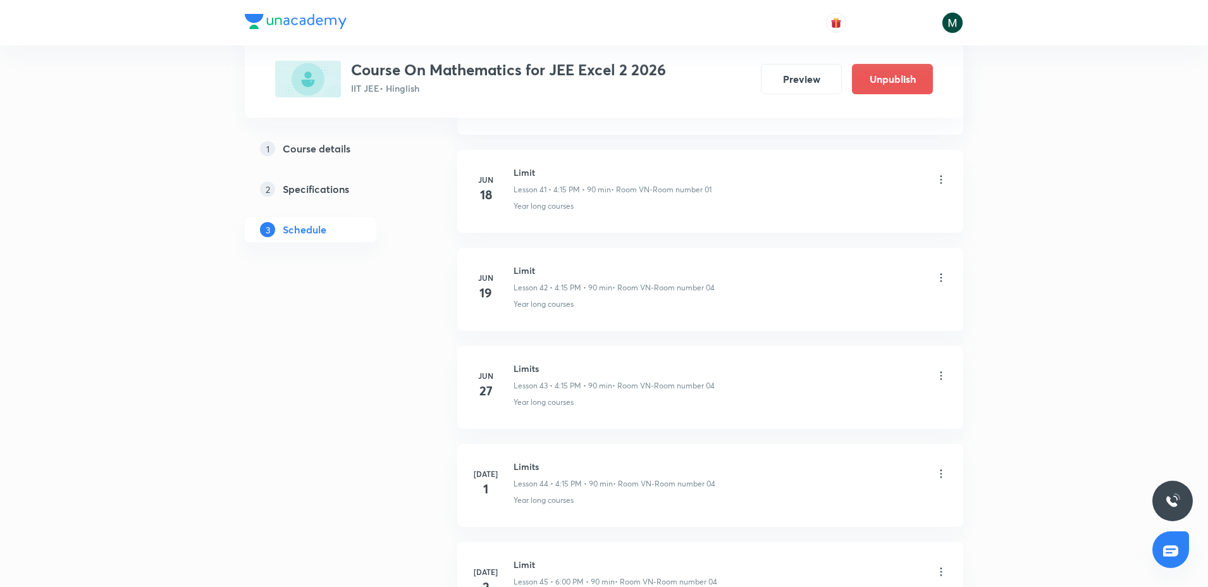
scroll to position [9448, 0]
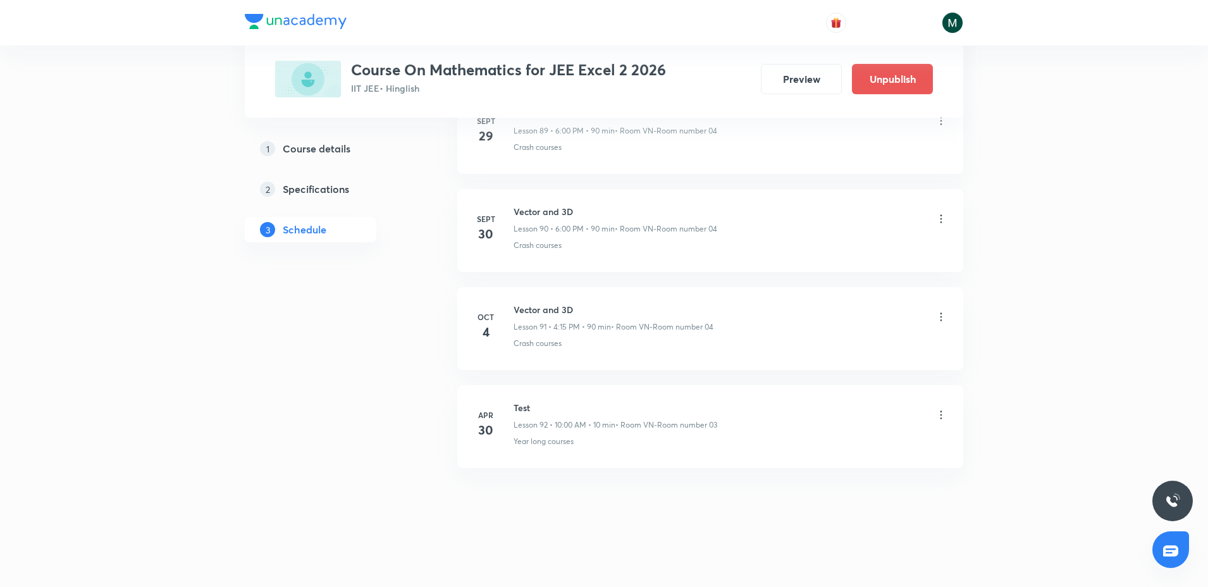
drag, startPoint x: 684, startPoint y: 522, endPoint x: 648, endPoint y: 483, distance: 53.3
click at [943, 311] on icon at bounding box center [941, 317] width 13 height 13
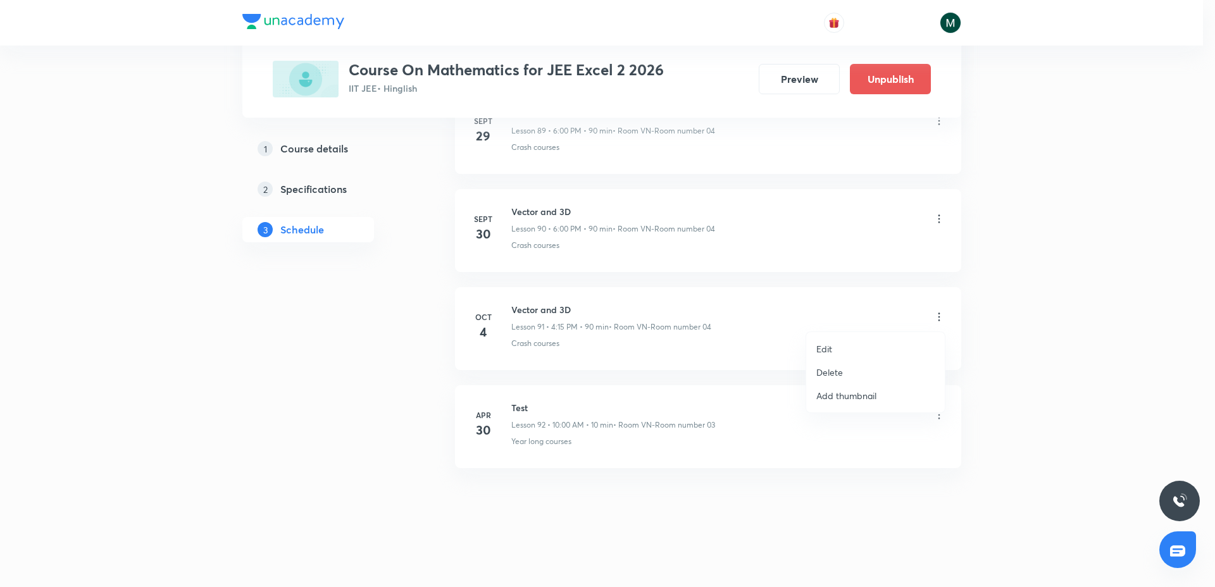
click at [837, 364] on li "Delete" at bounding box center [875, 372] width 139 height 23
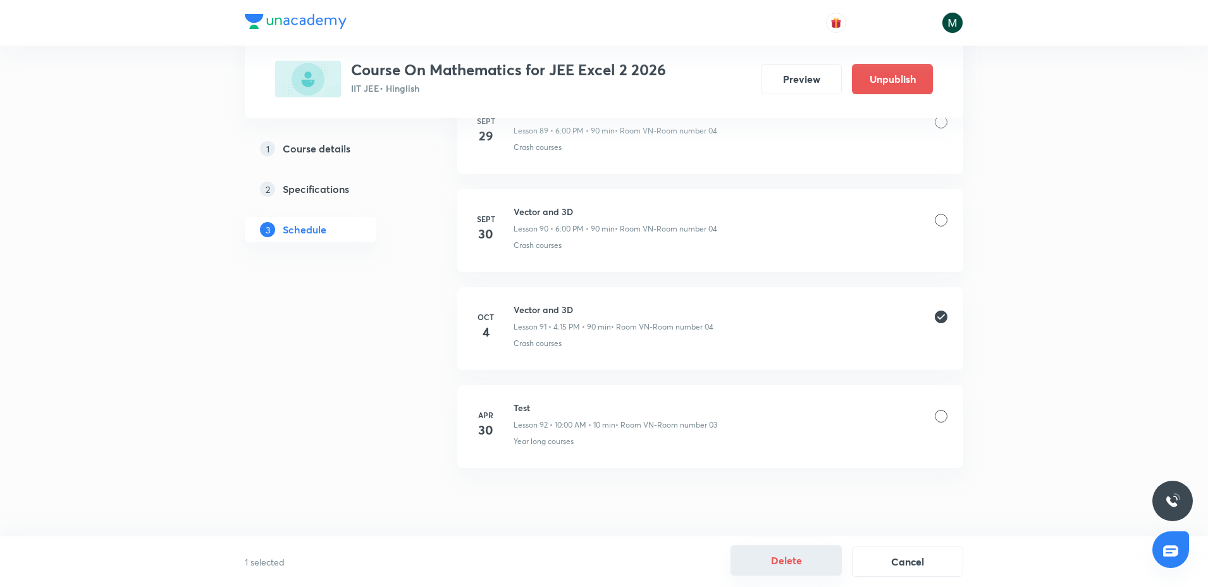
click at [784, 554] on button "Delete" at bounding box center [786, 560] width 111 height 30
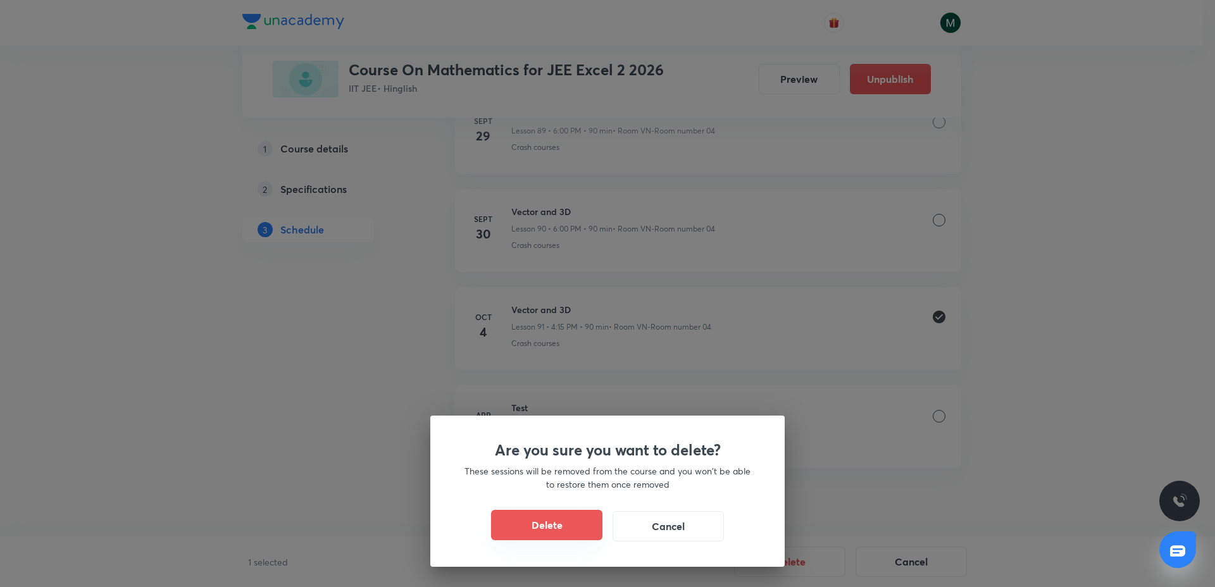
click at [545, 538] on button "Delete" at bounding box center [546, 525] width 111 height 30
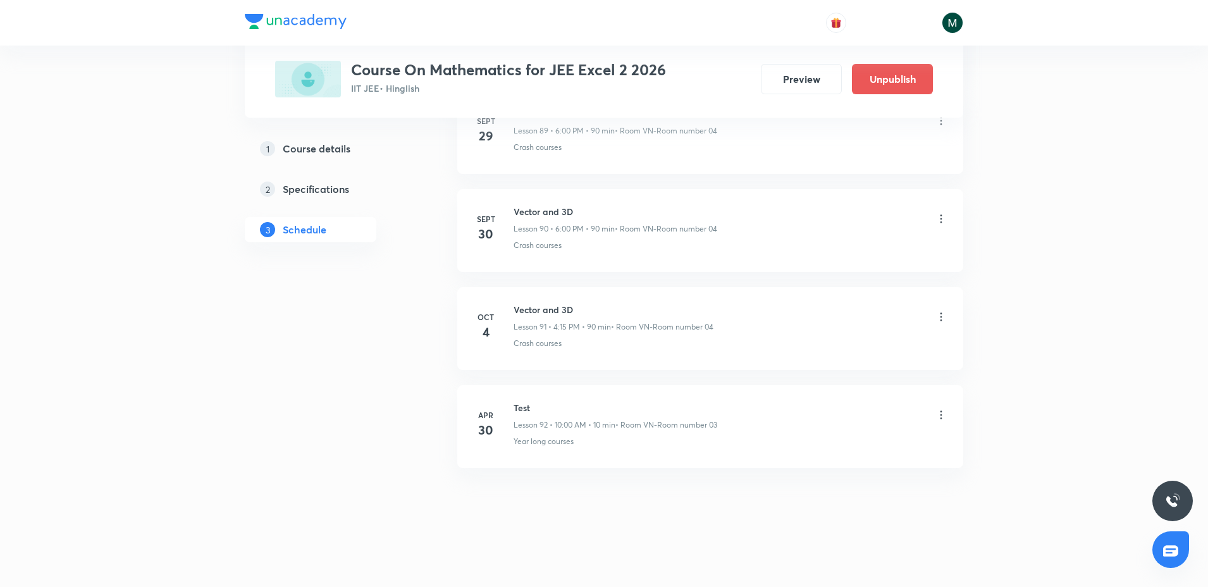
scroll to position [9350, 0]
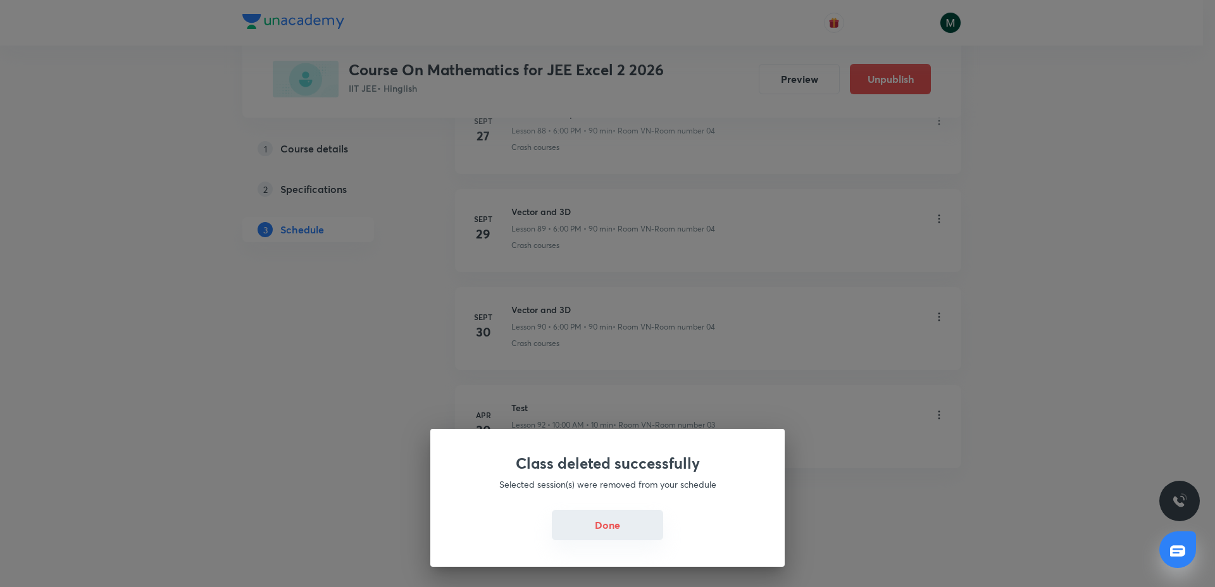
click at [607, 532] on button "Done" at bounding box center [607, 525] width 111 height 30
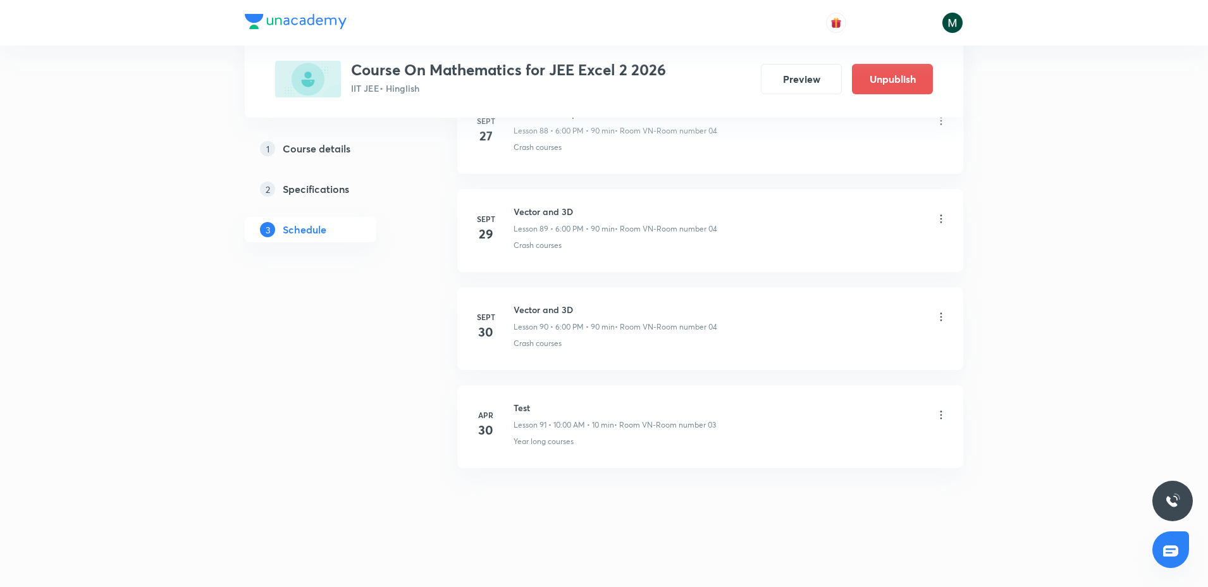
click at [557, 318] on div "Vector and 3D Lesson 90 • 6:00 PM • 90 min • Room VN-Room number 04" at bounding box center [616, 318] width 204 height 30
click at [555, 312] on h6 "Vector and 3D" at bounding box center [616, 309] width 204 height 13
copy h6 "Vector and 3D"
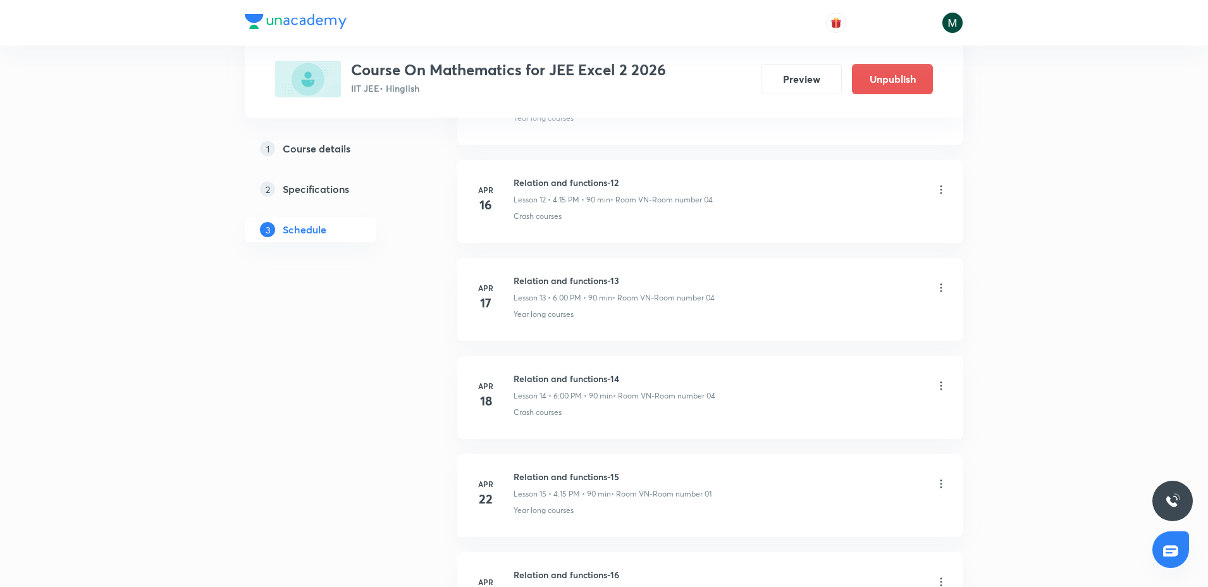
scroll to position [0, 0]
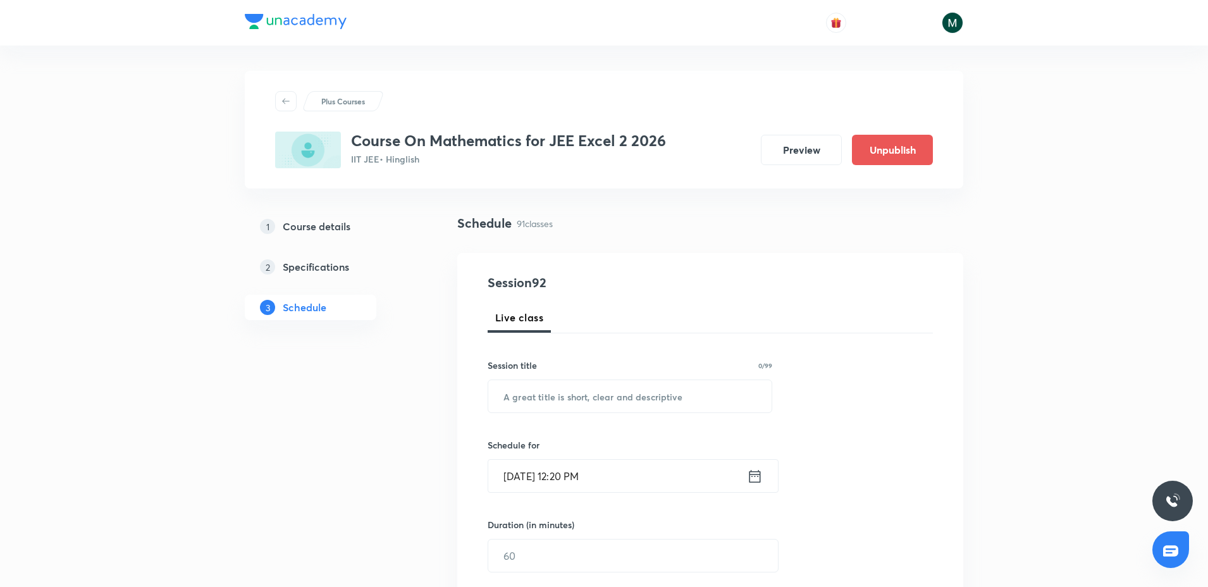
drag, startPoint x: 581, startPoint y: 421, endPoint x: 582, endPoint y: 276, distance: 144.2
click at [557, 390] on input "text" at bounding box center [629, 396] width 283 height 32
paste input "Vector and 3D"
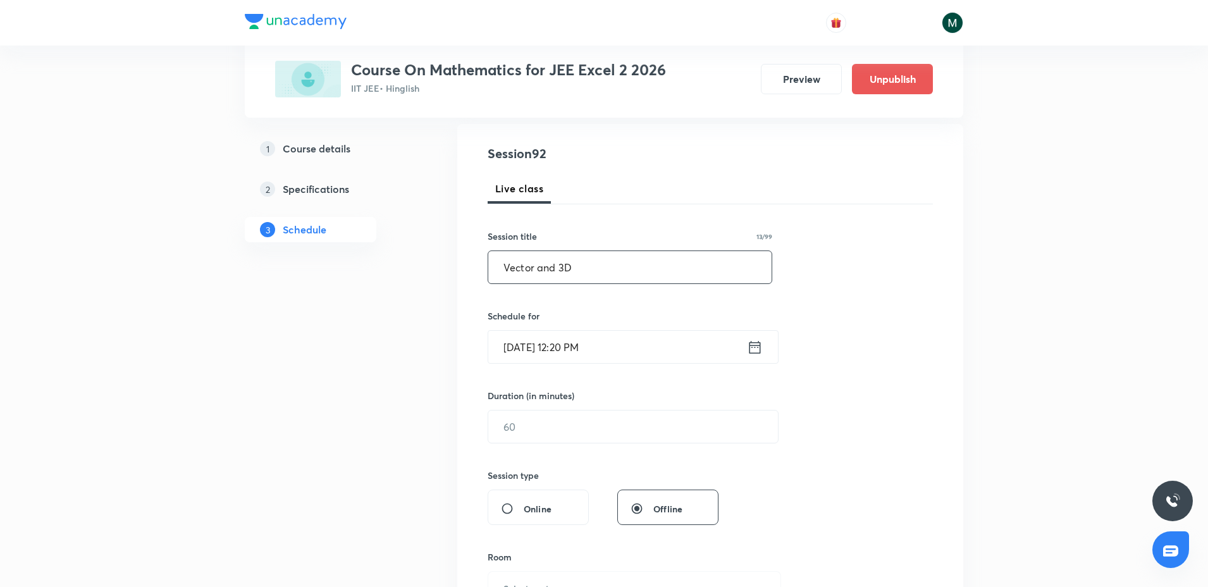
scroll to position [158, 0]
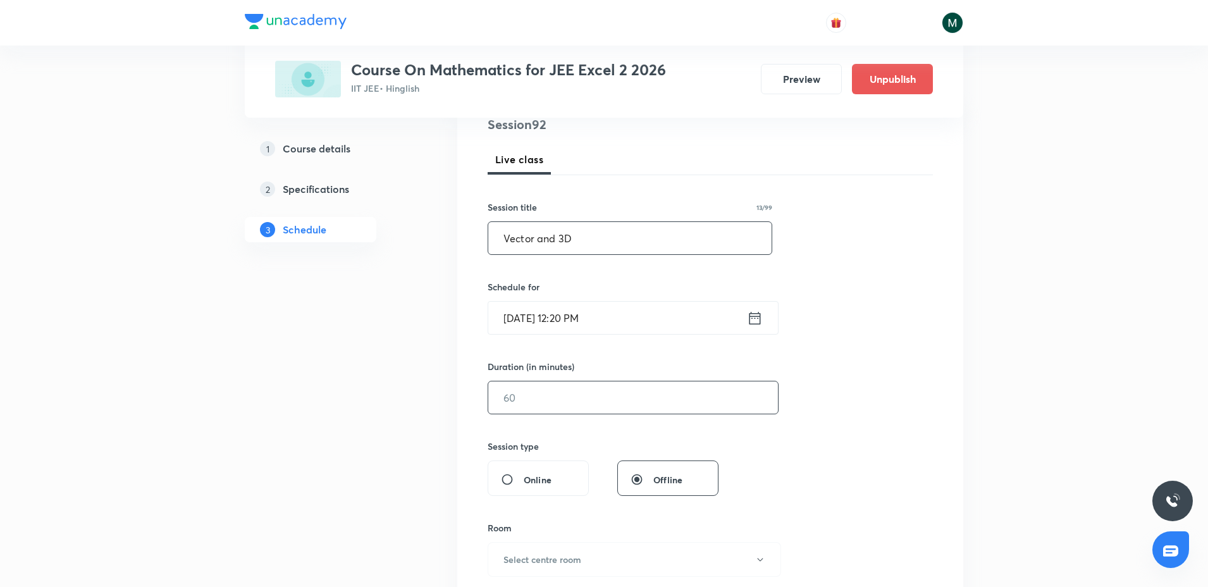
type input "Vector and 3D"
click at [536, 387] on input "text" at bounding box center [633, 397] width 290 height 32
type input "90"
click at [572, 320] on input "[DATE] 12:20 PM" at bounding box center [617, 318] width 259 height 32
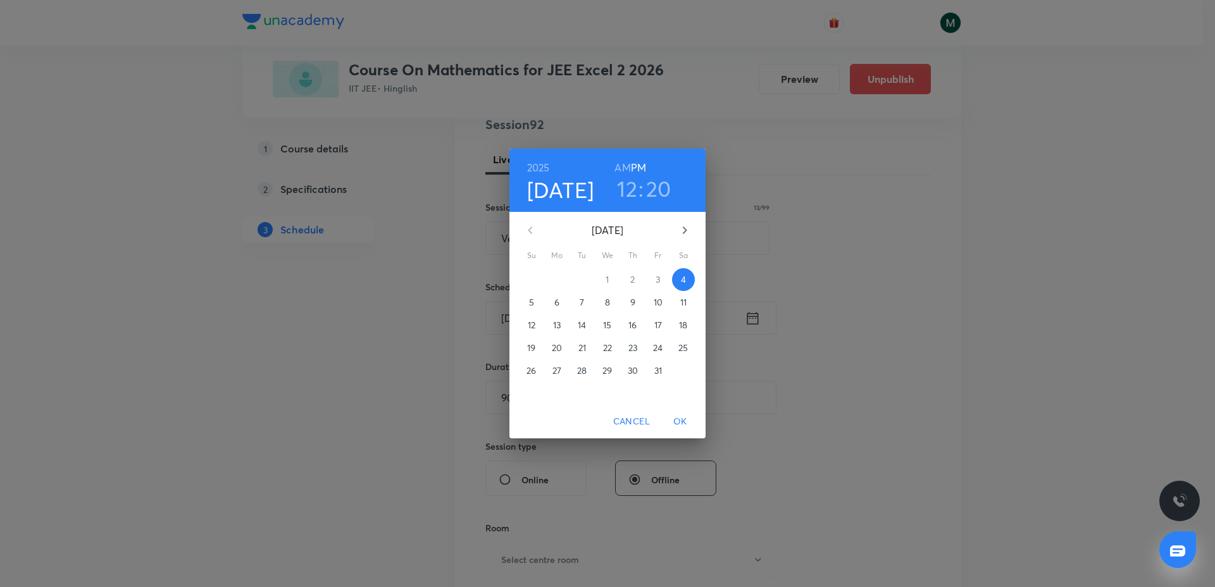
click at [629, 167] on h6 "AM" at bounding box center [622, 168] width 16 height 18
drag, startPoint x: 628, startPoint y: 189, endPoint x: 640, endPoint y: 183, distance: 13.3
click at [630, 189] on h3 "12" at bounding box center [627, 188] width 20 height 27
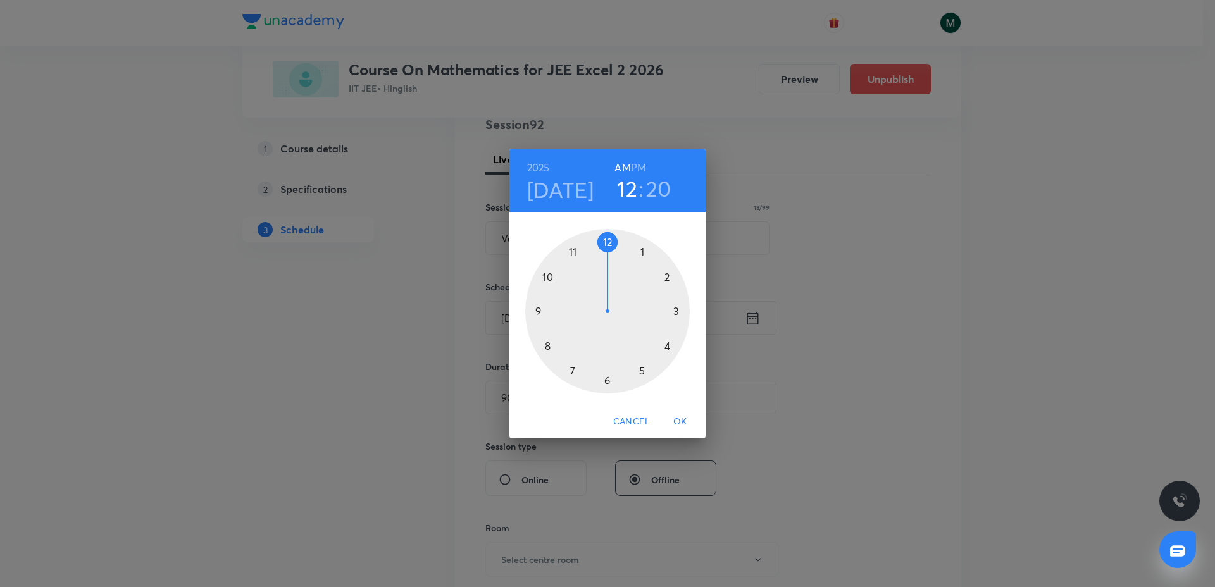
click at [640, 171] on h6 "PM" at bounding box center [638, 168] width 15 height 18
click at [607, 380] on div at bounding box center [607, 311] width 164 height 164
drag, startPoint x: 609, startPoint y: 283, endPoint x: 604, endPoint y: 245, distance: 37.7
click at [604, 245] on div at bounding box center [607, 311] width 164 height 164
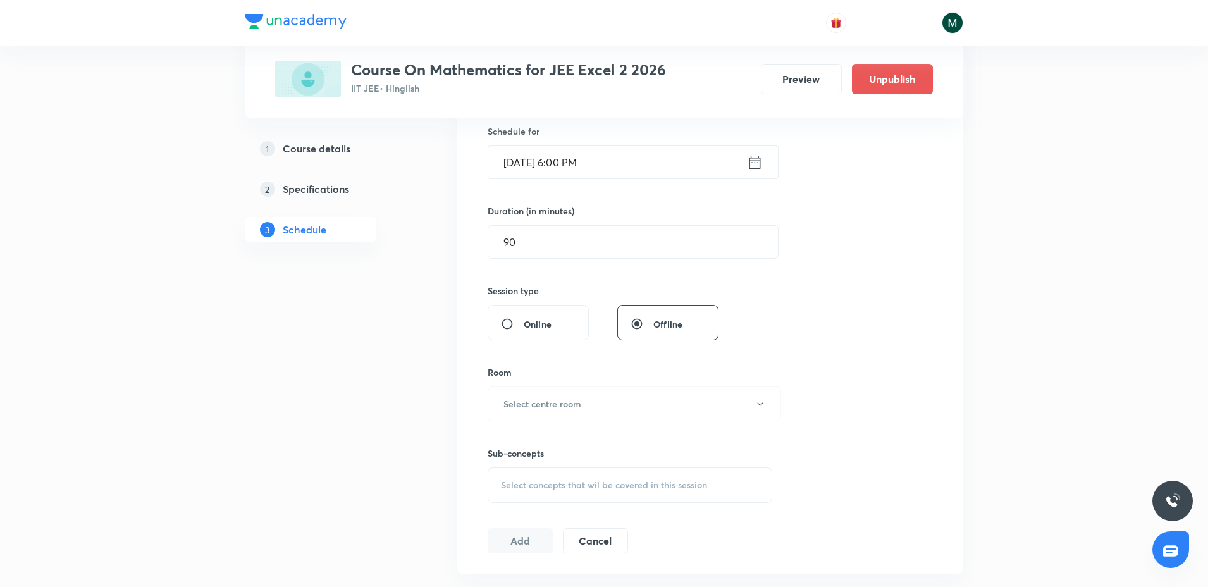
scroll to position [316, 0]
click at [547, 399] on h6 "Select centre room" at bounding box center [543, 401] width 78 height 13
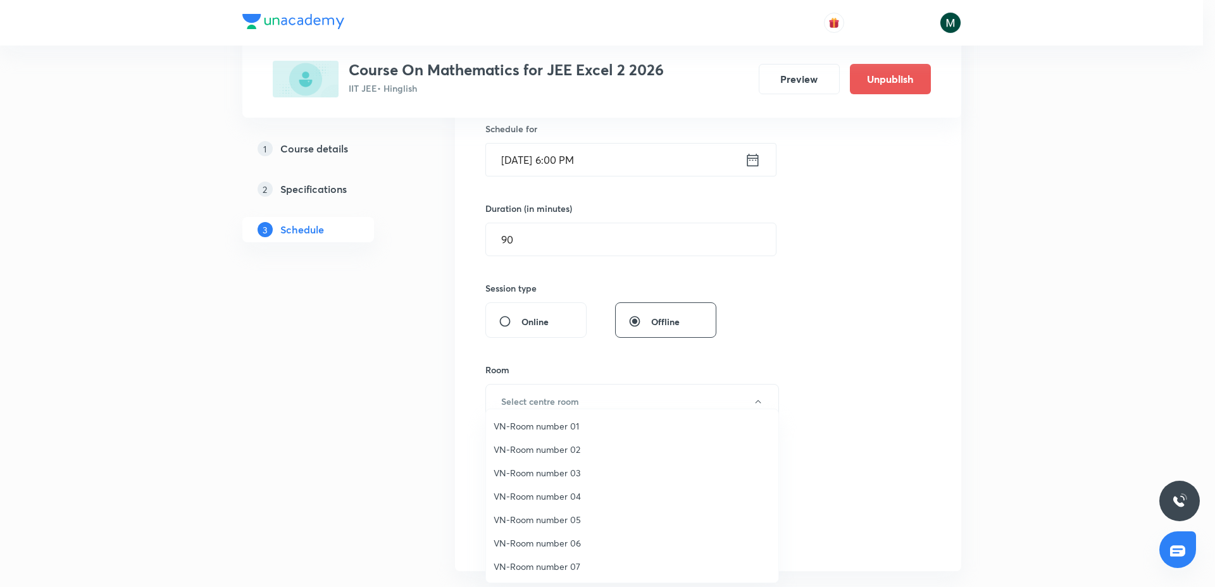
click at [559, 502] on span "VN-Room number 04" at bounding box center [631, 496] width 277 height 13
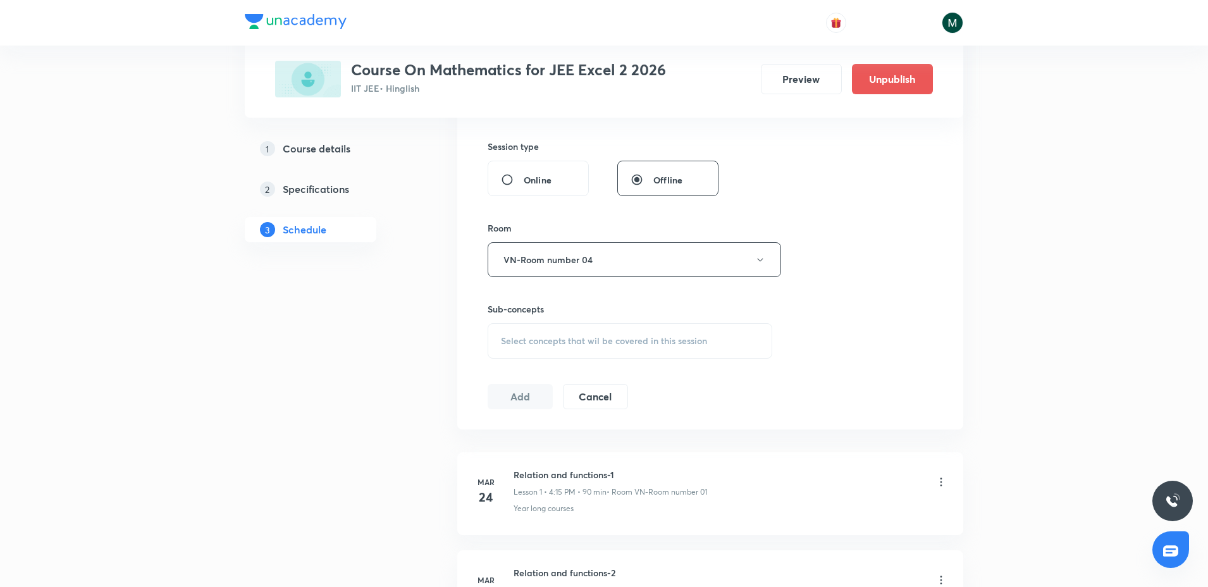
scroll to position [474, 0]
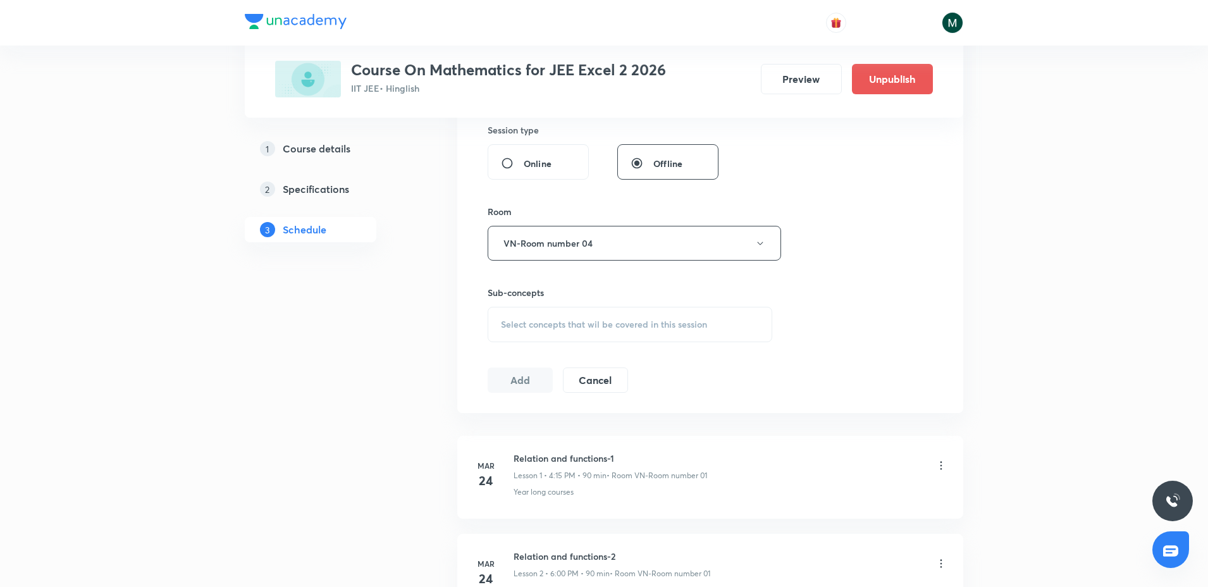
click at [595, 336] on div "Select concepts that wil be covered in this session" at bounding box center [630, 324] width 285 height 35
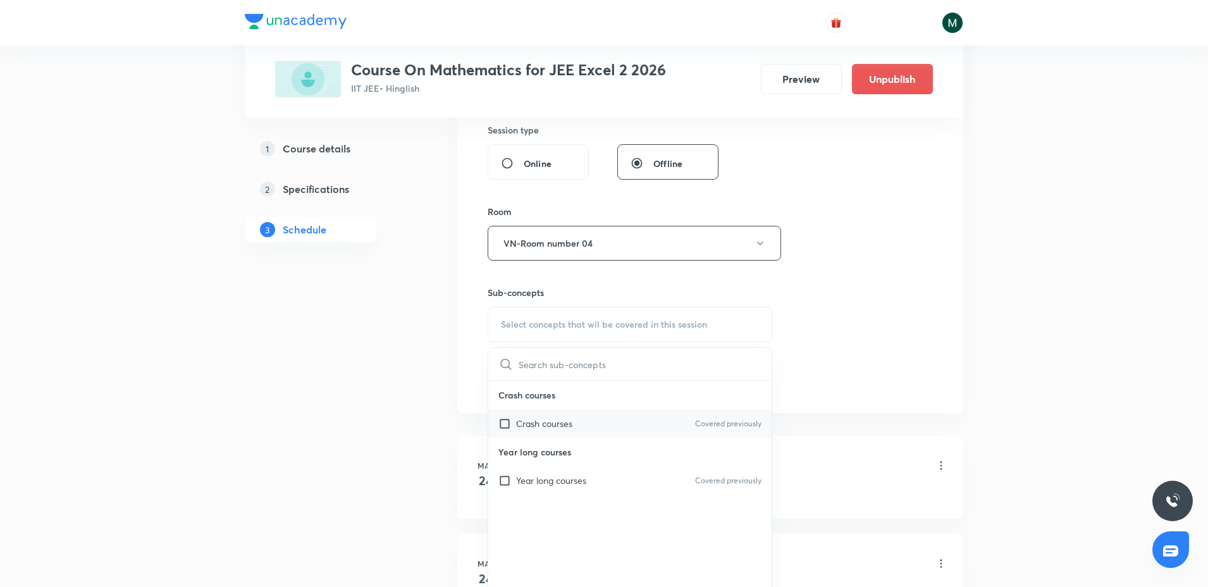
click at [562, 436] on div "Crash courses Covered previously" at bounding box center [629, 423] width 283 height 28
checkbox input "true"
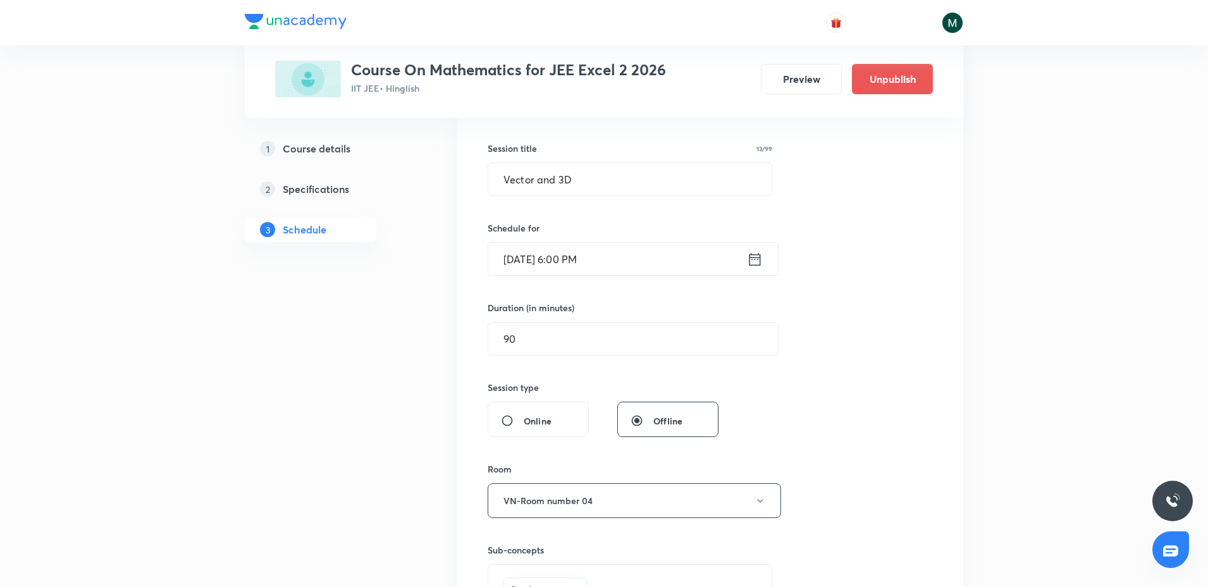
scroll to position [633, 0]
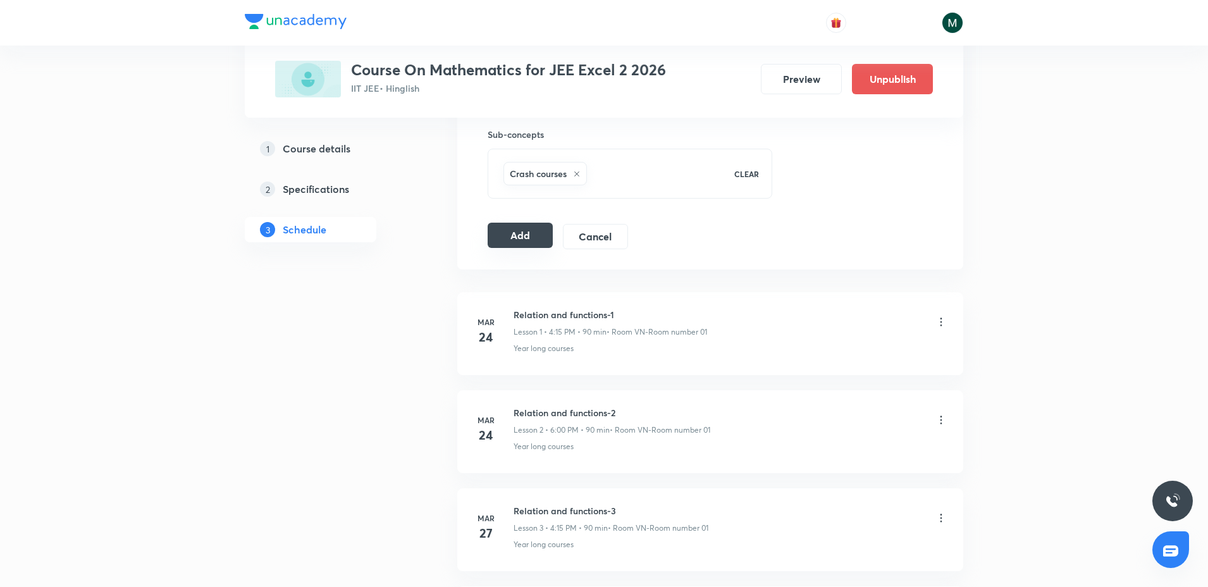
click at [531, 237] on button "Add" at bounding box center [520, 235] width 65 height 25
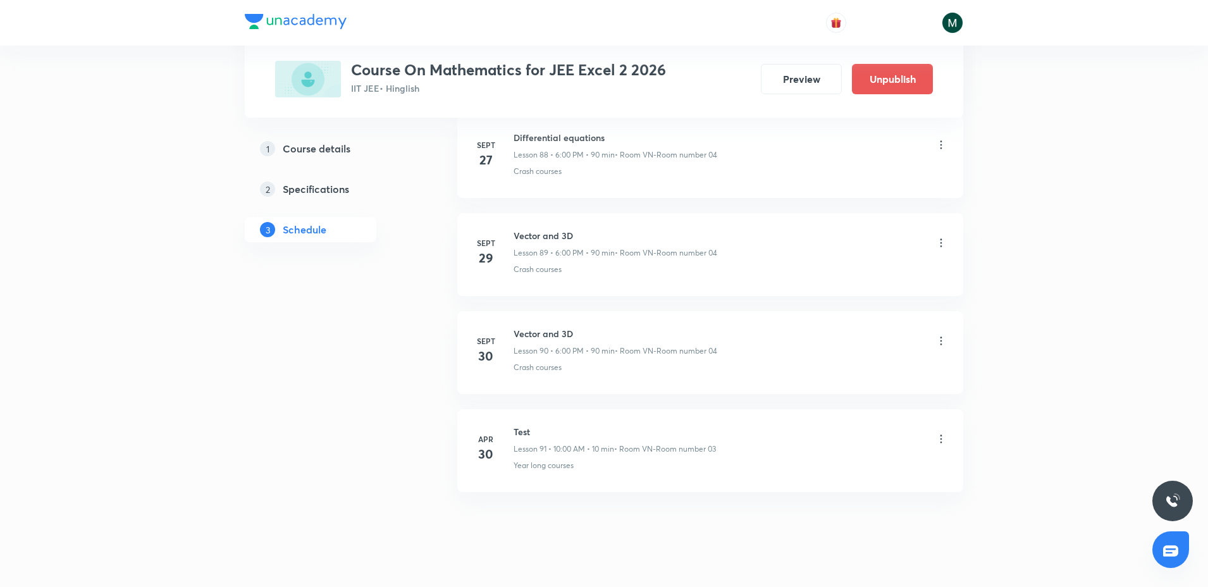
scroll to position [9364, 0]
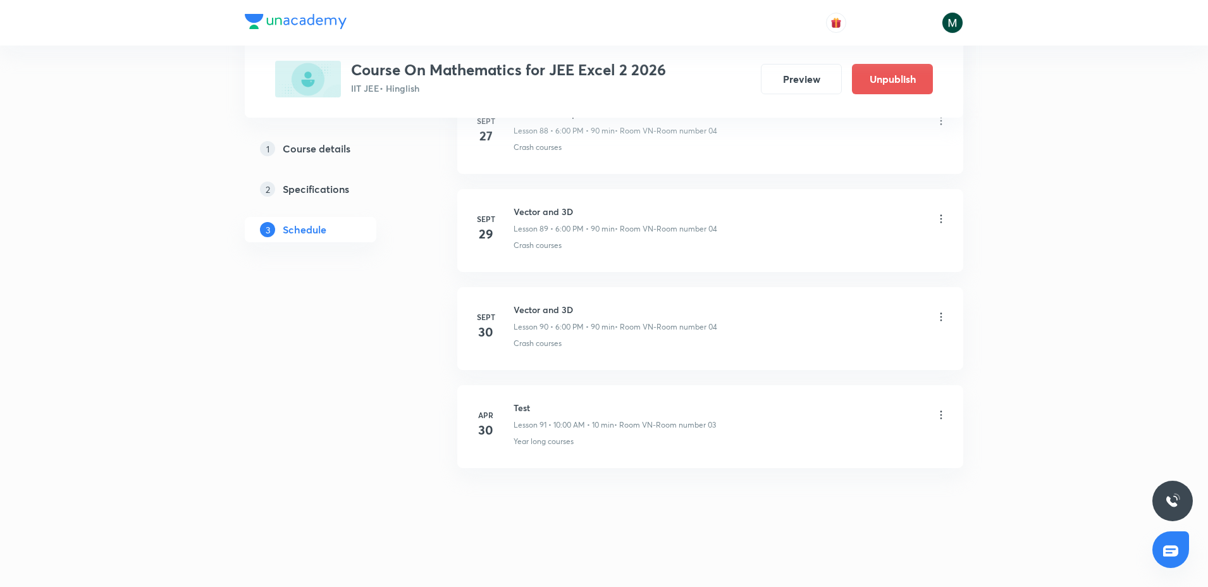
drag, startPoint x: 683, startPoint y: 448, endPoint x: 704, endPoint y: 535, distance: 89.3
drag, startPoint x: 595, startPoint y: 296, endPoint x: 590, endPoint y: 474, distance: 178.5
